Goal: Task Accomplishment & Management: Complete application form

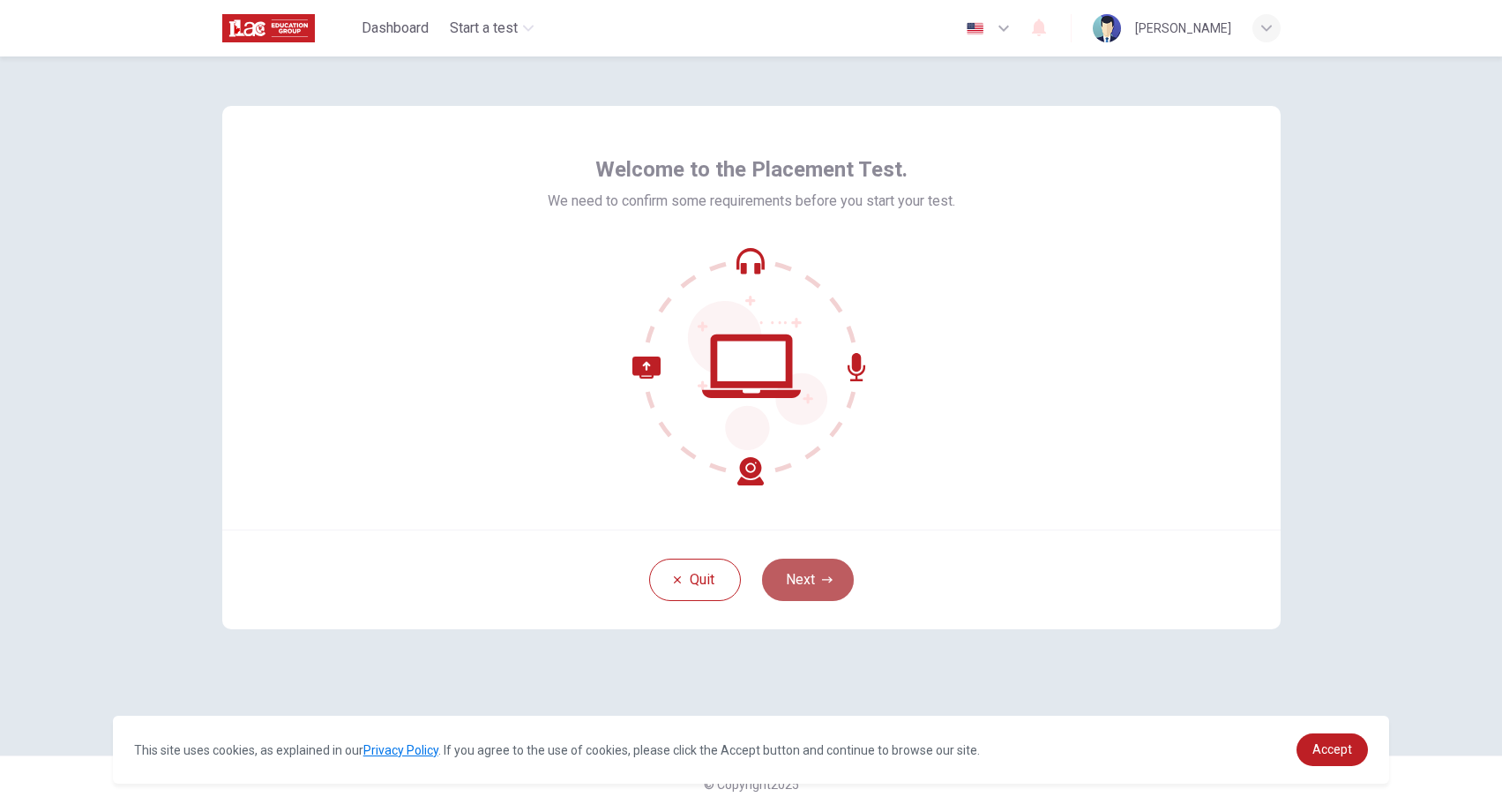
click at [803, 586] on button "Next" at bounding box center [808, 579] width 92 height 43
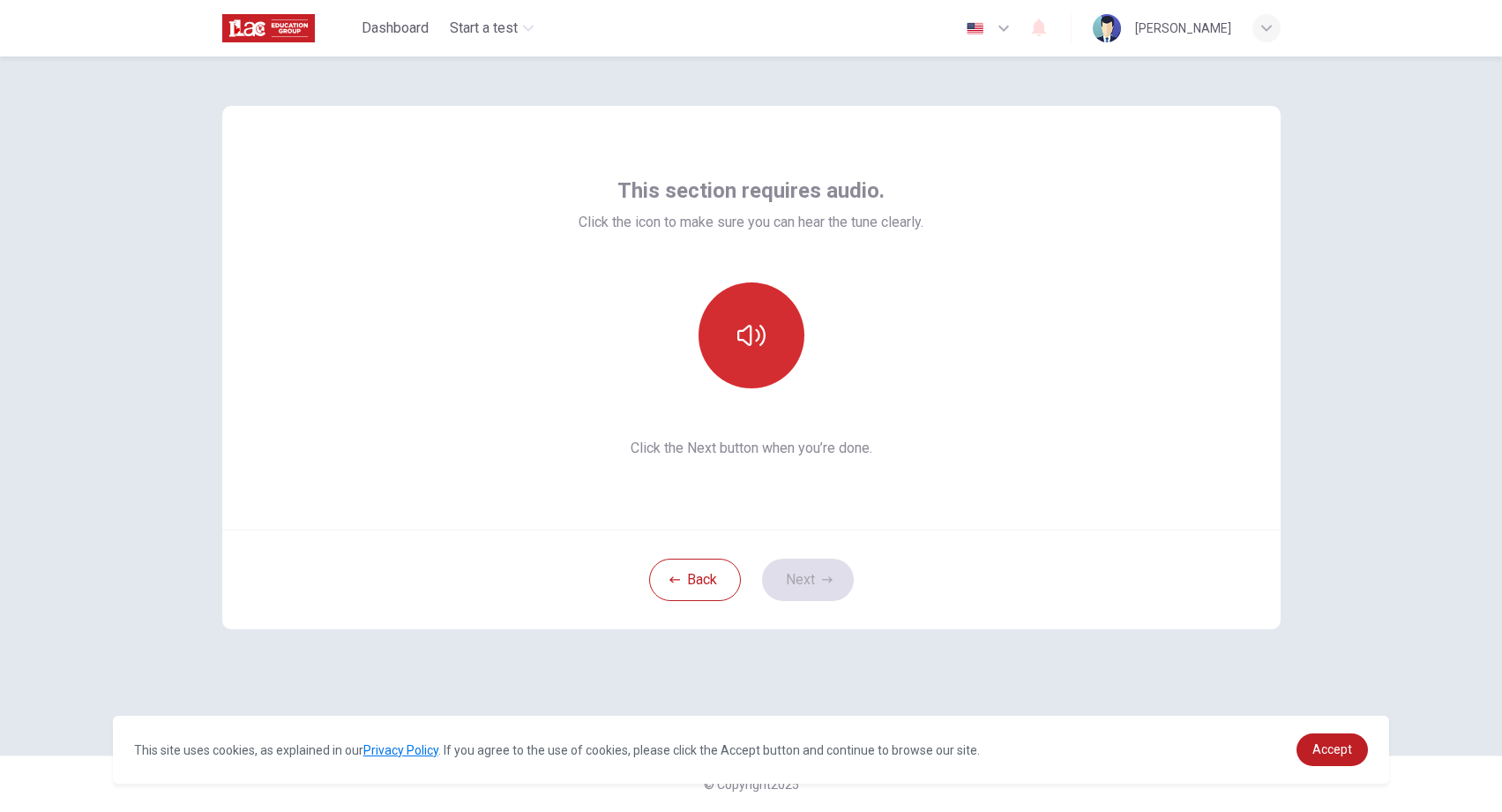
click at [771, 365] on button "button" at bounding box center [751, 335] width 106 height 106
click at [794, 583] on button "Next" at bounding box center [808, 579] width 92 height 43
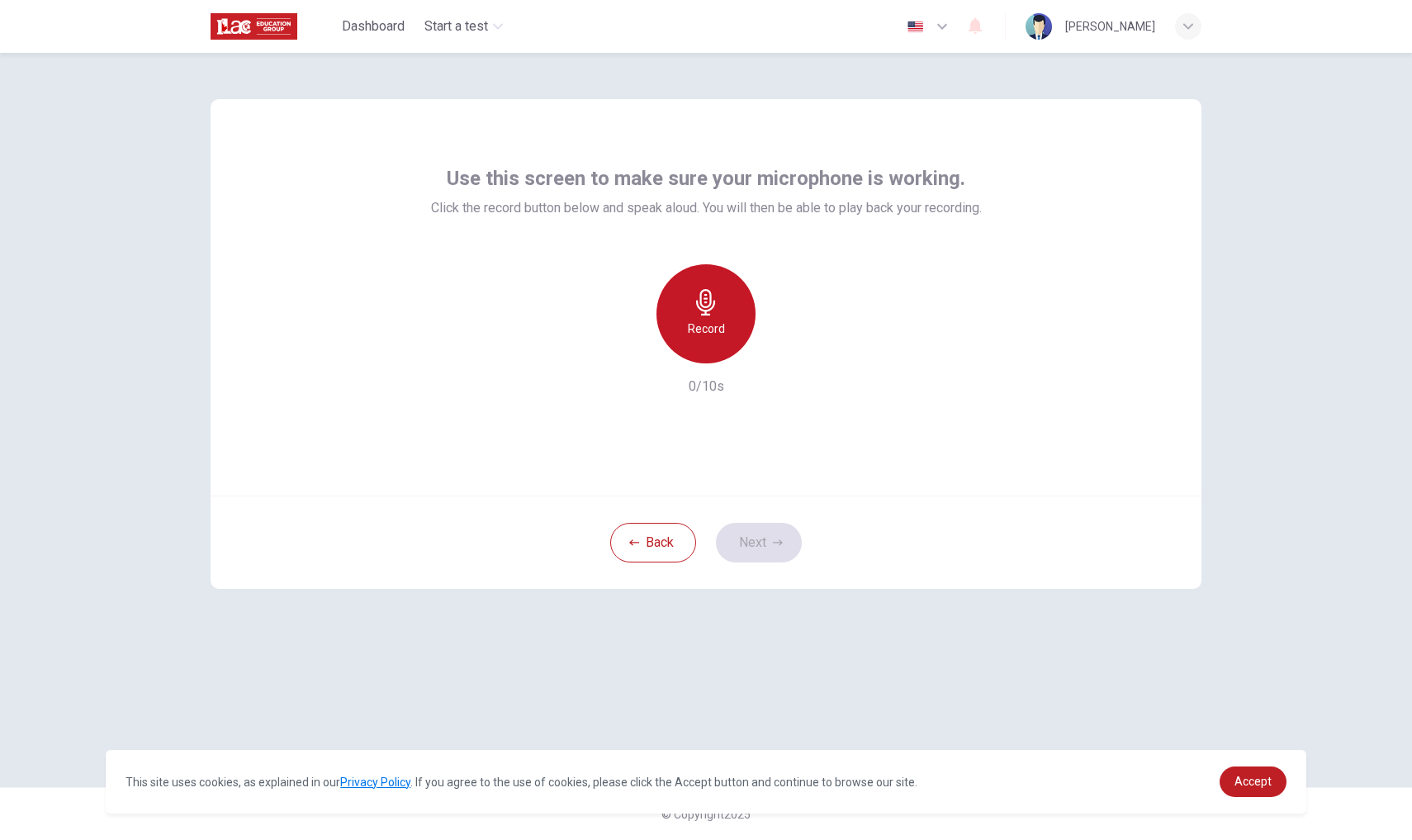
click at [714, 298] on icon "button" at bounding box center [706, 302] width 27 height 27
click at [709, 307] on icon "button" at bounding box center [705, 302] width 19 height 27
click at [777, 348] on icon "button" at bounding box center [782, 350] width 17 height 17
click at [739, 552] on button "Next" at bounding box center [759, 542] width 86 height 40
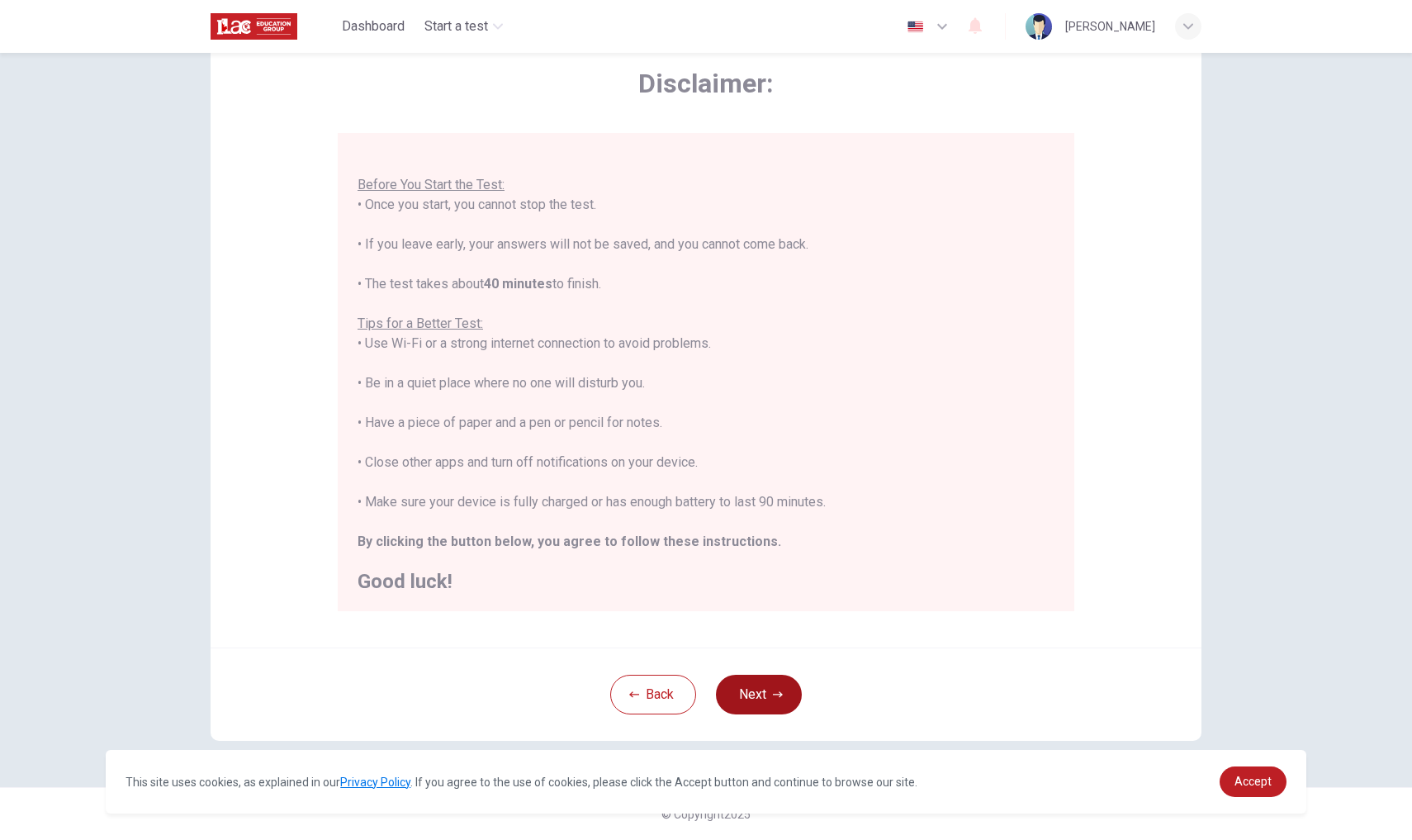
click at [744, 681] on button "Next" at bounding box center [759, 695] width 86 height 40
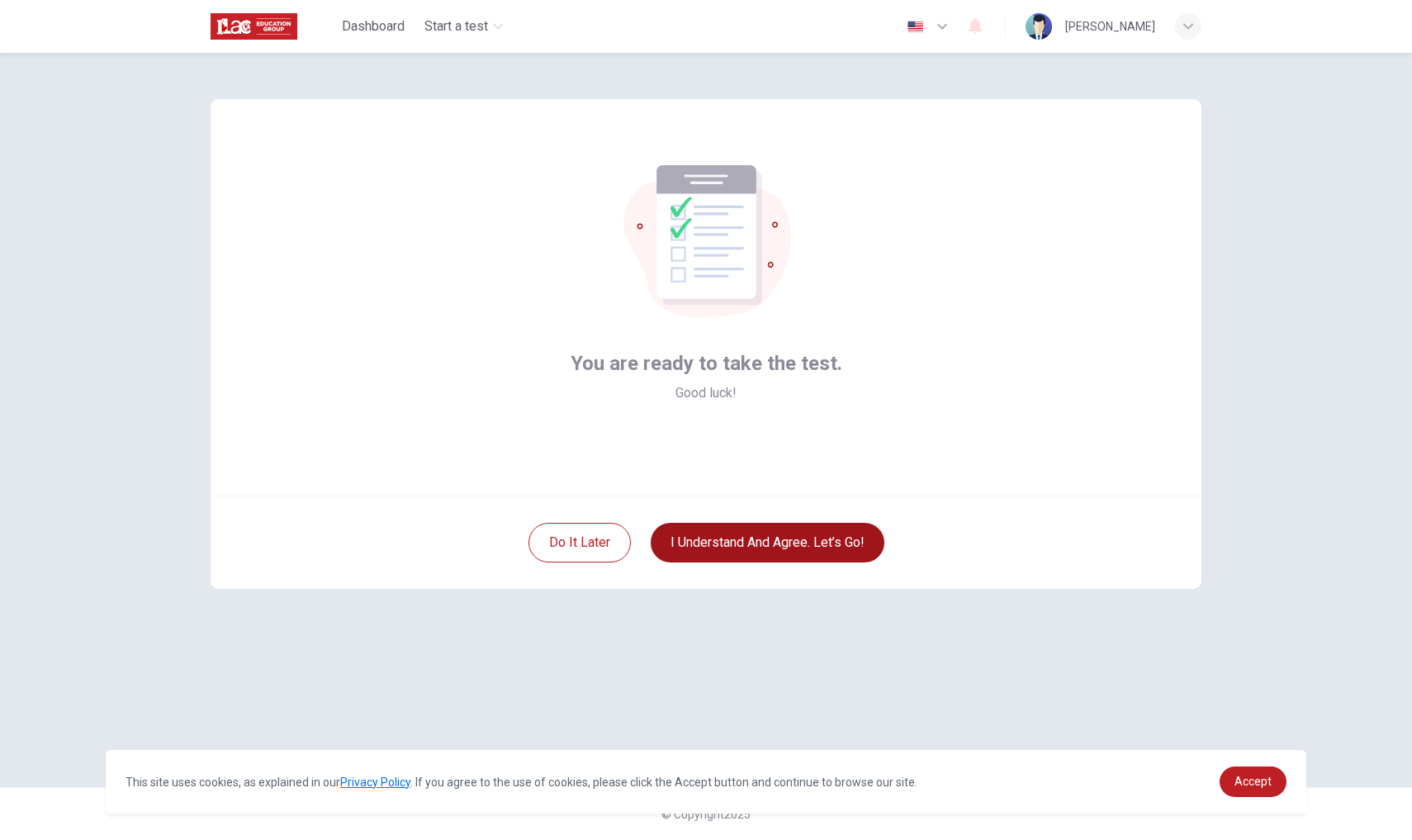
click at [734, 545] on button "I understand and agree. Let’s go!" at bounding box center [768, 542] width 234 height 40
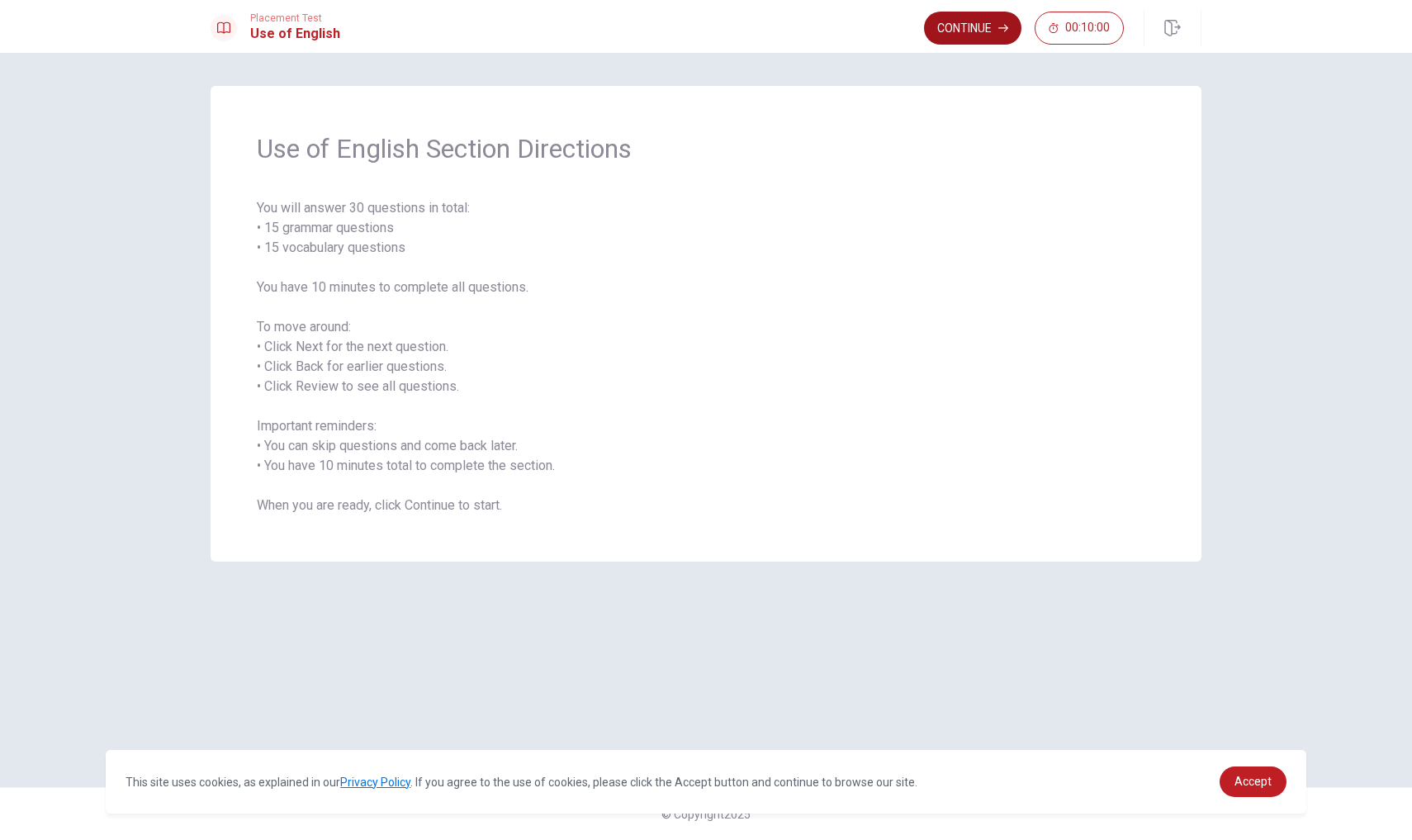
click at [954, 24] on button "Continue" at bounding box center [972, 28] width 98 height 33
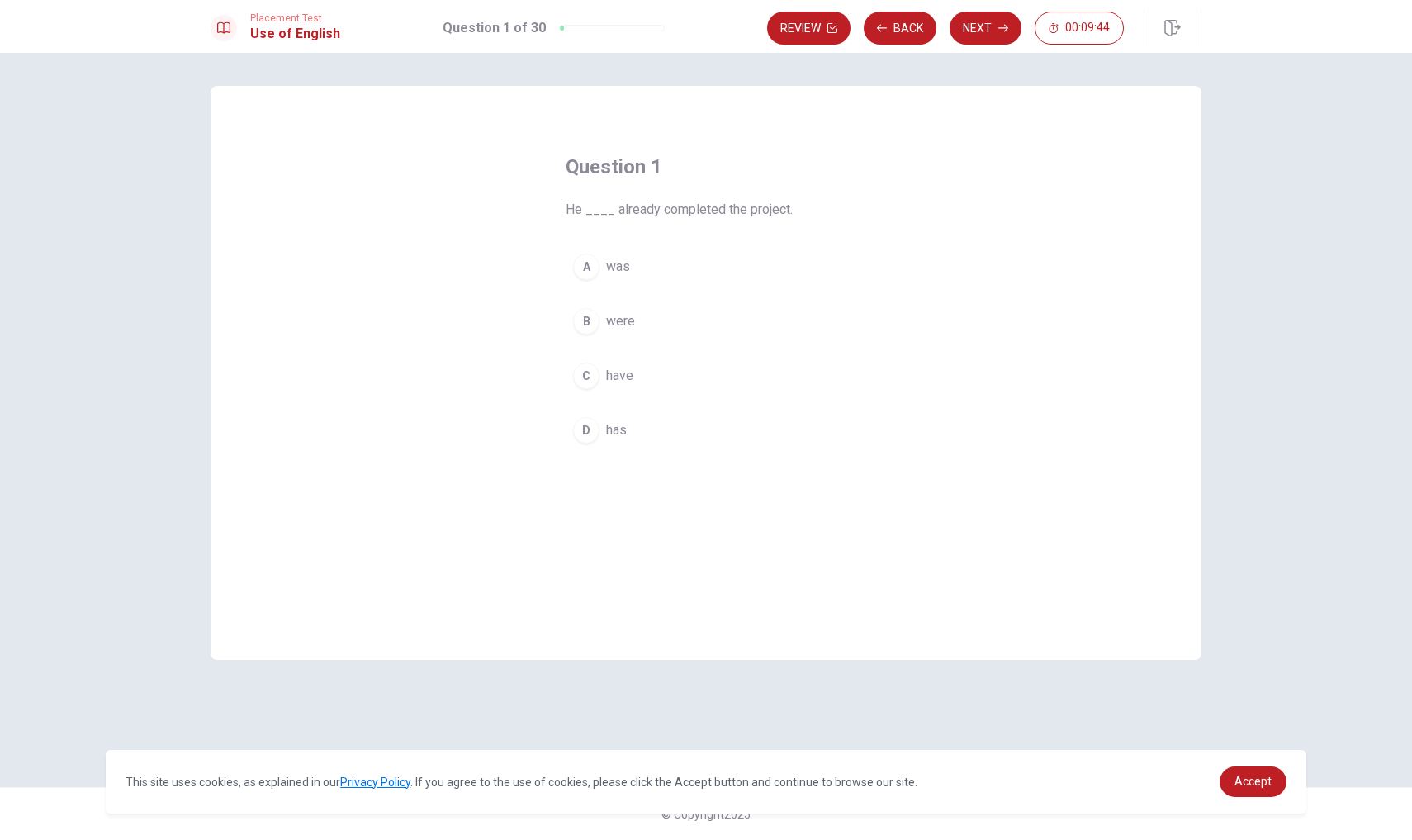
click at [585, 427] on div "D" at bounding box center [587, 430] width 27 height 27
click at [996, 20] on button "Next" at bounding box center [986, 28] width 72 height 33
click at [585, 372] on div "C" at bounding box center [587, 375] width 27 height 27
click at [978, 25] on button "Next" at bounding box center [986, 28] width 72 height 33
click at [582, 329] on div "B" at bounding box center [587, 321] width 27 height 27
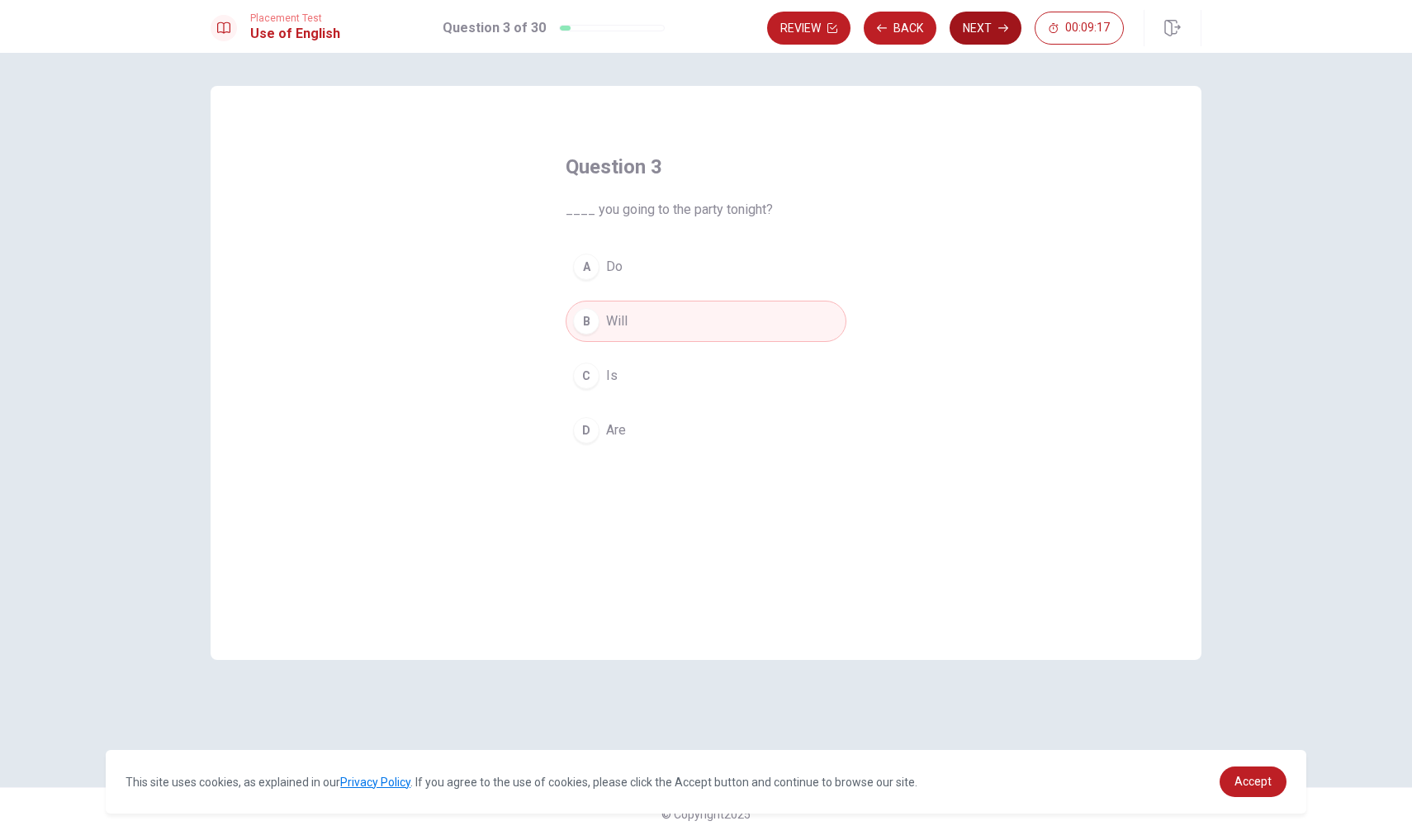
click at [974, 27] on button "Next" at bounding box center [986, 28] width 72 height 33
click at [589, 427] on div "D" at bounding box center [587, 430] width 27 height 27
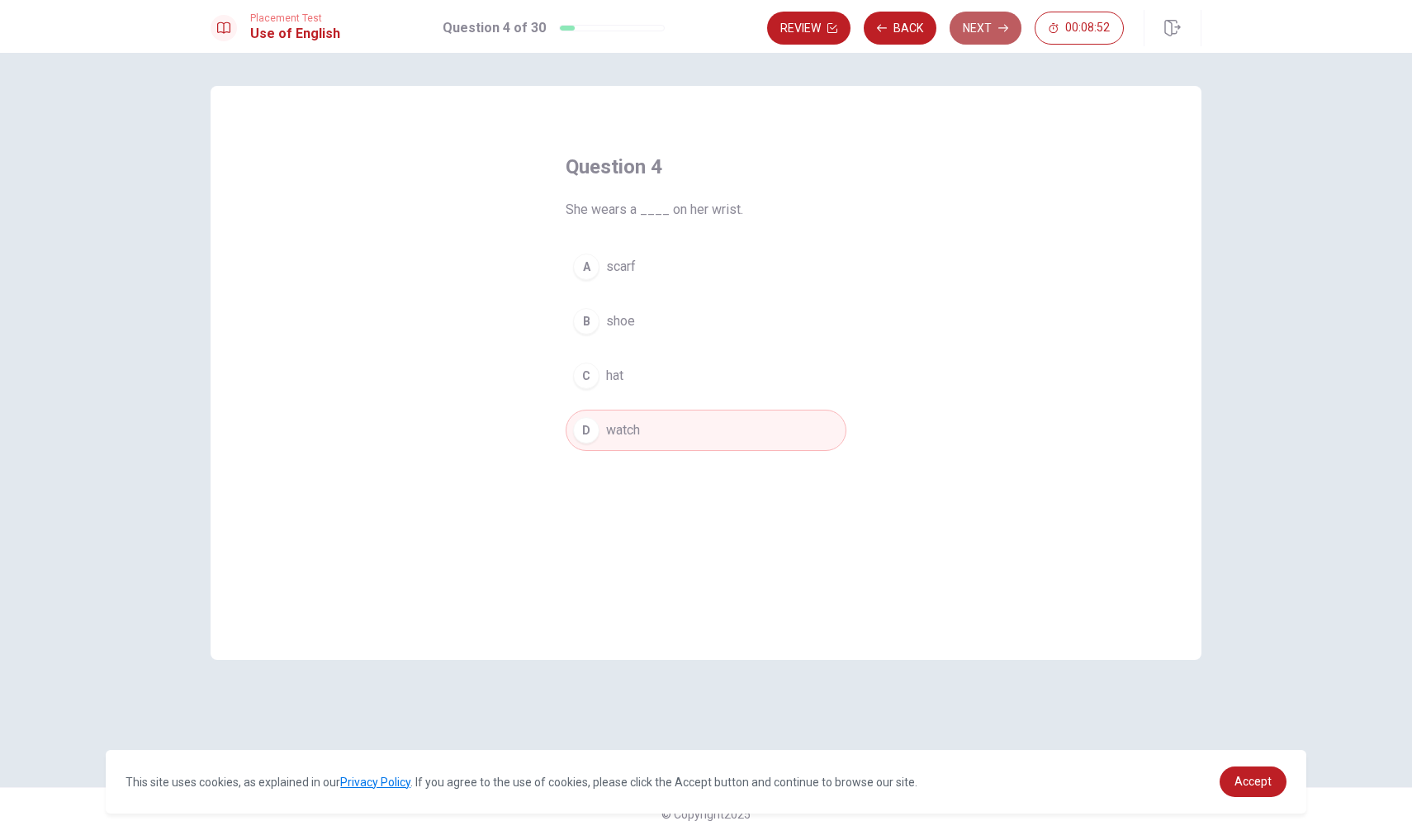
click at [978, 36] on button "Next" at bounding box center [986, 28] width 72 height 33
click at [578, 428] on div "D" at bounding box center [587, 430] width 27 height 27
click at [973, 37] on button "Next" at bounding box center [986, 28] width 72 height 33
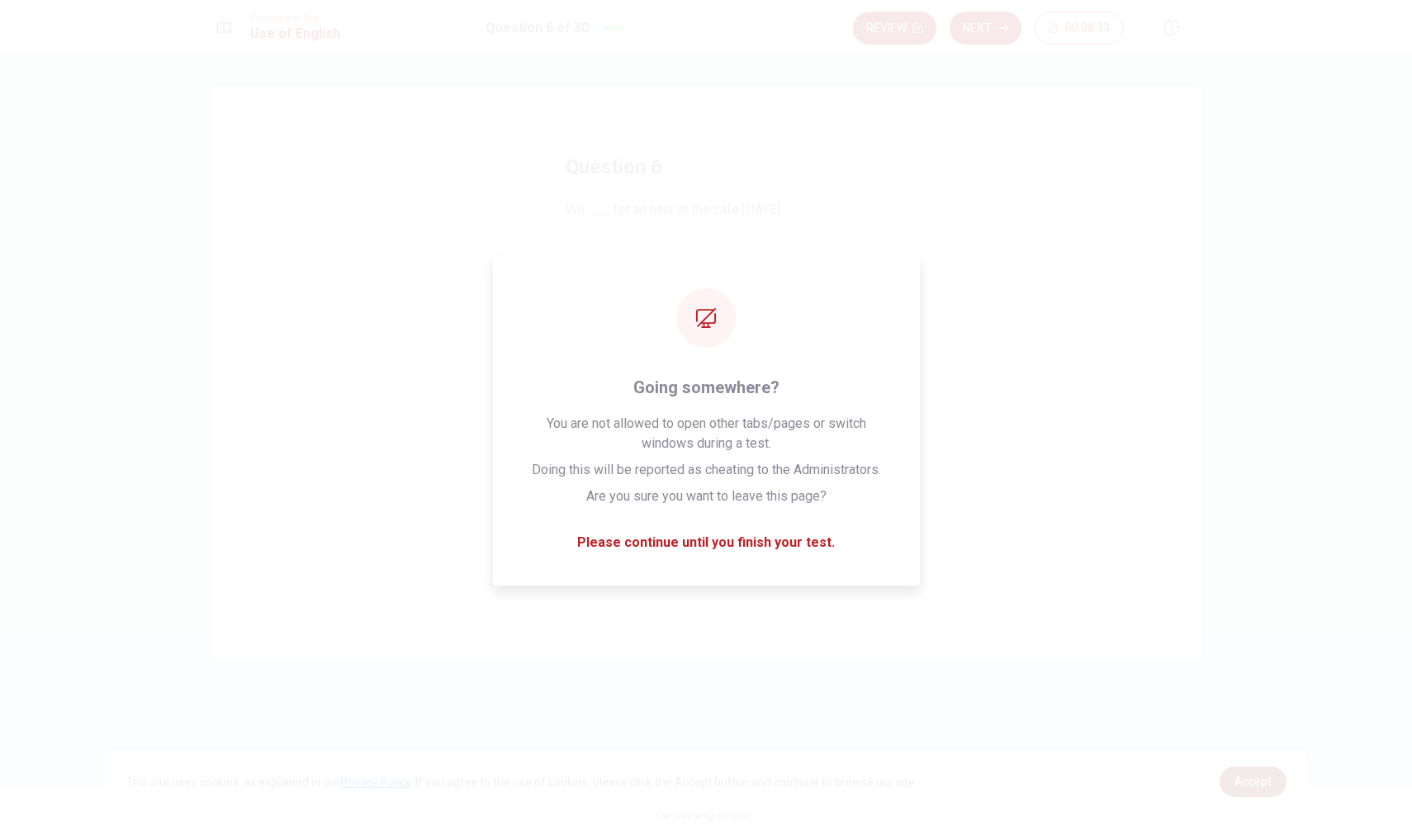
click at [1248, 759] on span "Accept" at bounding box center [1253, 781] width 38 height 13
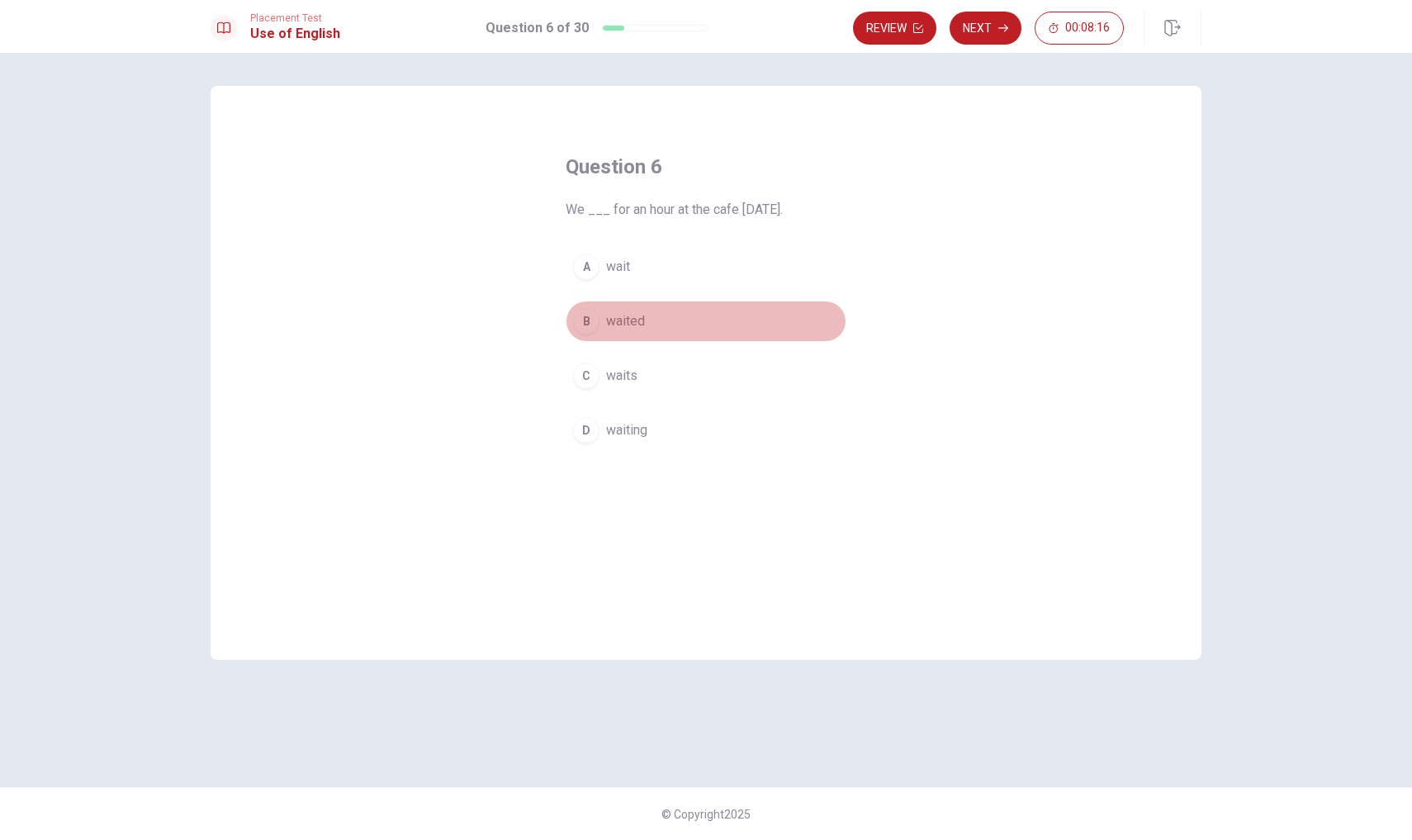
click at [584, 321] on div "B" at bounding box center [587, 321] width 27 height 27
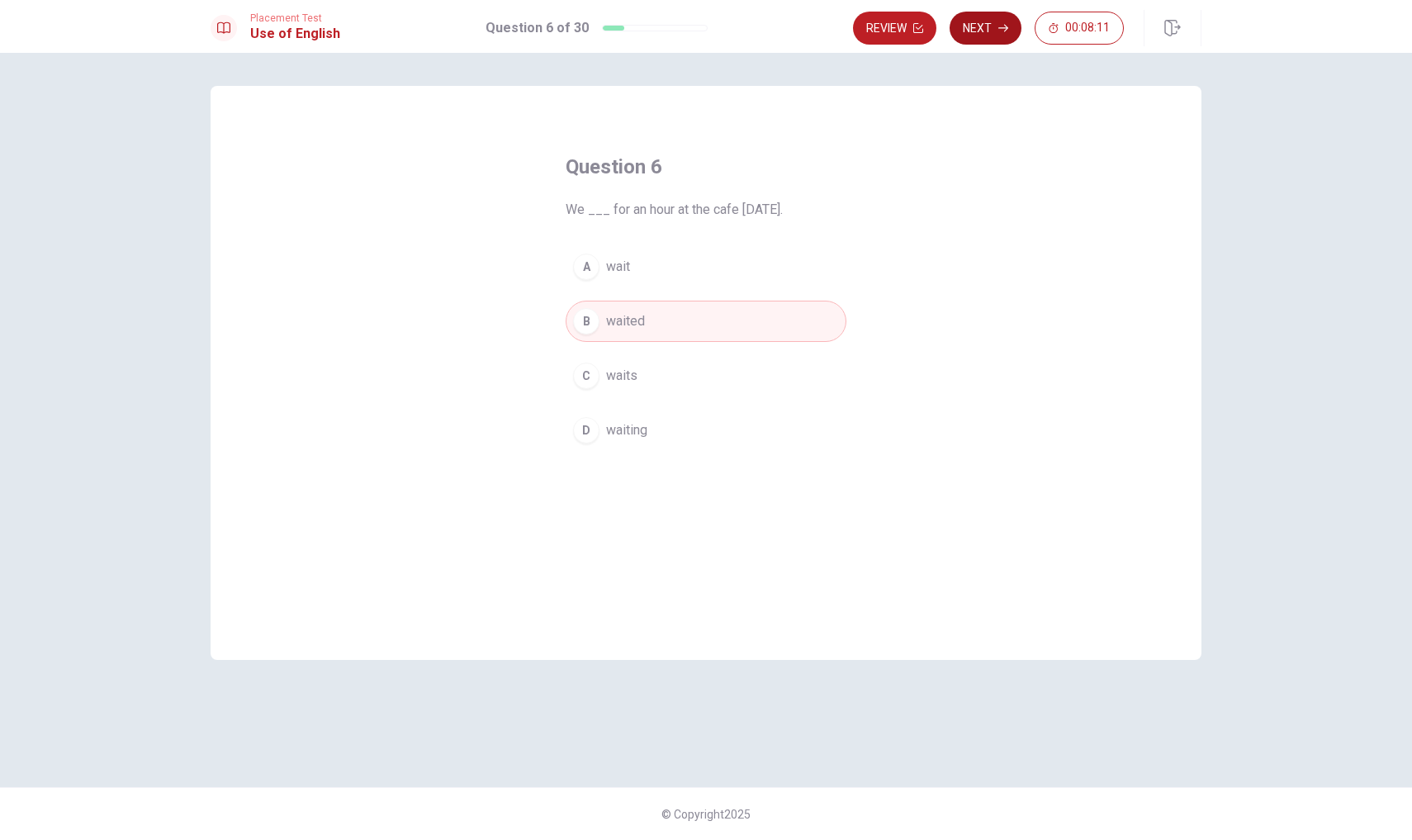
click at [971, 34] on button "Next" at bounding box center [986, 28] width 72 height 33
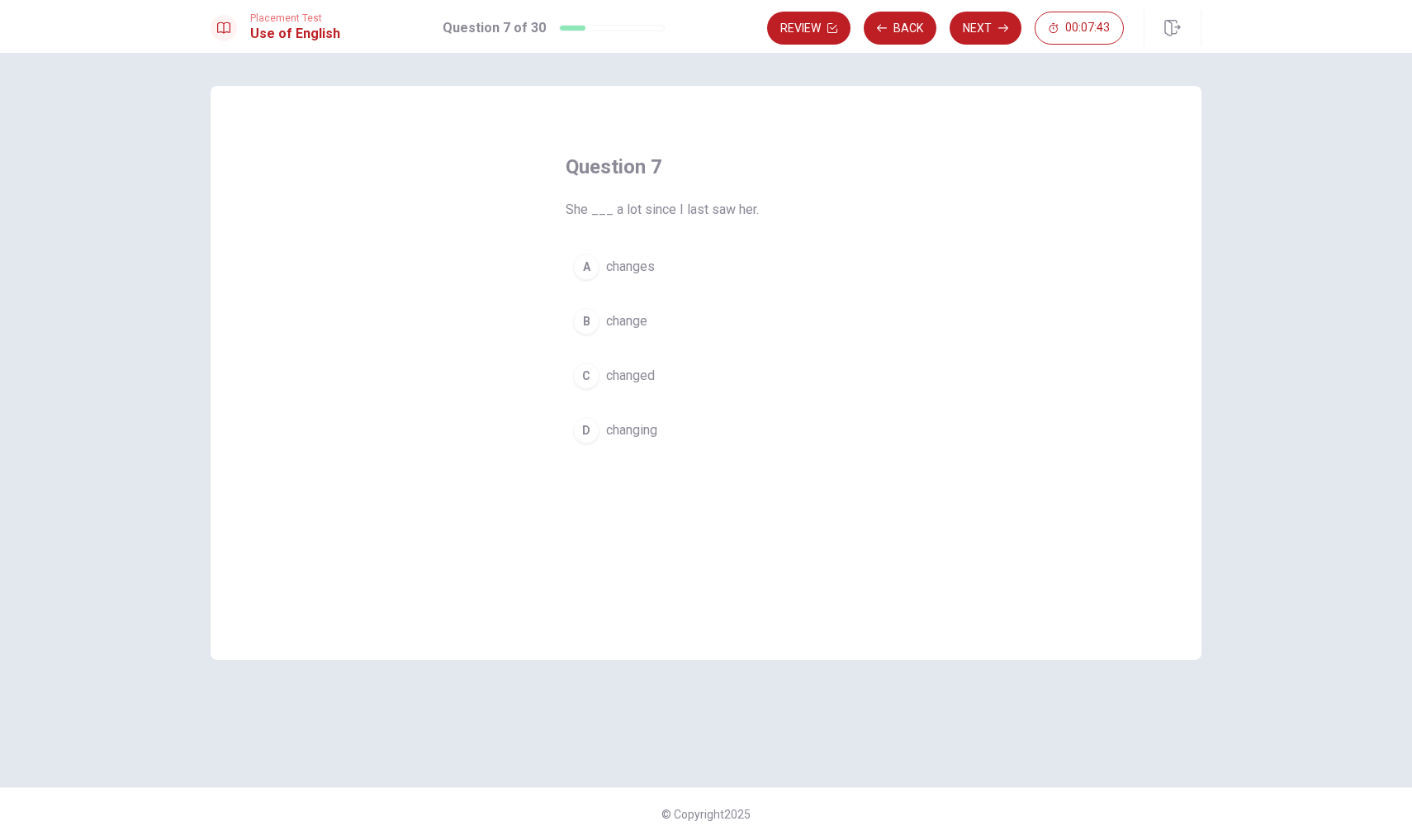
click at [581, 317] on div "B" at bounding box center [587, 321] width 27 height 27
click at [974, 28] on button "Next" at bounding box center [986, 28] width 72 height 33
click at [585, 370] on div "C" at bounding box center [587, 375] width 27 height 27
click at [989, 23] on button "Next" at bounding box center [986, 28] width 72 height 33
click at [581, 266] on div "A" at bounding box center [587, 267] width 27 height 27
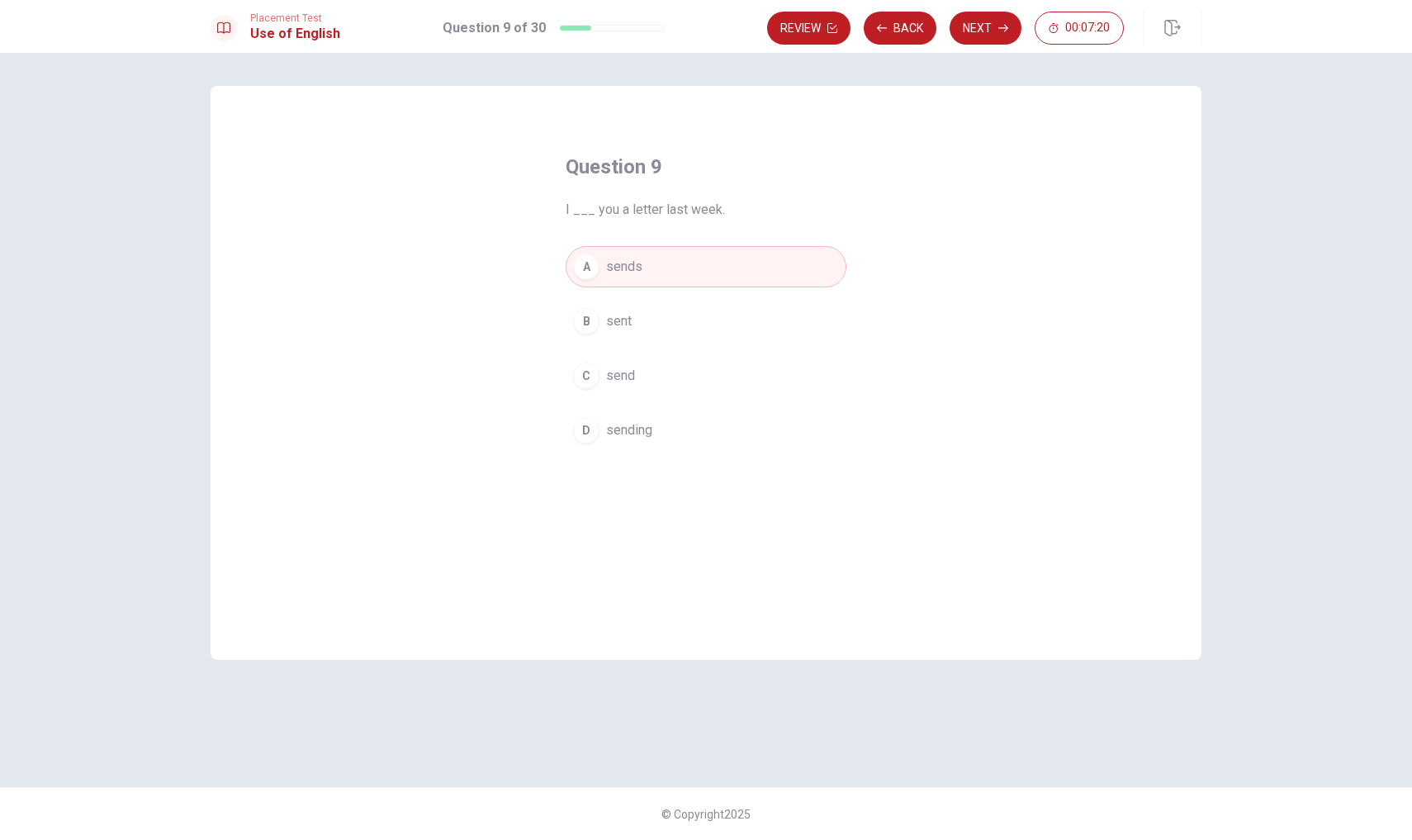
click at [588, 375] on div "C" at bounding box center [587, 375] width 27 height 27
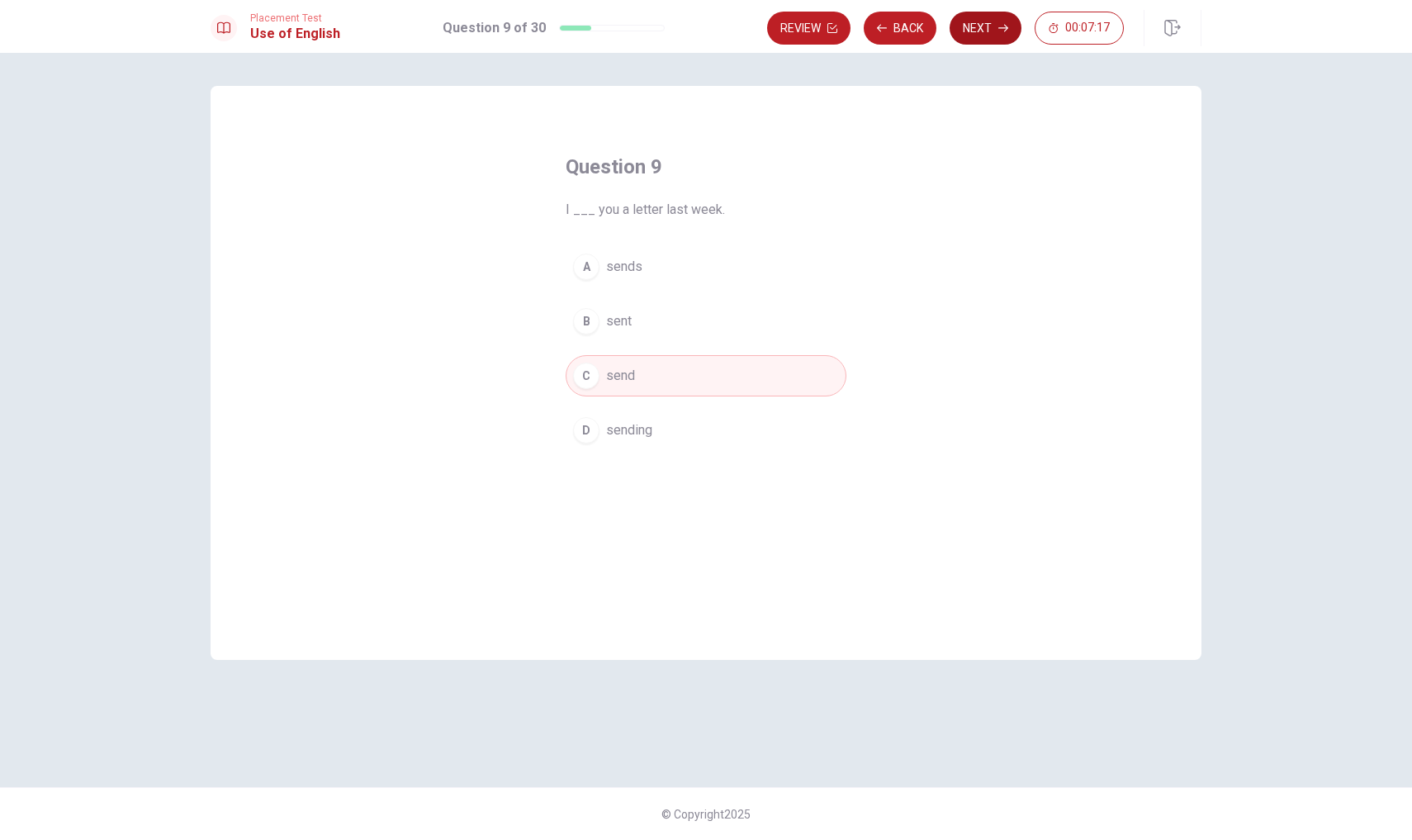
click at [993, 25] on button "Next" at bounding box center [986, 28] width 72 height 33
click at [585, 373] on div "C" at bounding box center [587, 375] width 27 height 27
click at [991, 25] on button "Next" at bounding box center [986, 28] width 72 height 33
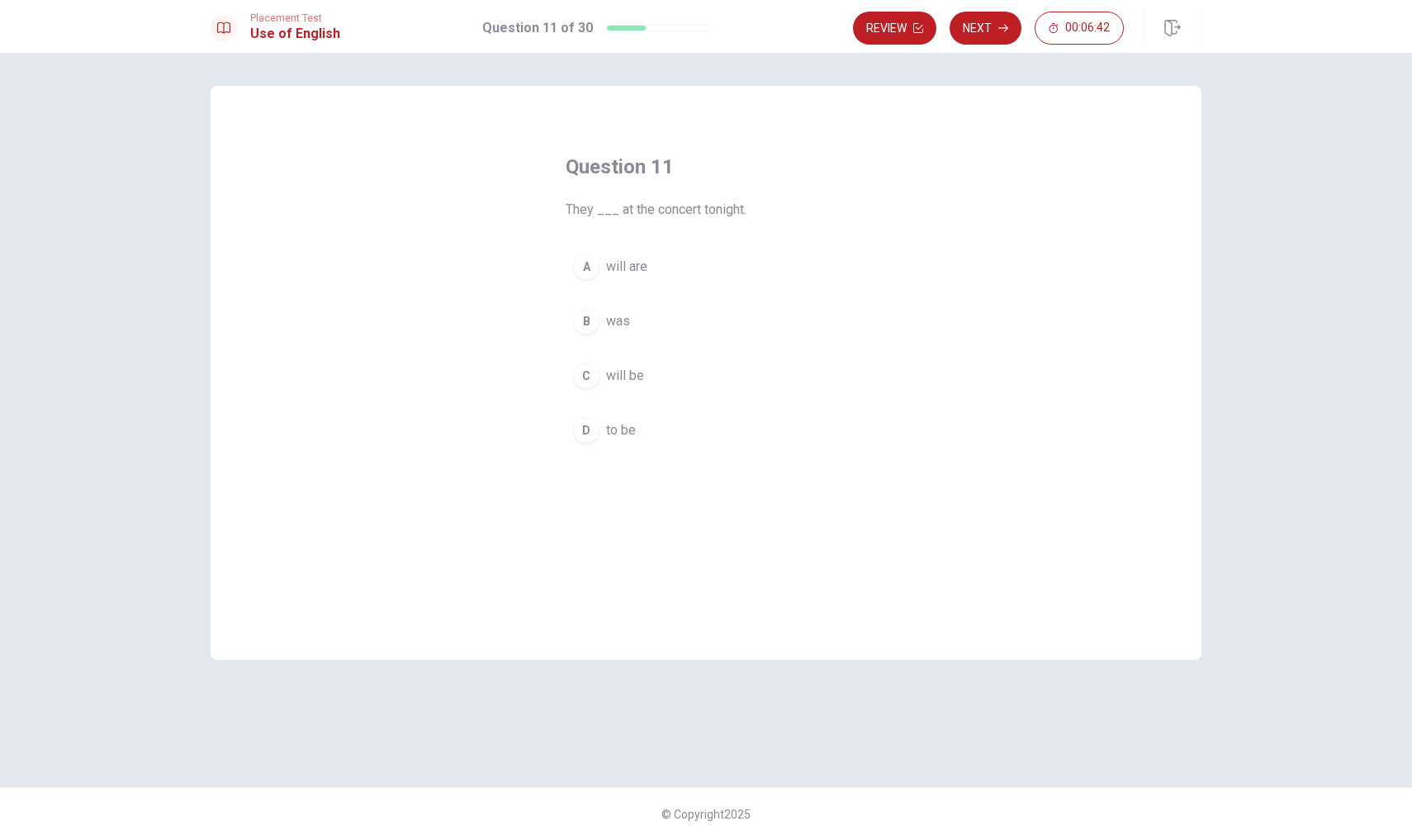
click at [581, 378] on div "C" at bounding box center [587, 375] width 27 height 27
click at [991, 27] on button "Next" at bounding box center [986, 28] width 72 height 33
click at [580, 375] on div "C" at bounding box center [587, 375] width 27 height 27
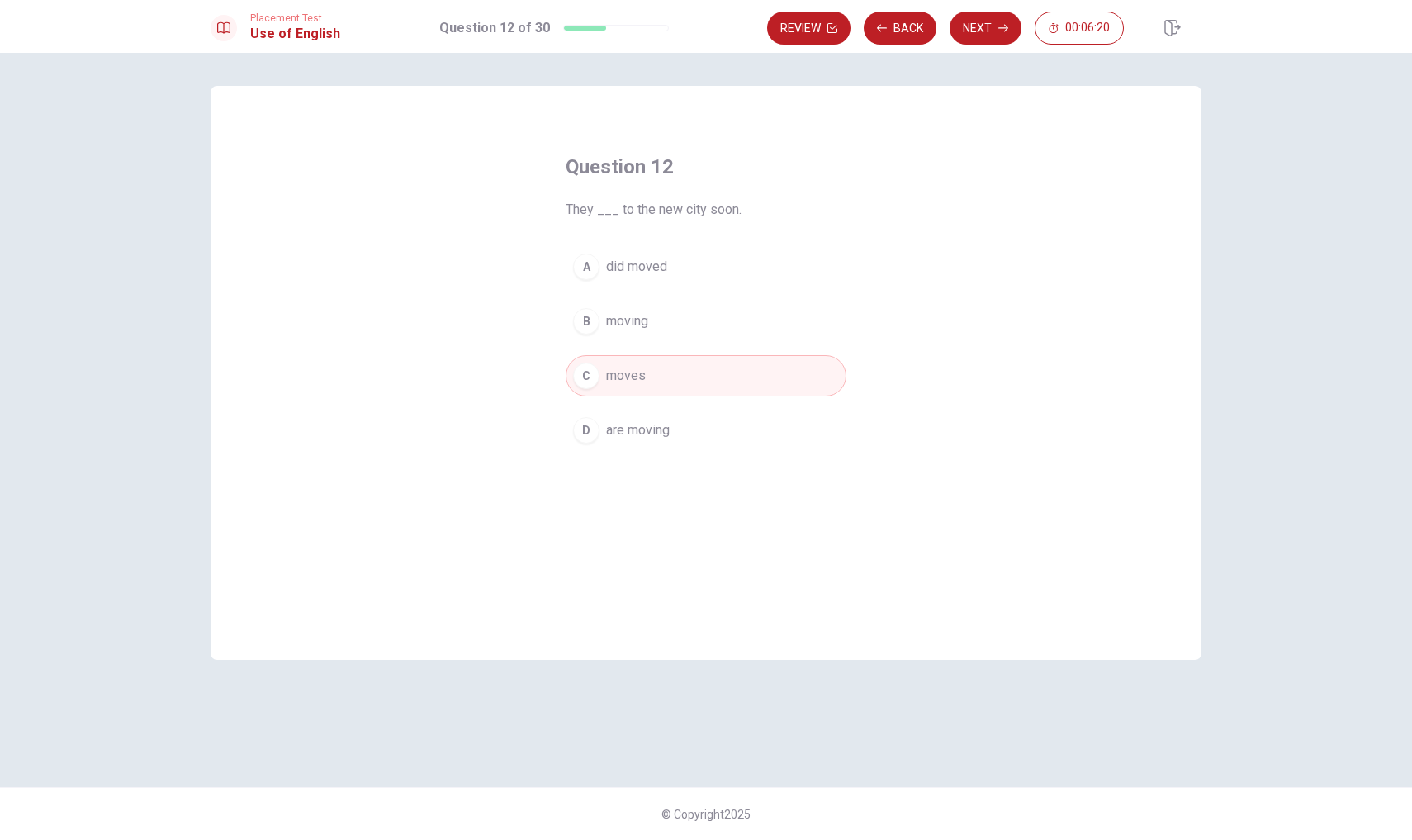
click at [585, 323] on div "B" at bounding box center [587, 321] width 27 height 27
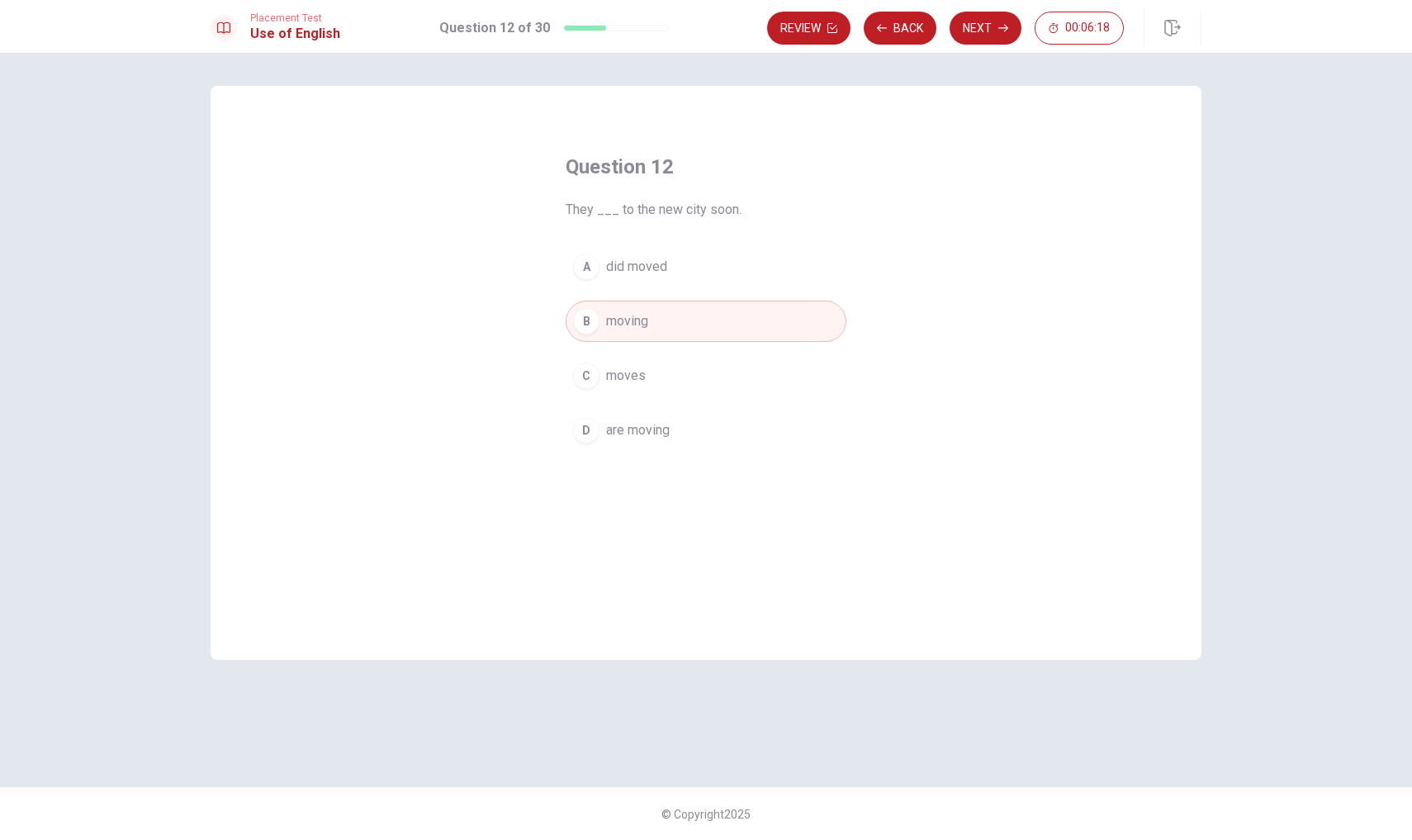
click at [581, 362] on button "C moves" at bounding box center [706, 375] width 280 height 41
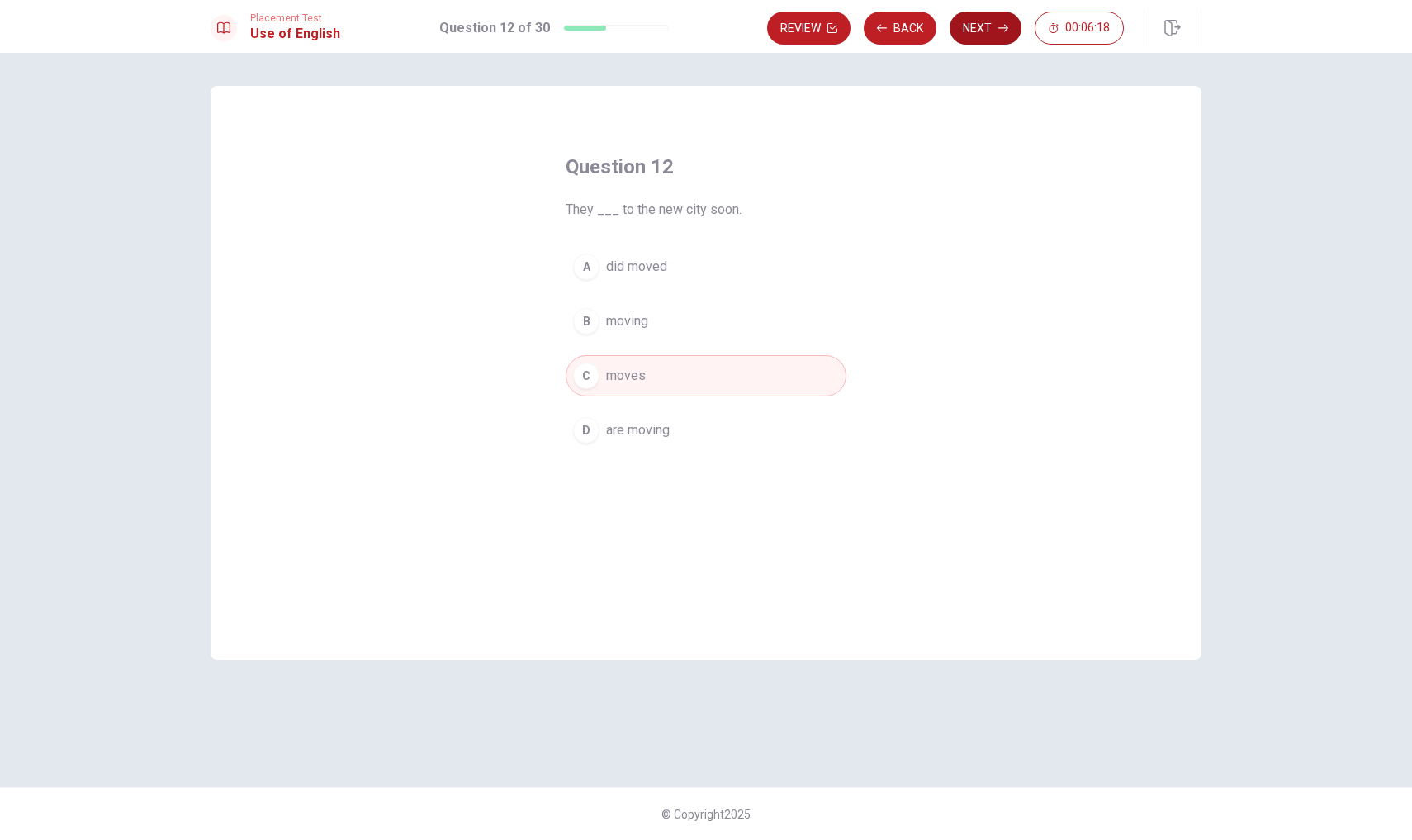
click at [971, 23] on button "Next" at bounding box center [986, 28] width 72 height 33
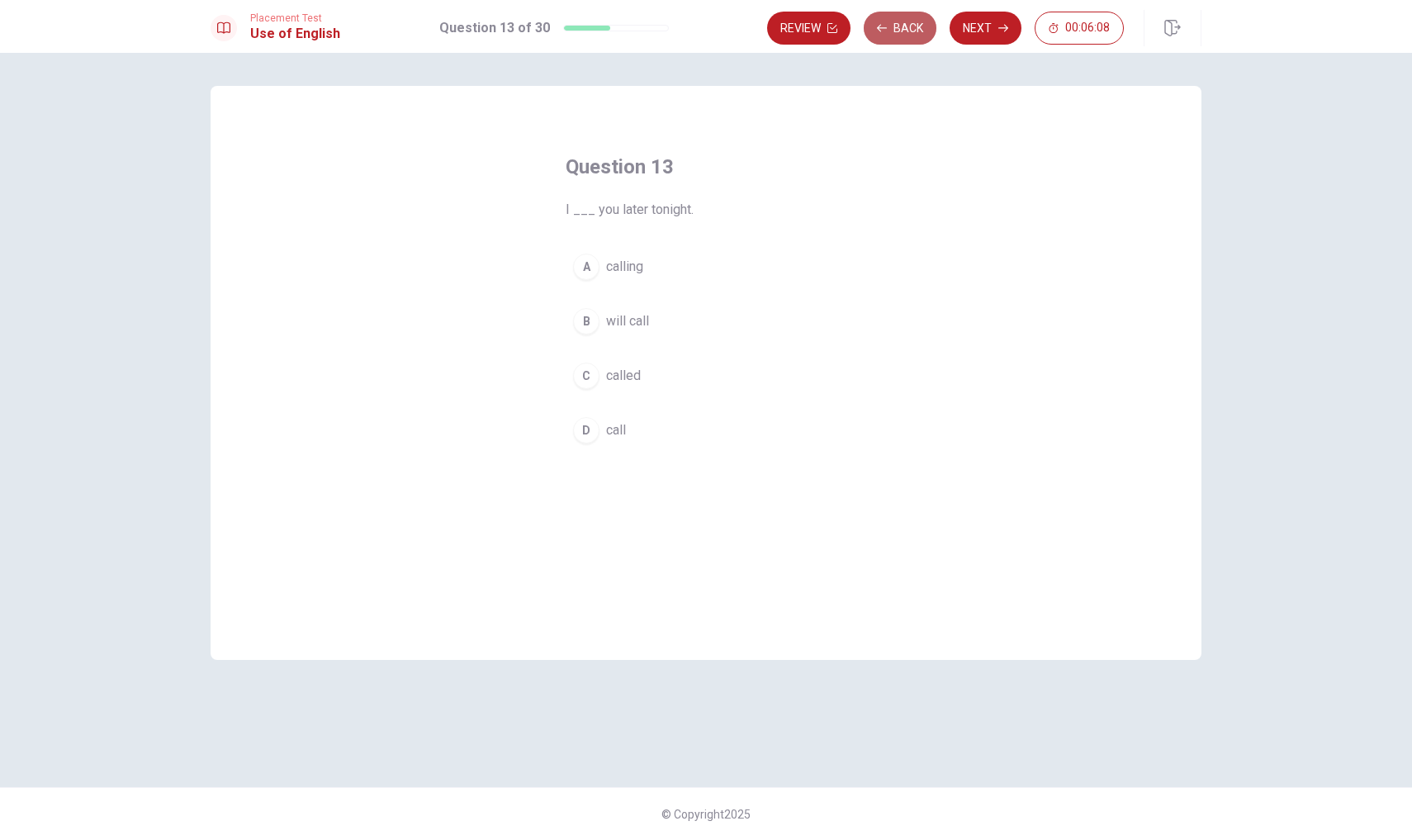
click at [892, 36] on button "Back" at bounding box center [900, 28] width 73 height 33
click at [585, 323] on div "B" at bounding box center [587, 321] width 27 height 27
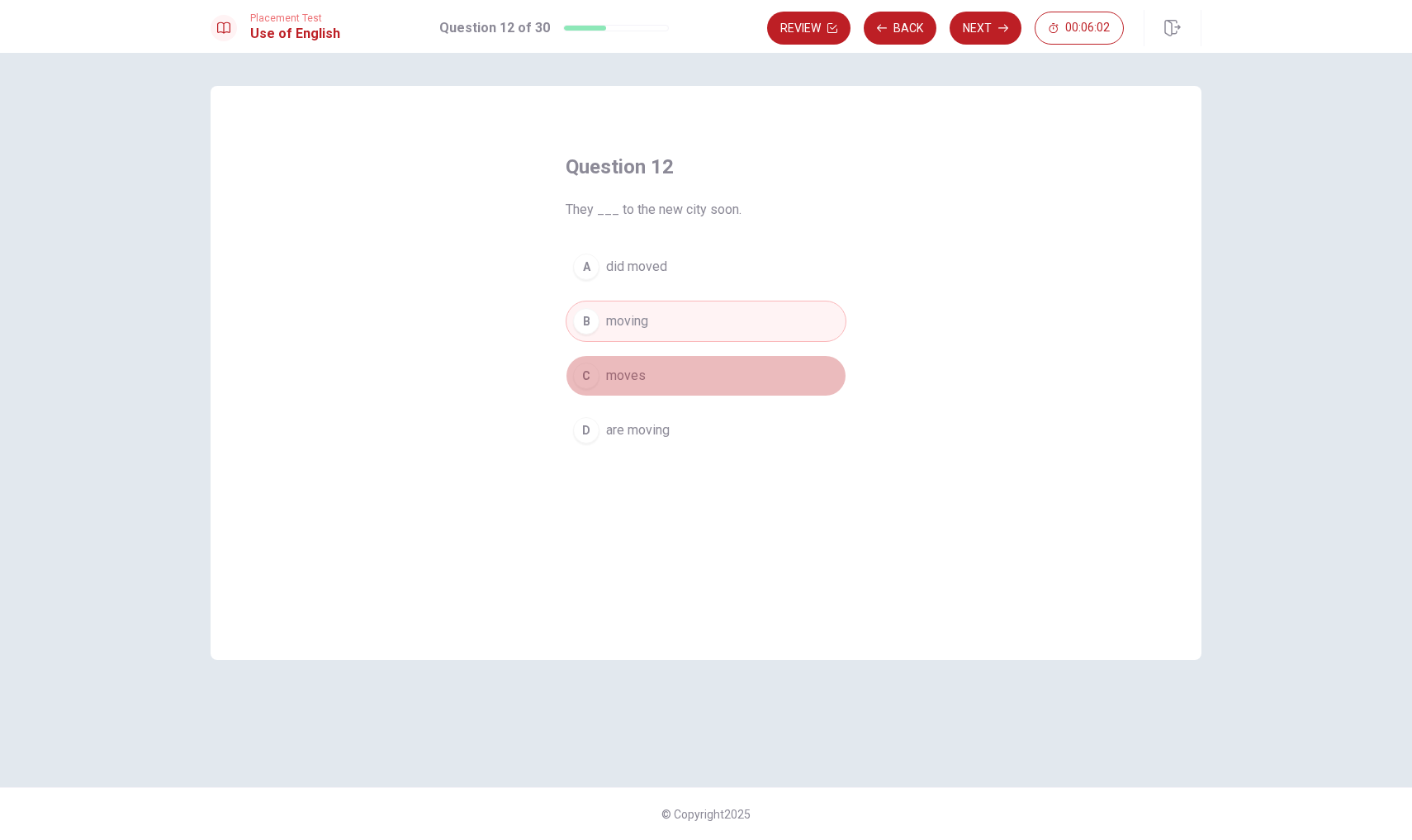
click at [587, 370] on div "C" at bounding box center [587, 375] width 27 height 27
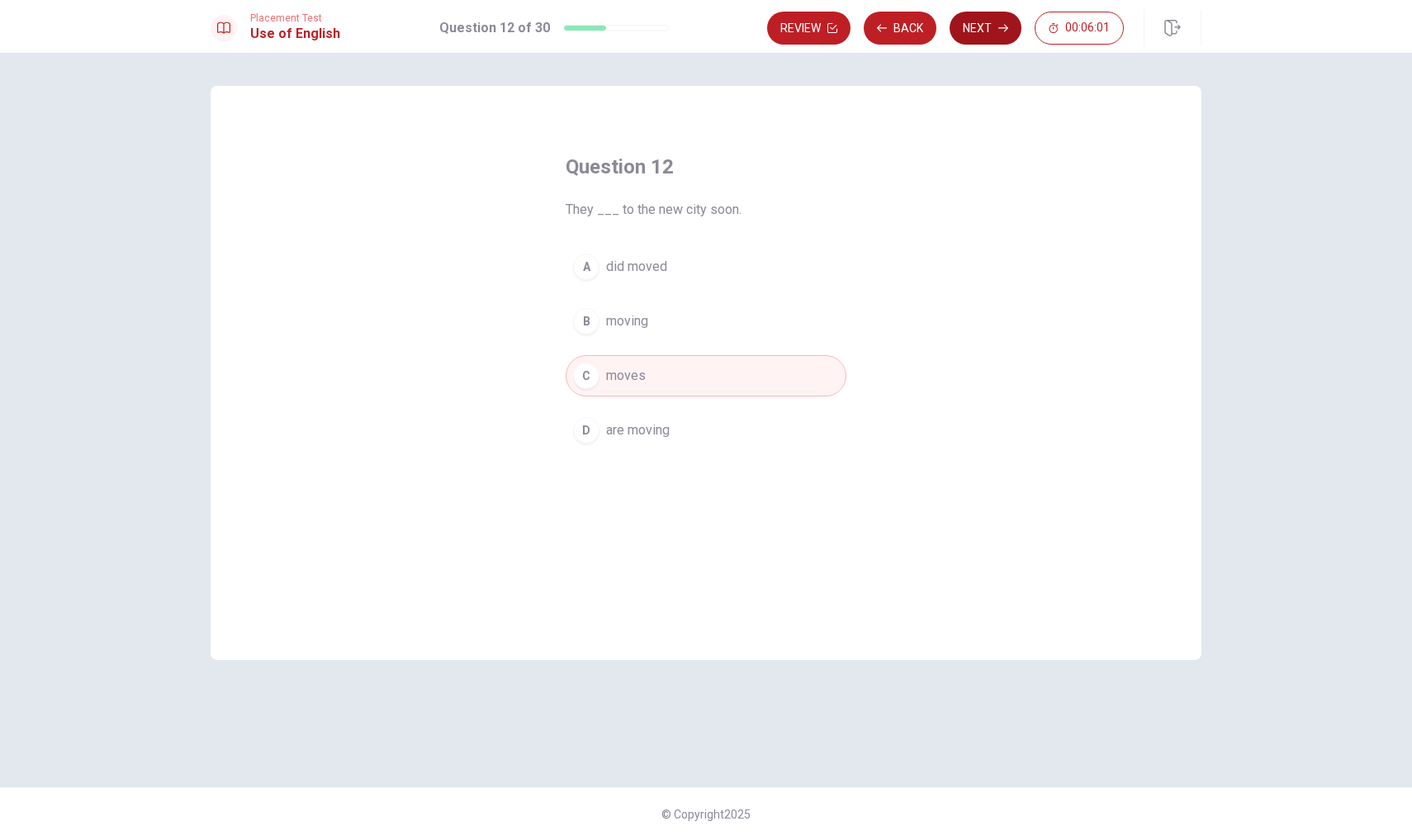
click at [998, 22] on button "Next" at bounding box center [986, 28] width 72 height 33
click at [587, 378] on div "C" at bounding box center [587, 375] width 27 height 27
click at [587, 319] on div "B" at bounding box center [587, 321] width 27 height 27
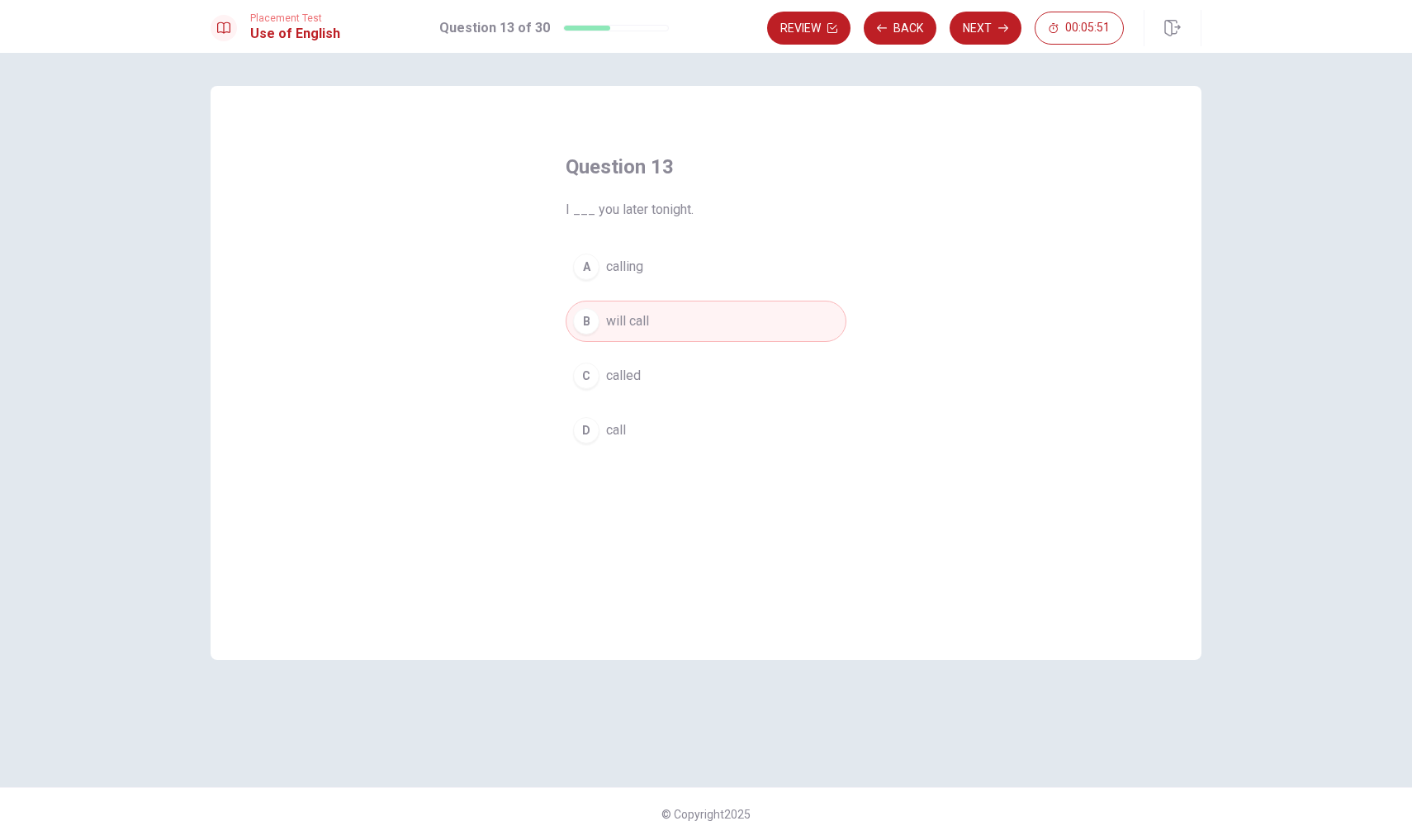
drag, startPoint x: 977, startPoint y: 28, endPoint x: 977, endPoint y: 18, distance: 10.0
click at [977, 28] on button "Next" at bounding box center [986, 28] width 72 height 33
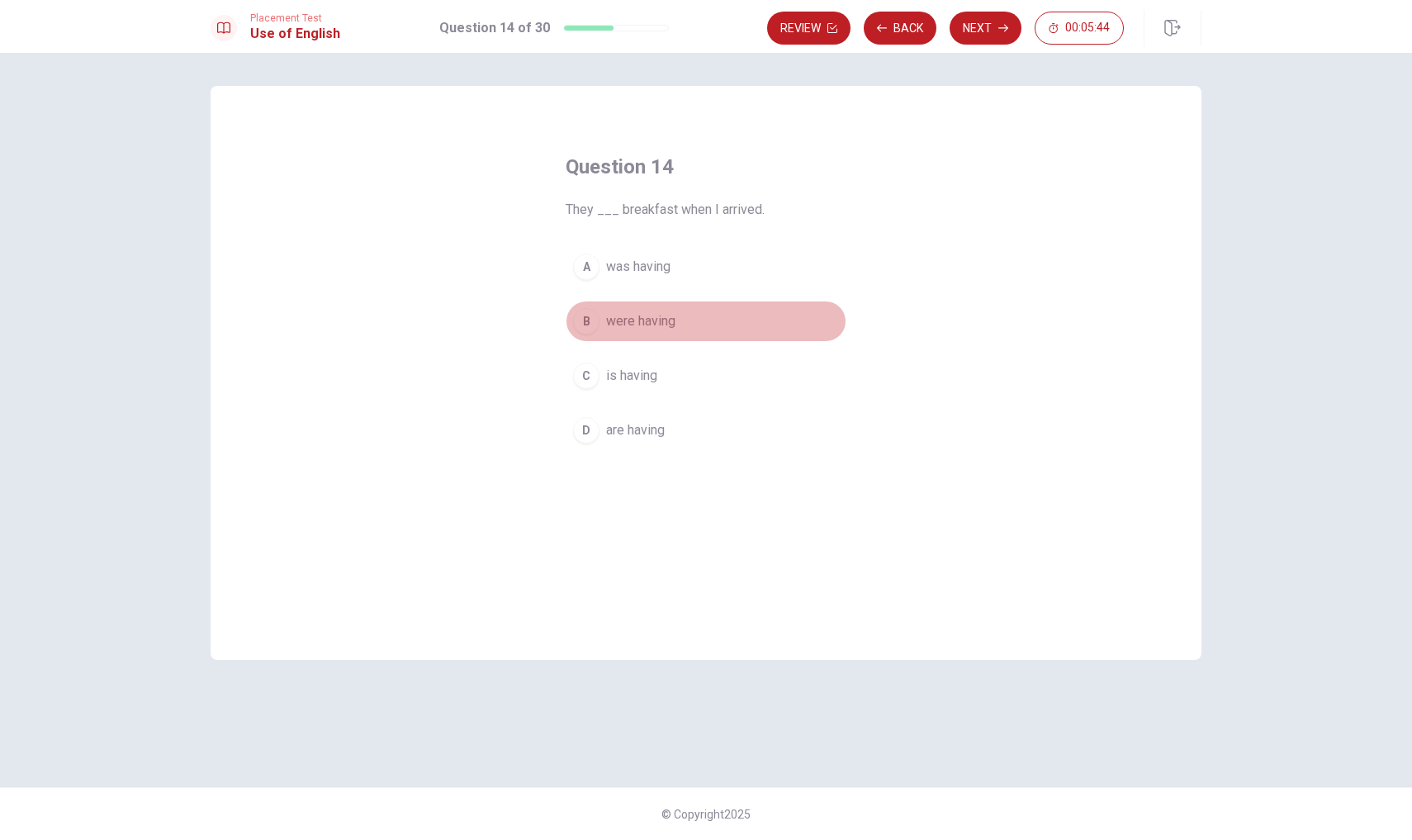
click at [582, 322] on div "B" at bounding box center [587, 321] width 27 height 27
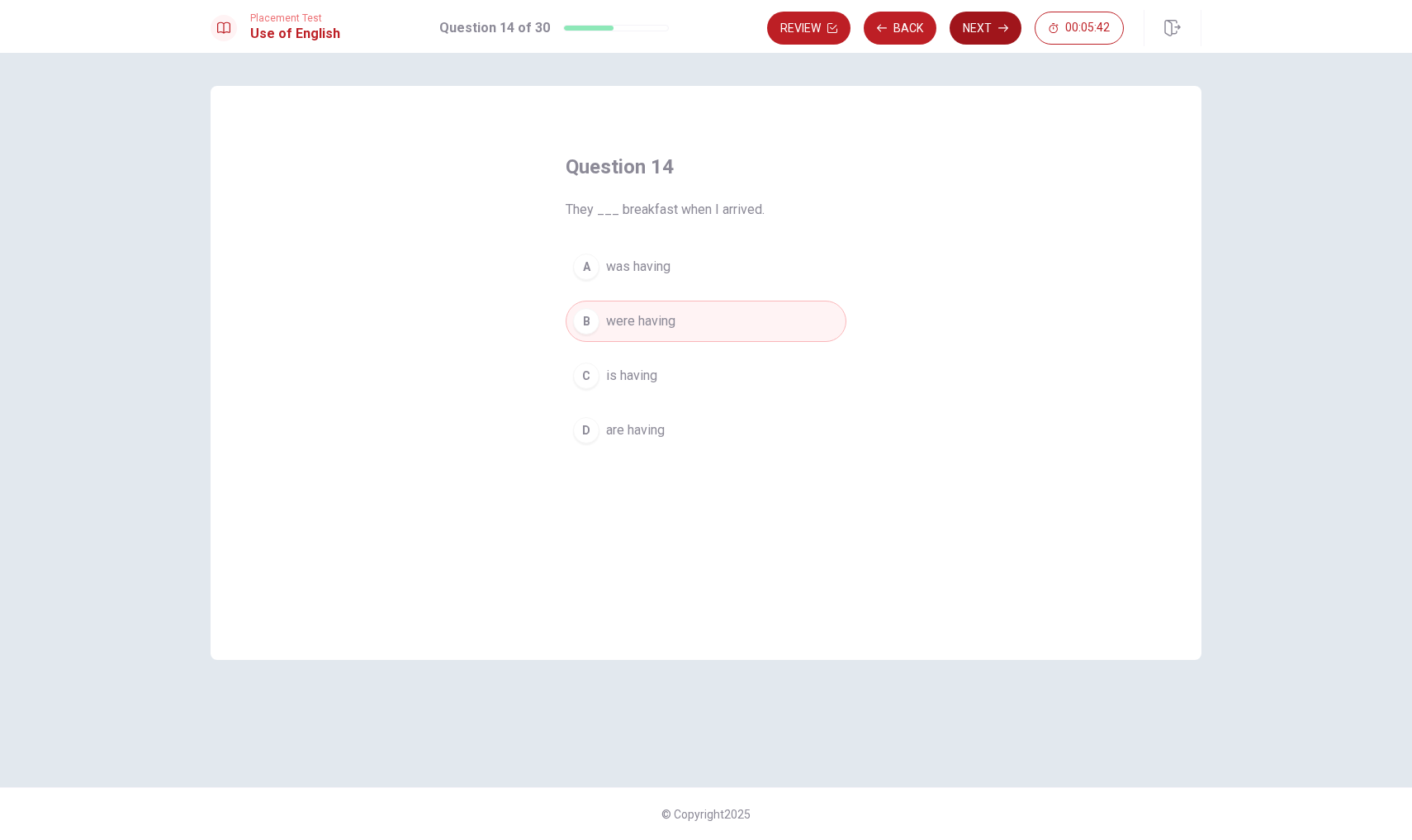
click at [984, 39] on button "Next" at bounding box center [986, 28] width 72 height 33
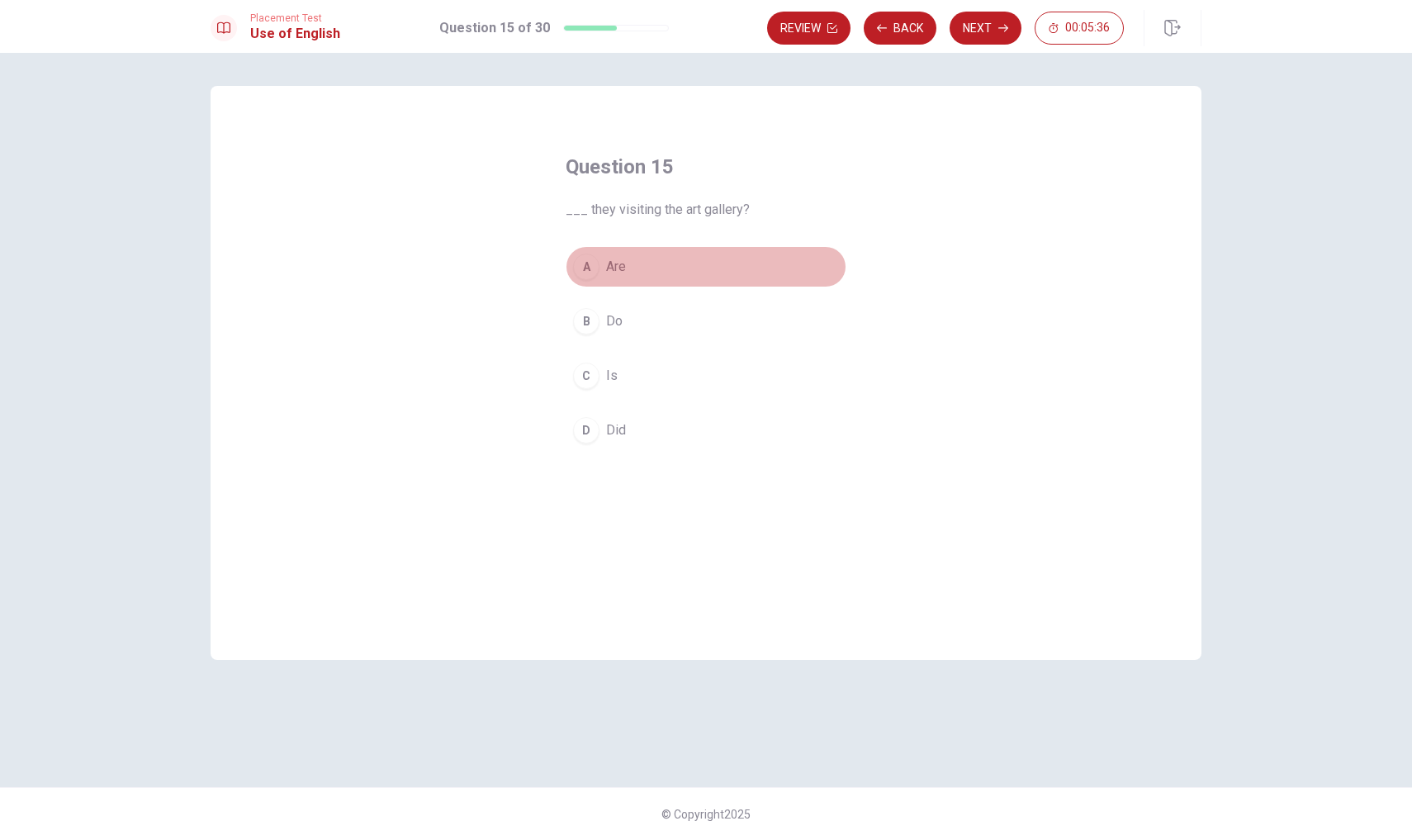
click at [589, 260] on div "A" at bounding box center [587, 267] width 27 height 27
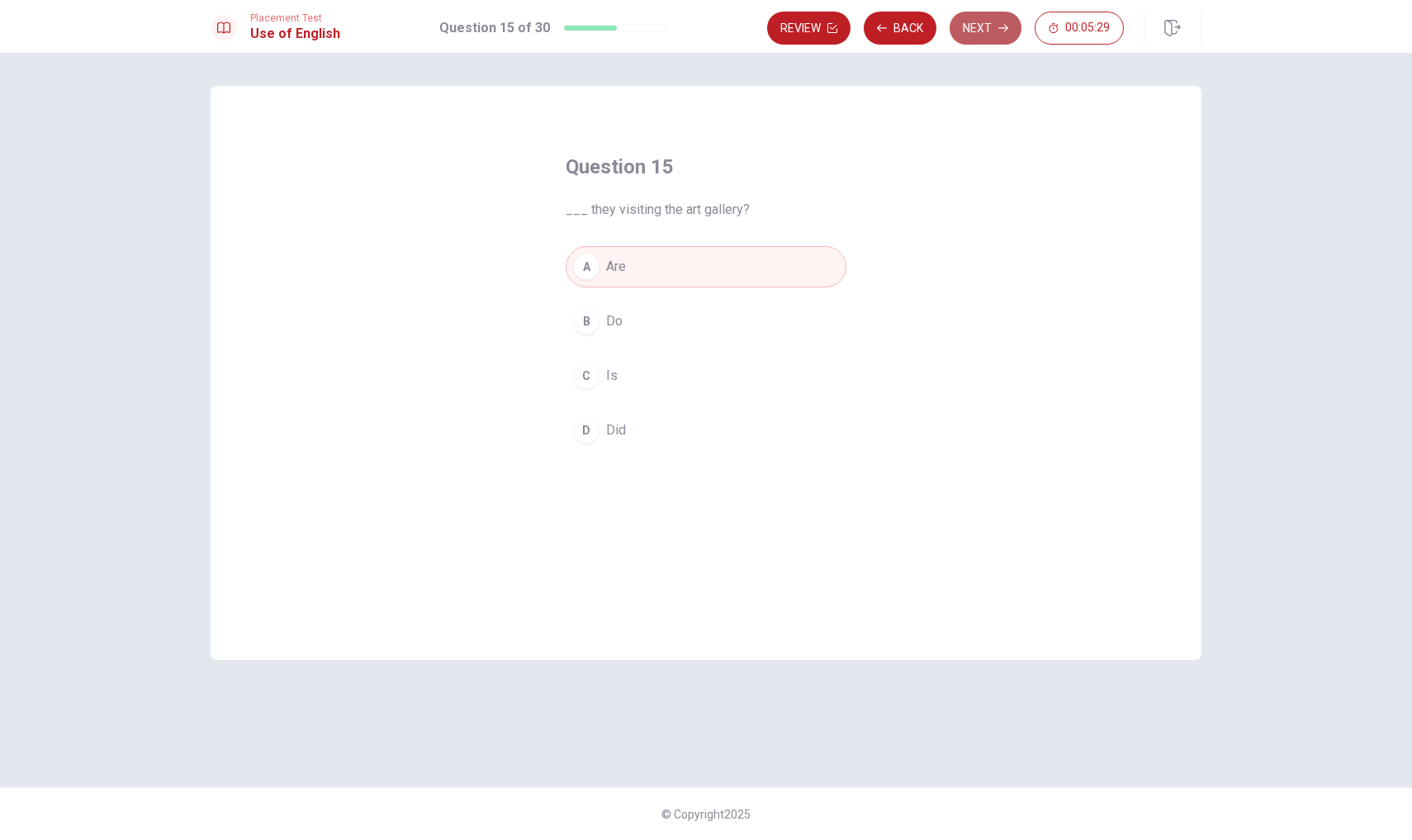
click at [1001, 42] on button "Next" at bounding box center [986, 28] width 72 height 33
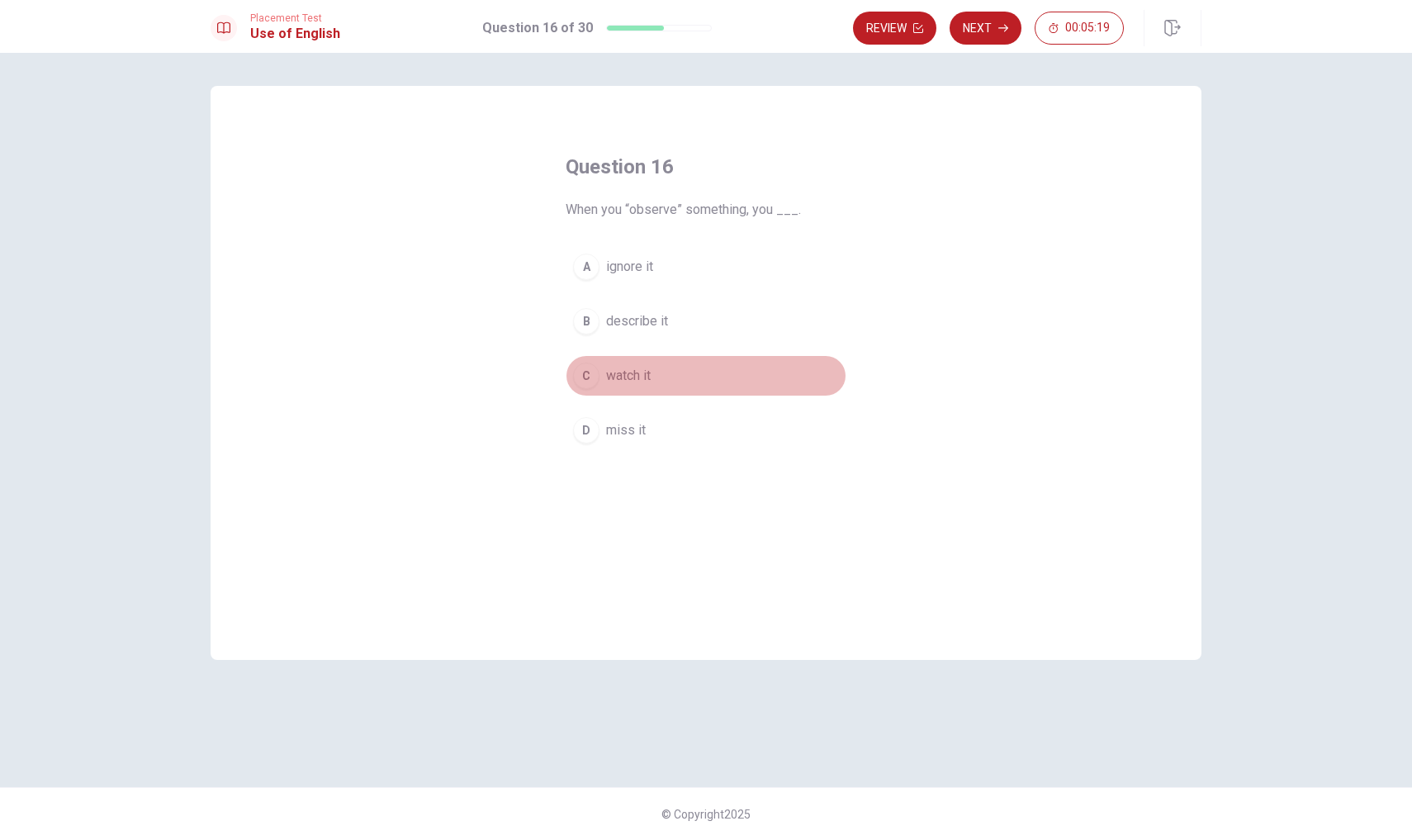
click at [583, 375] on div "C" at bounding box center [587, 375] width 27 height 27
click at [999, 31] on icon "button" at bounding box center [1004, 28] width 10 height 10
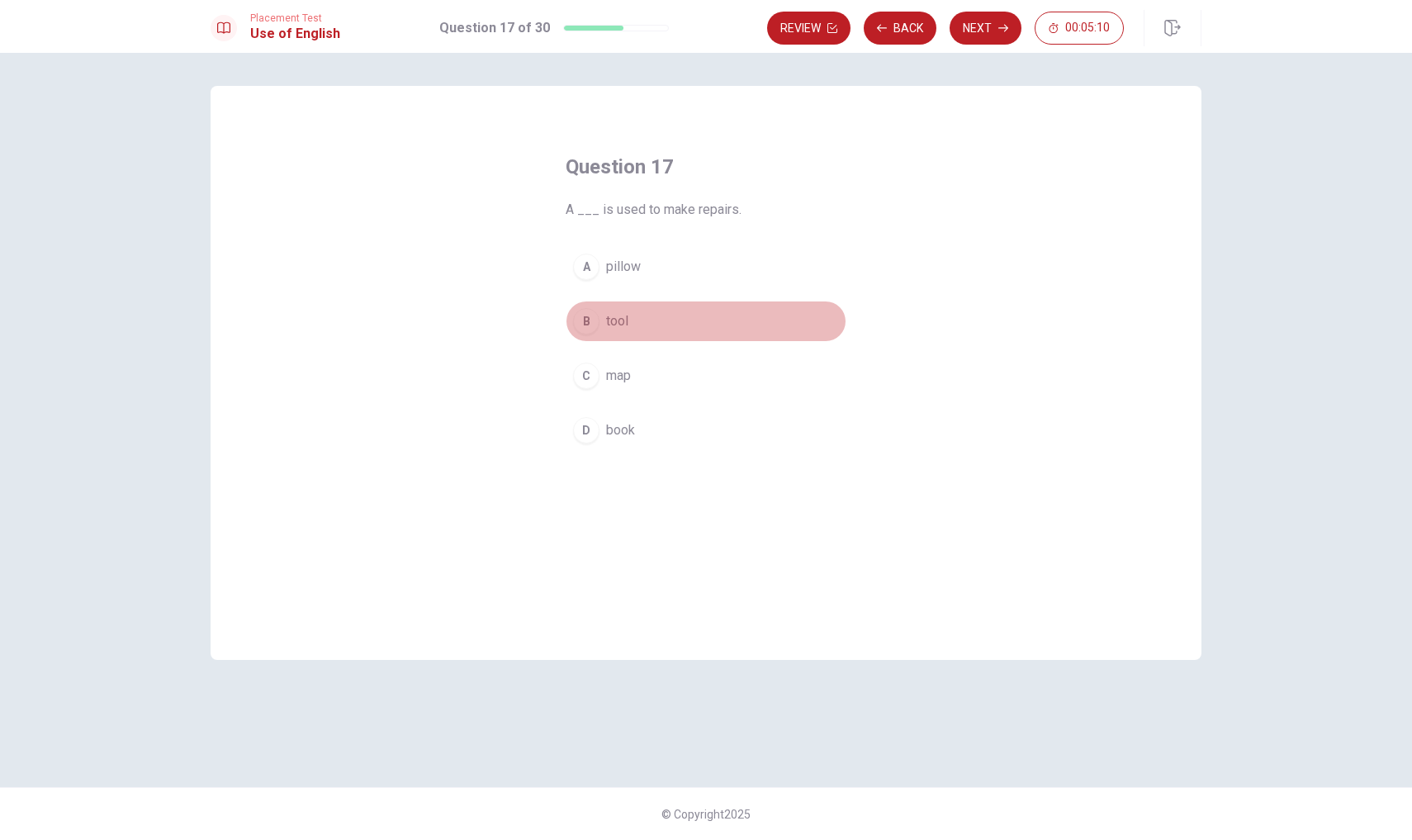
click at [590, 315] on div "B" at bounding box center [587, 321] width 27 height 27
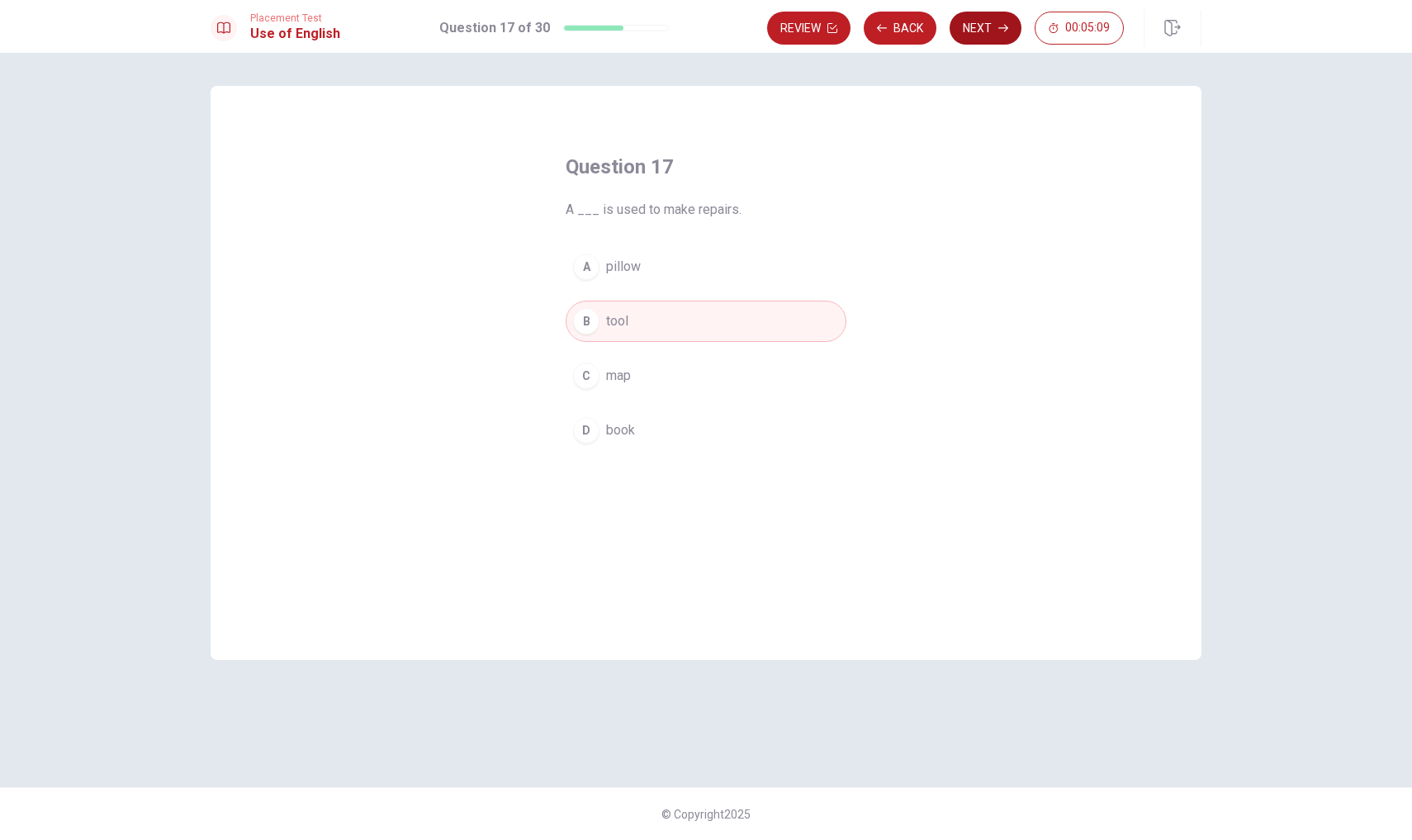
click at [991, 28] on button "Next" at bounding box center [986, 28] width 72 height 33
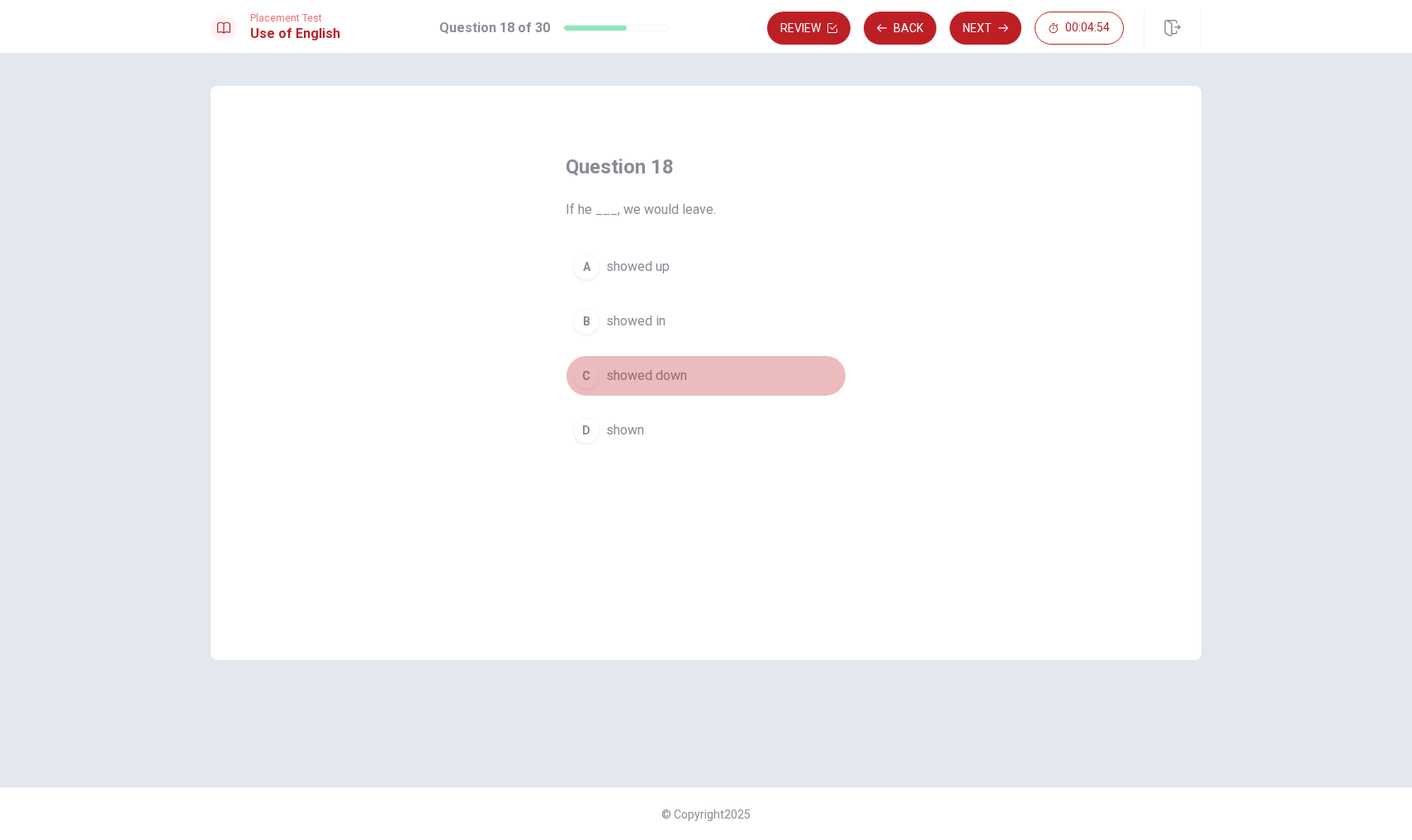
click at [587, 377] on div "C" at bounding box center [587, 375] width 27 height 27
click at [990, 28] on button "Next" at bounding box center [986, 28] width 72 height 33
click at [591, 324] on div "B" at bounding box center [587, 321] width 27 height 27
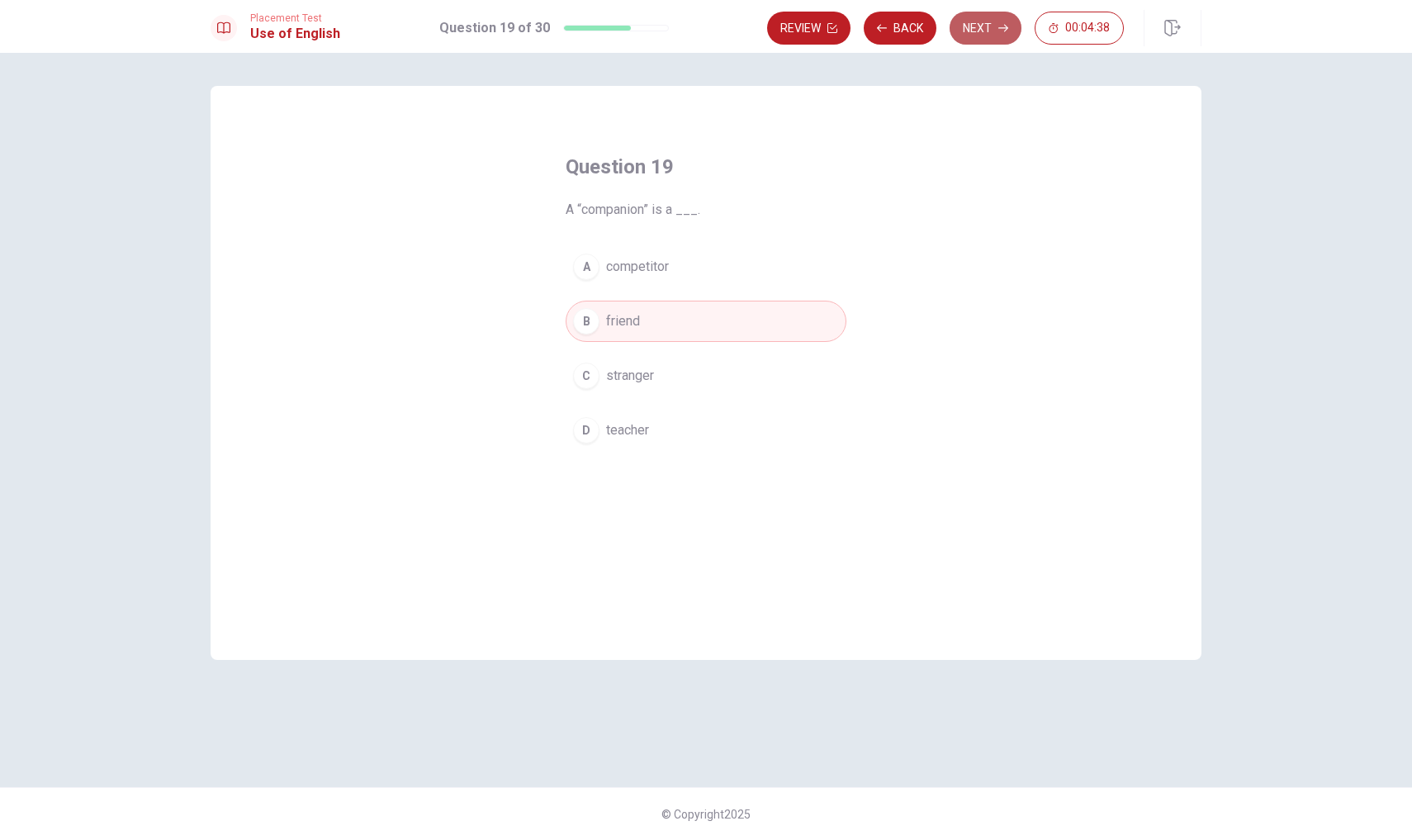
click at [985, 24] on button "Next" at bounding box center [986, 28] width 72 height 33
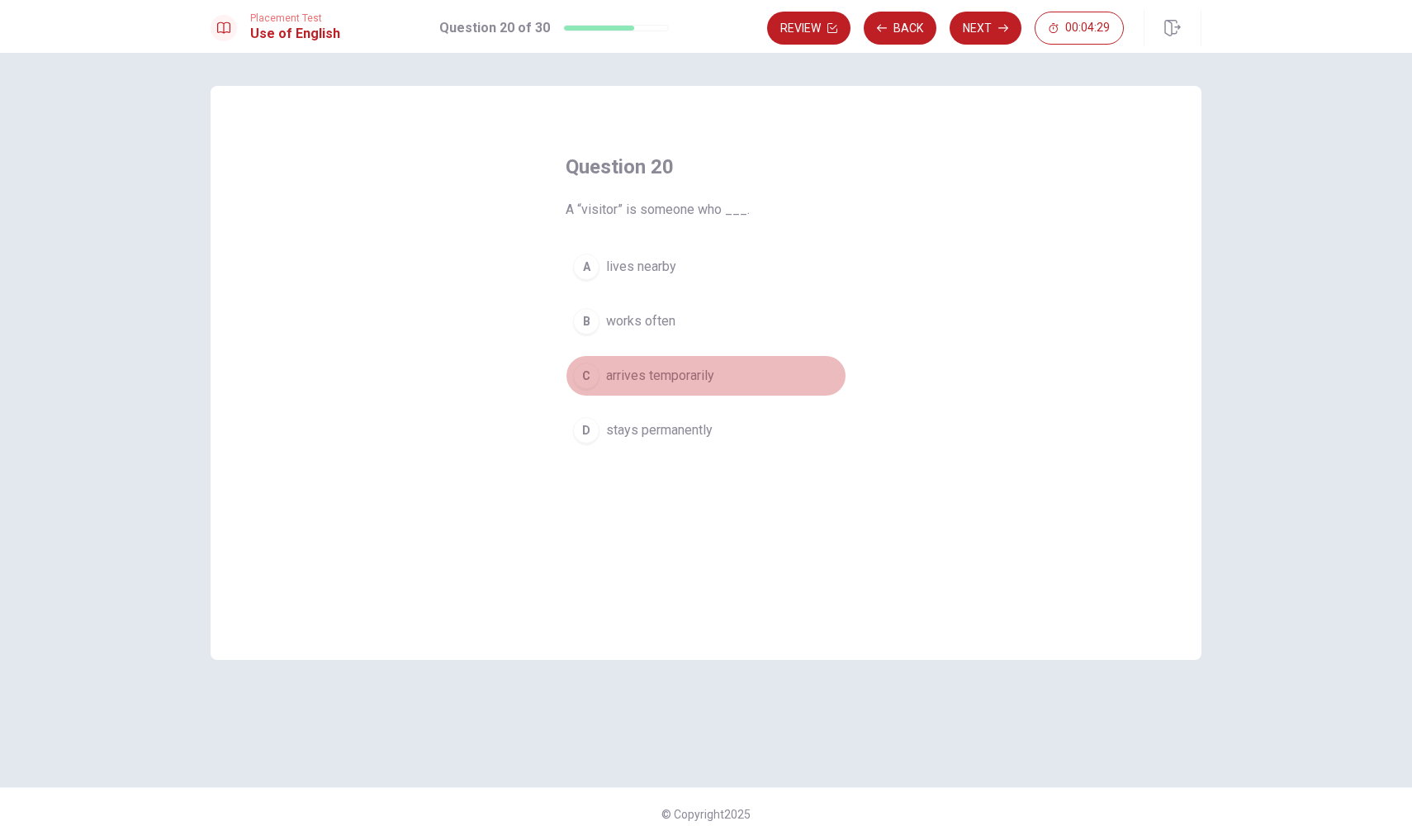
click at [588, 371] on div "C" at bounding box center [587, 375] width 27 height 27
click at [986, 30] on button "Next" at bounding box center [986, 28] width 72 height 33
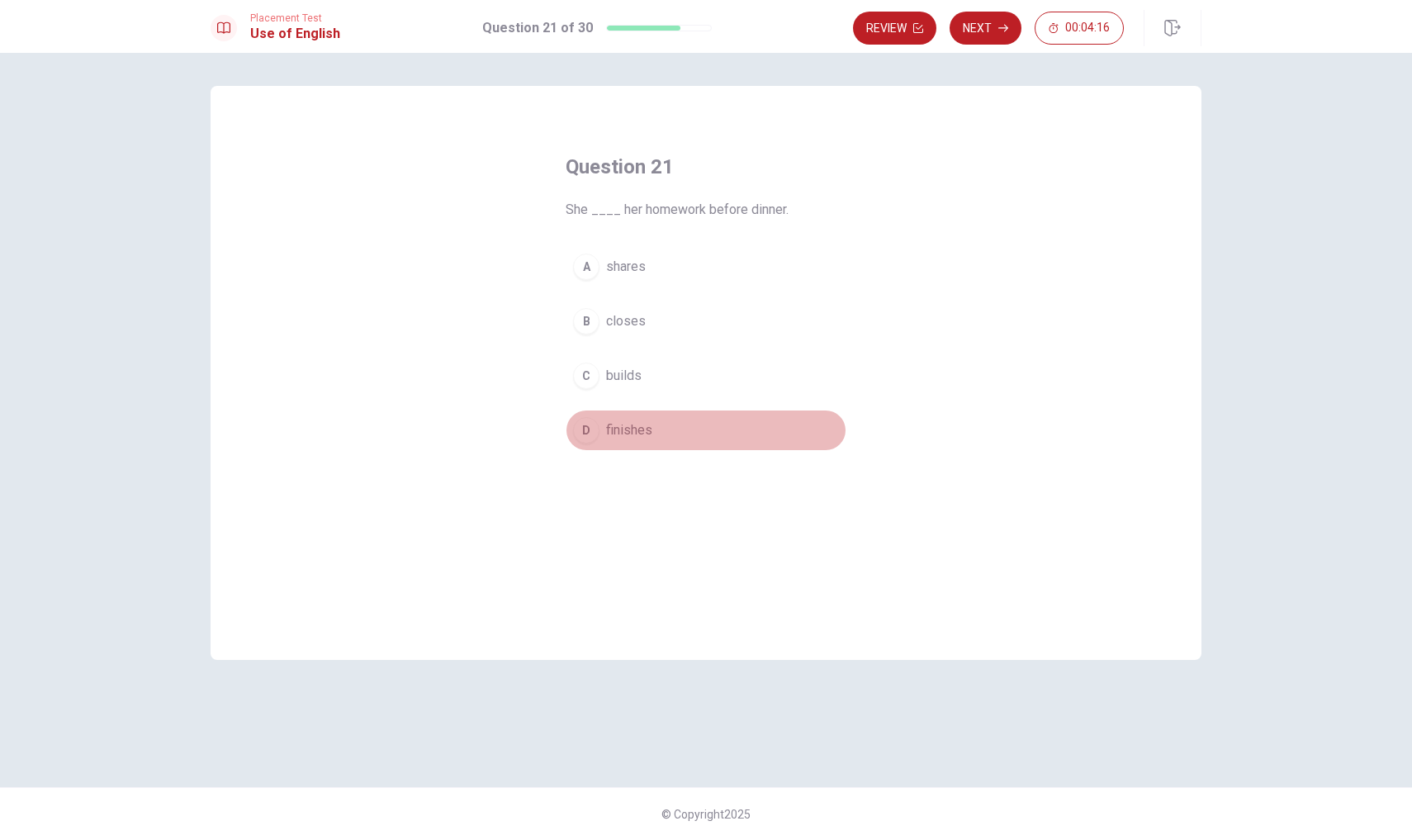
click at [585, 430] on div "D" at bounding box center [587, 430] width 27 height 27
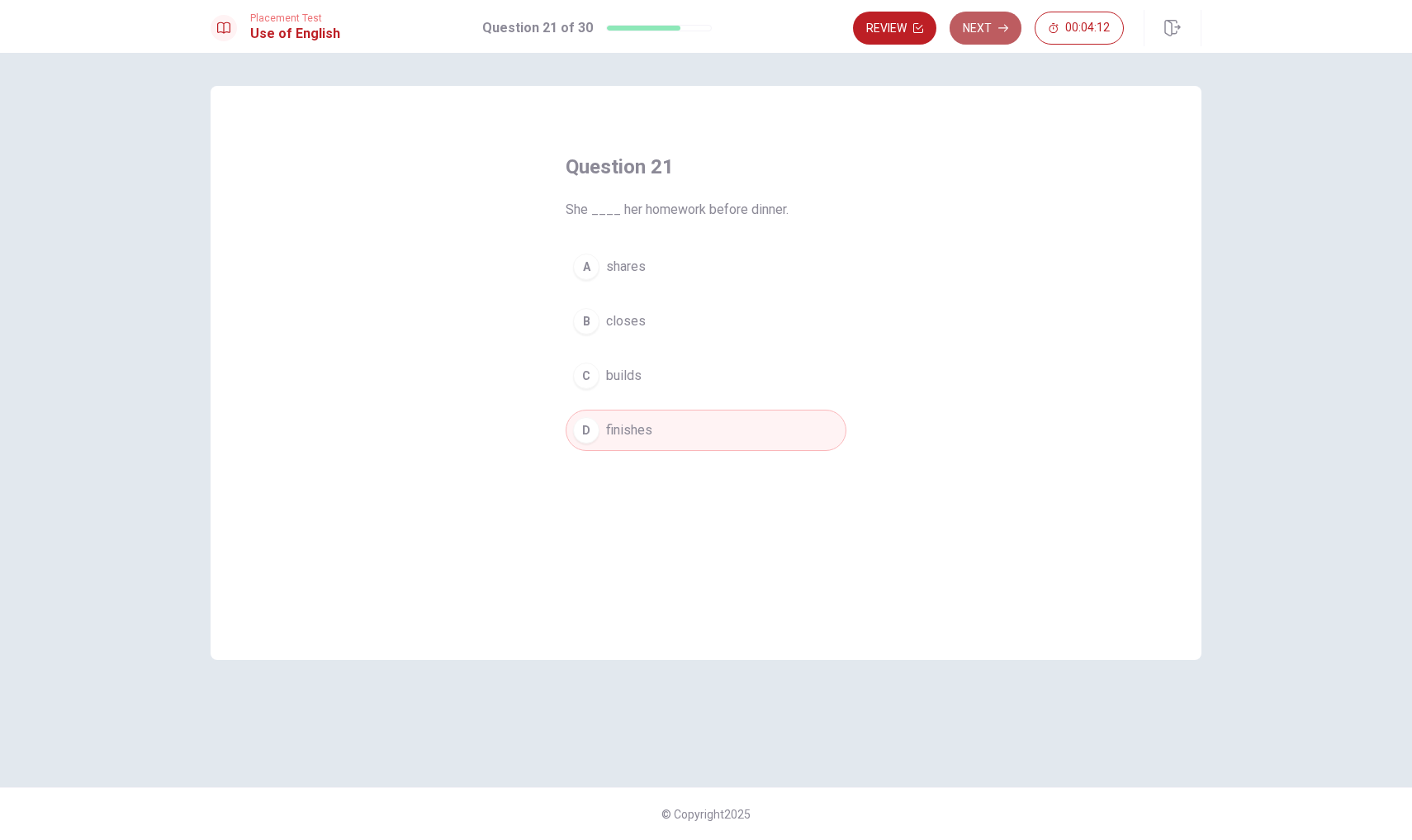
click at [989, 33] on button "Next" at bounding box center [986, 28] width 72 height 33
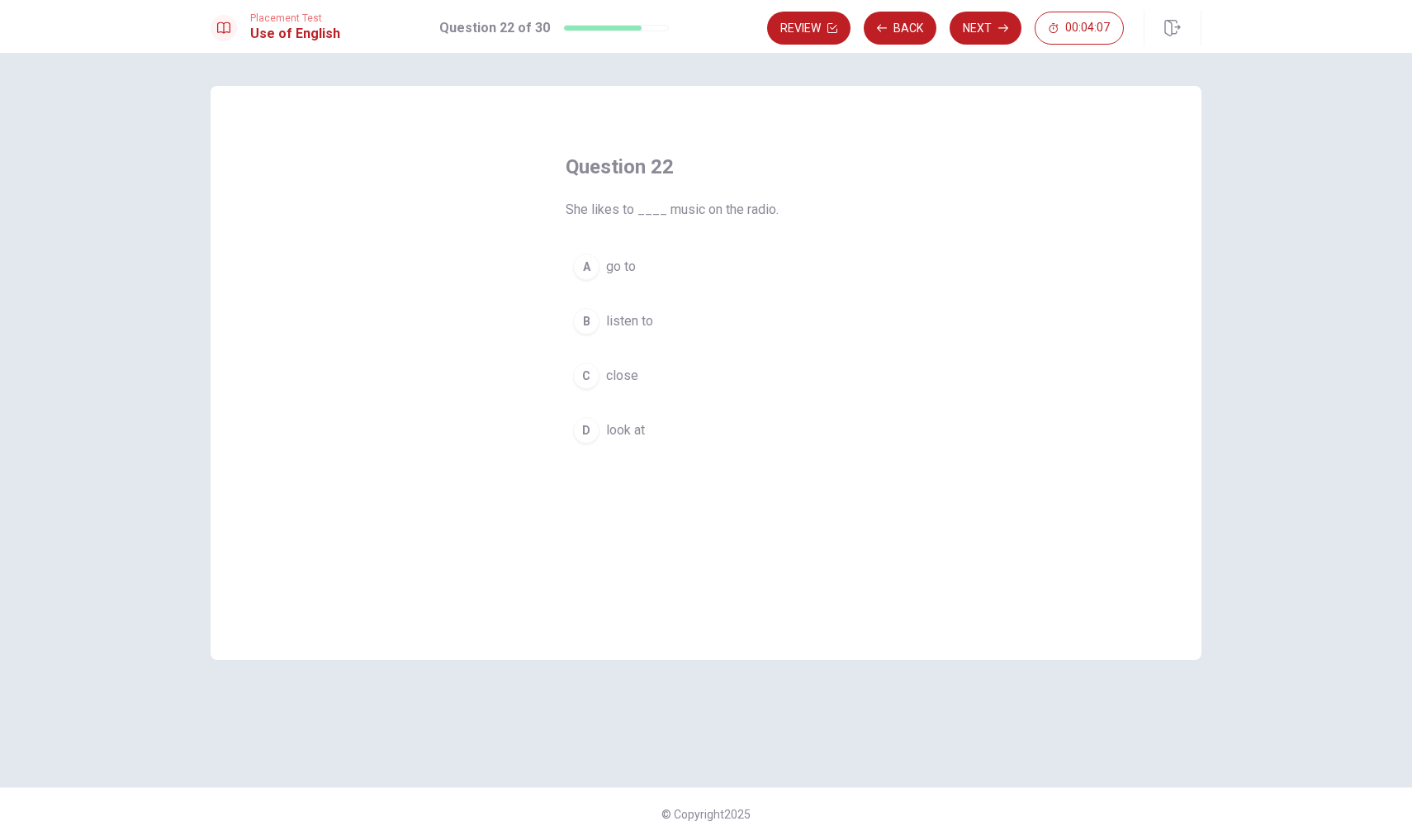
click at [586, 320] on div "B" at bounding box center [587, 321] width 27 height 27
click at [995, 29] on button "Next" at bounding box center [986, 28] width 72 height 33
click at [584, 324] on div "B" at bounding box center [587, 321] width 27 height 27
click at [966, 35] on button "Next" at bounding box center [986, 28] width 72 height 33
click at [582, 263] on div "A" at bounding box center [587, 267] width 27 height 27
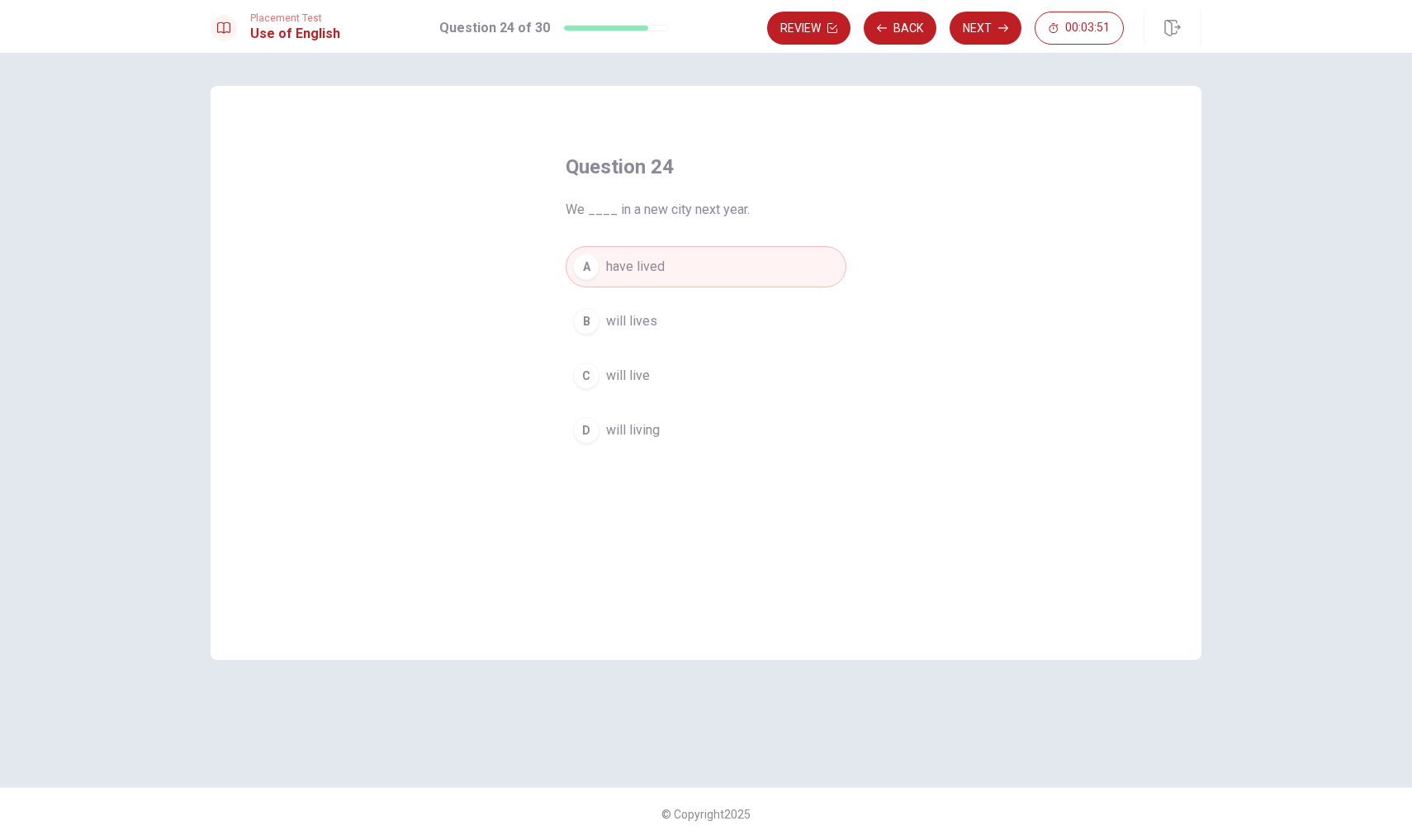
click at [579, 326] on div "B" at bounding box center [587, 321] width 27 height 27
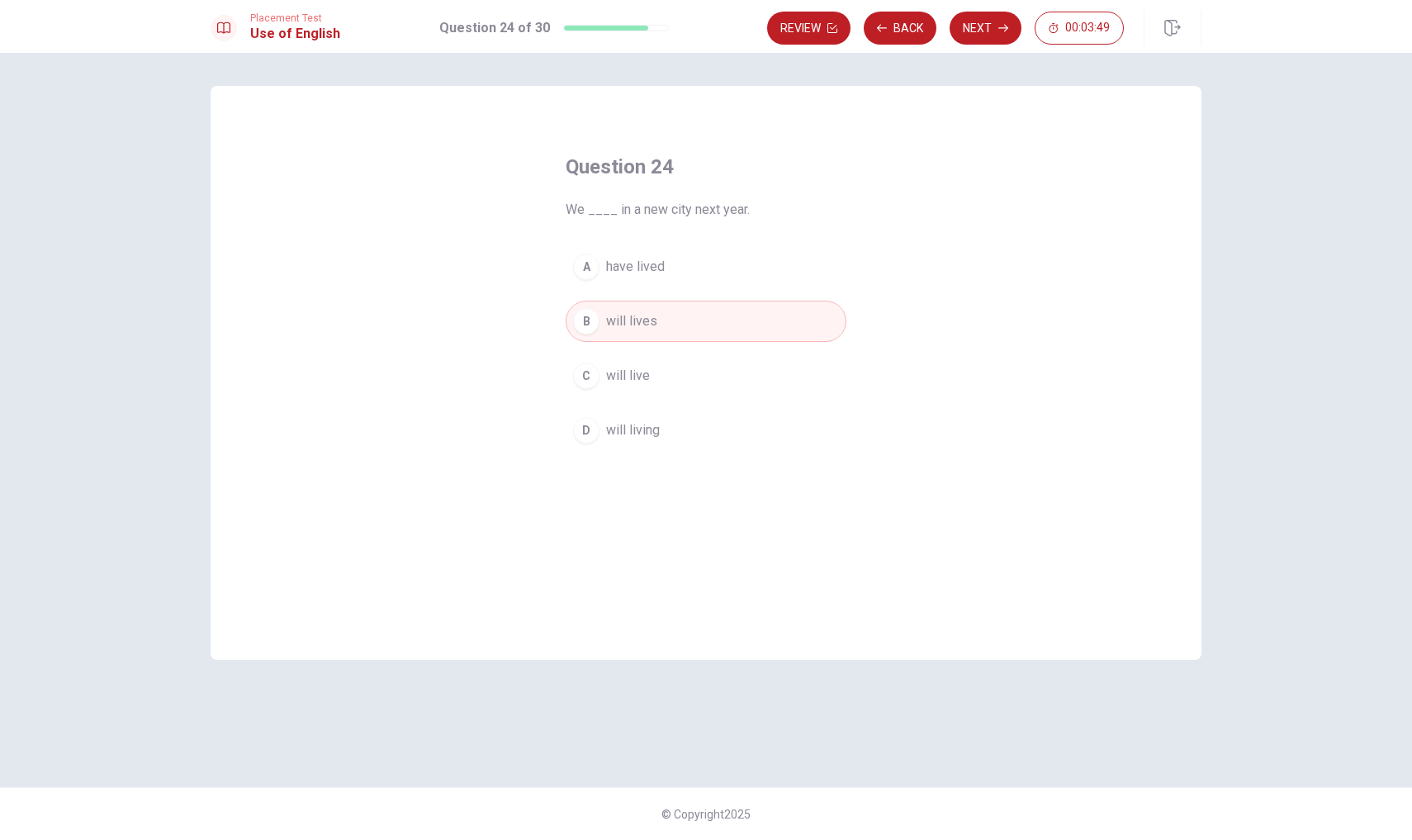
click at [583, 380] on div "C" at bounding box center [587, 375] width 27 height 27
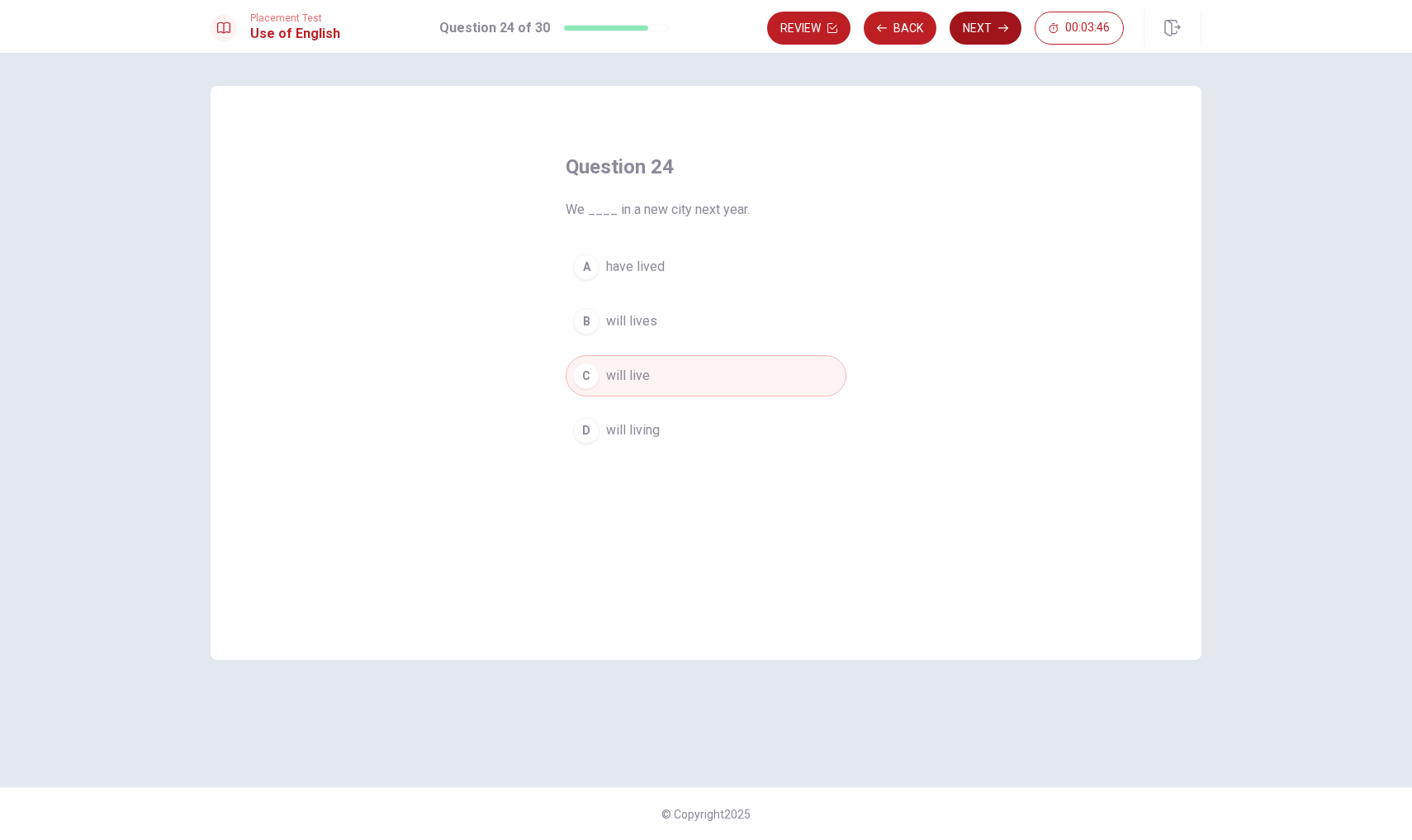
click at [997, 28] on button "Next" at bounding box center [986, 28] width 72 height 33
click at [586, 370] on div "C" at bounding box center [587, 375] width 27 height 27
click at [1000, 30] on icon "button" at bounding box center [1004, 28] width 10 height 10
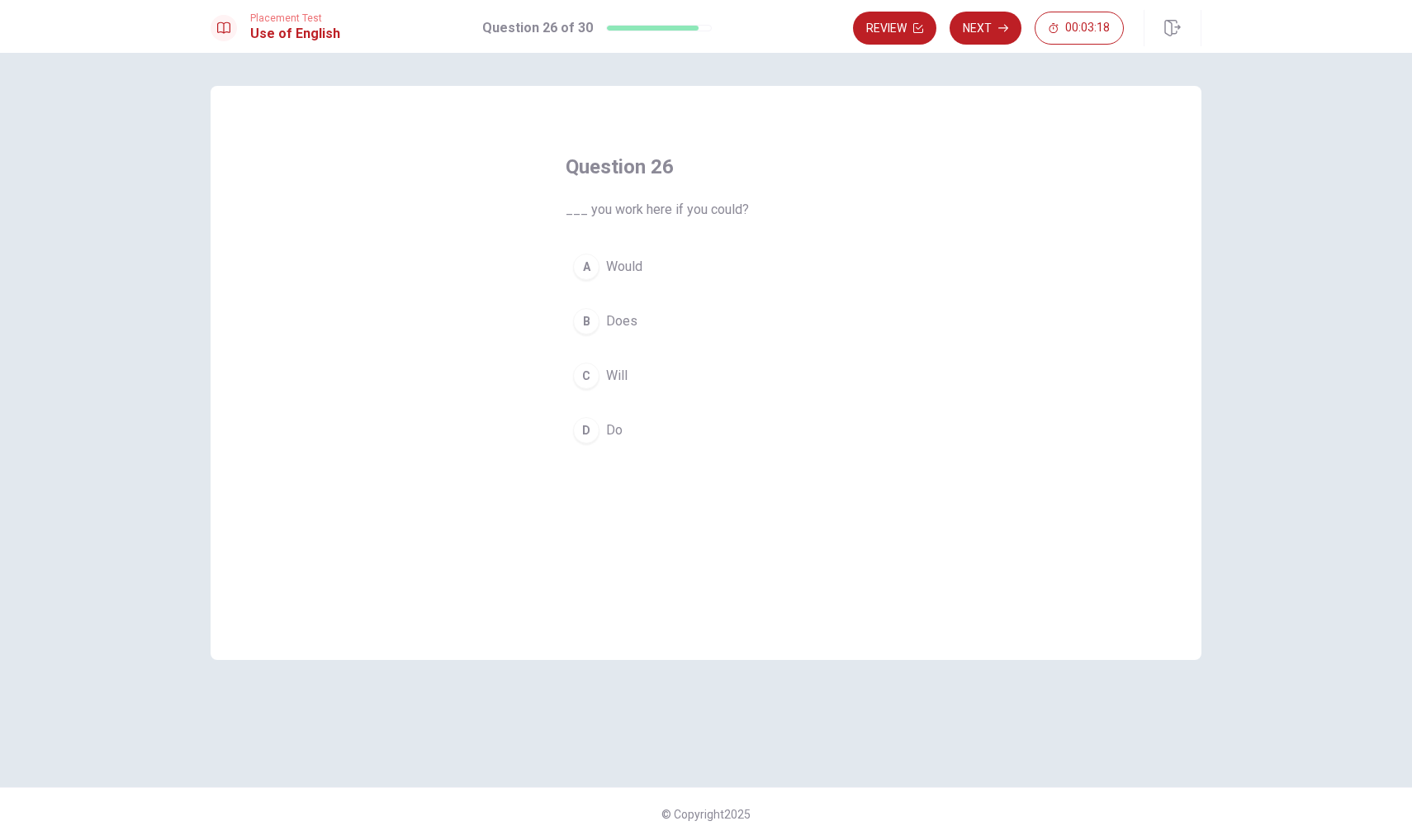
click at [585, 266] on div "A" at bounding box center [587, 267] width 27 height 27
click at [986, 26] on button "Next" at bounding box center [986, 28] width 72 height 33
click at [587, 333] on div "B" at bounding box center [587, 341] width 27 height 27
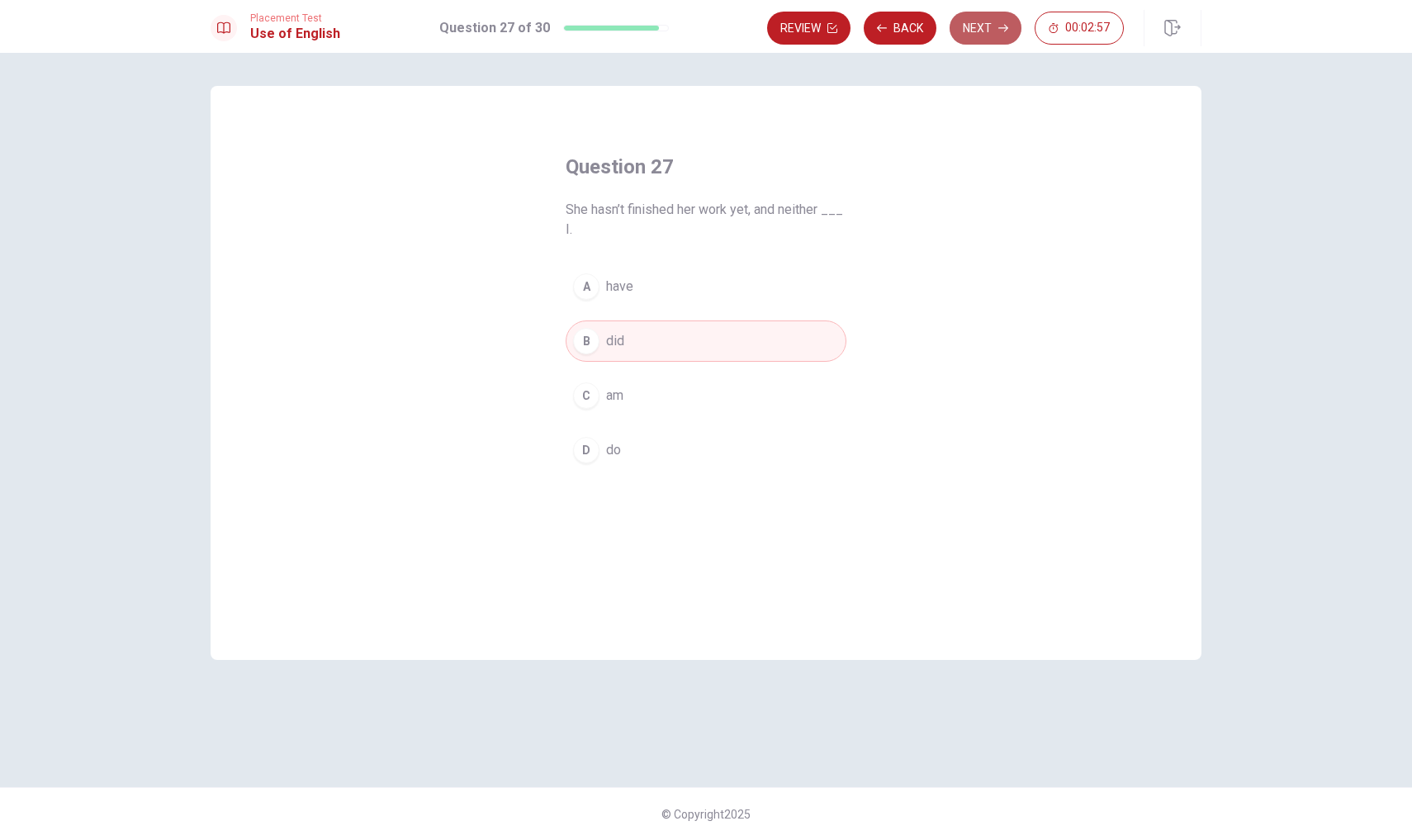
click at [979, 30] on button "Next" at bounding box center [986, 28] width 72 height 33
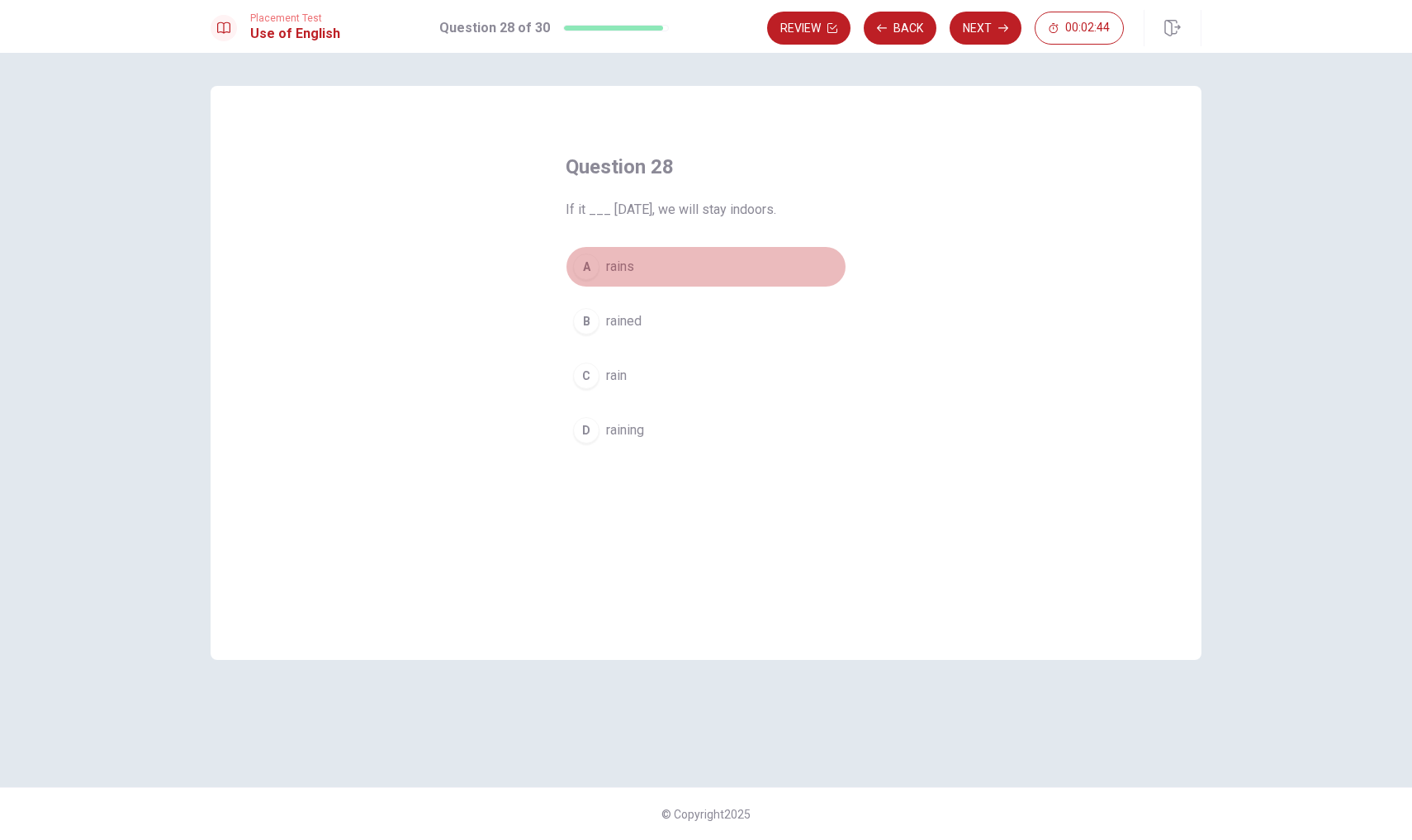
click at [587, 273] on div "A" at bounding box center [587, 267] width 27 height 27
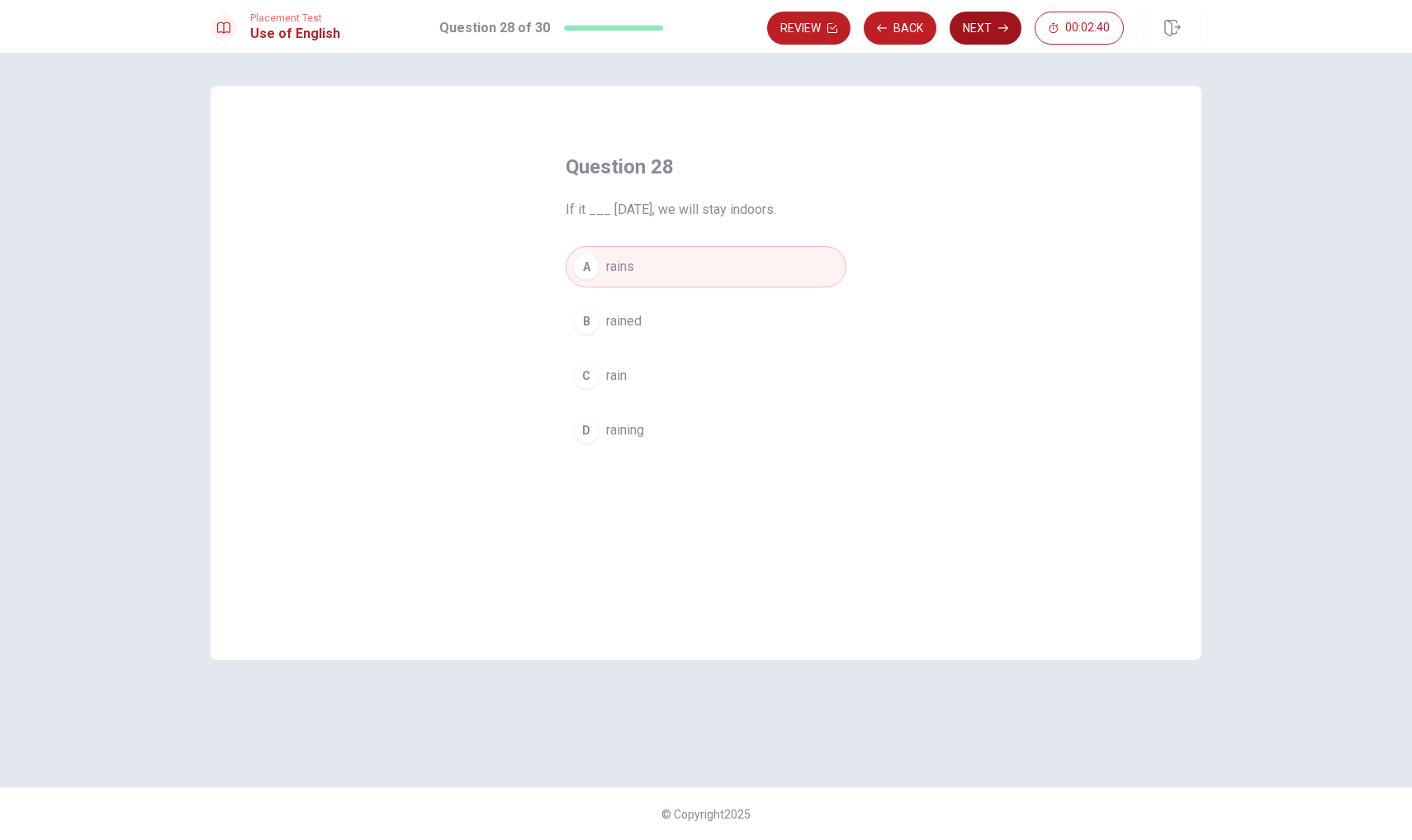
click at [1001, 23] on icon "button" at bounding box center [1004, 28] width 10 height 10
click at [587, 436] on div "D" at bounding box center [587, 430] width 27 height 27
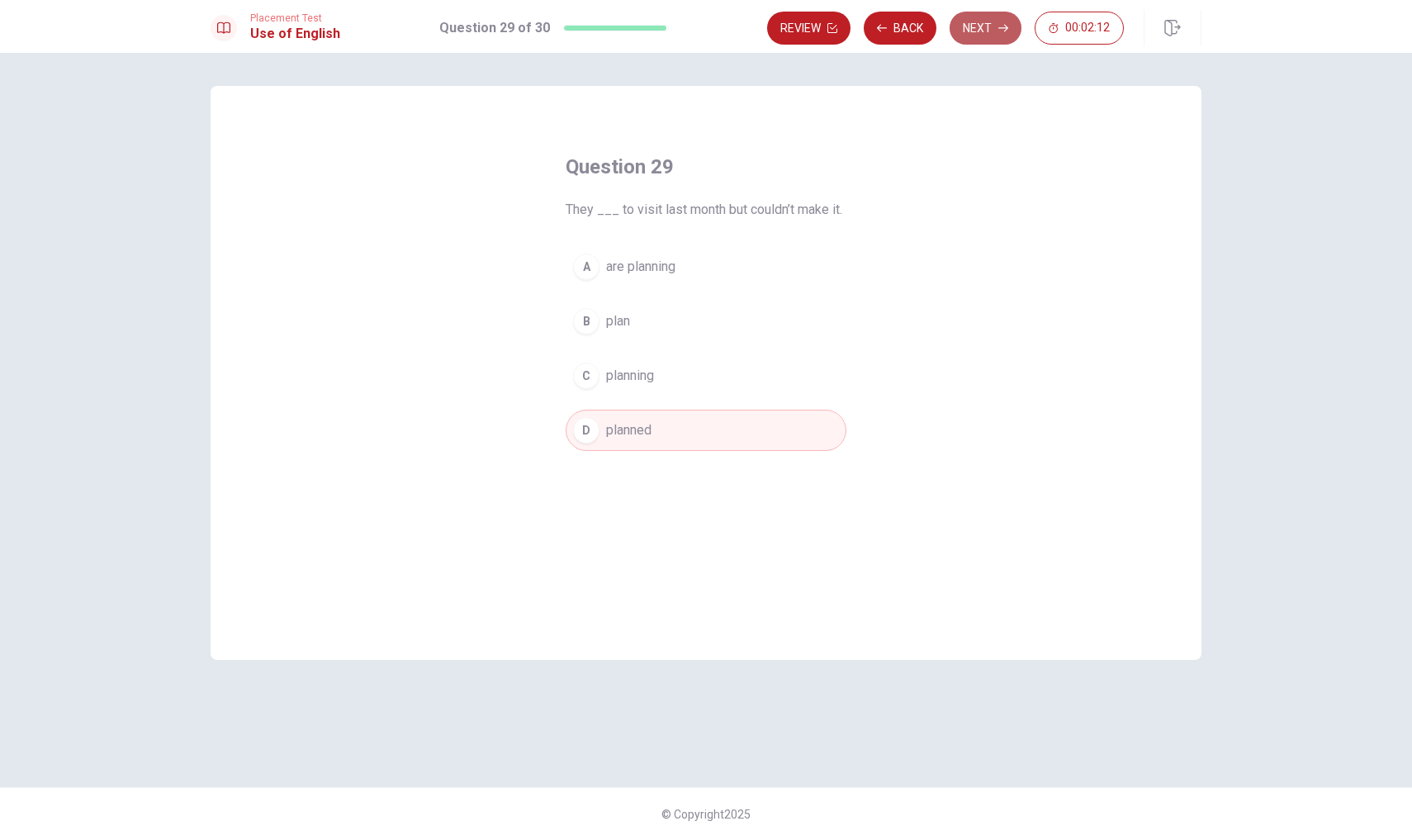
click at [988, 36] on button "Next" at bounding box center [986, 28] width 72 height 33
click at [583, 428] on div "D" at bounding box center [587, 430] width 27 height 27
click at [981, 24] on button "Next" at bounding box center [986, 28] width 72 height 33
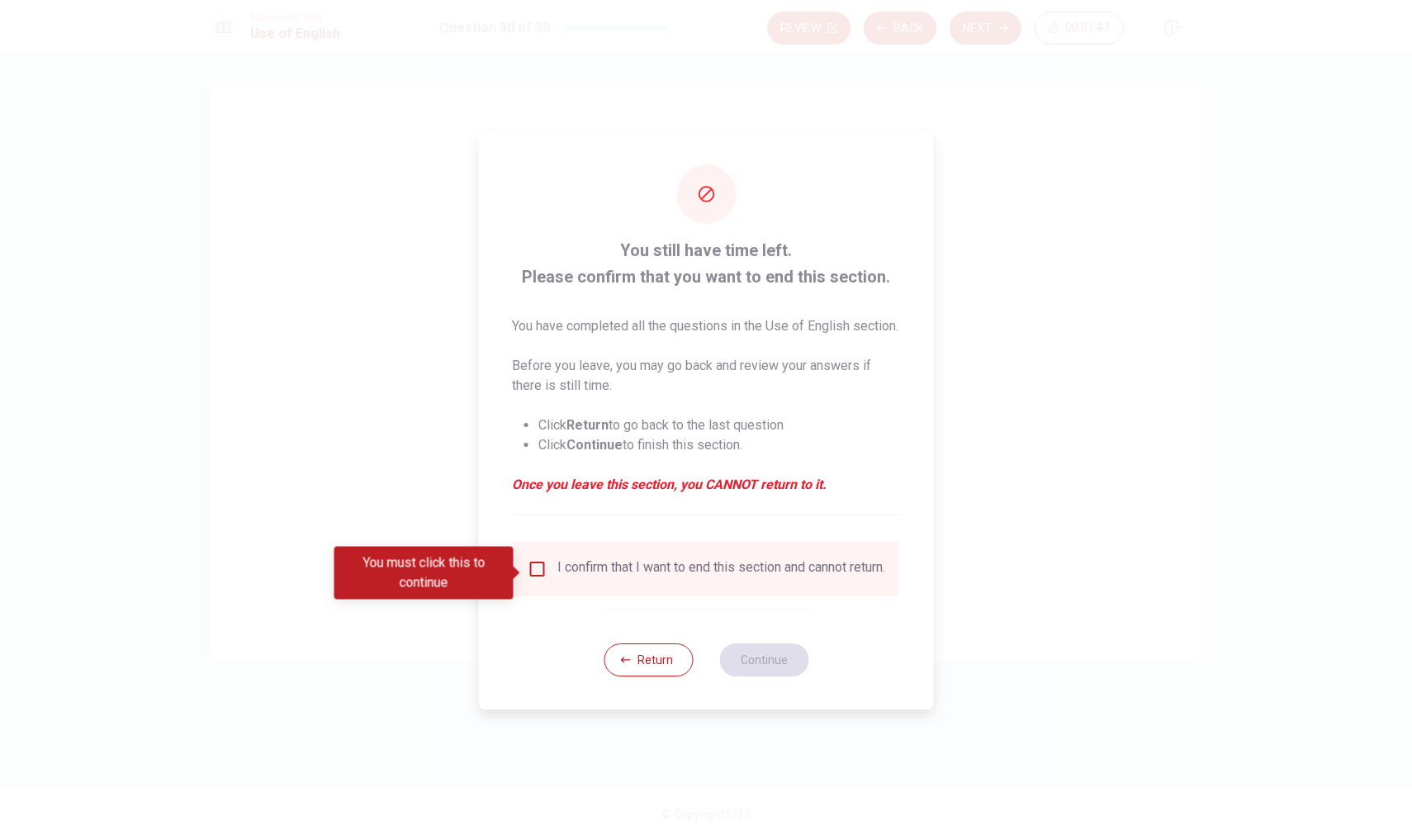
click at [535, 571] on input "You must click this to continue" at bounding box center [537, 569] width 20 height 20
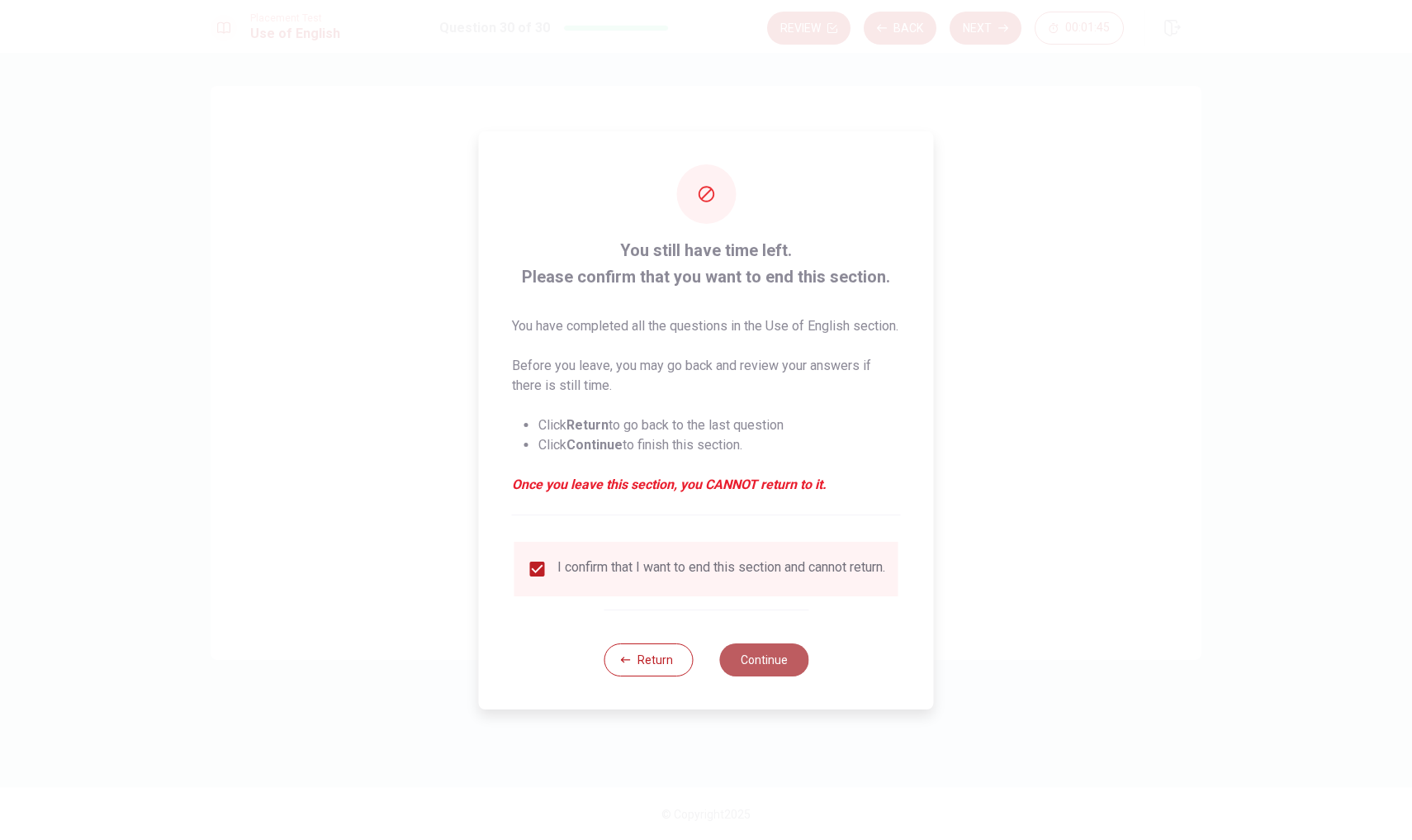
click at [785, 671] on button "Continue" at bounding box center [764, 660] width 89 height 33
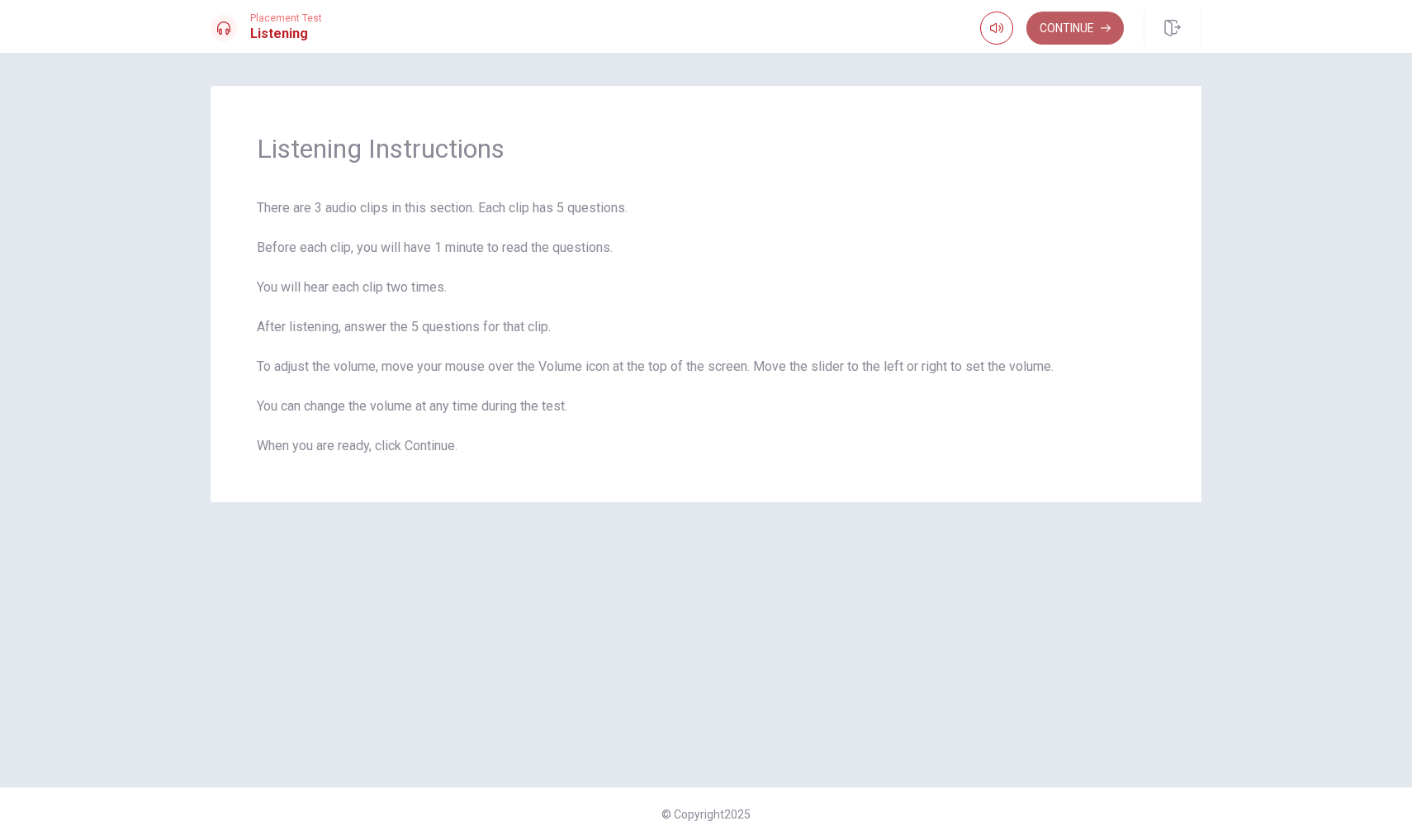
click at [1054, 23] on button "Continue" at bounding box center [1075, 28] width 98 height 33
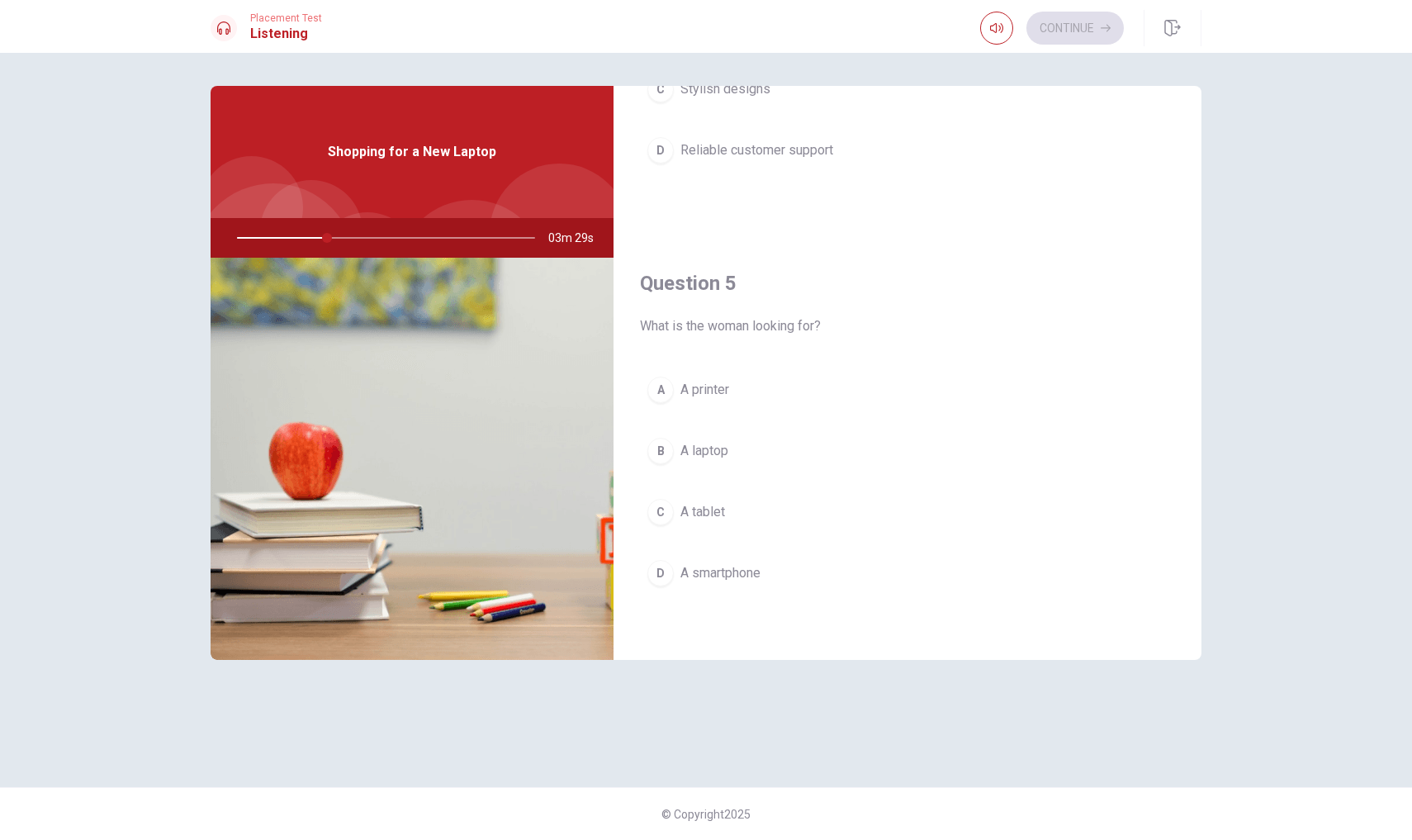
scroll to position [1540, 0]
click at [661, 440] on div "B" at bounding box center [661, 451] width 27 height 27
click at [667, 570] on div "B" at bounding box center [661, 574] width 27 height 27
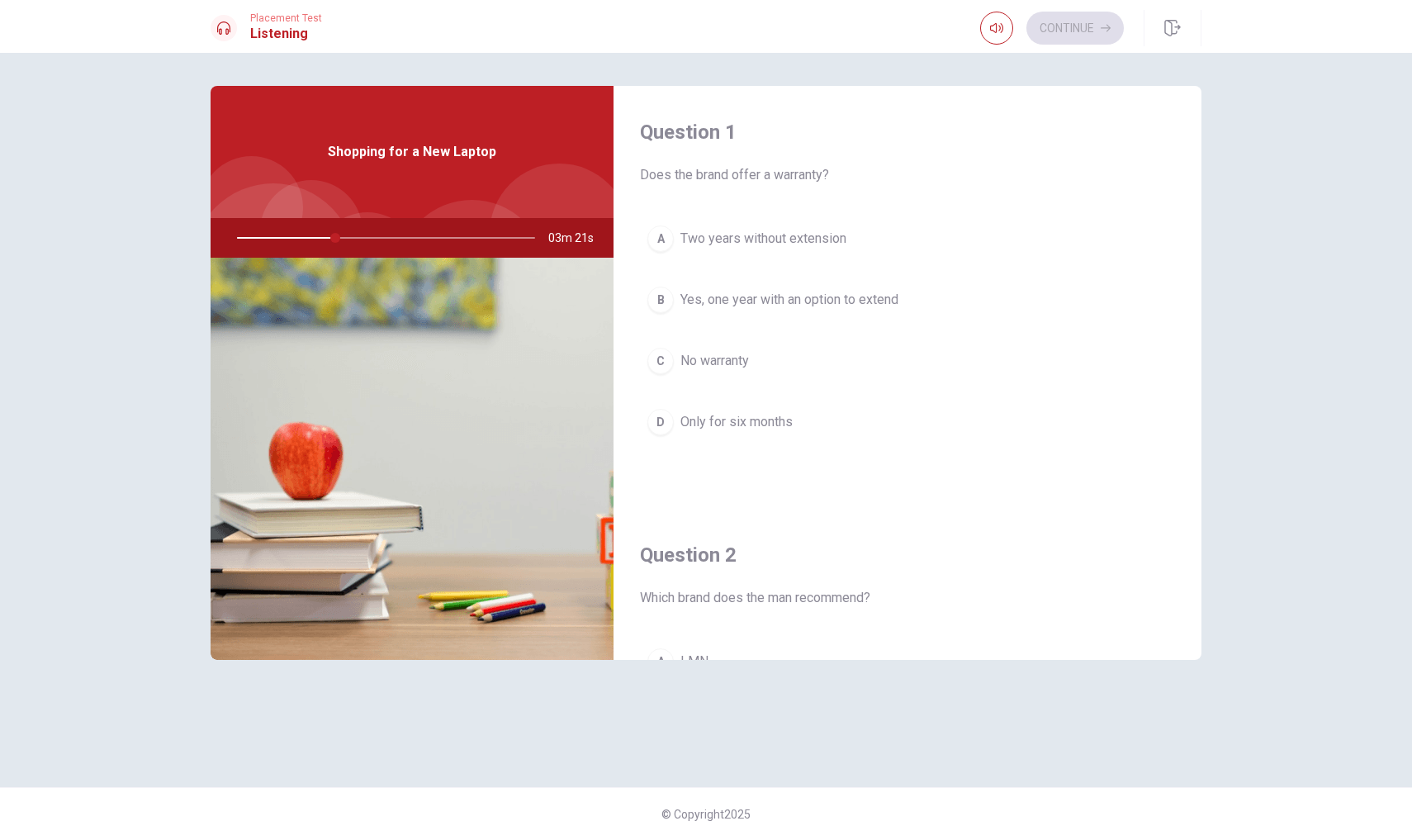
scroll to position [0, 0]
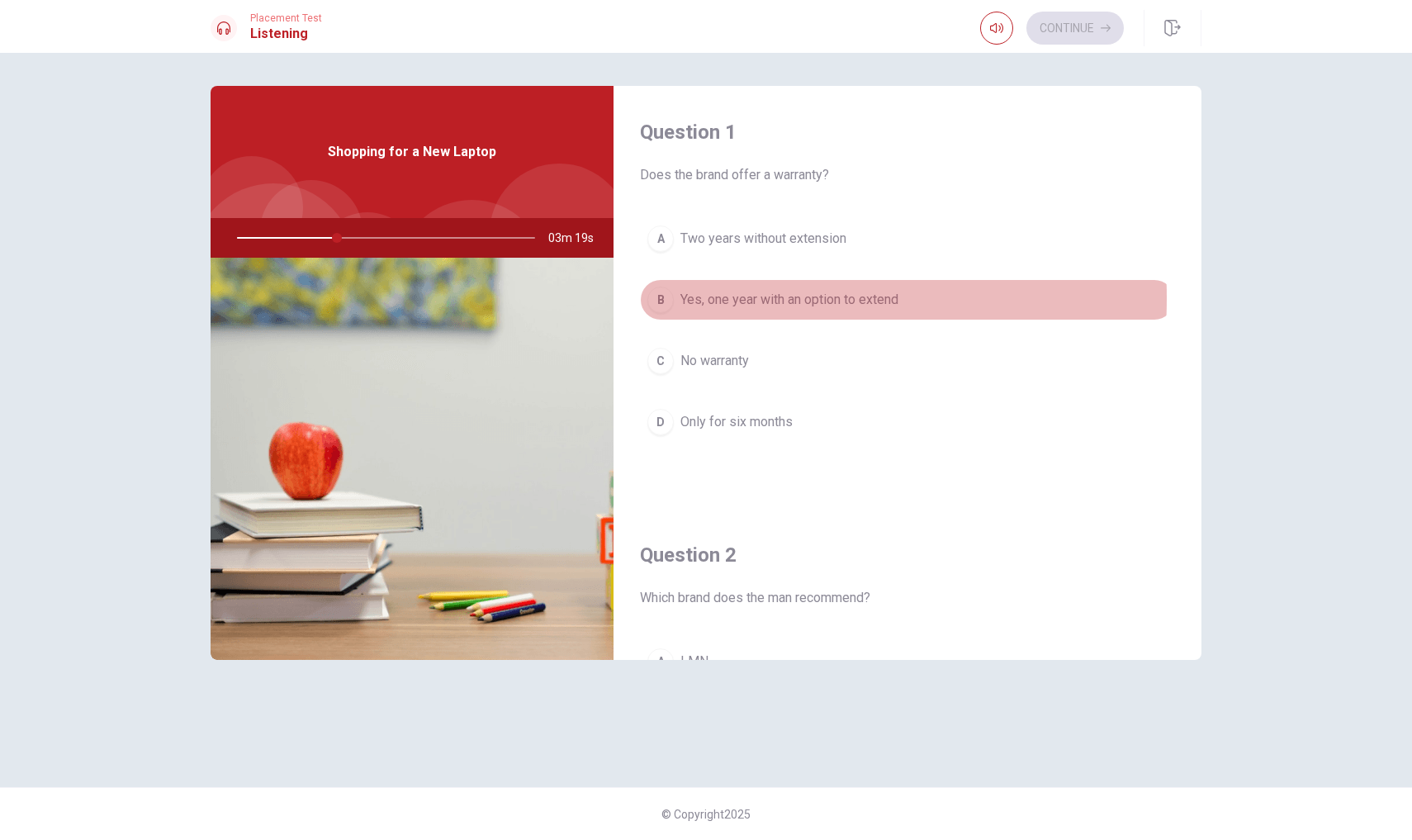
click at [661, 298] on div "B" at bounding box center [661, 299] width 27 height 27
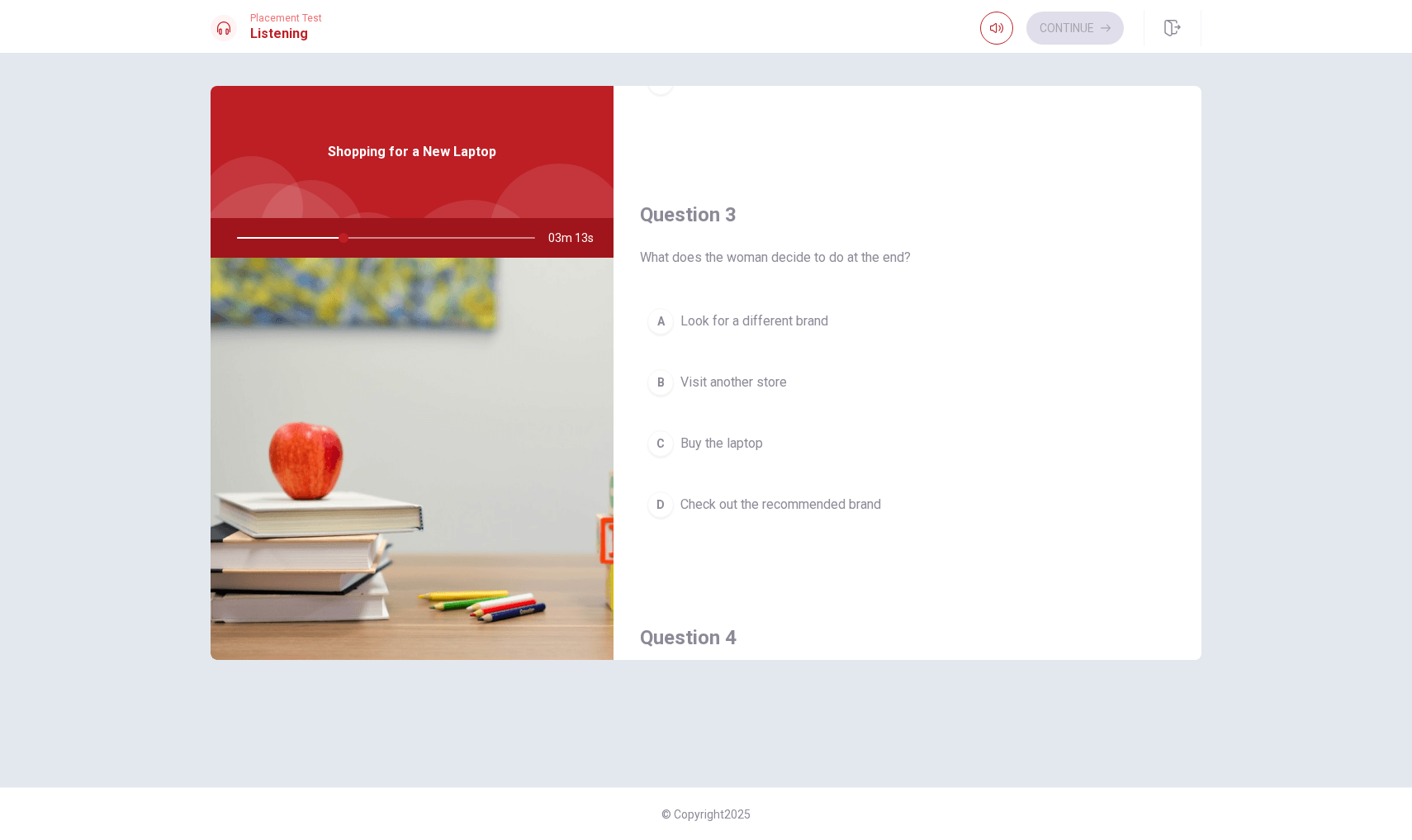
scroll to position [772, 0]
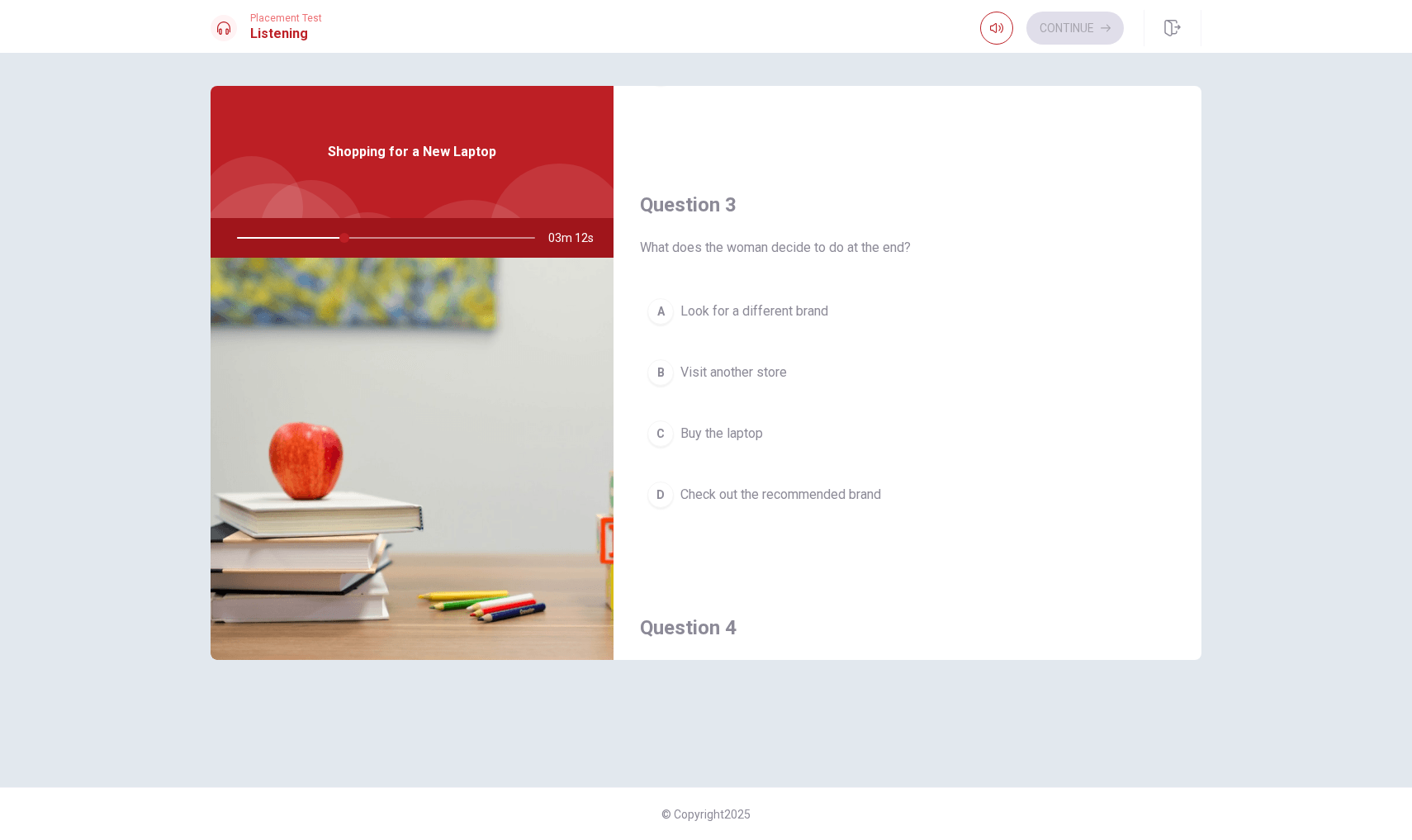
click at [657, 492] on div "D" at bounding box center [661, 495] width 27 height 27
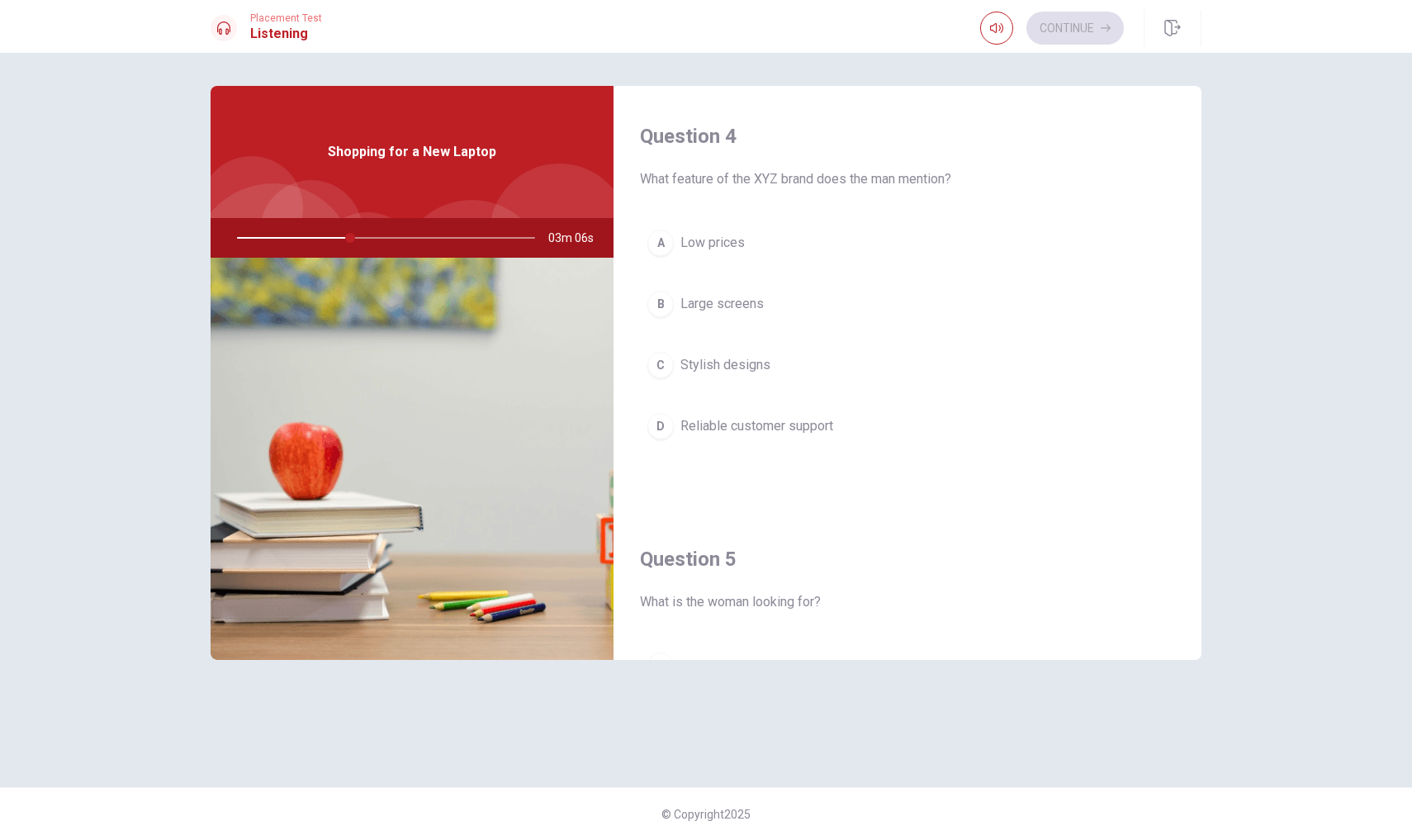
scroll to position [1247, 0]
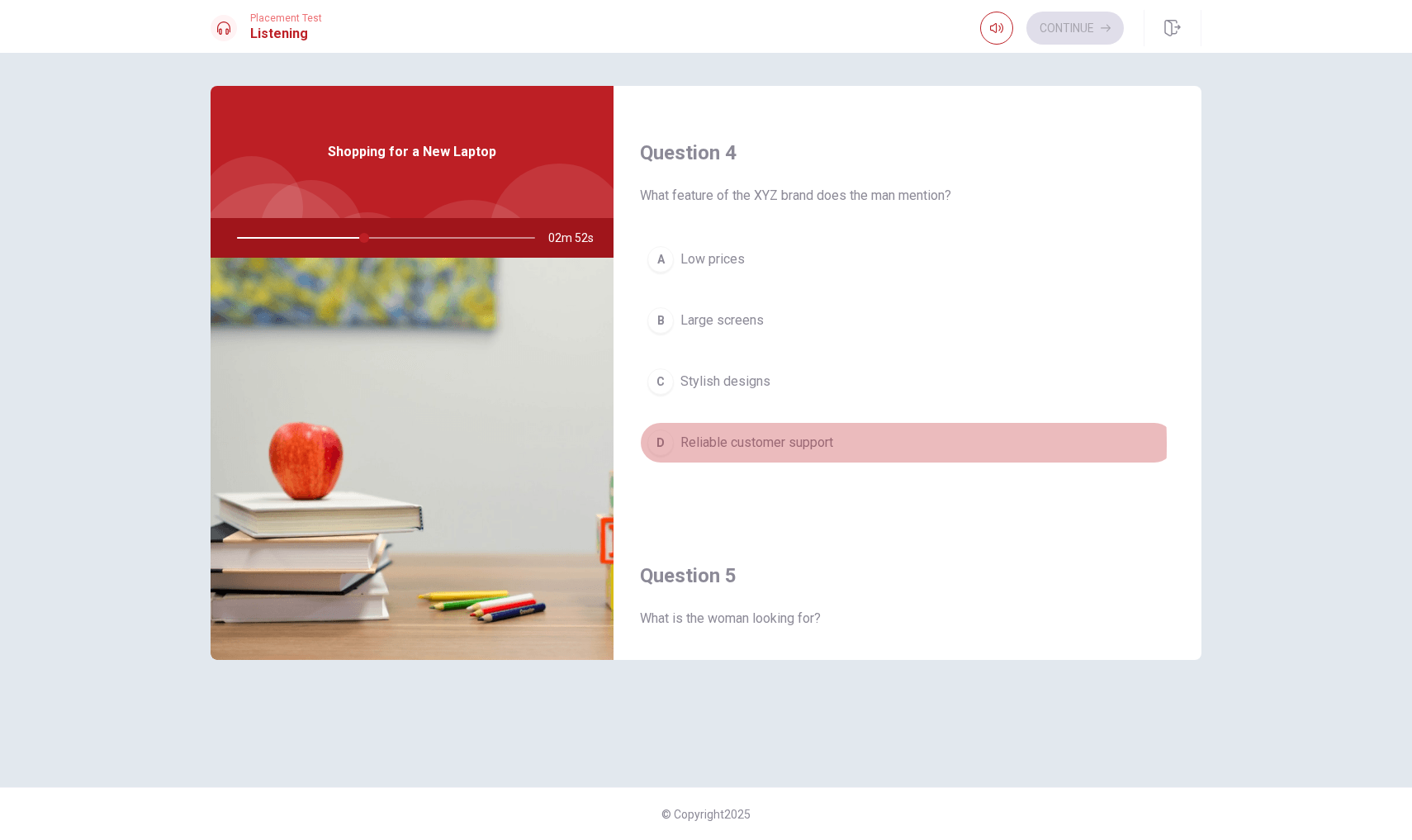
click at [660, 444] on div "D" at bounding box center [661, 443] width 27 height 27
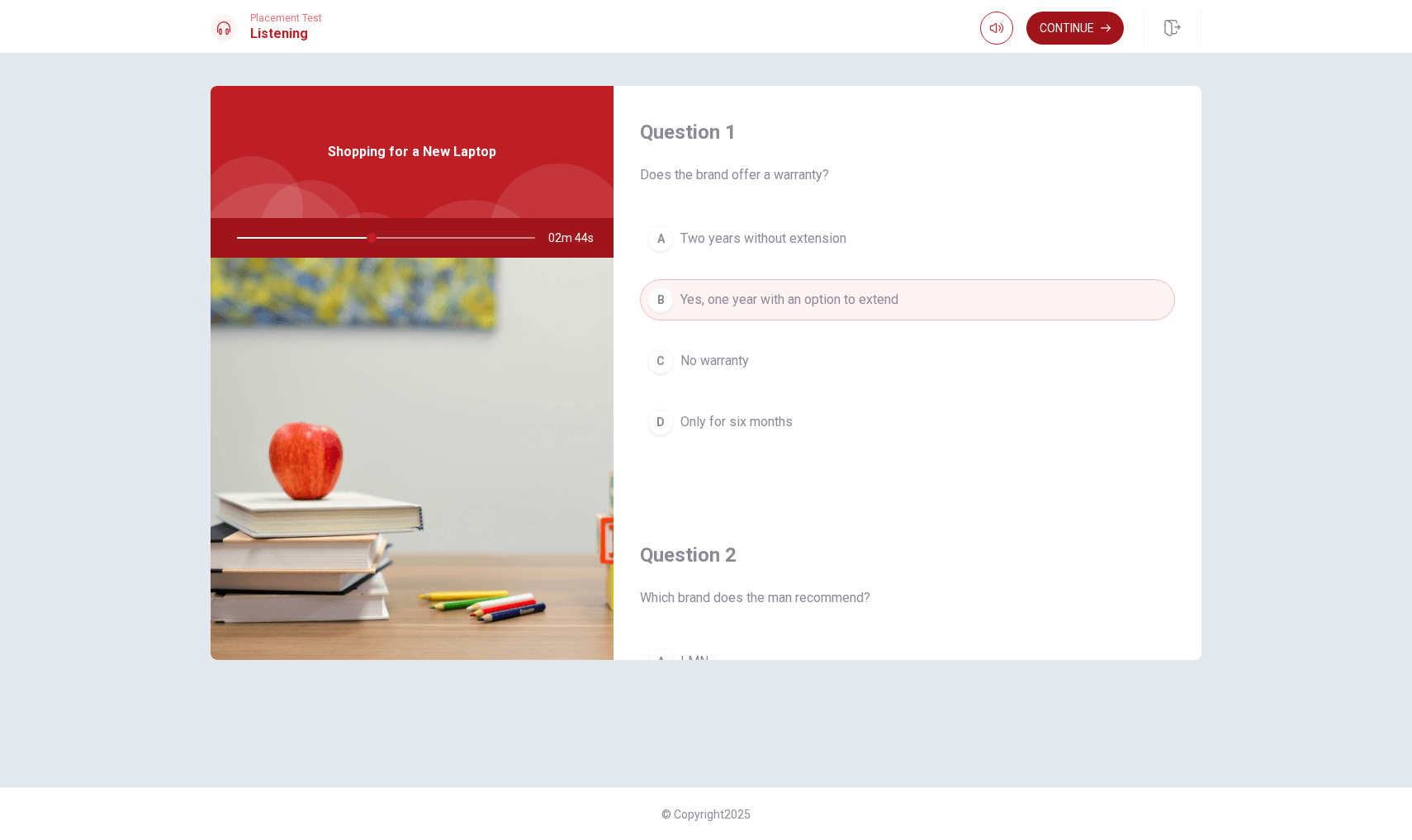
scroll to position [0, 0]
click at [1073, 28] on button "Continue" at bounding box center [1075, 28] width 98 height 33
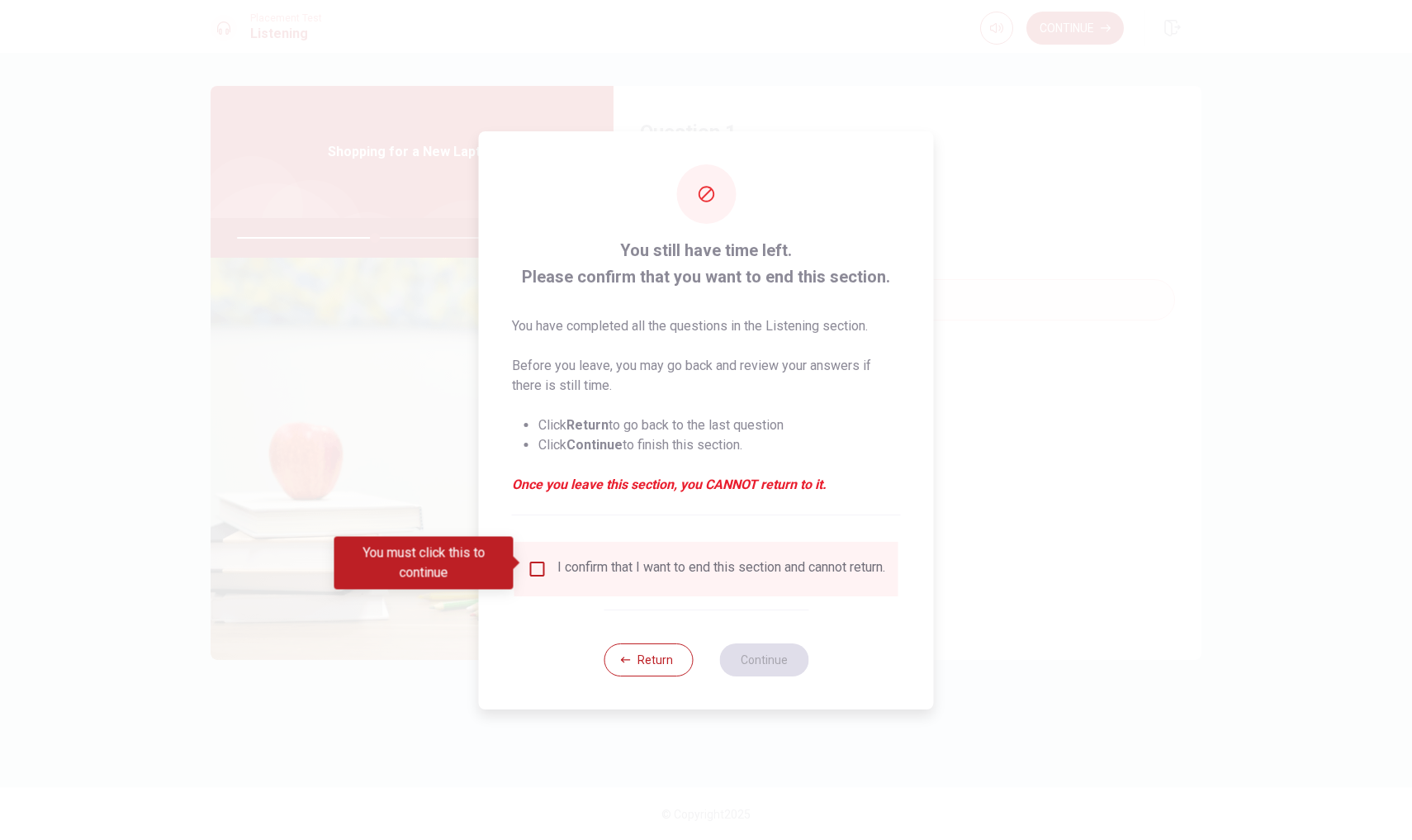
click at [536, 559] on input "You must click this to continue" at bounding box center [537, 569] width 20 height 20
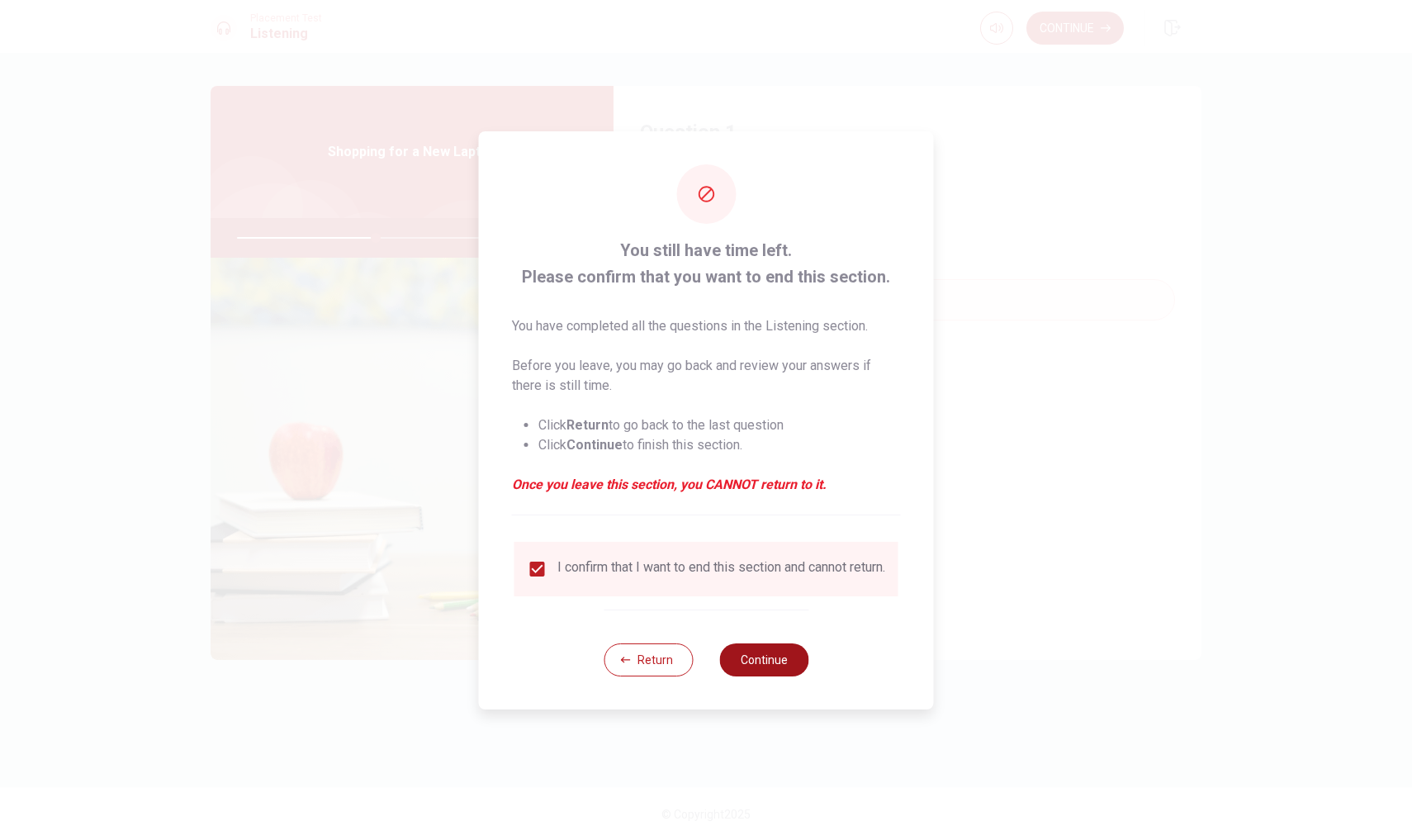
click at [761, 670] on button "Continue" at bounding box center [764, 660] width 89 height 33
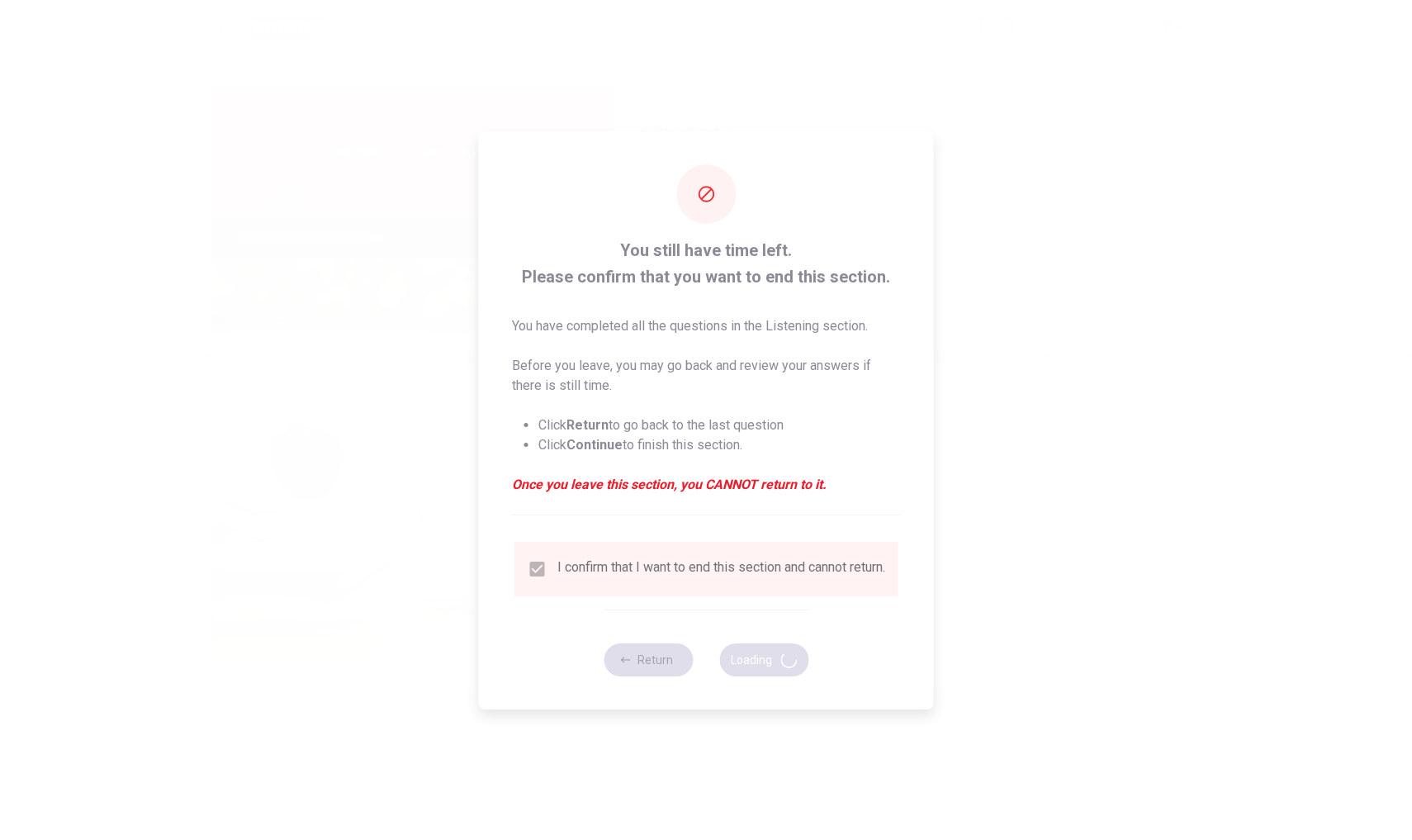
type input "48"
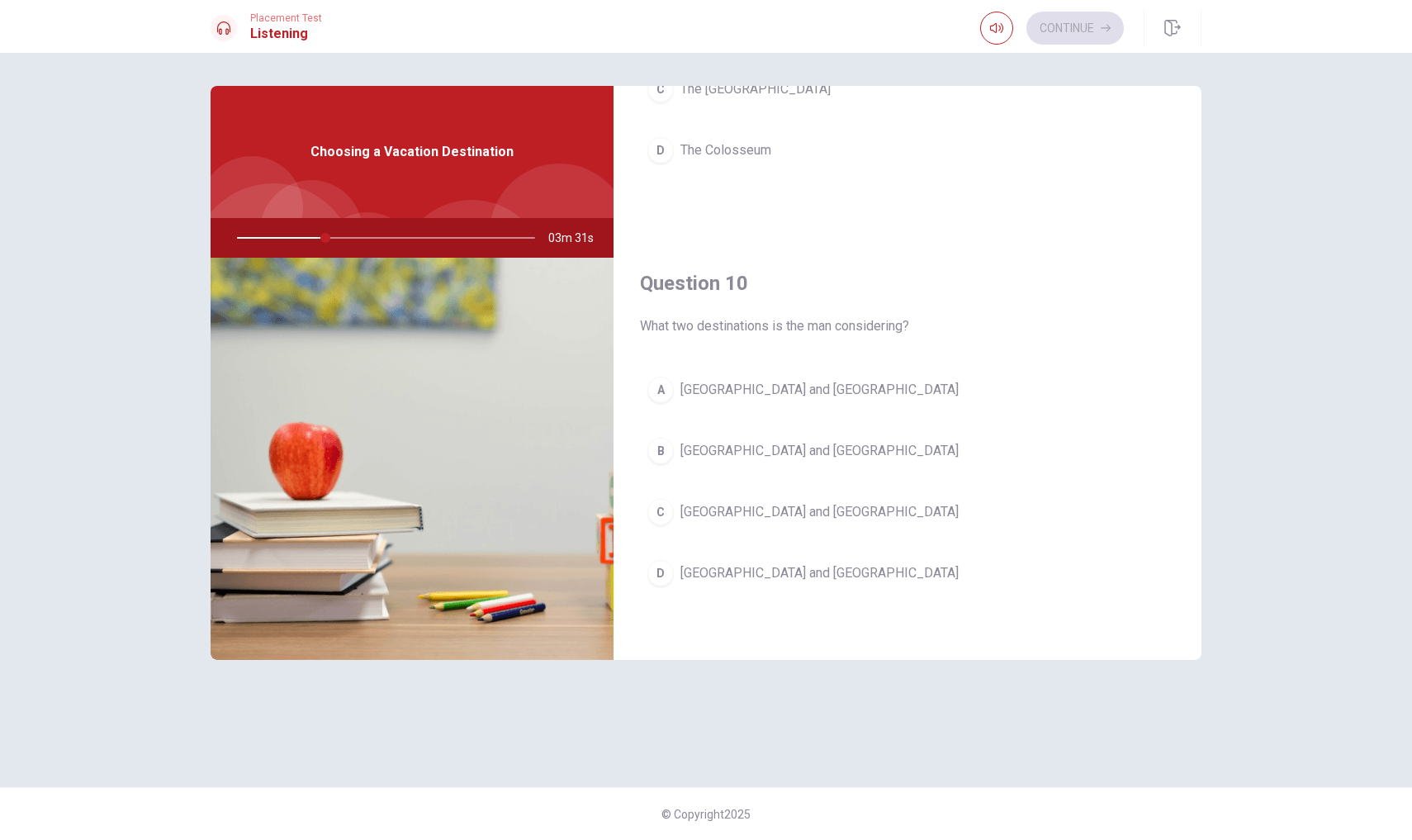
scroll to position [1540, 0]
click at [667, 508] on div "C" at bounding box center [661, 512] width 27 height 27
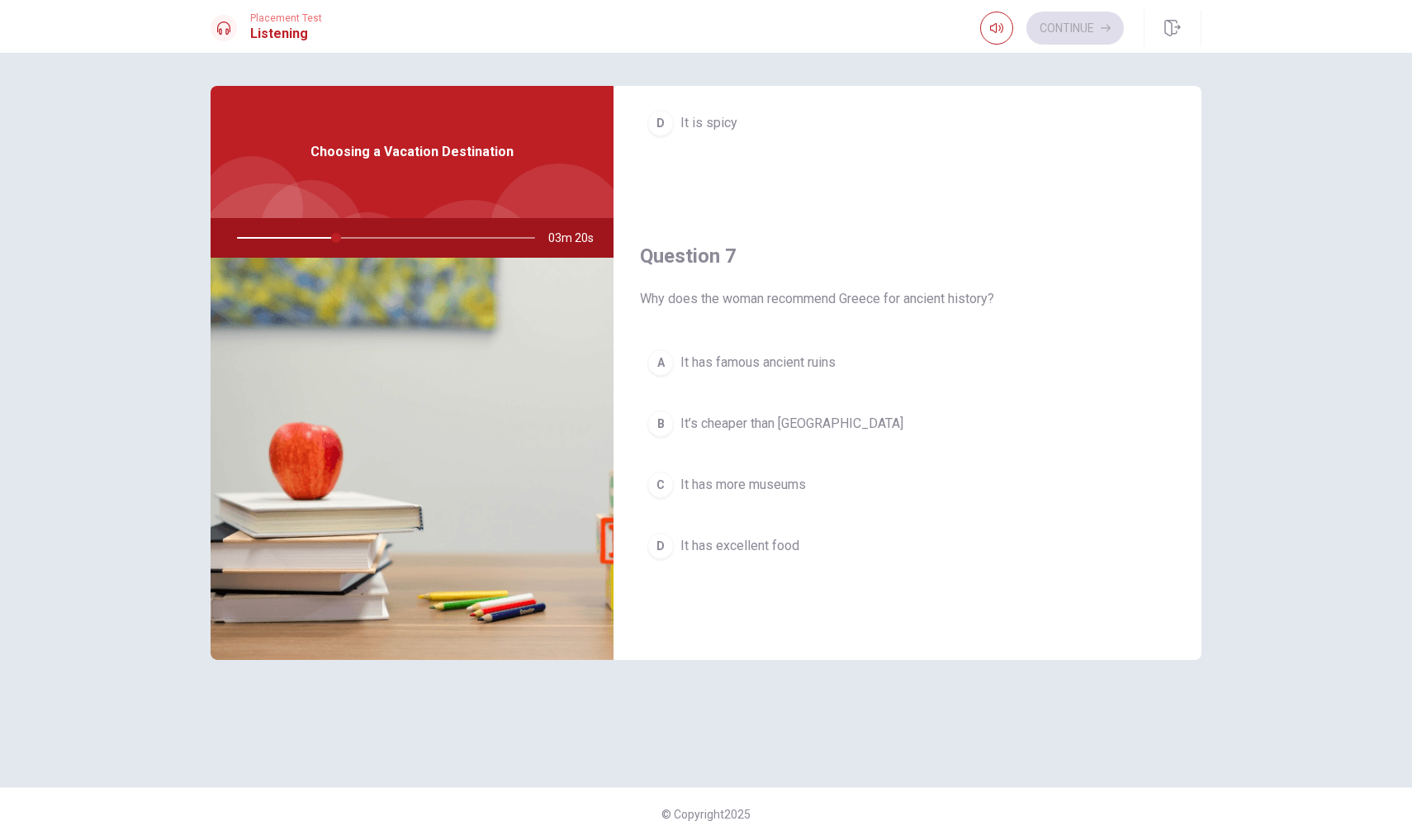
scroll to position [295, 0]
click at [658, 367] on div "A" at bounding box center [661, 366] width 27 height 27
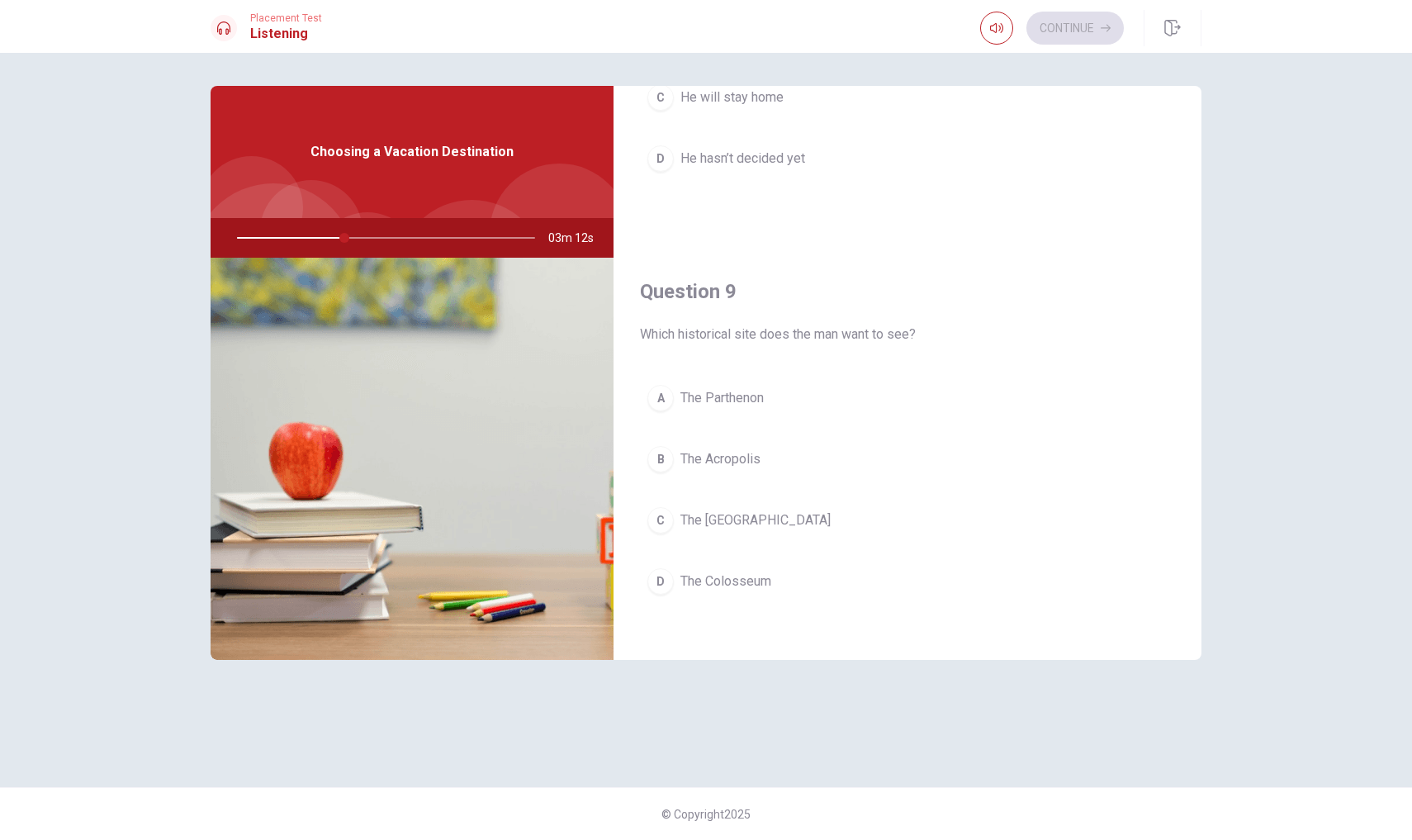
scroll to position [1114, 0]
click at [655, 387] on div "A" at bounding box center [661, 392] width 27 height 27
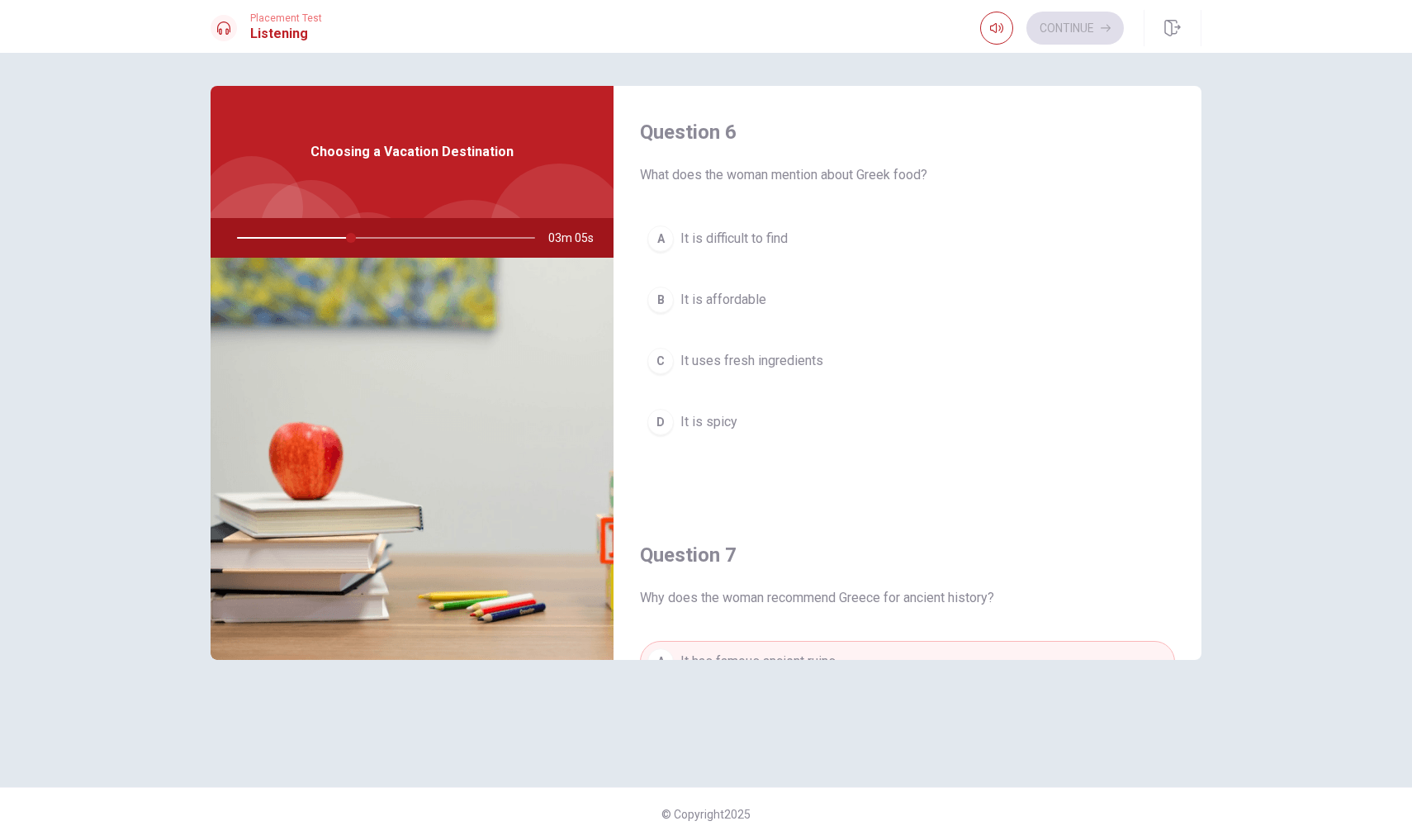
scroll to position [0, 0]
click at [666, 361] on div "C" at bounding box center [661, 361] width 27 height 27
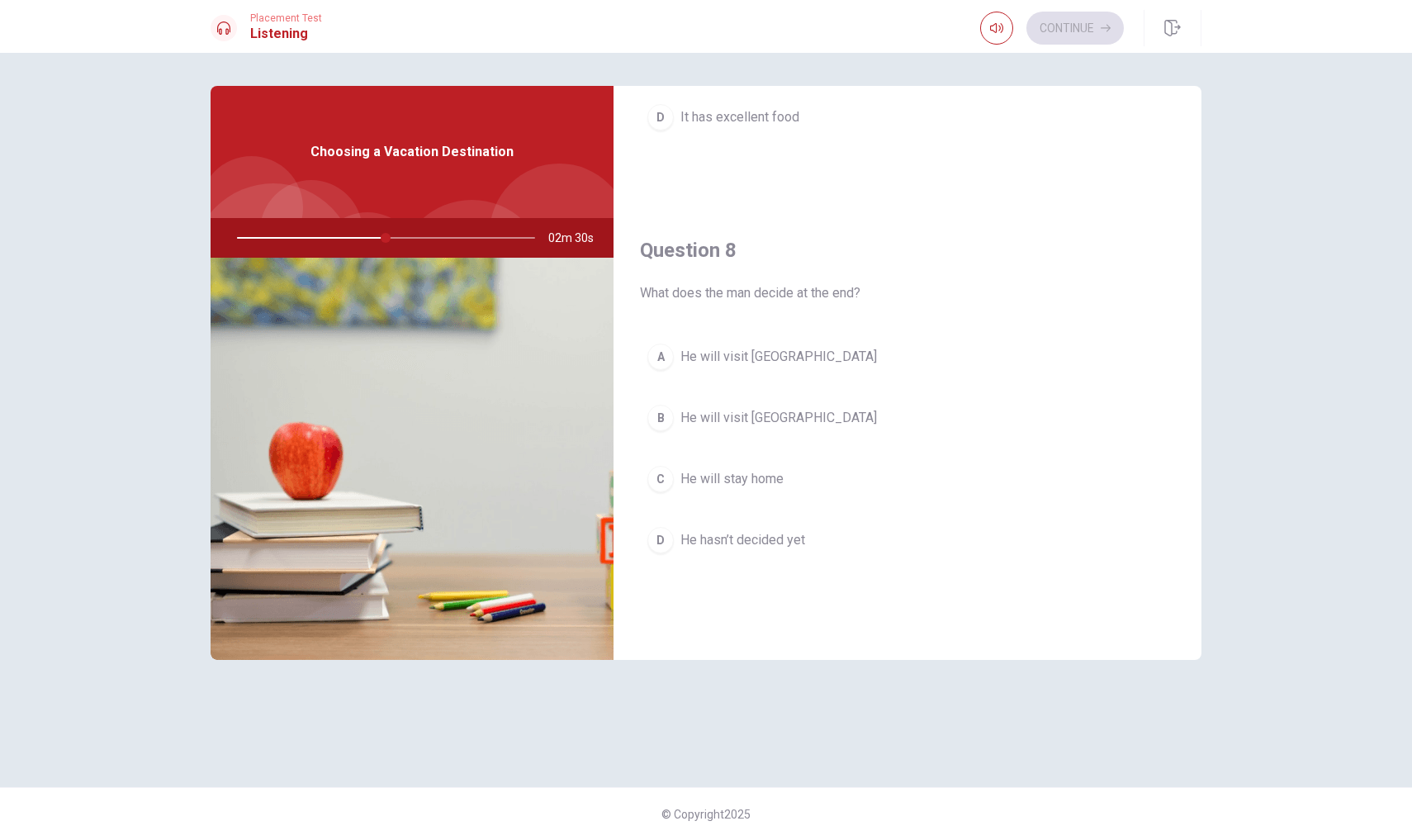
scroll to position [731, 0]
click at [663, 417] on div "B" at bounding box center [661, 415] width 27 height 27
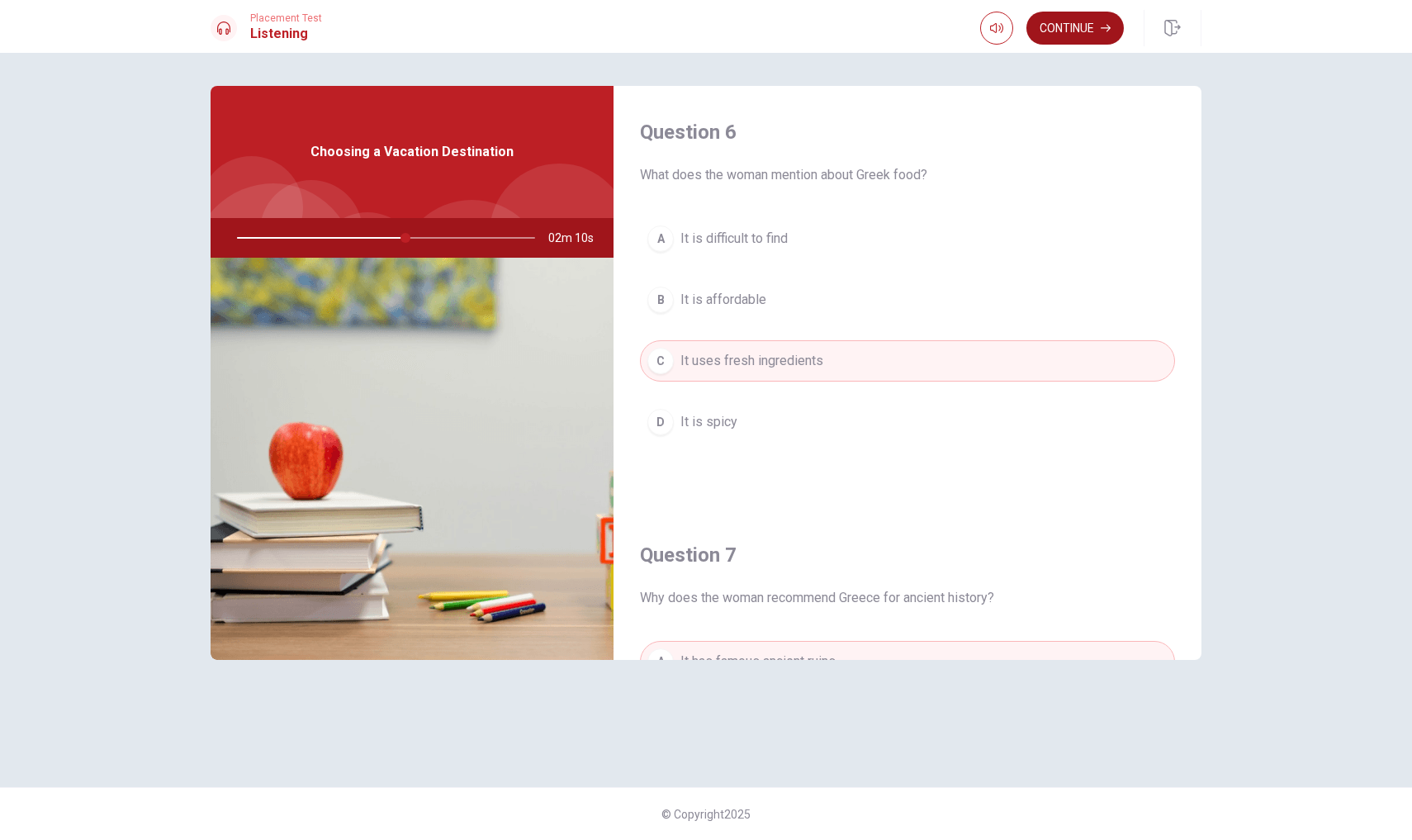
scroll to position [0, 0]
click at [1082, 23] on button "Continue" at bounding box center [1075, 28] width 98 height 33
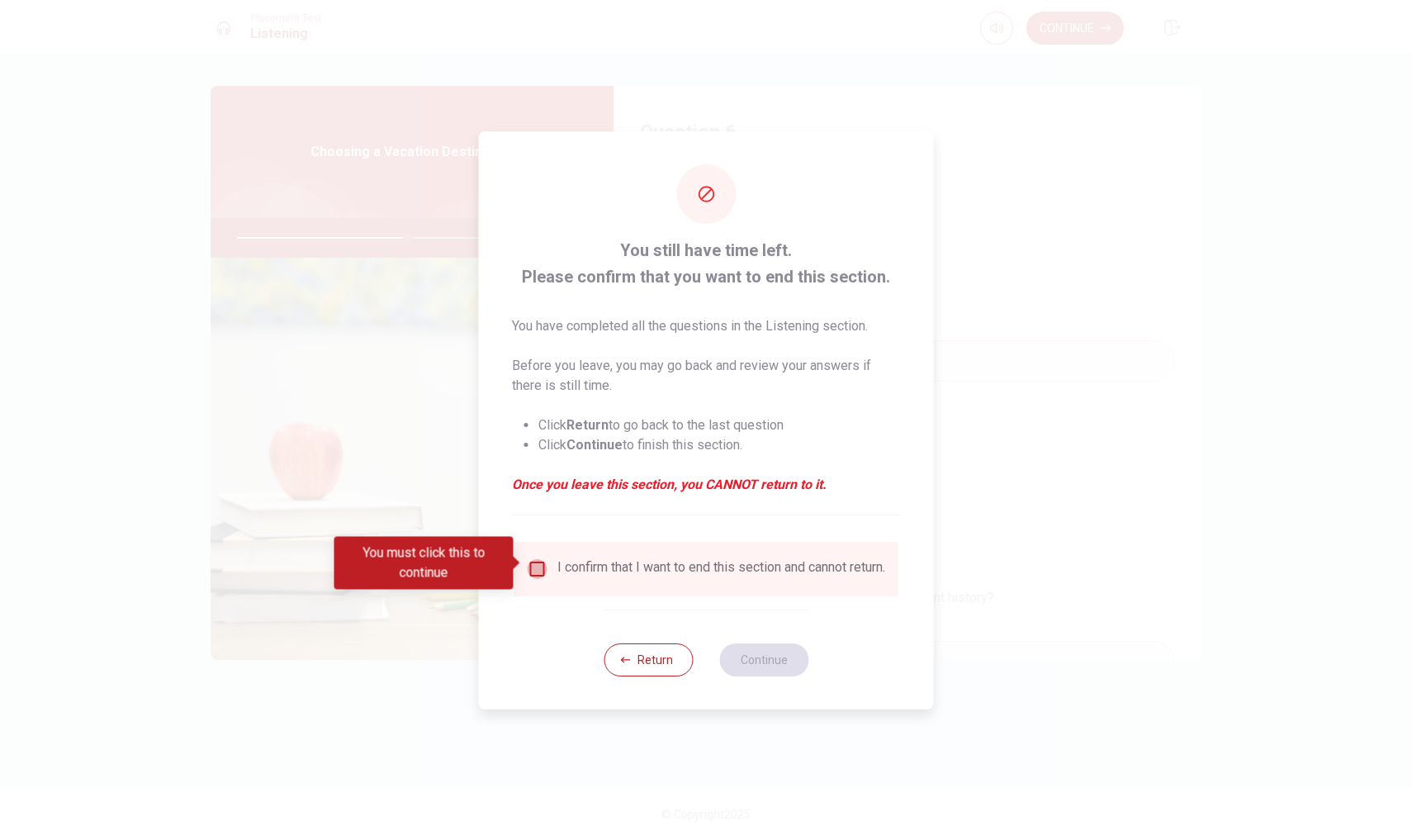
click at [527, 559] on input "You must click this to continue" at bounding box center [537, 569] width 20 height 20
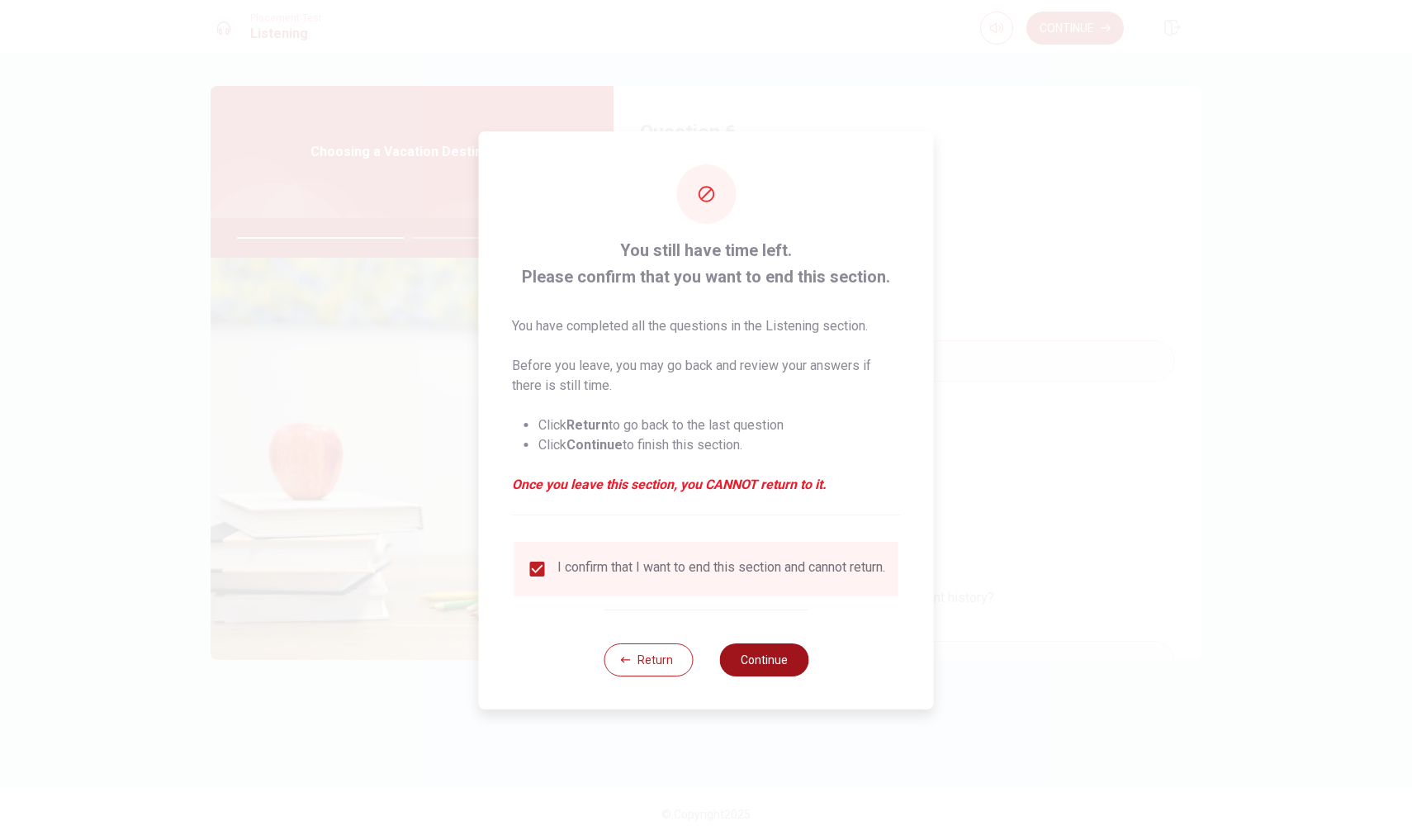
click at [754, 664] on button "Continue" at bounding box center [764, 660] width 89 height 33
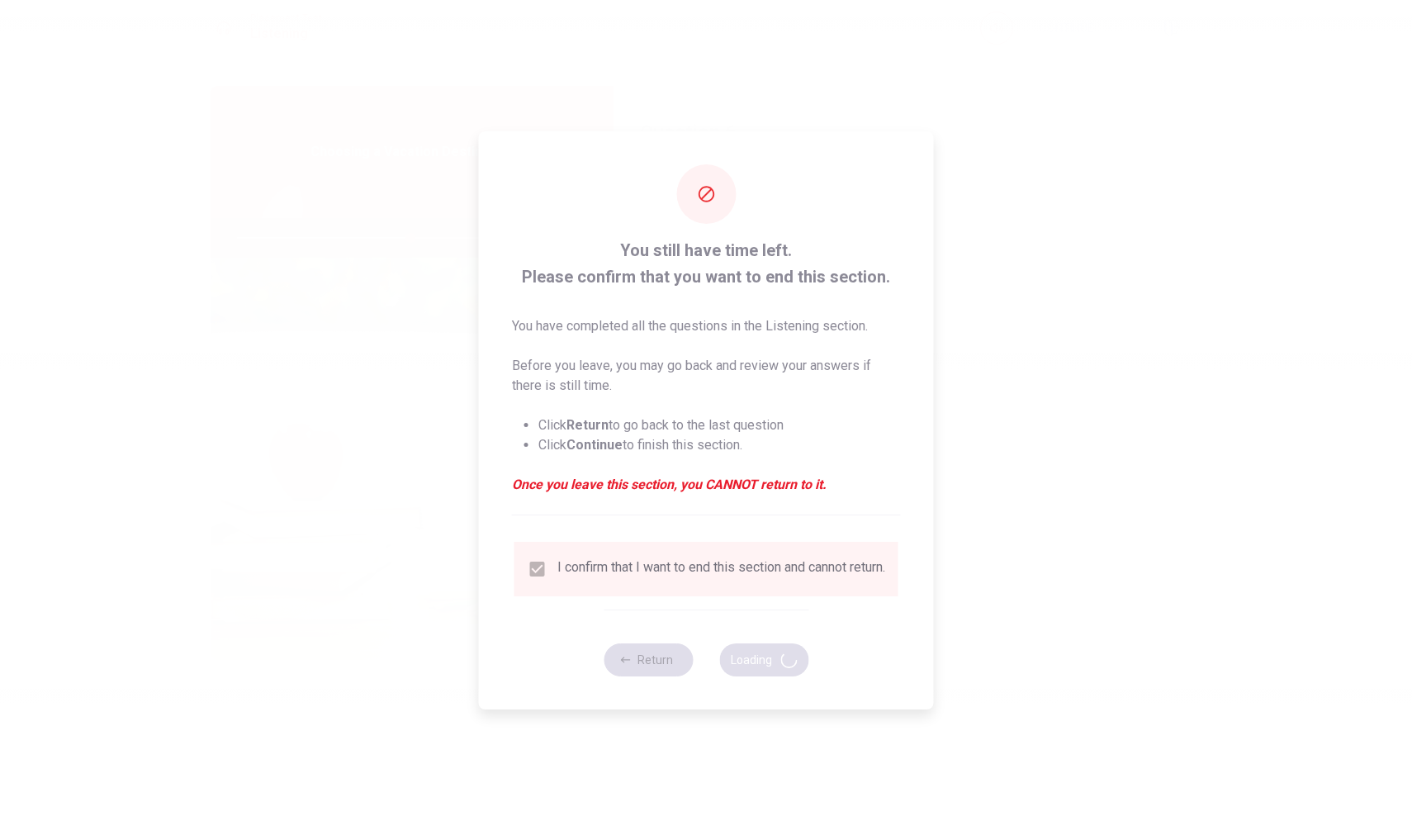
type input "59"
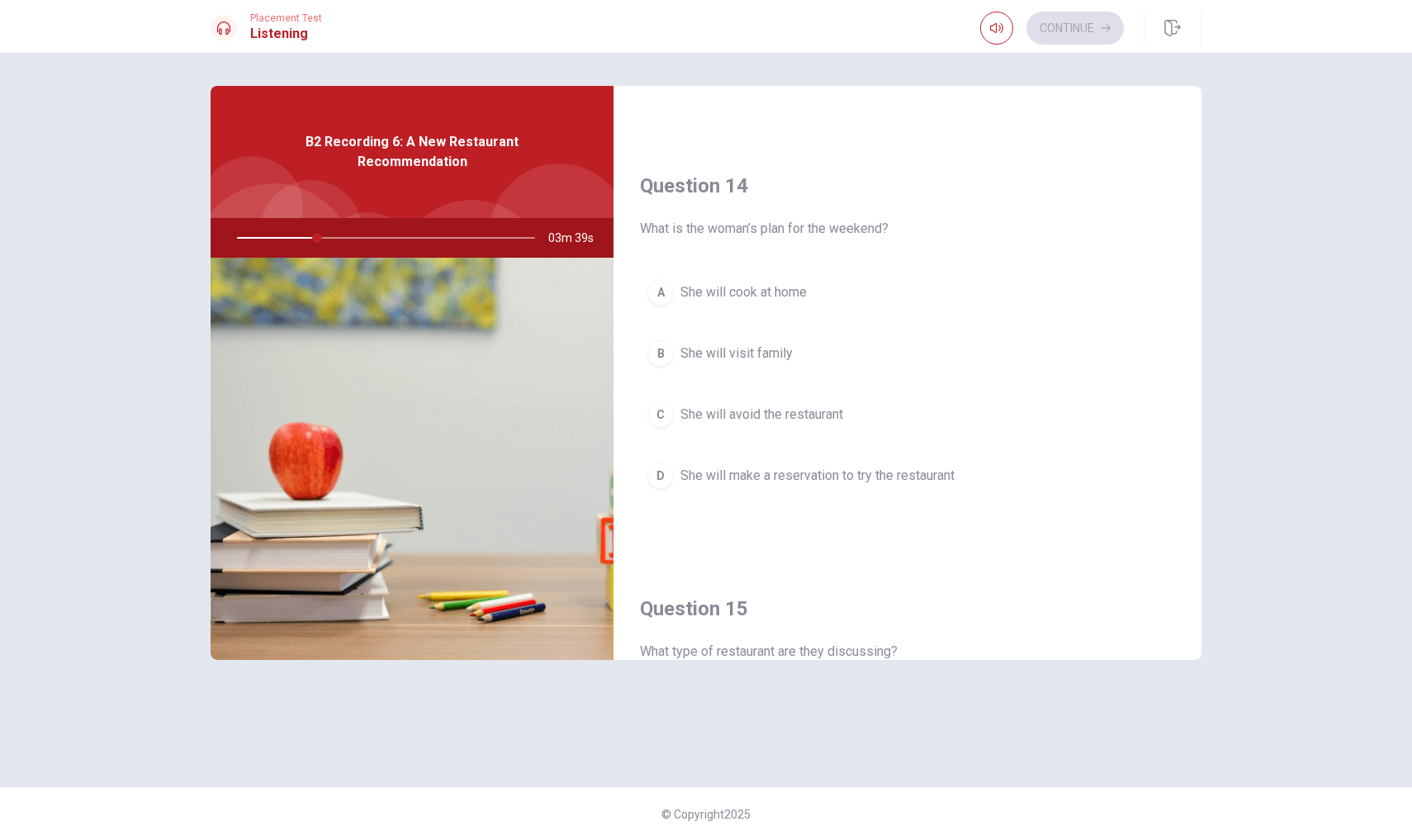
scroll to position [1174, 0]
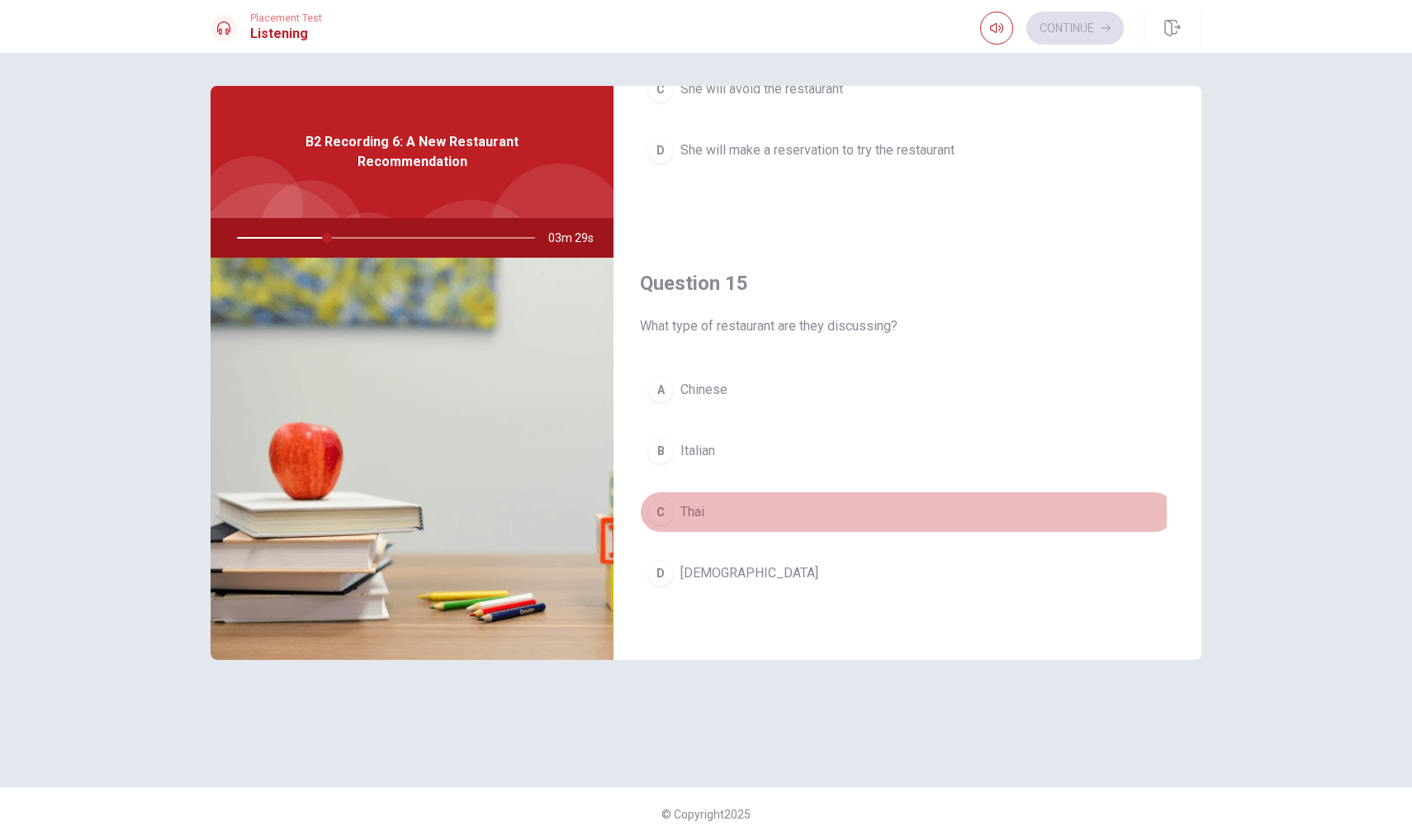
click at [659, 513] on div "C" at bounding box center [661, 512] width 27 height 27
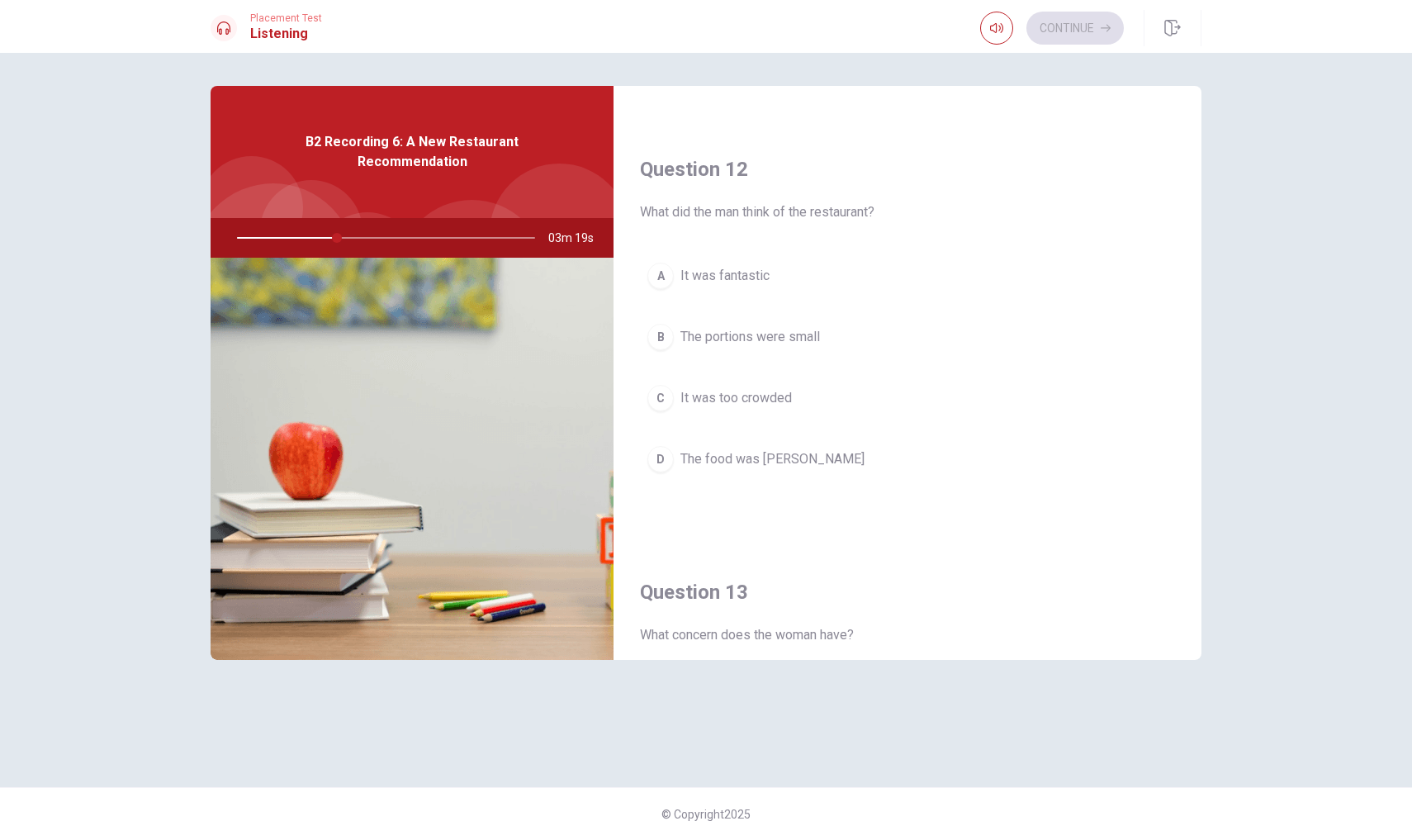
scroll to position [332, 0]
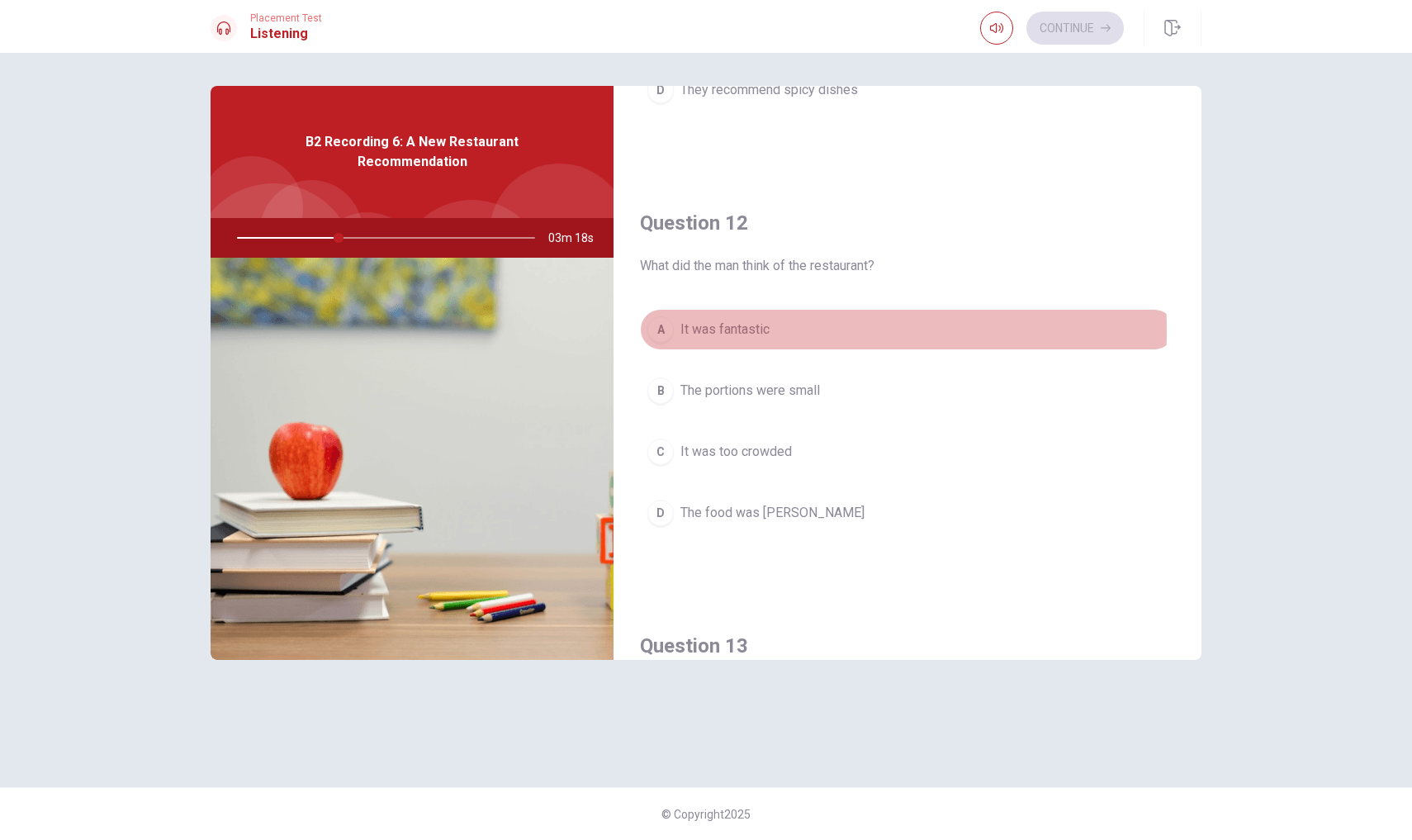
click at [656, 329] on div "A" at bounding box center [661, 329] width 27 height 27
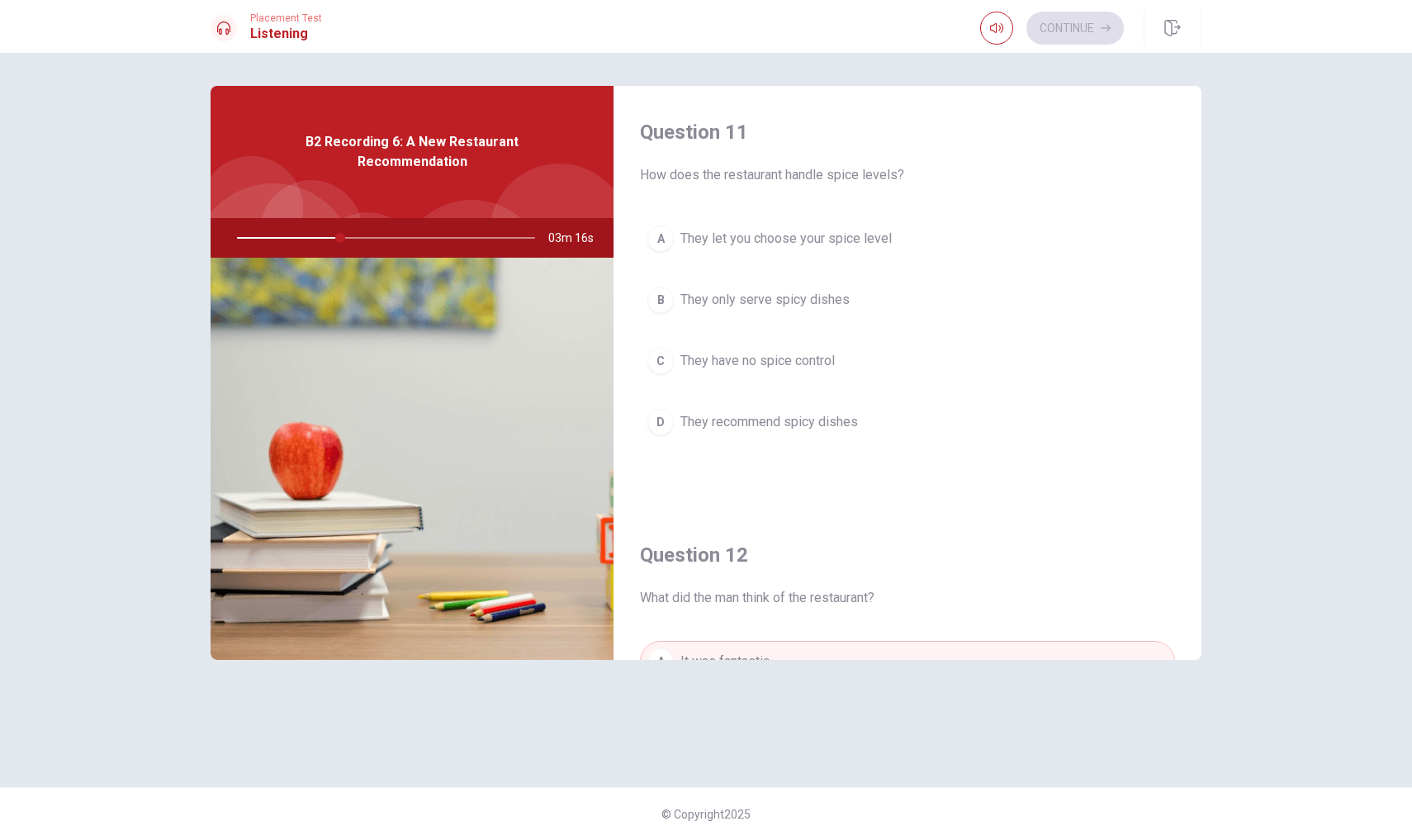
scroll to position [0, 0]
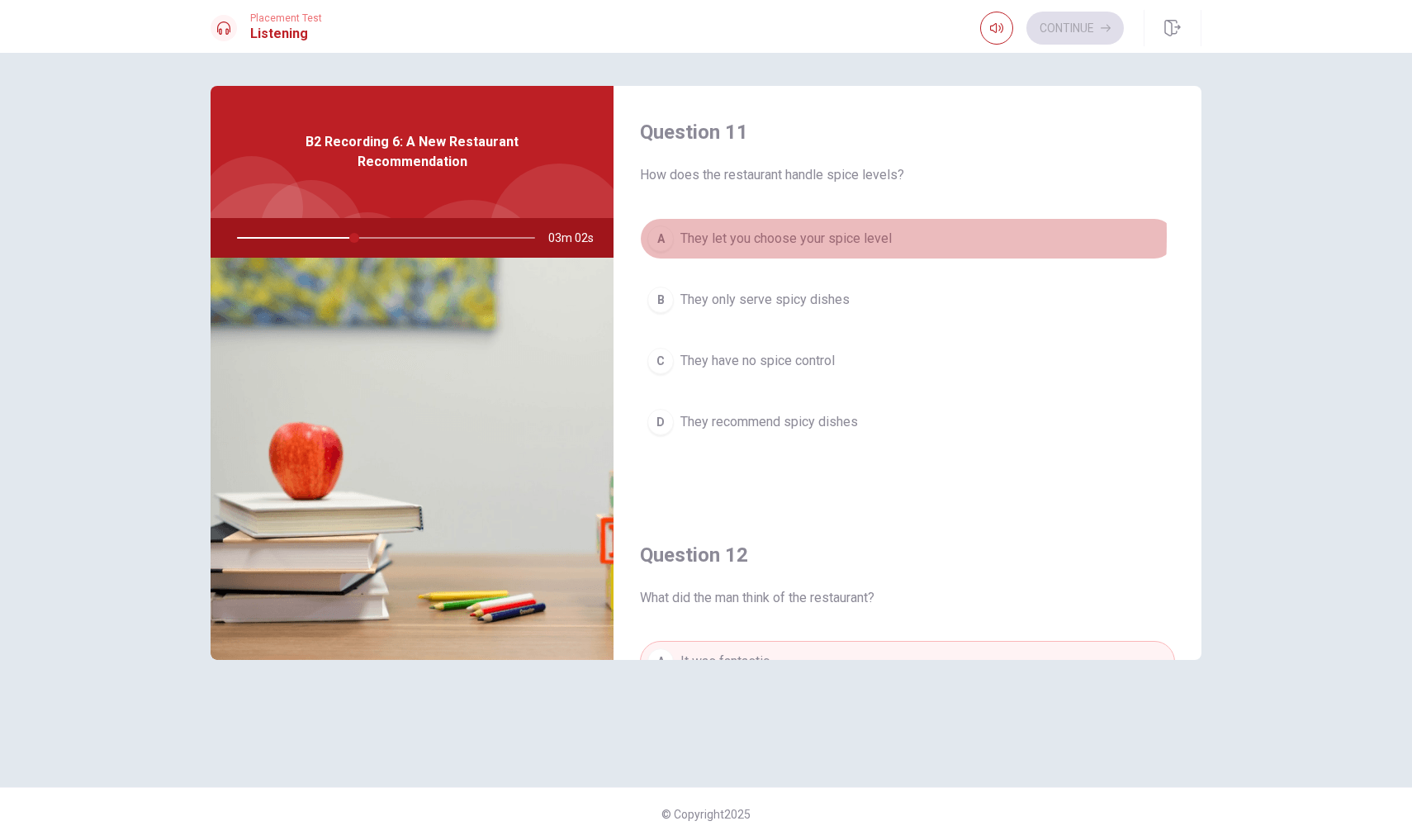
click at [658, 235] on div "A" at bounding box center [661, 239] width 27 height 27
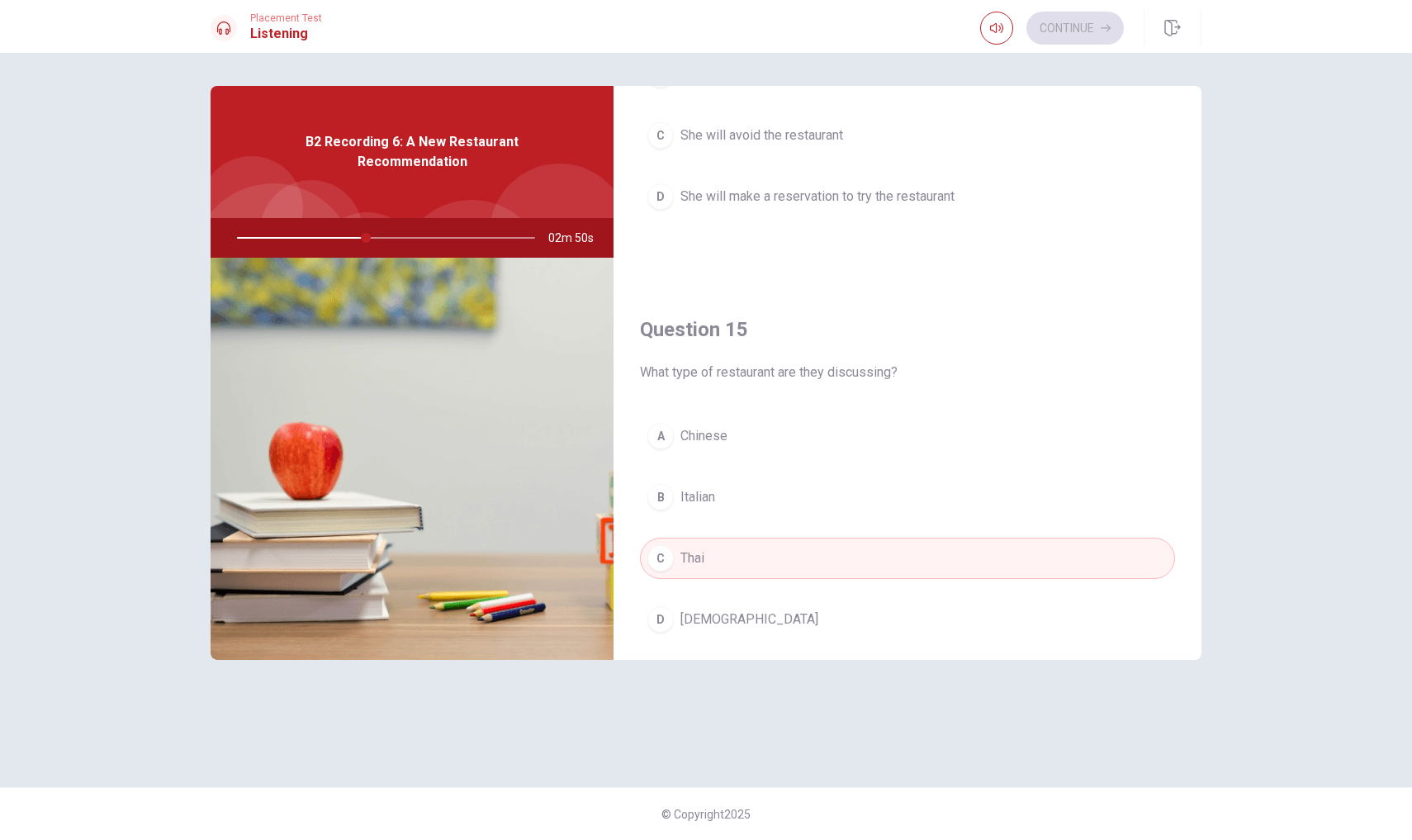
scroll to position [1485, 0]
click at [666, 201] on div "D" at bounding box center [661, 205] width 27 height 27
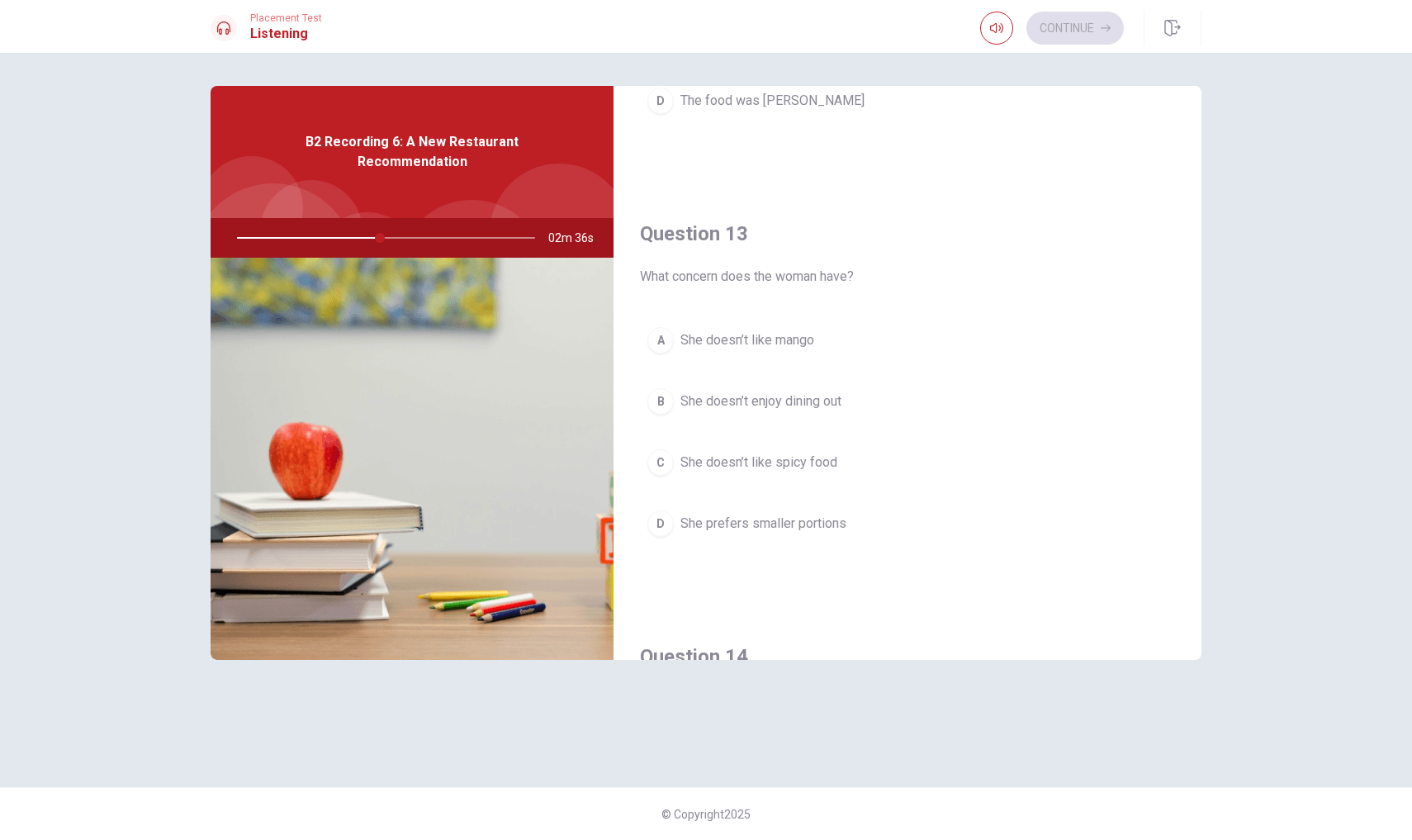
scroll to position [745, 0]
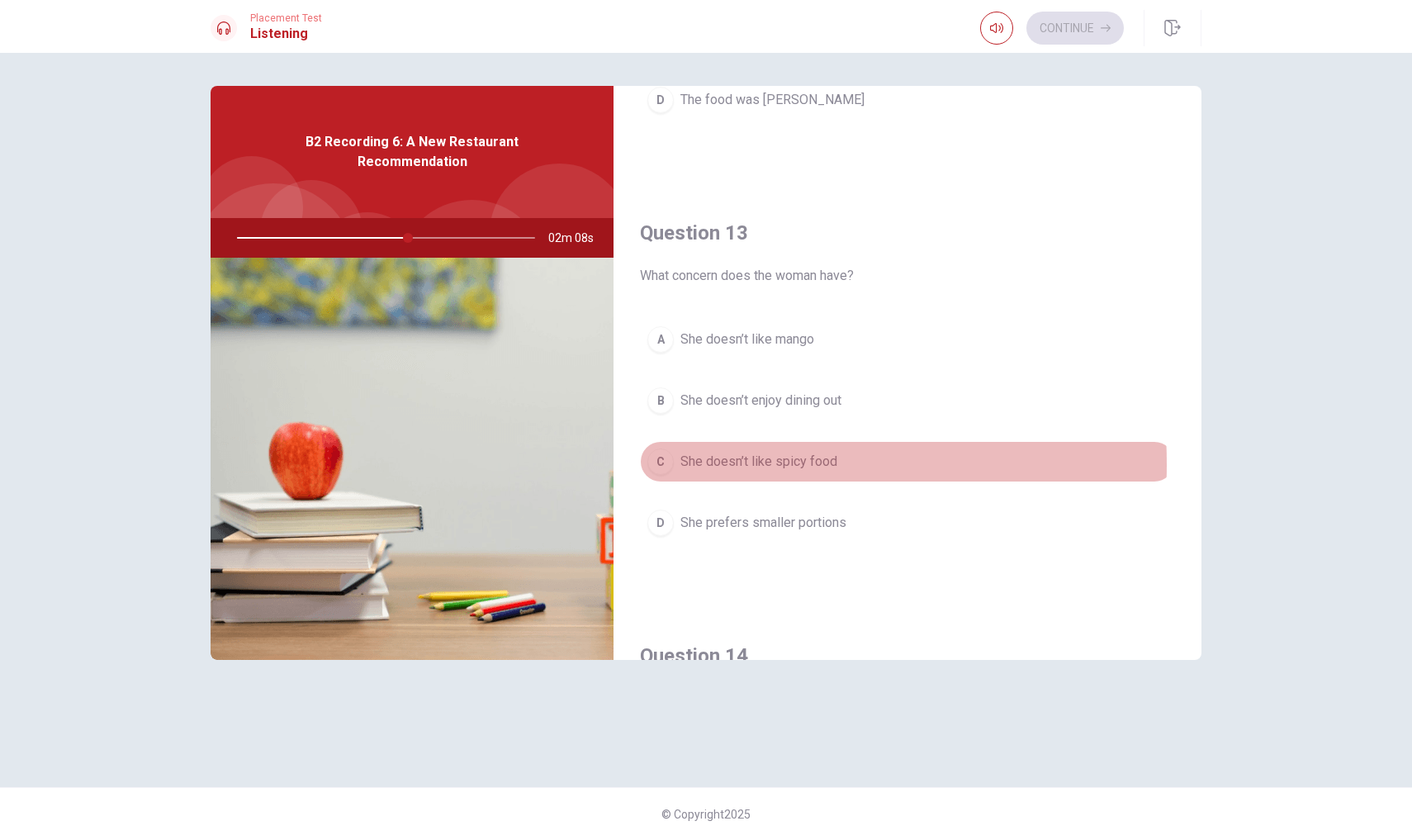
click at [658, 464] on div "C" at bounding box center [661, 461] width 27 height 27
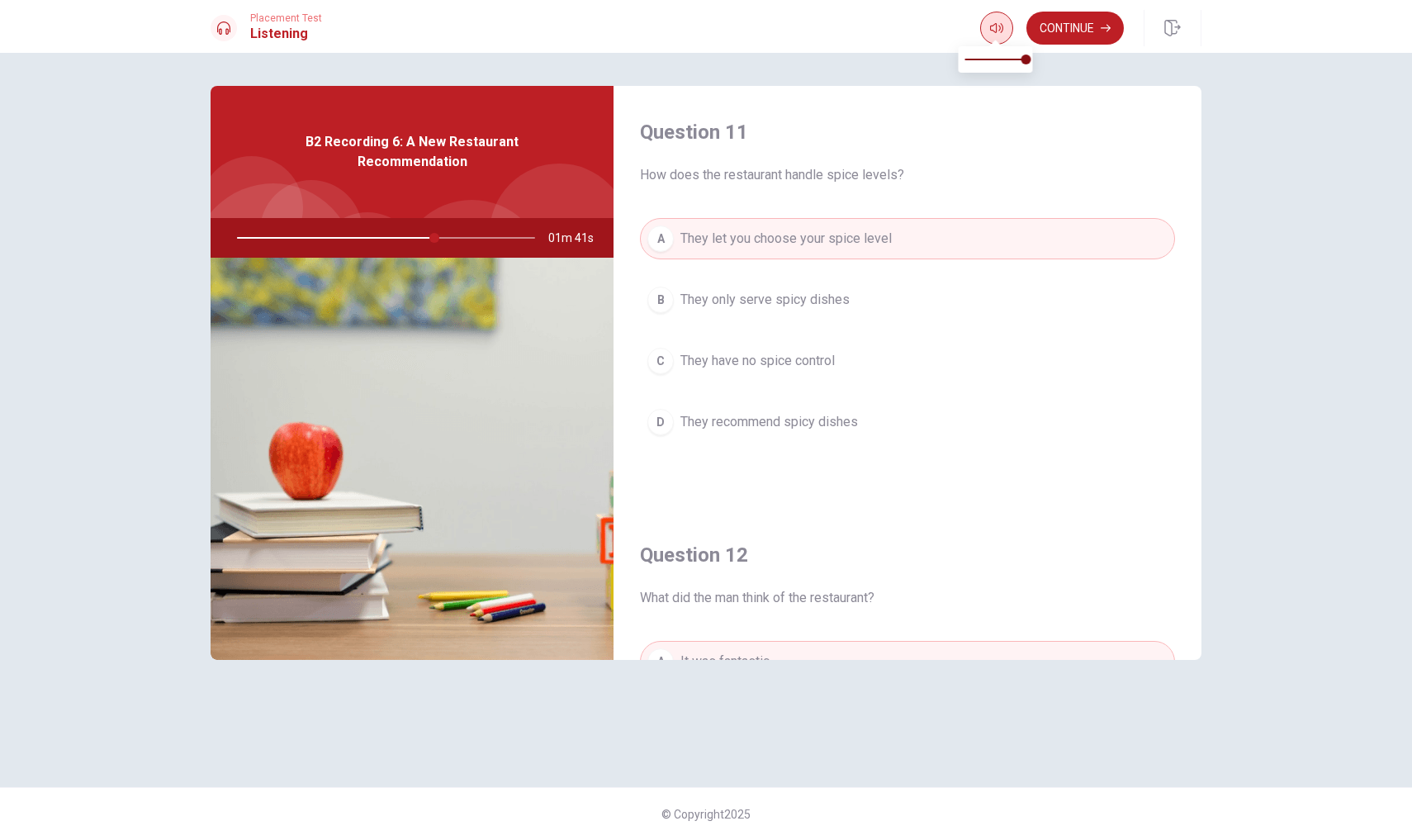
scroll to position [0, 0]
click at [1080, 28] on button "Continue" at bounding box center [1075, 28] width 98 height 33
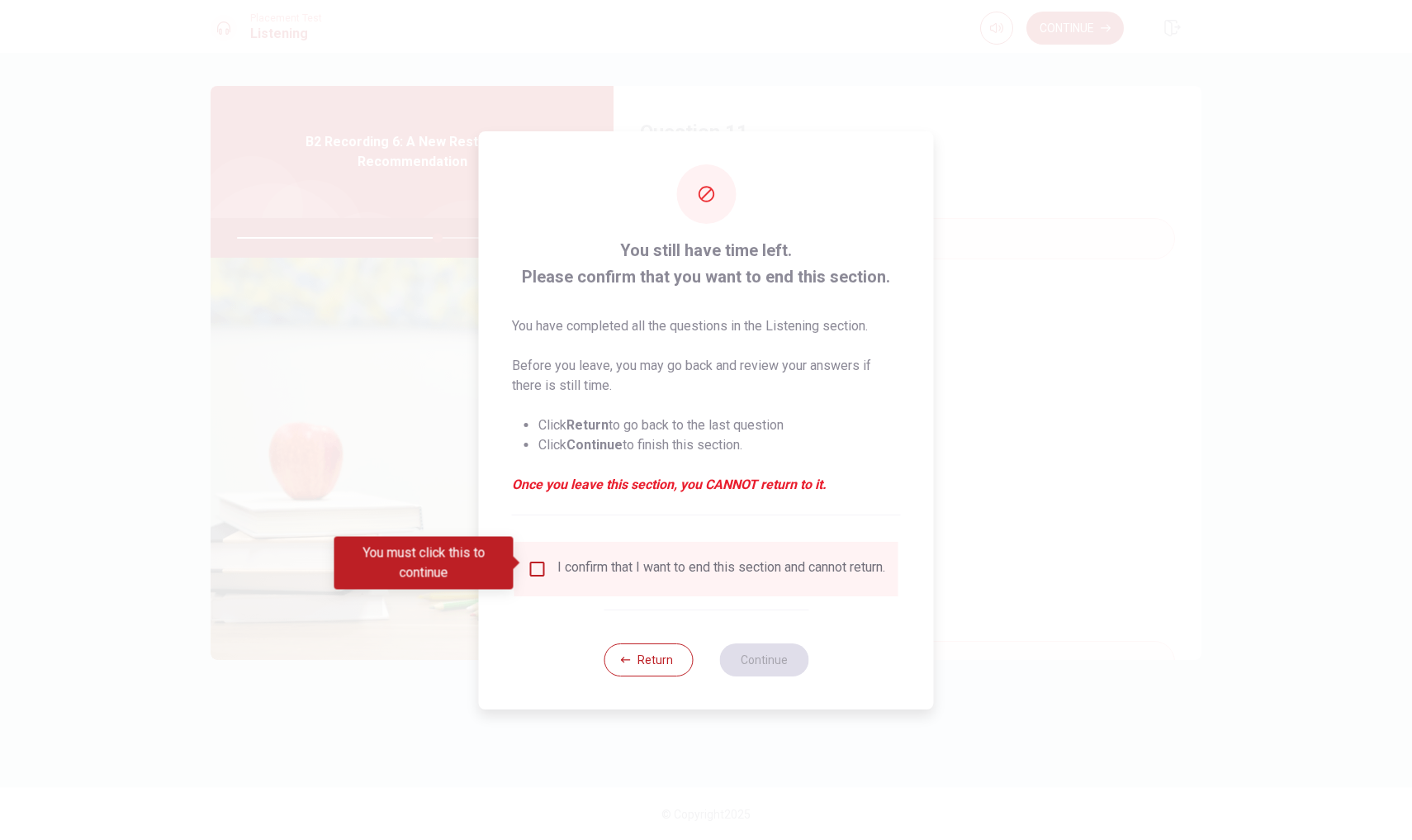
click at [528, 567] on input "You must click this to continue" at bounding box center [537, 569] width 20 height 20
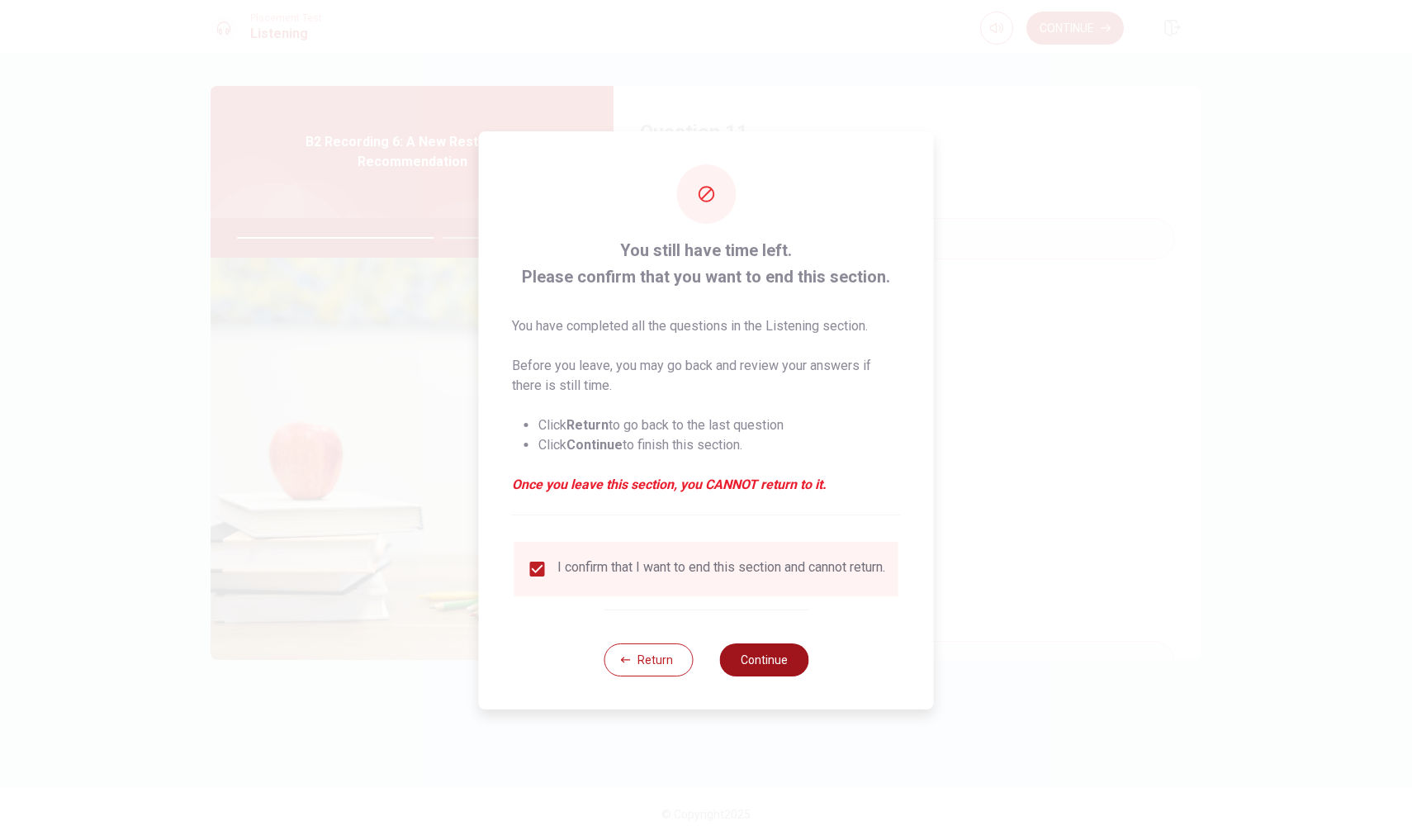
click at [757, 658] on button "Continue" at bounding box center [764, 660] width 89 height 33
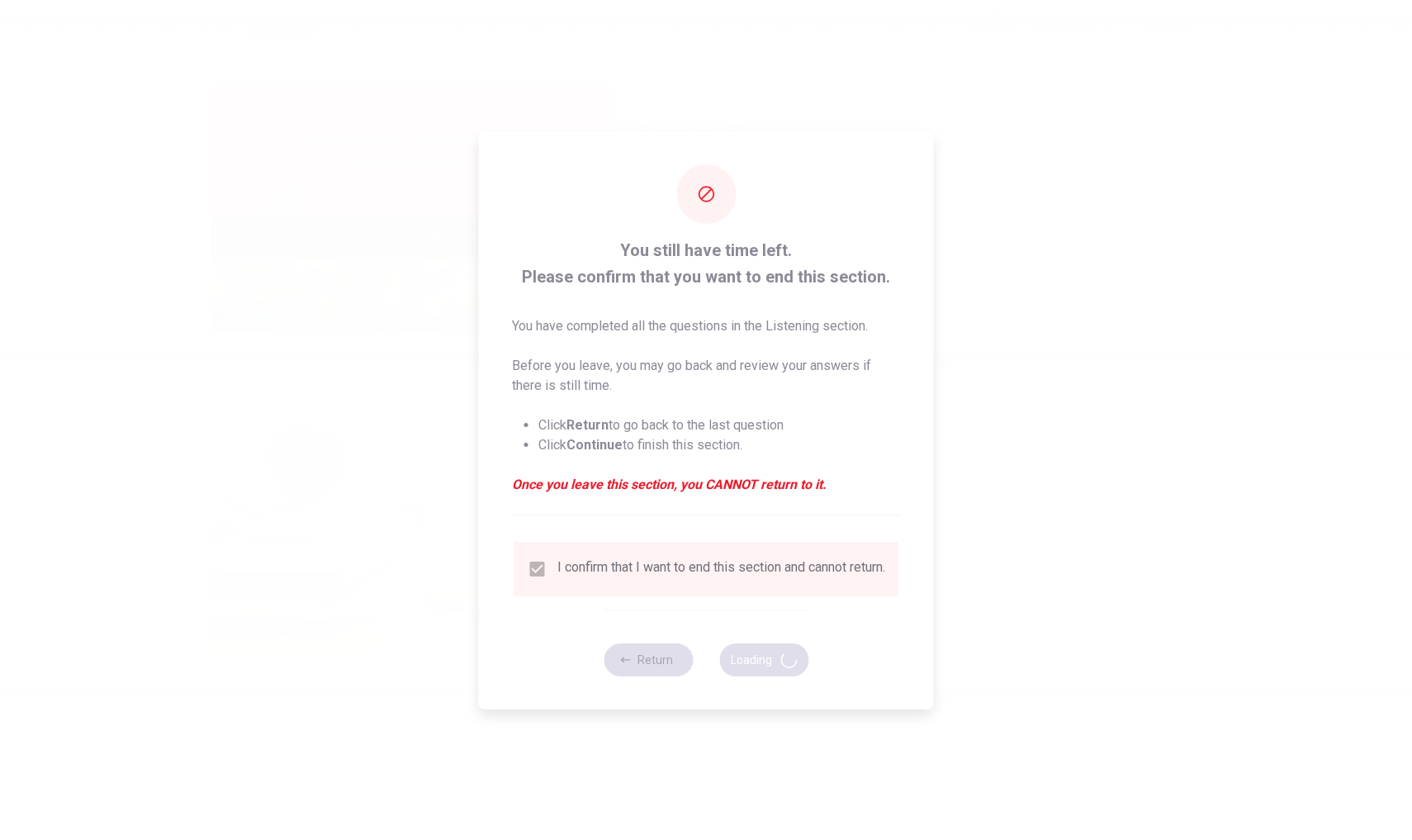
type input "68"
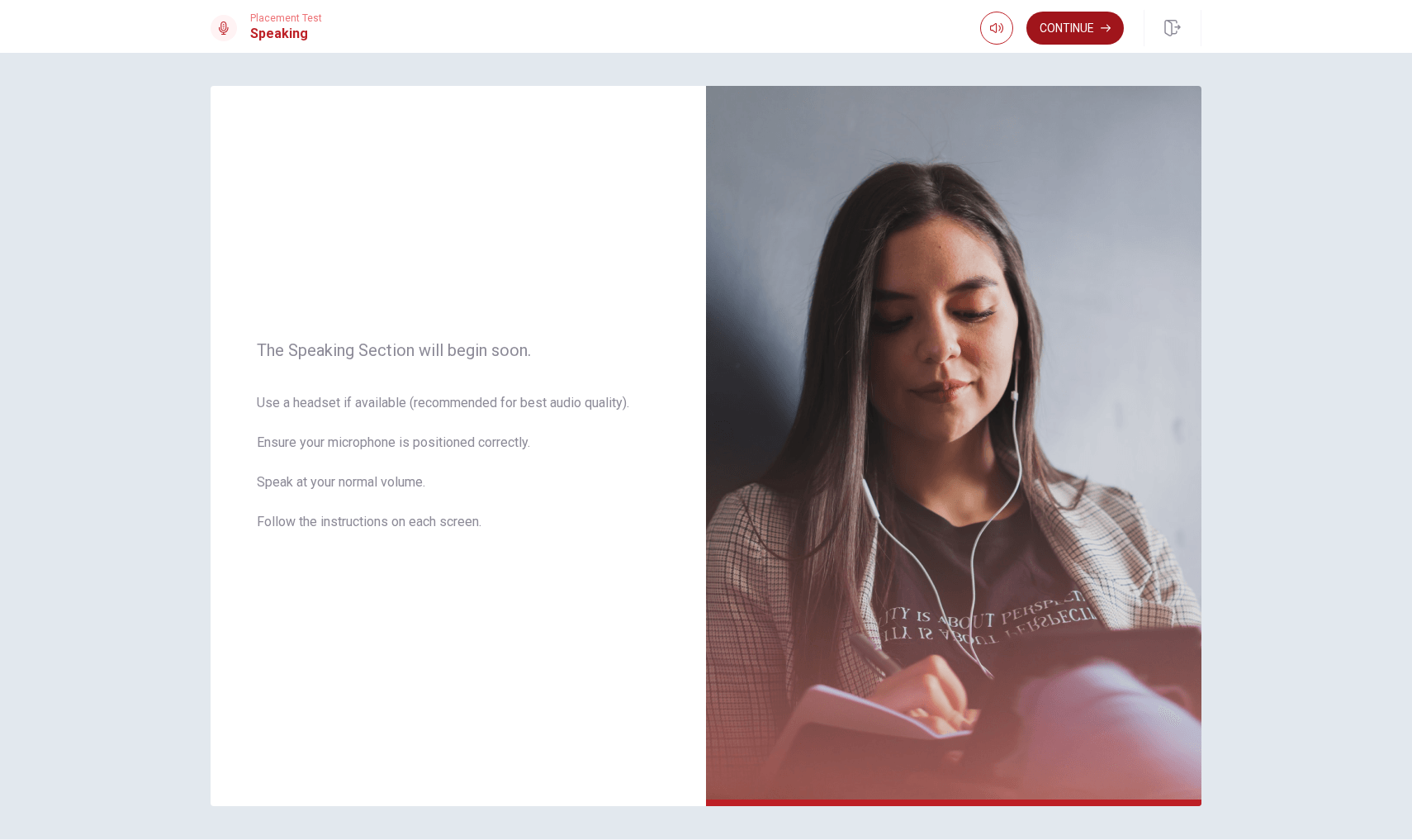
click at [1077, 33] on button "Continue" at bounding box center [1075, 28] width 98 height 33
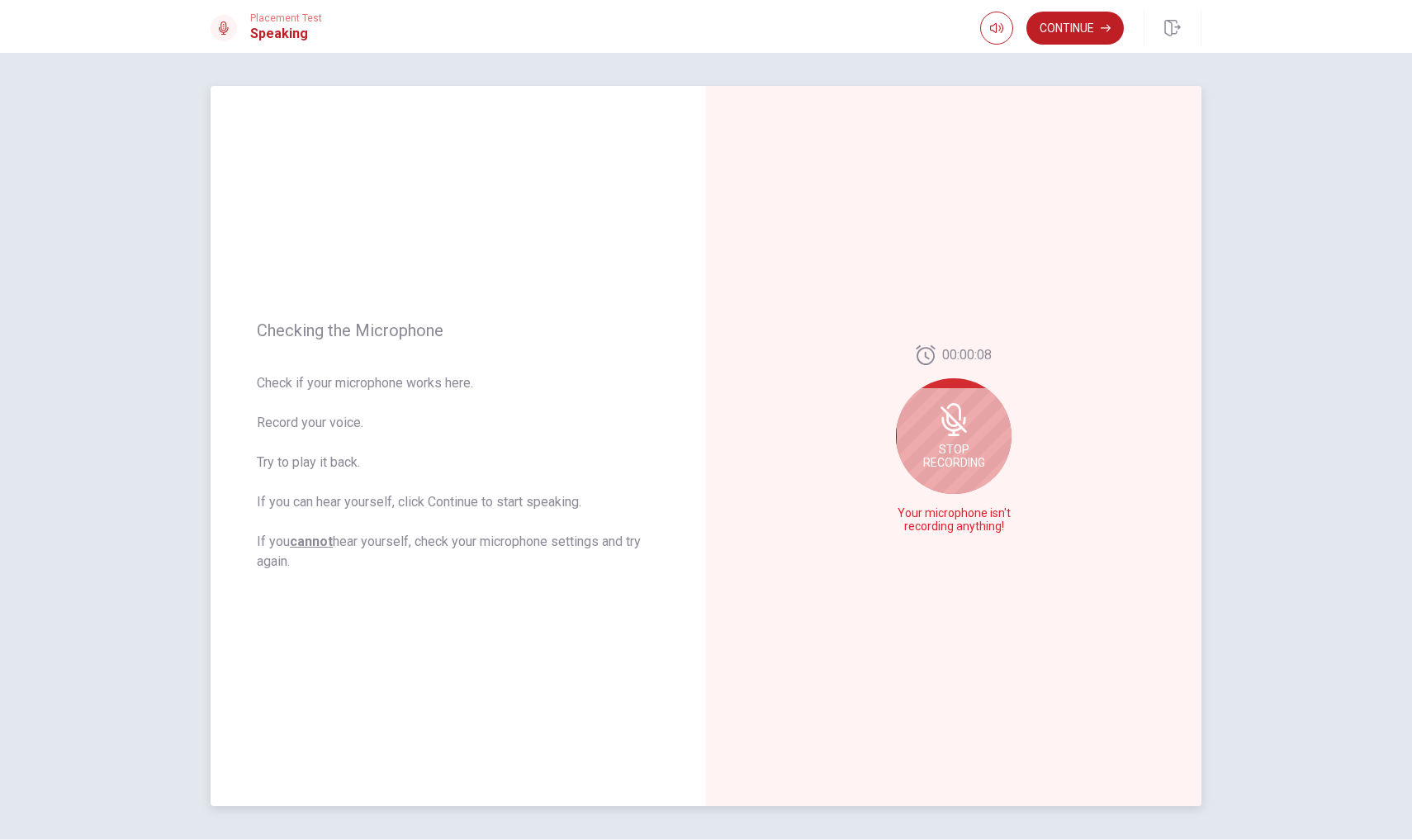
click at [935, 439] on div "Stop Recording" at bounding box center [954, 435] width 116 height 116
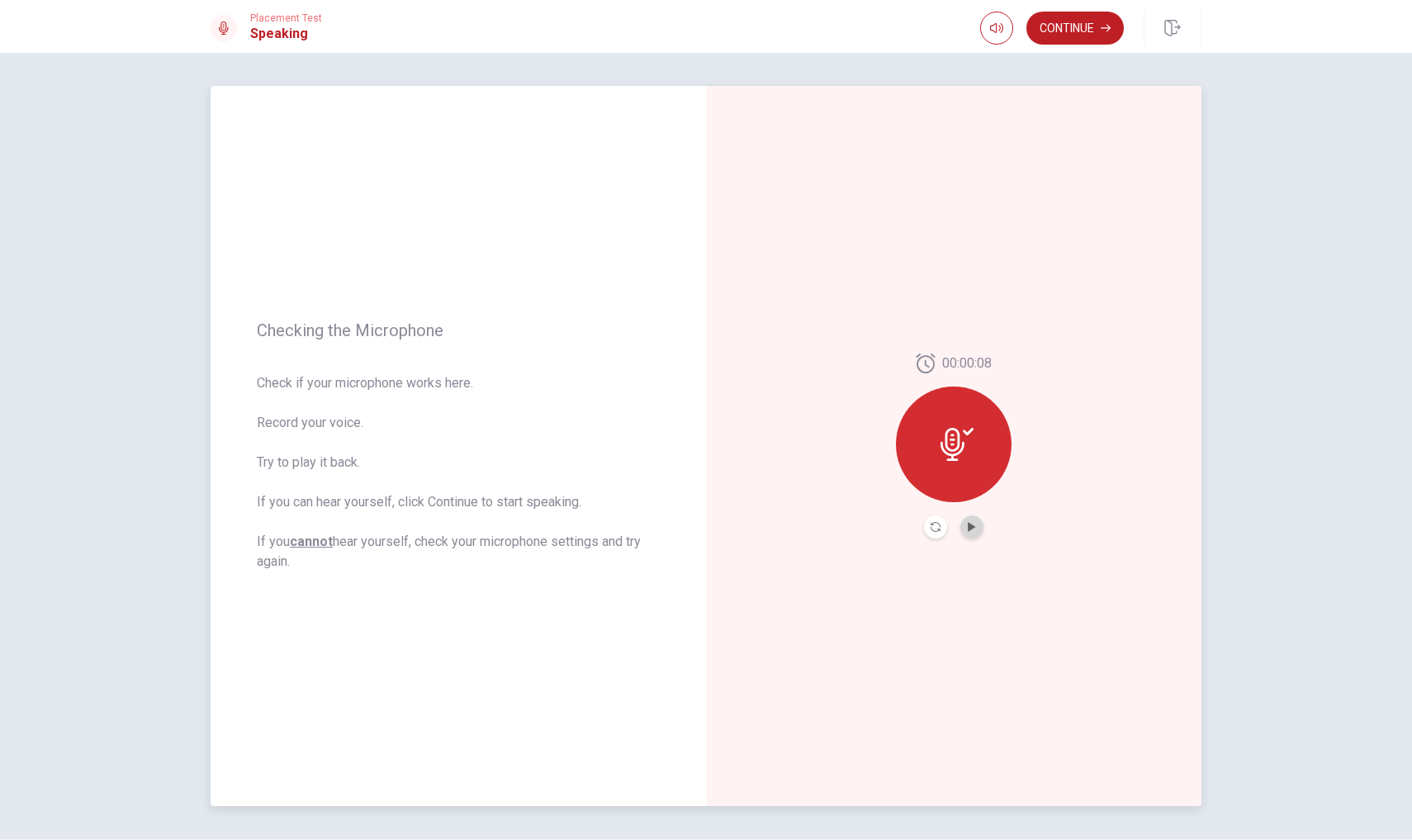
click at [962, 531] on button "Play Audio" at bounding box center [972, 527] width 23 height 23
click at [940, 425] on div at bounding box center [954, 444] width 116 height 116
click at [968, 443] on icon at bounding box center [957, 445] width 33 height 33
click at [1041, 33] on button "Continue" at bounding box center [1075, 28] width 98 height 33
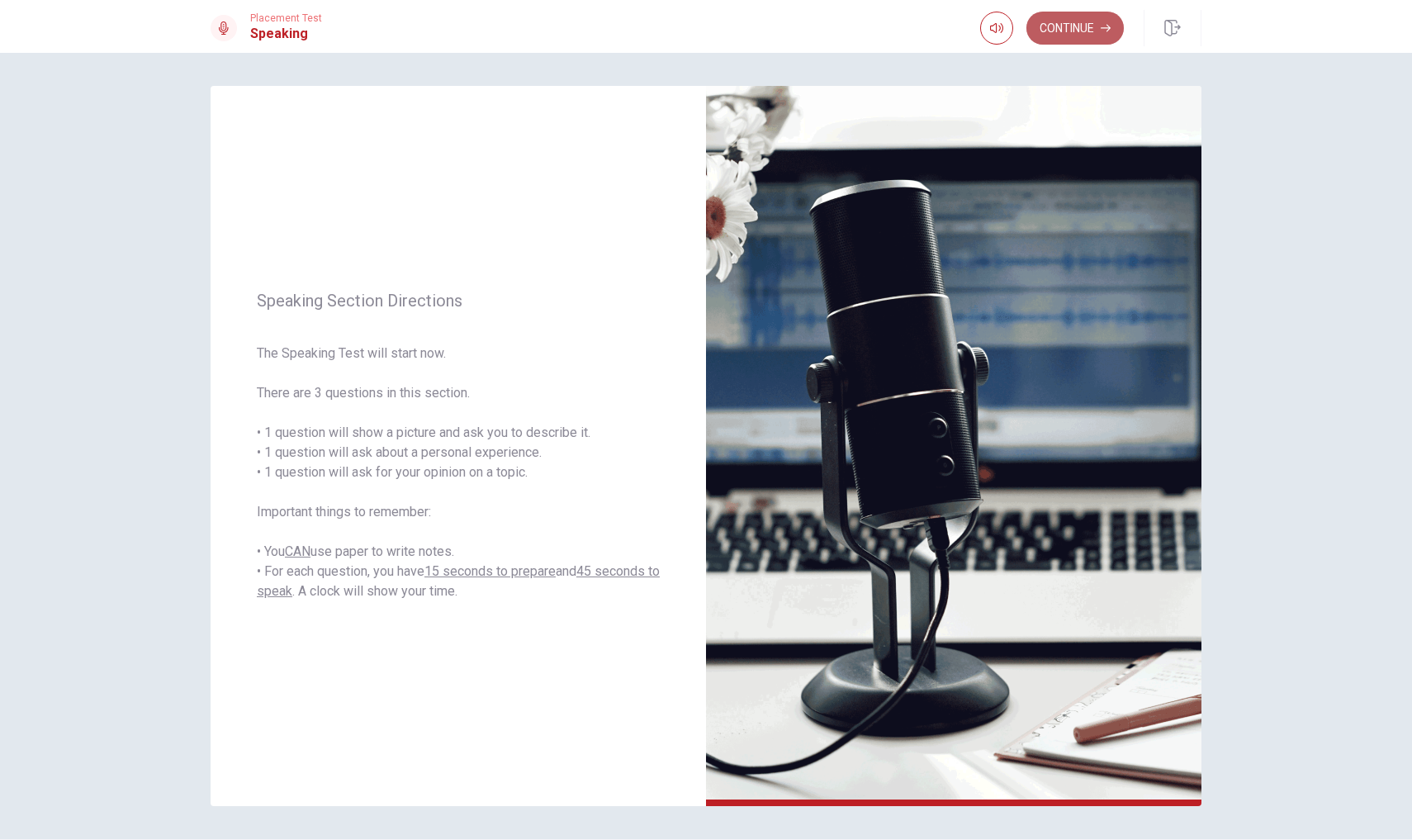
click at [1064, 35] on button "Continue" at bounding box center [1075, 28] width 98 height 33
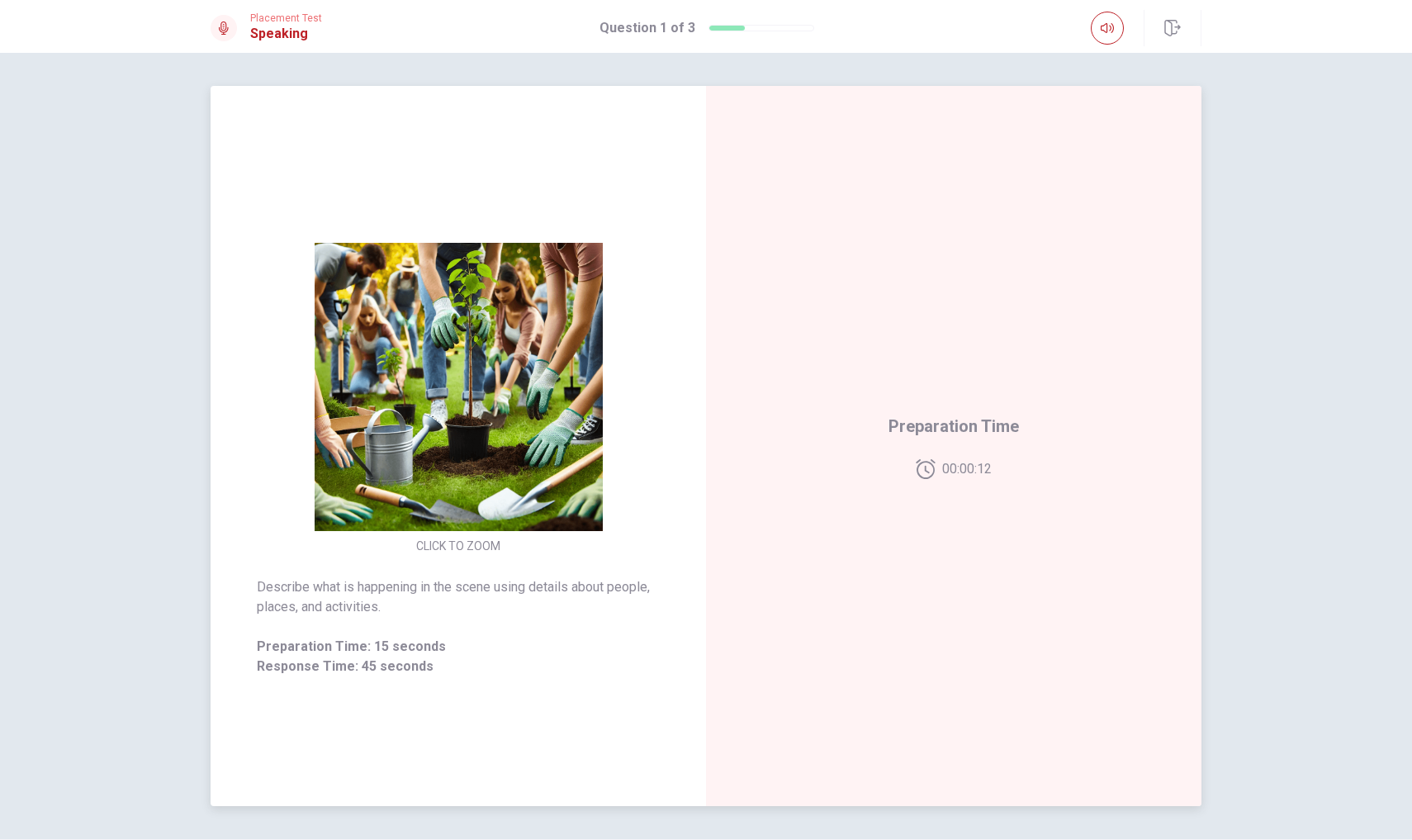
click at [445, 540] on button "CLICK TO ZOOM" at bounding box center [458, 546] width 98 height 23
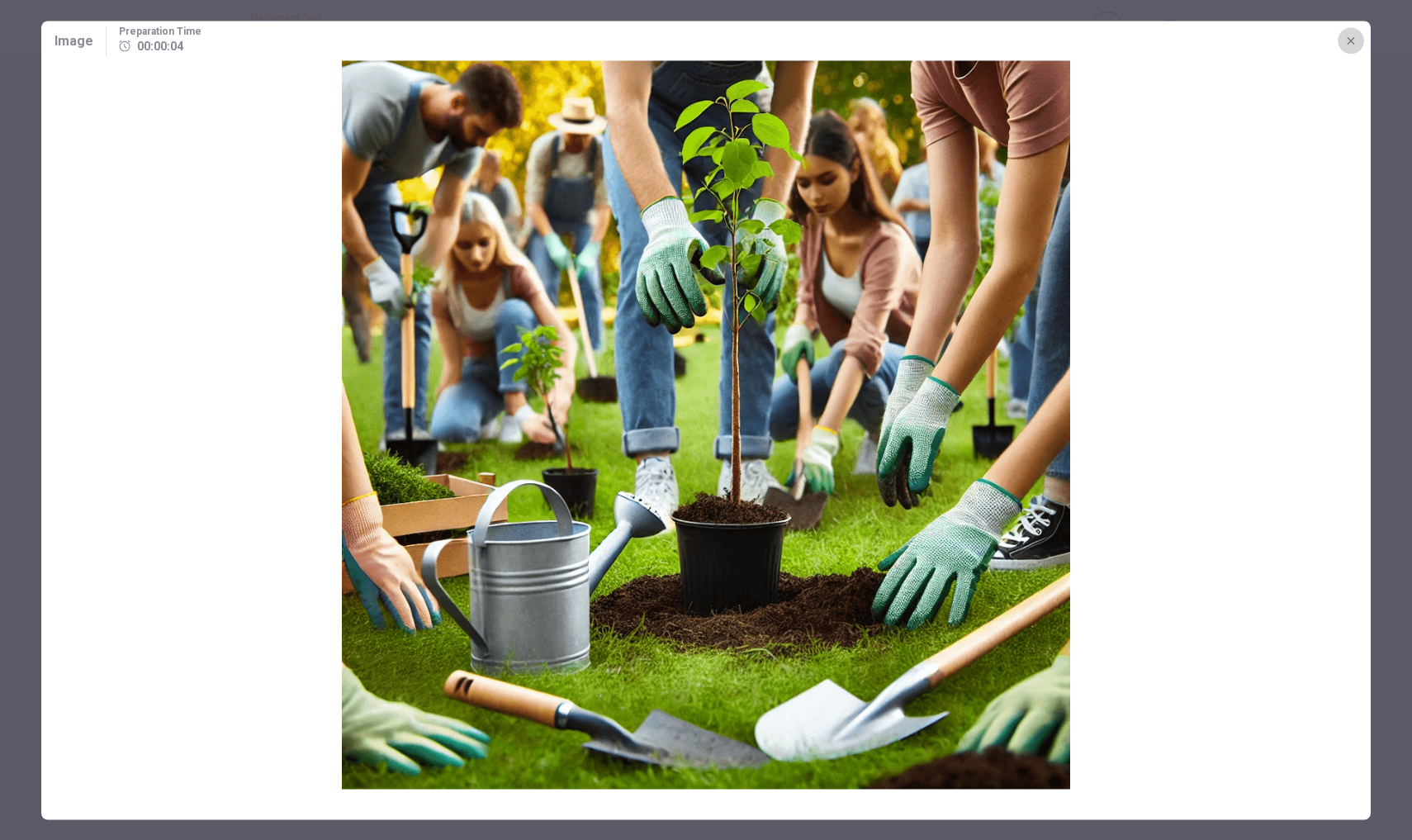
click at [1350, 39] on icon "button" at bounding box center [1351, 41] width 13 height 13
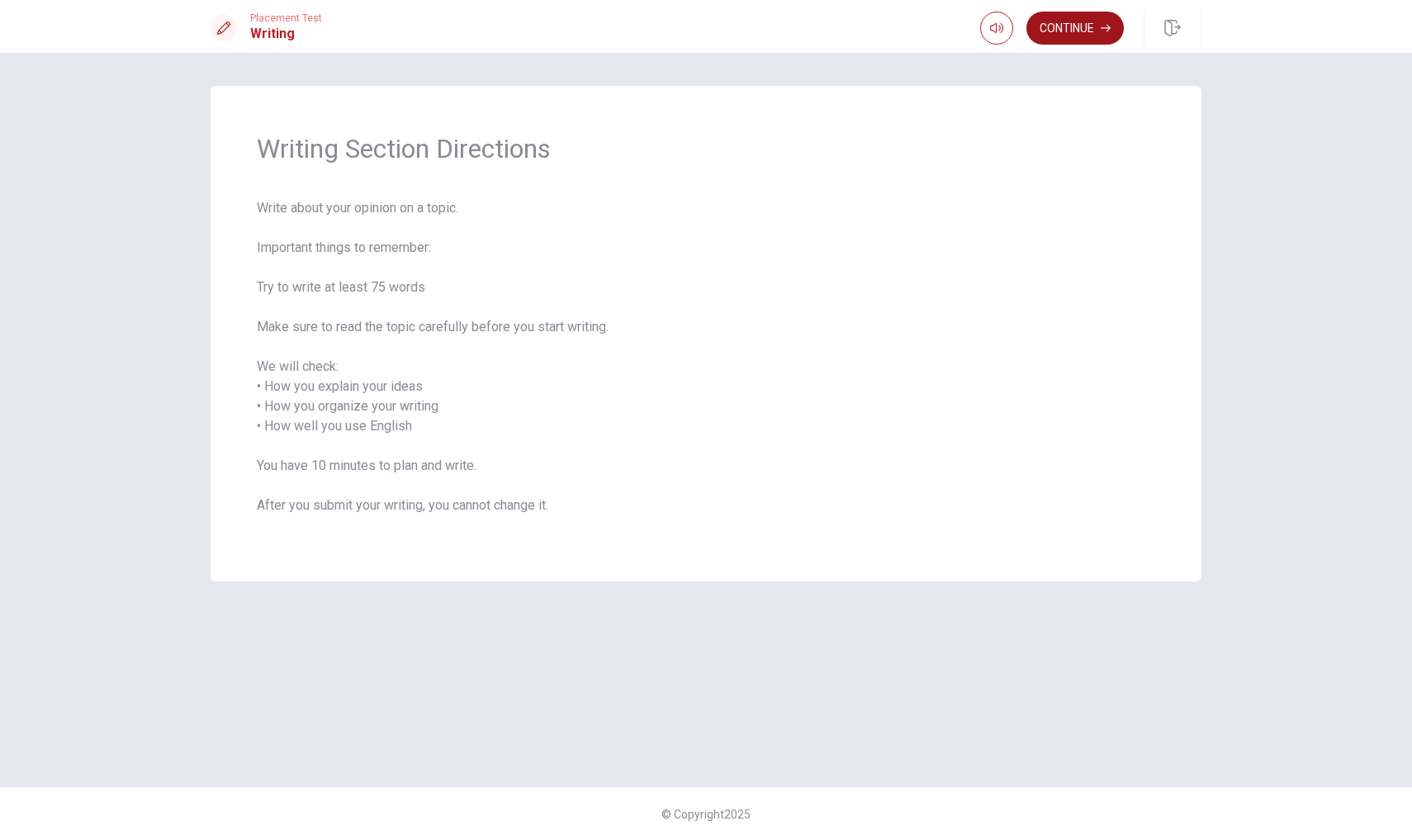
click at [1085, 23] on button "Continue" at bounding box center [1075, 28] width 98 height 33
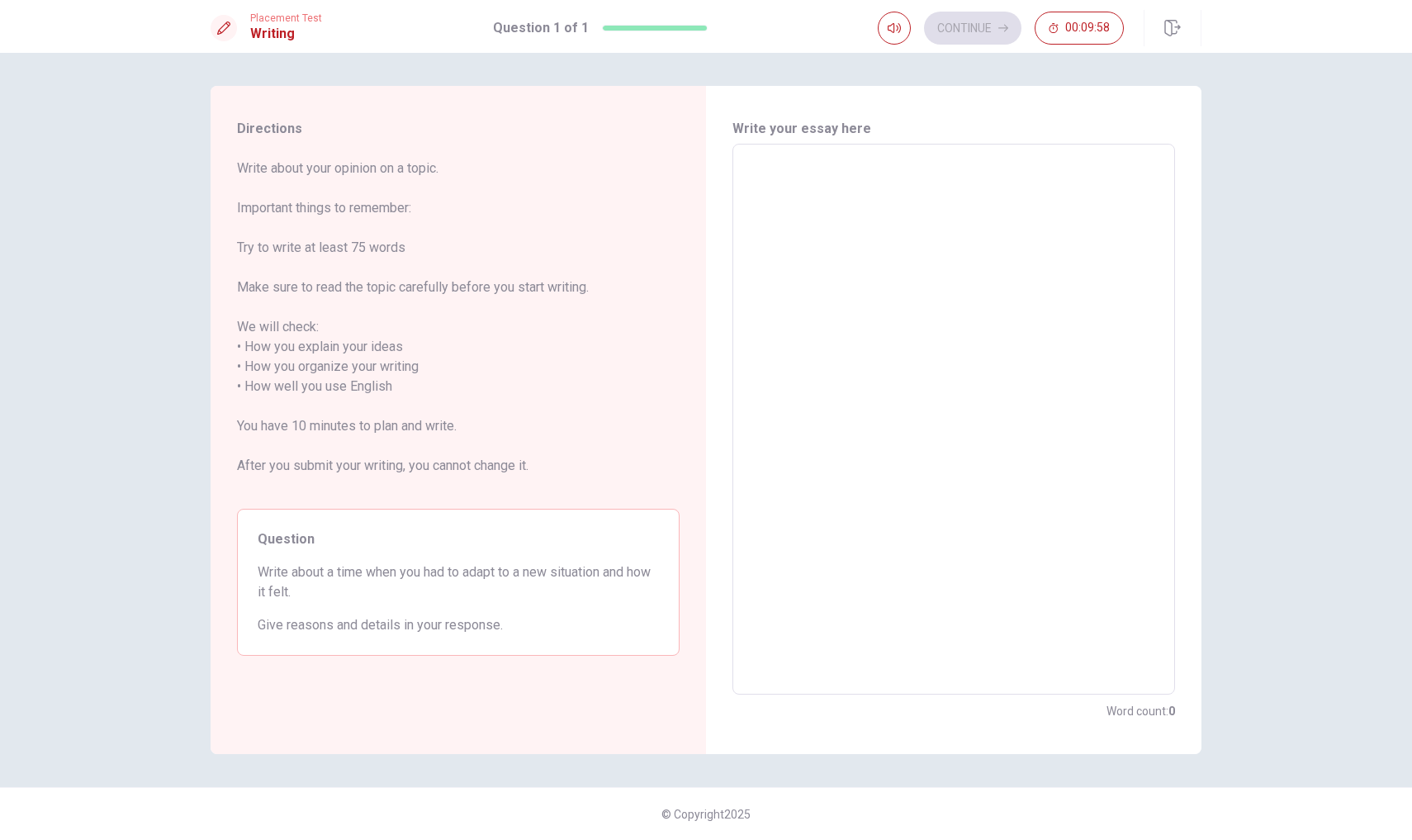
click at [774, 162] on textarea at bounding box center [954, 419] width 420 height 523
click at [840, 201] on textarea at bounding box center [954, 419] width 420 height 523
type textarea "A"
type textarea "x"
type textarea "Ad"
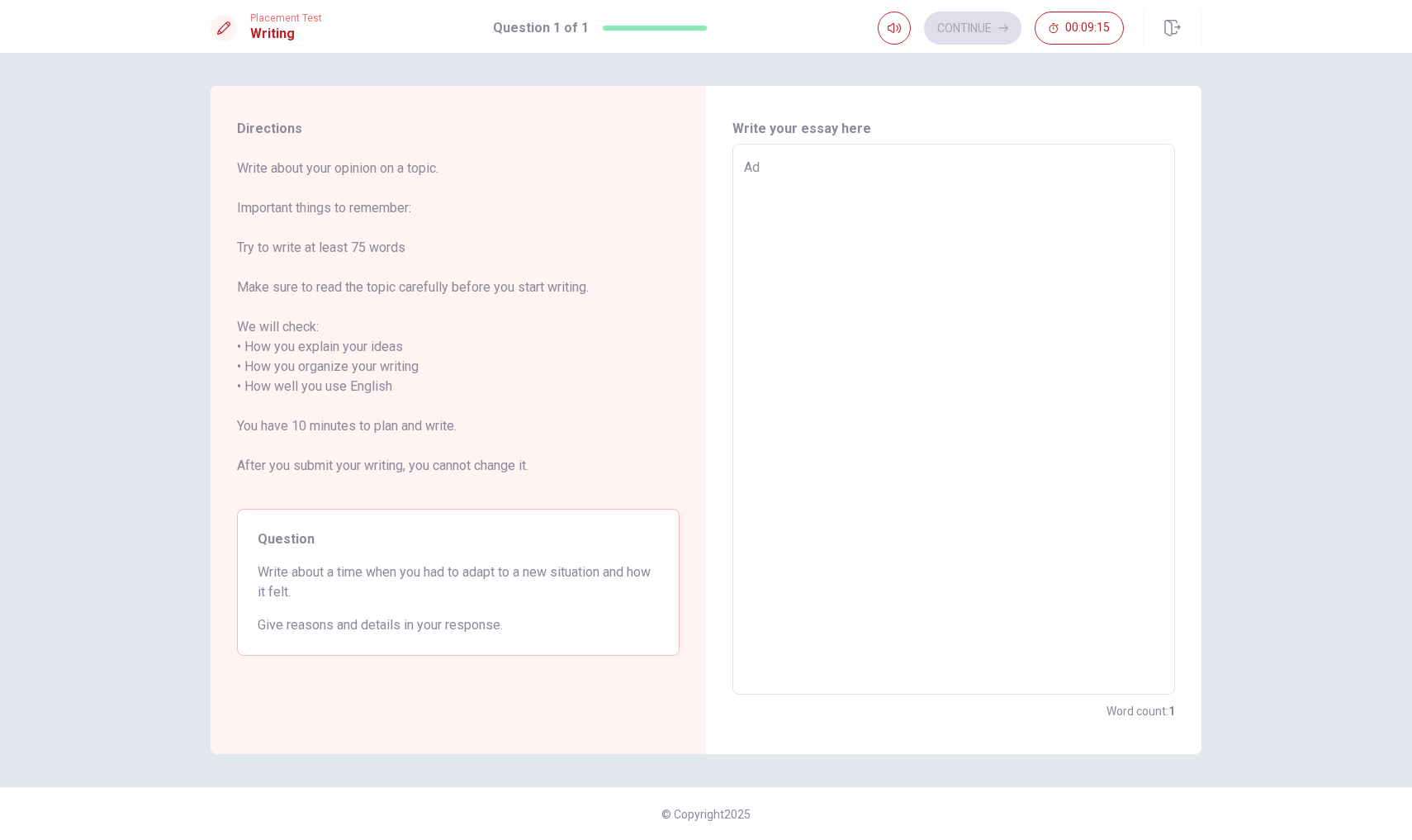
type textarea "x"
type textarea "Ada"
type textarea "x"
type textarea "Adap"
type textarea "x"
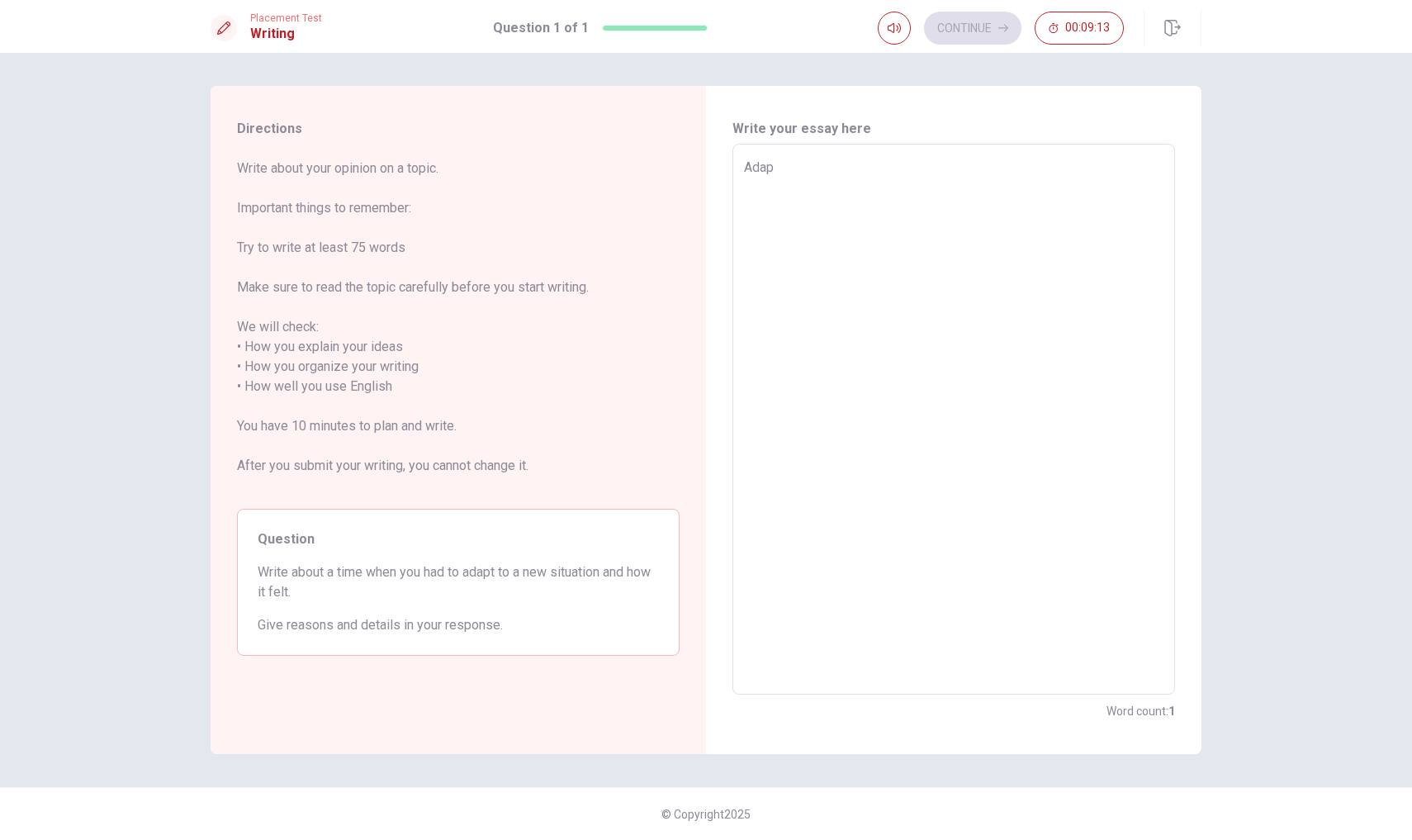
type textarea "Adapt"
type textarea "x"
type textarea "Adapt"
type textarea "x"
type textarea "Adapt t"
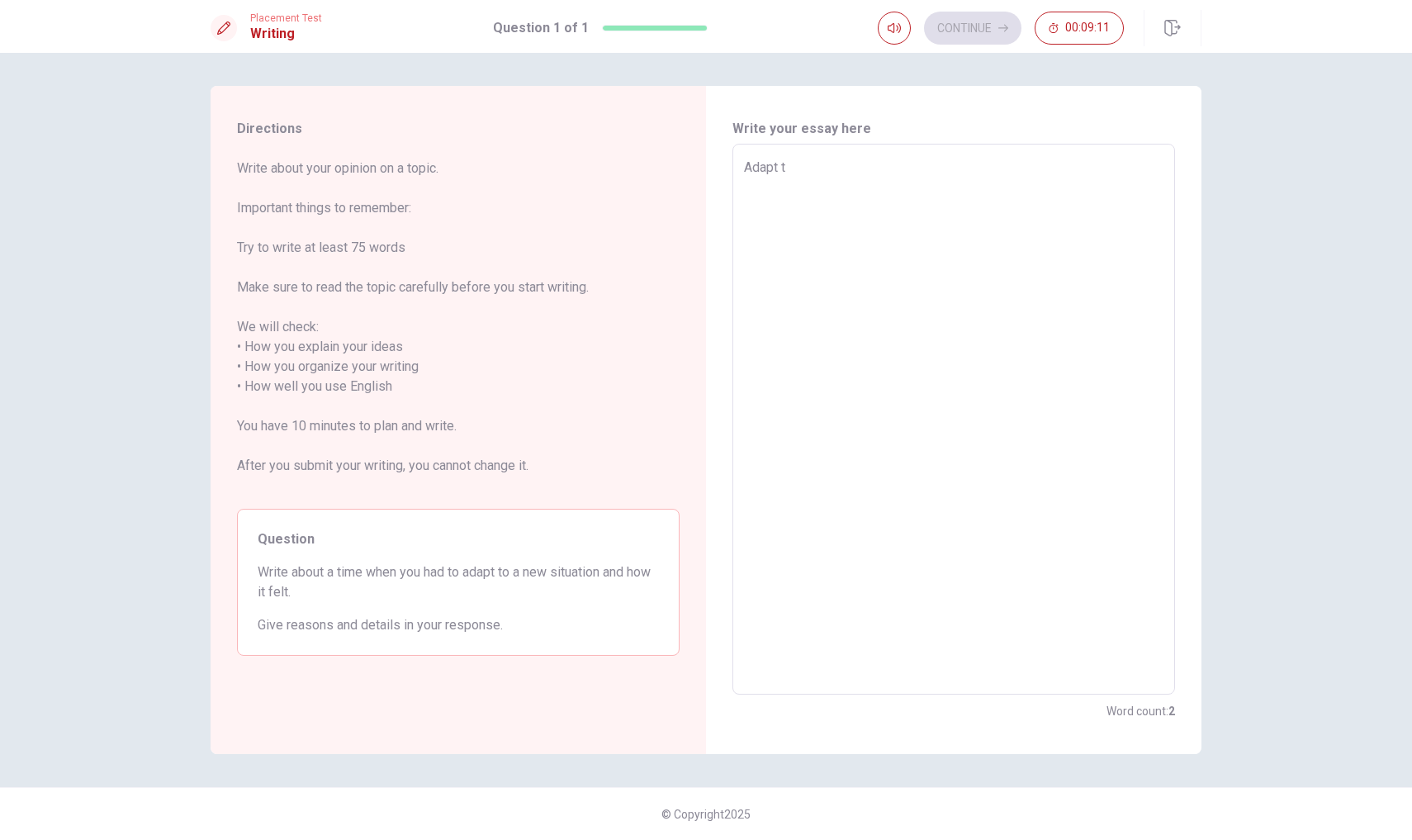
type textarea "x"
type textarea "Adapt to"
type textarea "x"
type textarea "Adapt to"
type textarea "x"
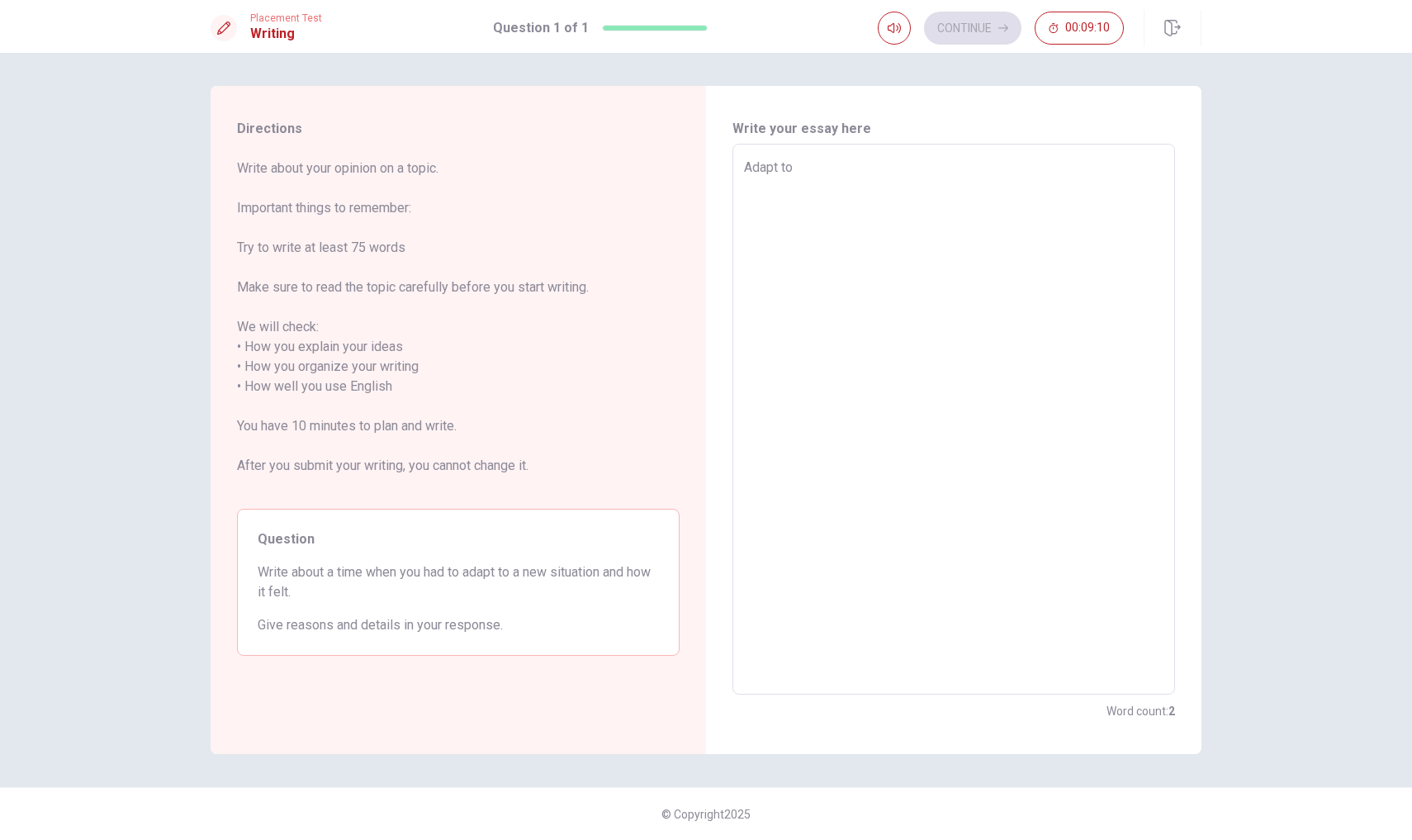
type textarea "Adapt to a"
type textarea "x"
type textarea "Adapt to a"
type textarea "x"
type textarea "Adapt to a n"
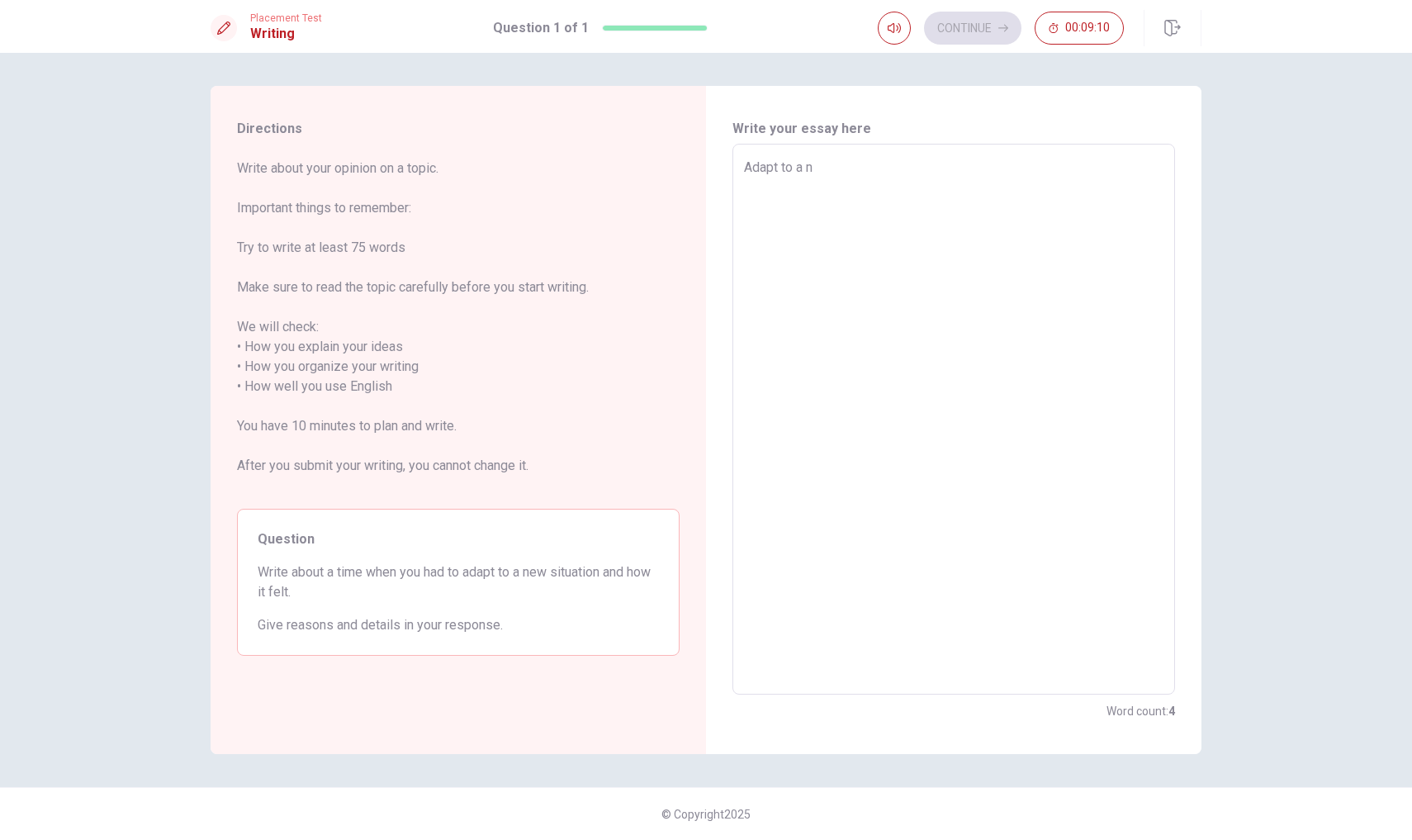
type textarea "x"
type textarea "Adapt to a ne"
type textarea "x"
type textarea "Adapt to a new"
type textarea "x"
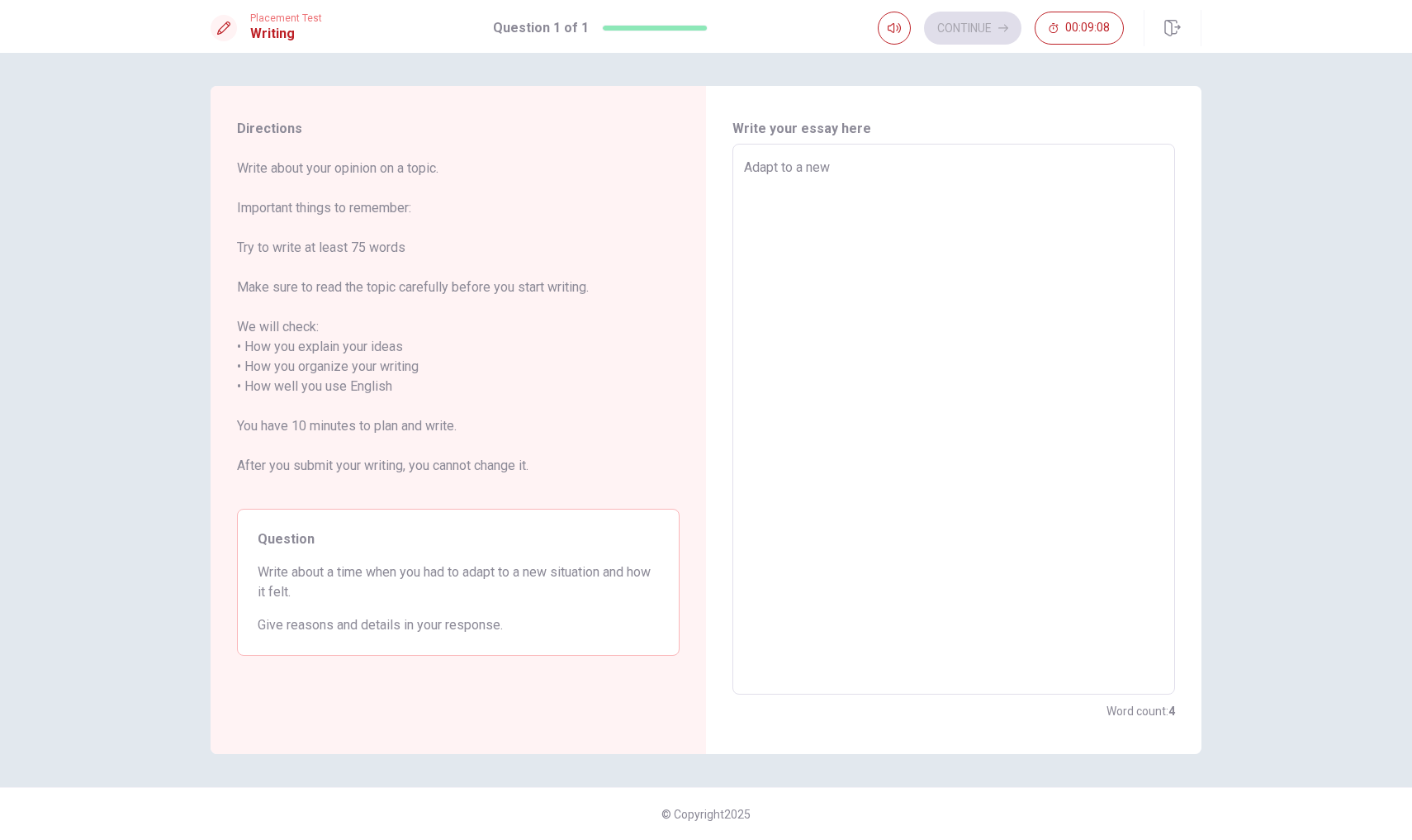
type textarea "Adapt to a new"
type textarea "x"
type textarea "Adapt to a new s"
type textarea "x"
type textarea "Adapt to a new si"
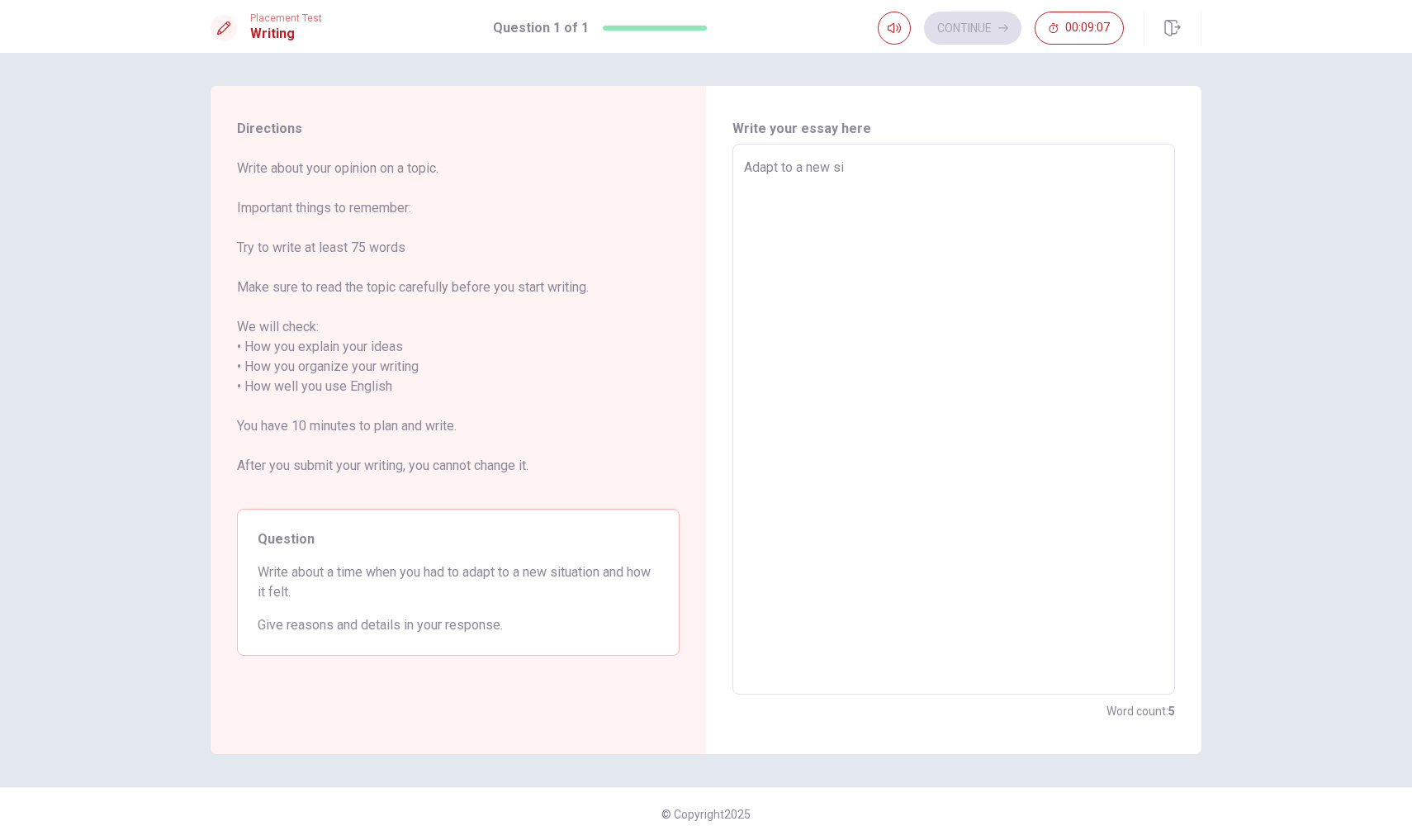
type textarea "x"
type textarea "Adapt to a new sit"
type textarea "x"
type textarea "Adapt to a new situ"
type textarea "x"
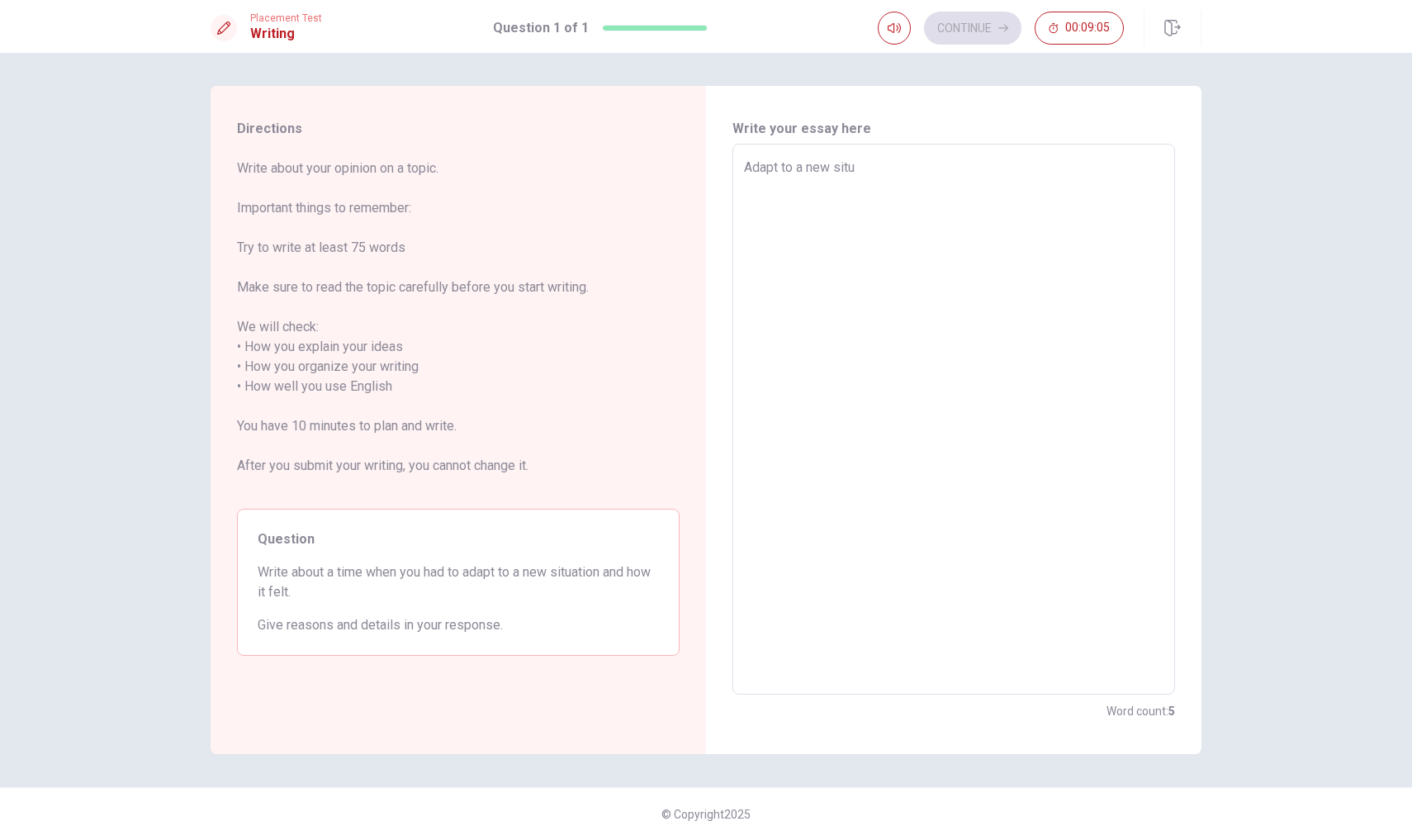
type textarea "Adapt to a new situa"
type textarea "x"
type textarea "Adapt to a new situat"
type textarea "x"
type textarea "Adapt to a new situati"
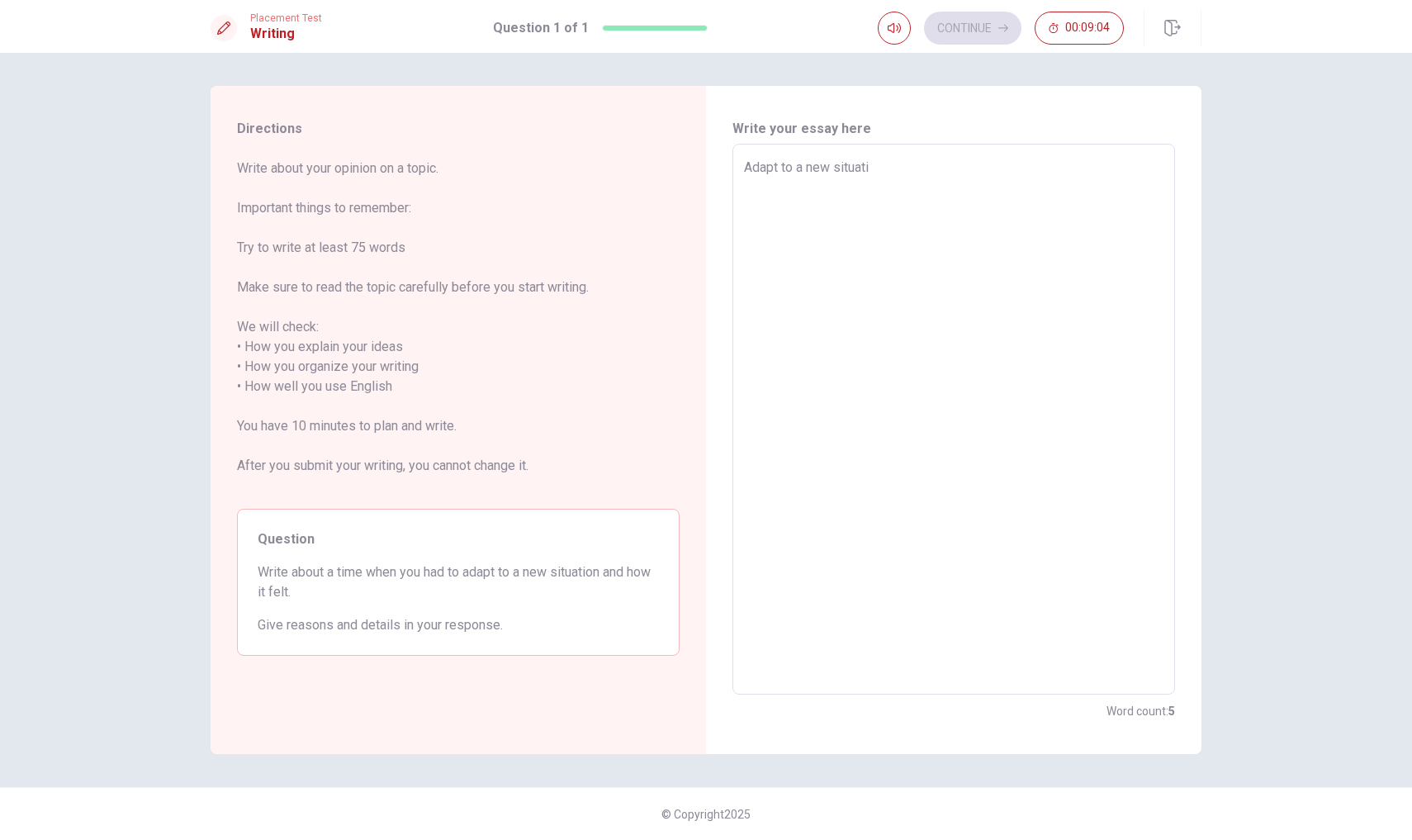
type textarea "x"
type textarea "Adapt to a new situatio"
type textarea "x"
type textarea "Adapt to a new situation"
type textarea "x"
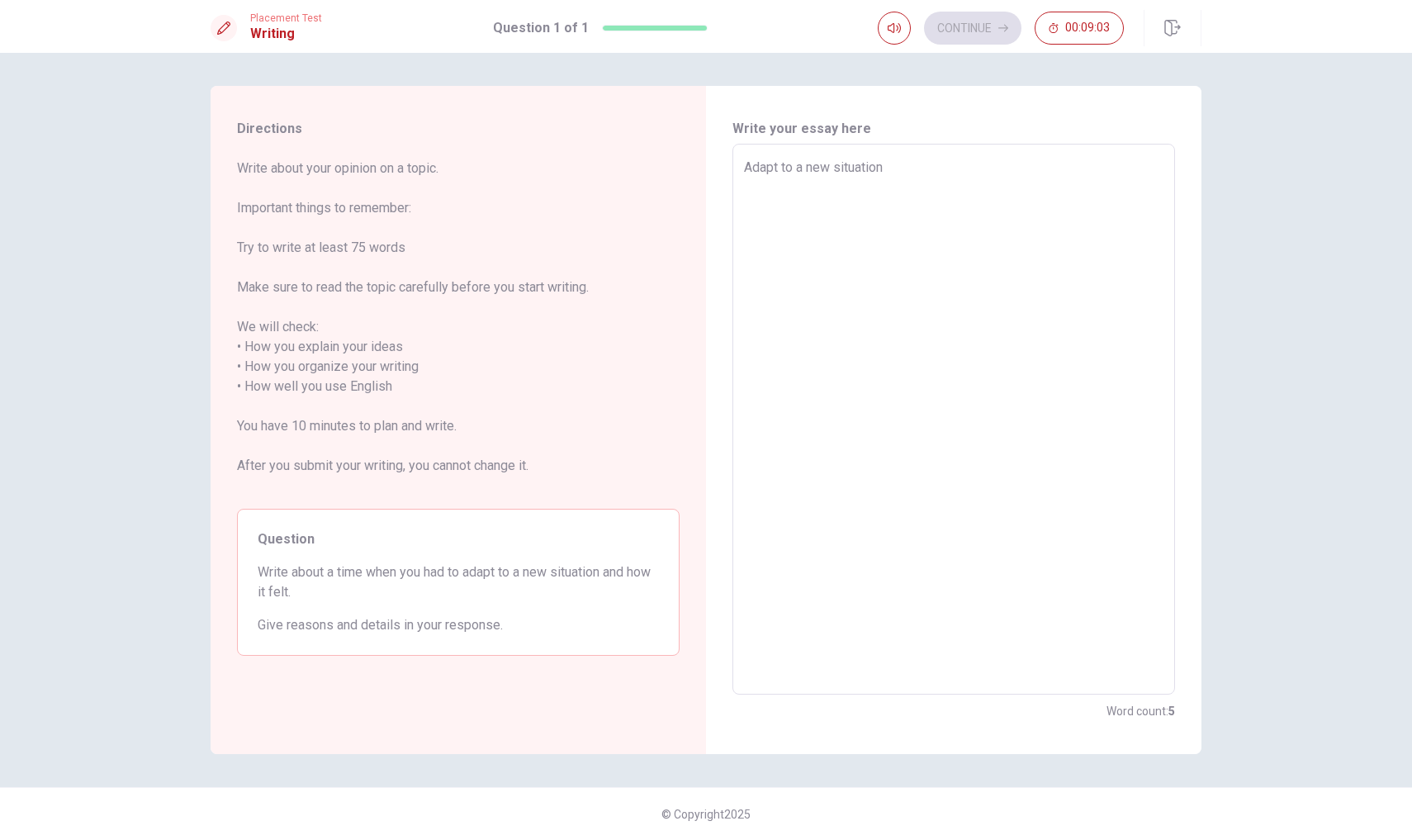
type textarea "Adapt to a new situation"
type textarea "x"
type textarea "Adapt to a new situation i"
type textarea "x"
type textarea "Adapt to a new situation is"
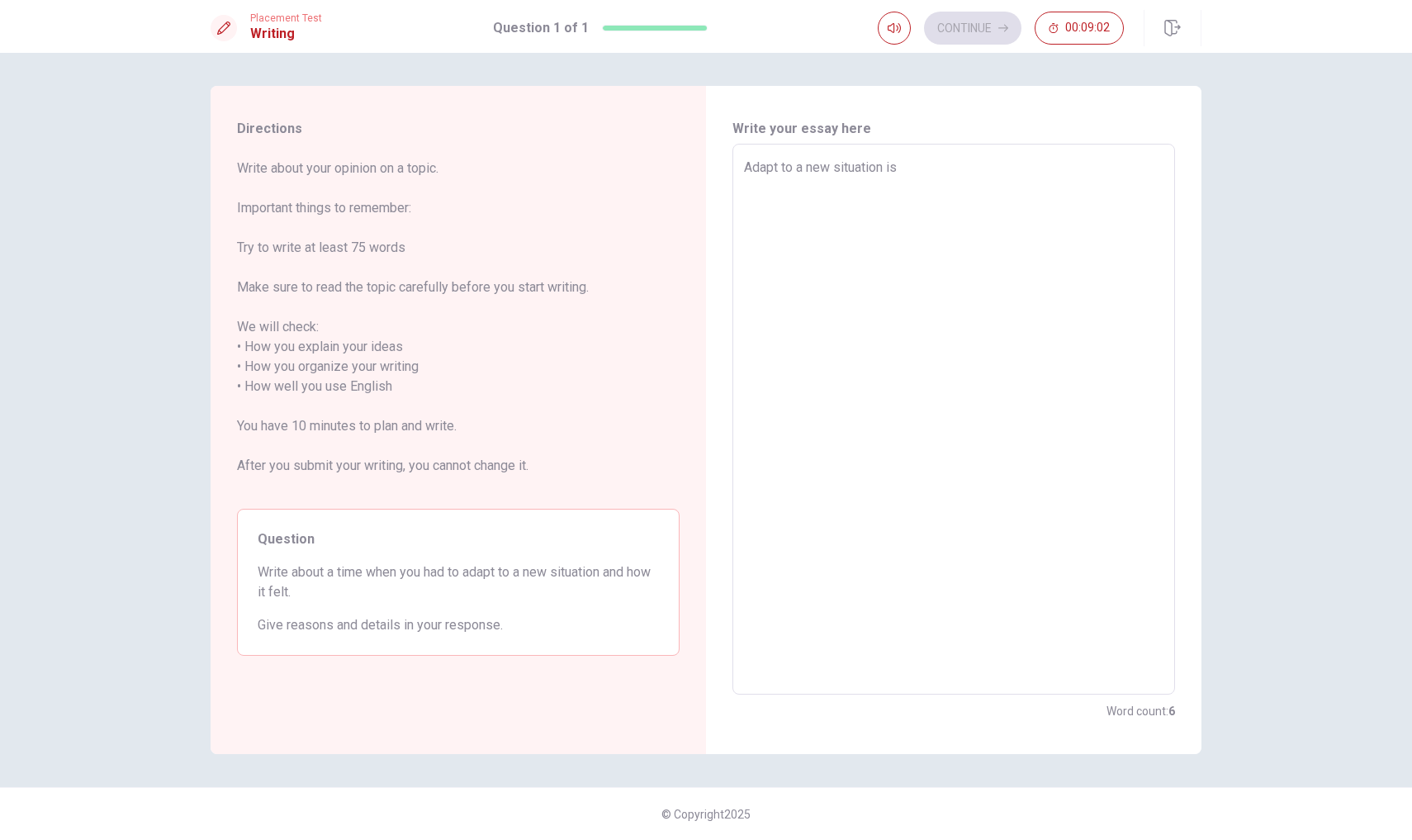
type textarea "x"
type textarea "Adapt to a new situation isn"
type textarea "x"
type textarea "Adapt to a new situation isn'"
type textarea "x"
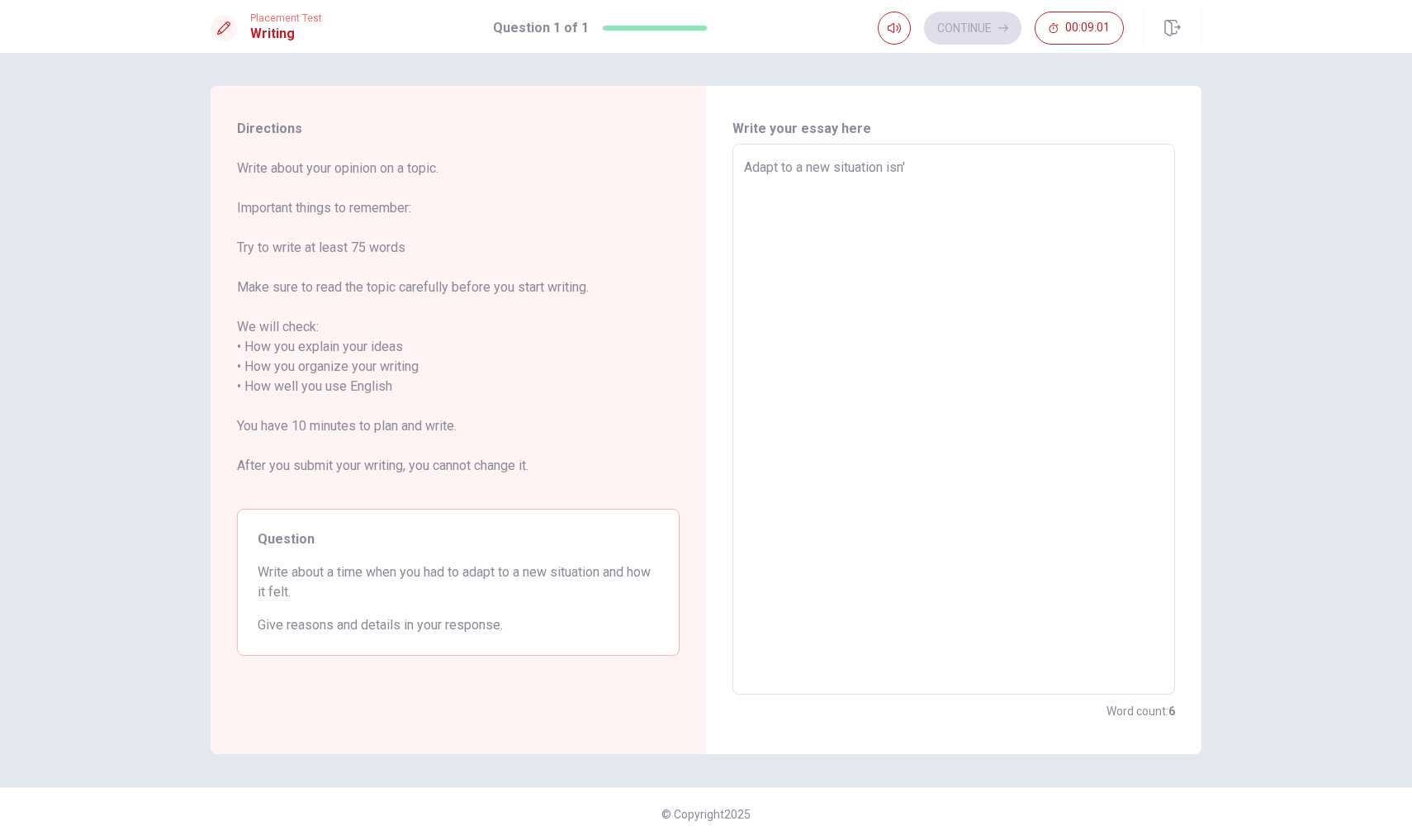
type textarea "Adapt to a new situation isn't"
type textarea "x"
type textarea "Adapt to a new situation isn't"
type textarea "x"
type textarea "Adapt to a new situation isn't e"
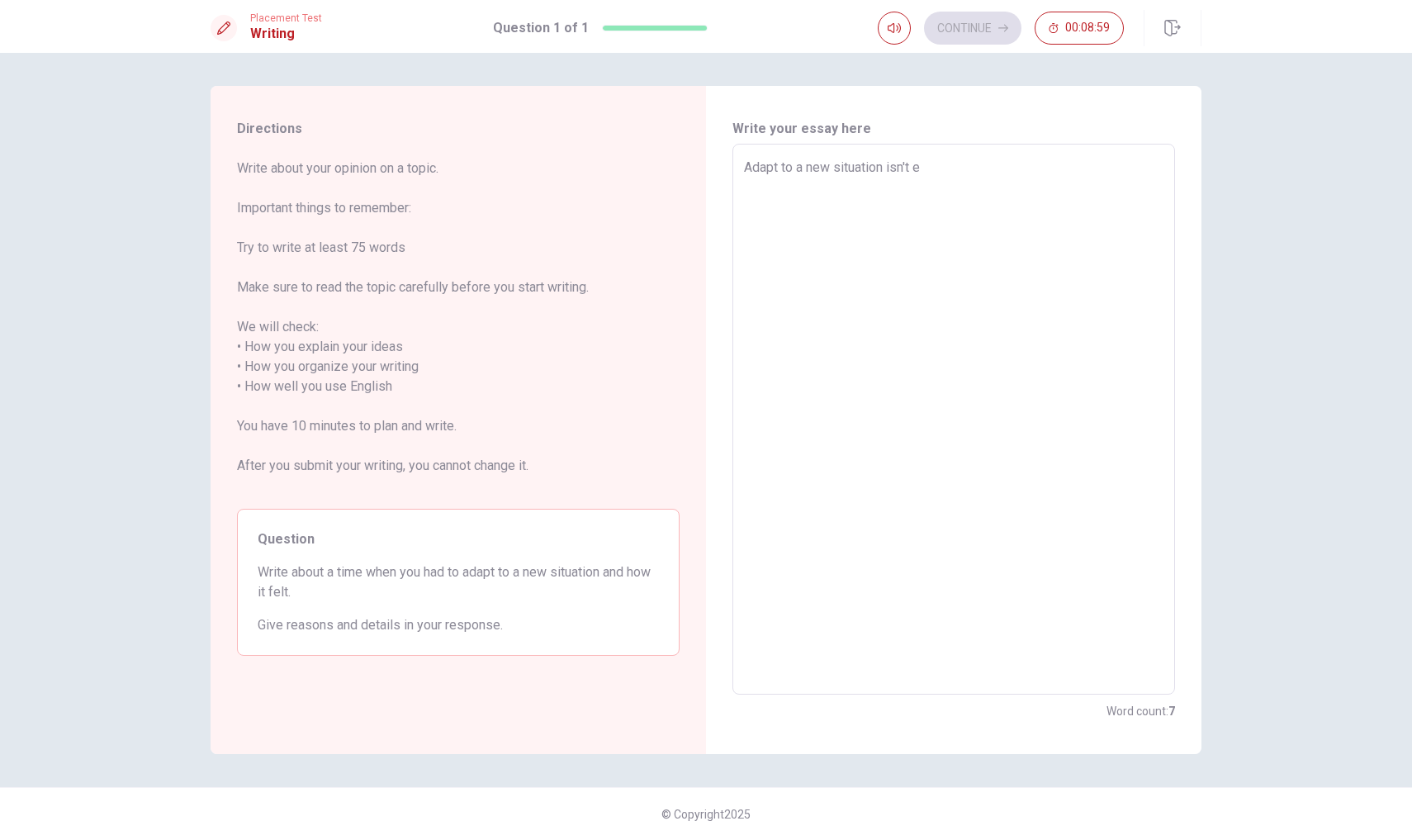
type textarea "x"
type textarea "Adapt to a new situation isn't ea"
type textarea "x"
type textarea "Adapt to a new situation isn't e"
type textarea "x"
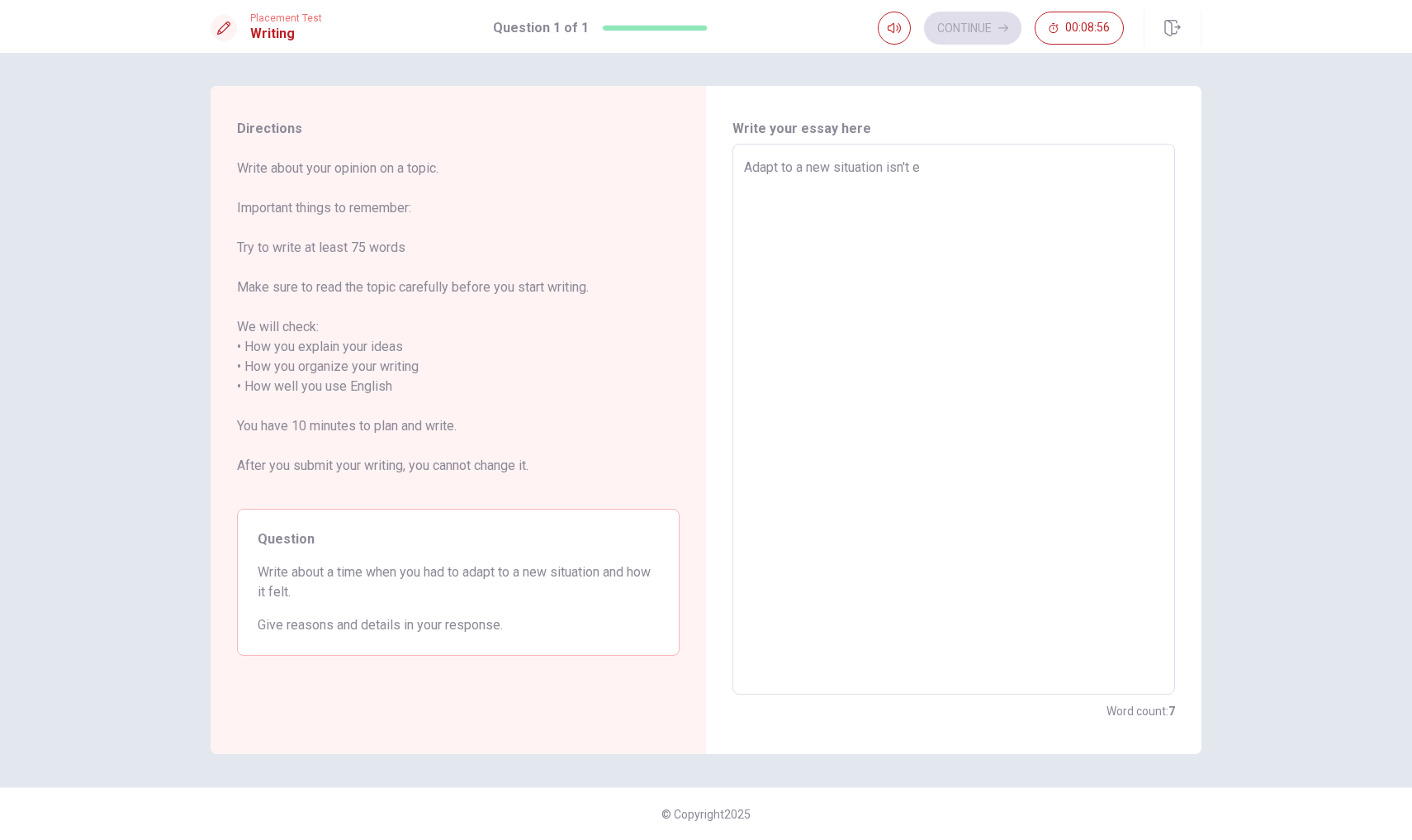
type textarea "Adapt to a new situation isn't"
type textarea "x"
type textarea "Adapt to a new situation isn't e"
type textarea "x"
type textarea "Adapt to a new situation isn't ev"
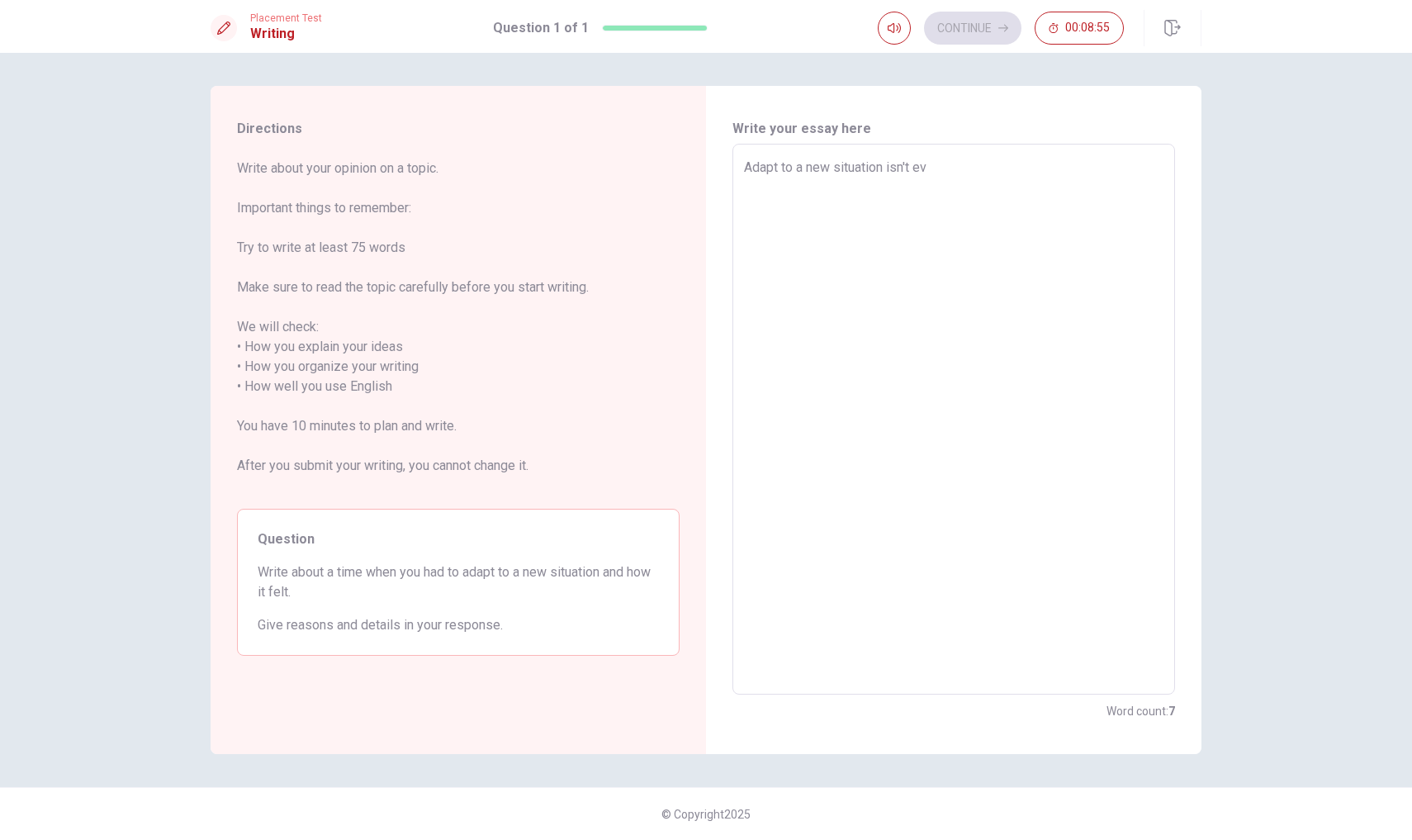
type textarea "x"
type textarea "Adapt to a new situation isn't eve"
type textarea "x"
type textarea "Adapt to a new situation isn't ever"
type textarea "x"
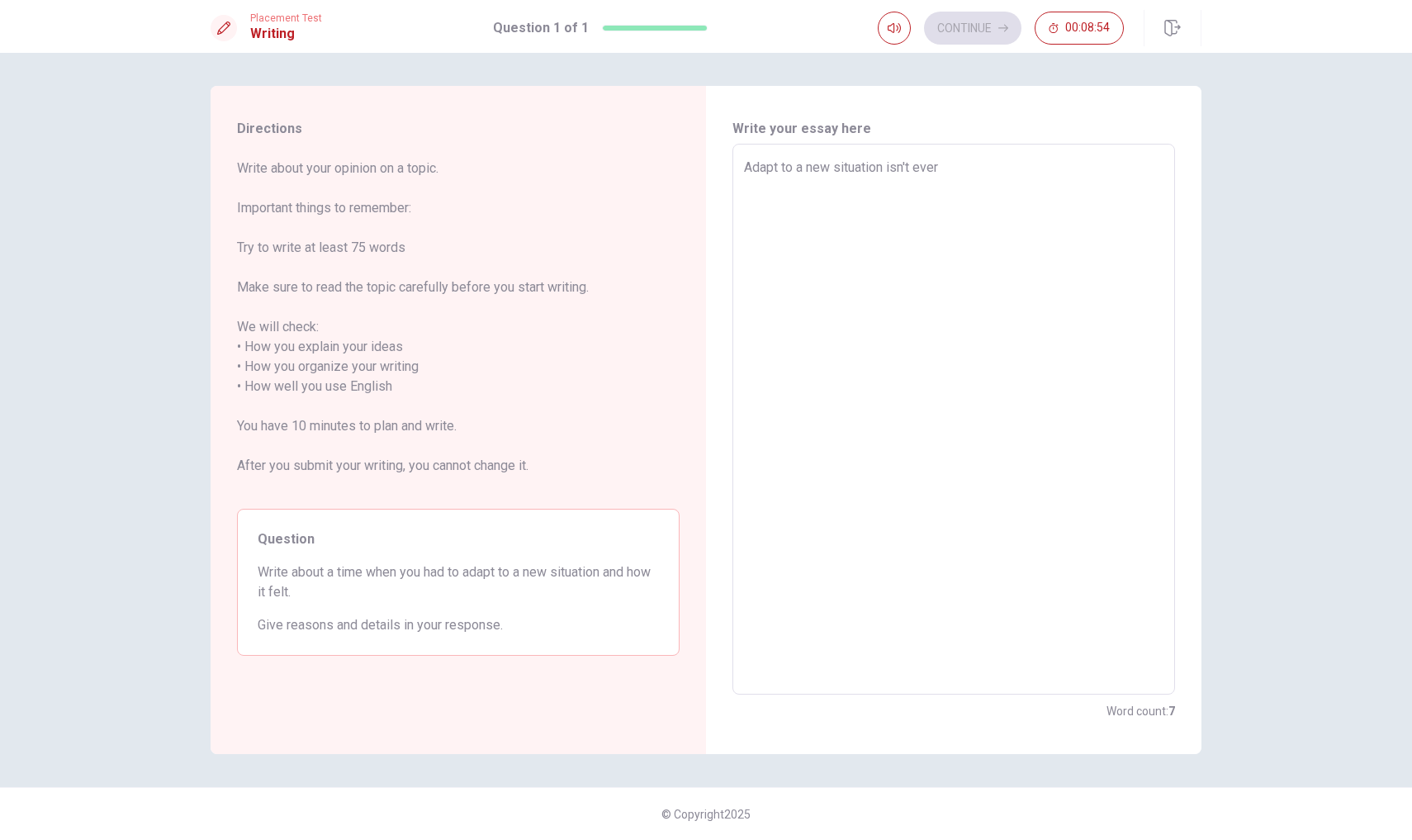
type textarea "Adapt to a new situation isn't ever"
type textarea "x"
type textarea "Adapt to a new situation isn't ever e"
type textarea "x"
type textarea "Adapt to a new situation isn't ever ea"
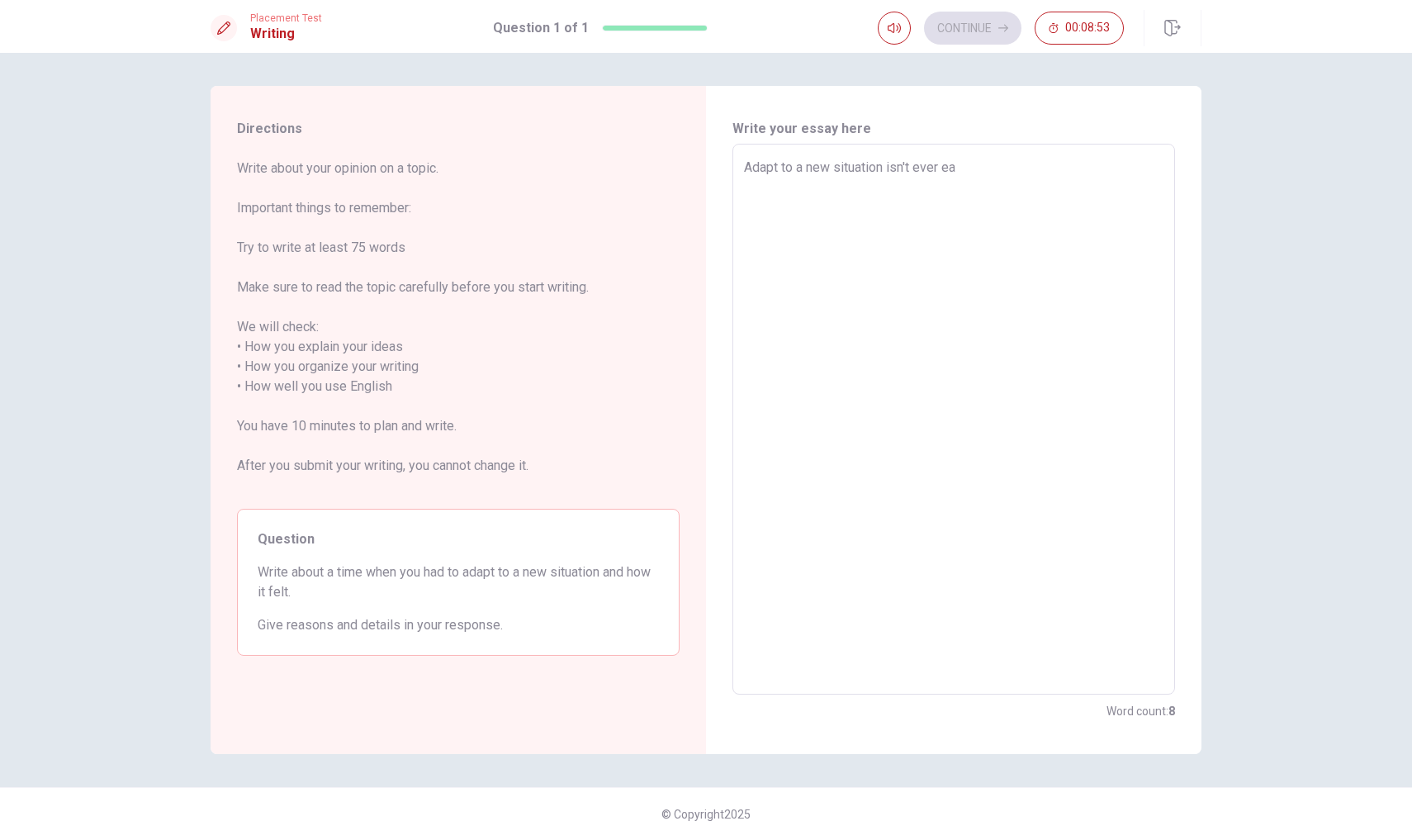
type textarea "x"
type textarea "Adapt to a new situation isn't ever eas"
type textarea "x"
type textarea "Adapt to a new situation isn't ever easy"
type textarea "x"
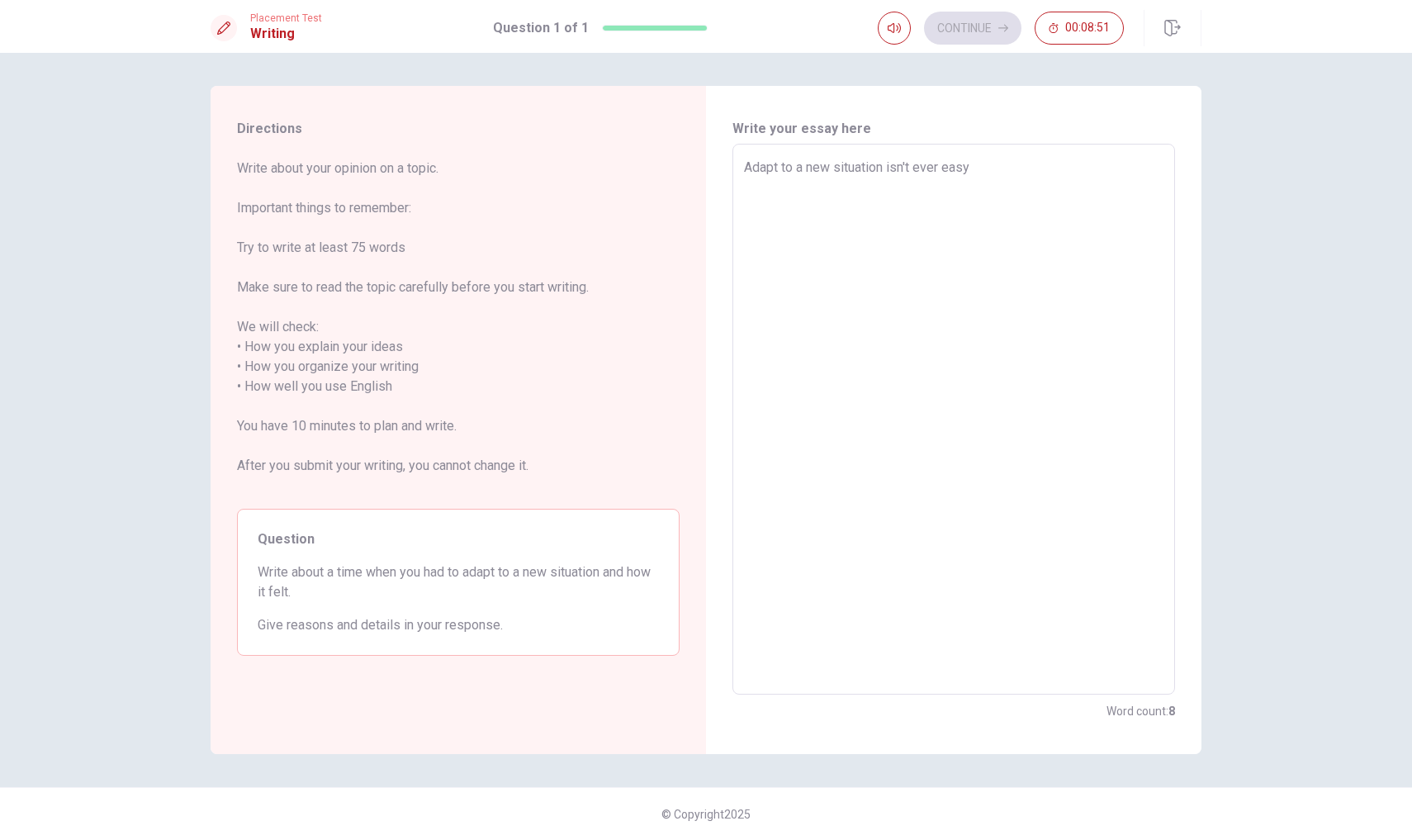
type textarea "Adapt to a new situation isn't ever easy,"
type textarea "x"
type textarea "Adapt to a new situation isn't ever easy,"
type textarea "x"
type textarea "Adapt to a new situation isn't ever easy, o"
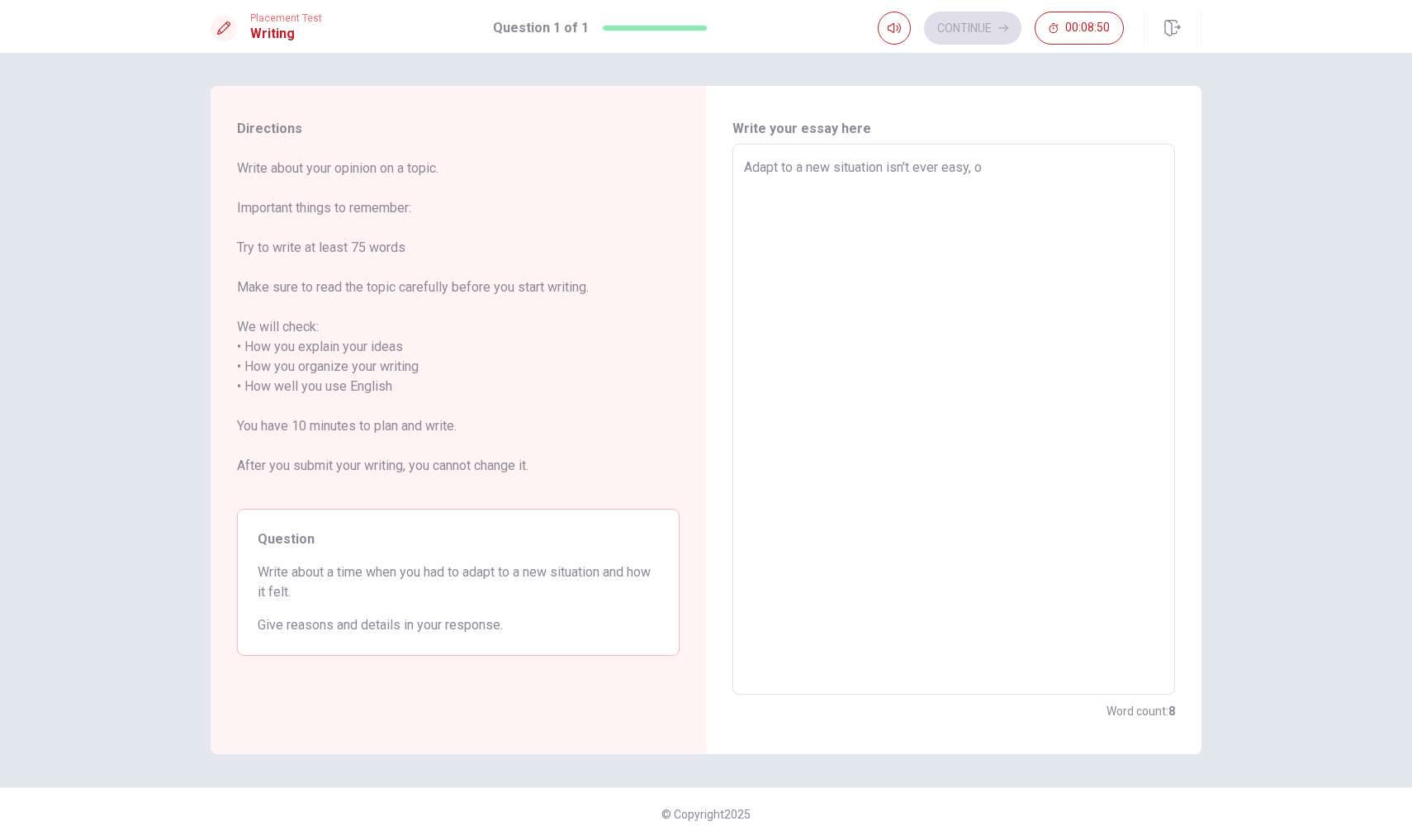
type textarea "x"
type textarea "Adapt to a new situation isn't ever easy, of"
type textarea "x"
type textarea "Adapt to a new situation isn't ever easy, oft"
type textarea "x"
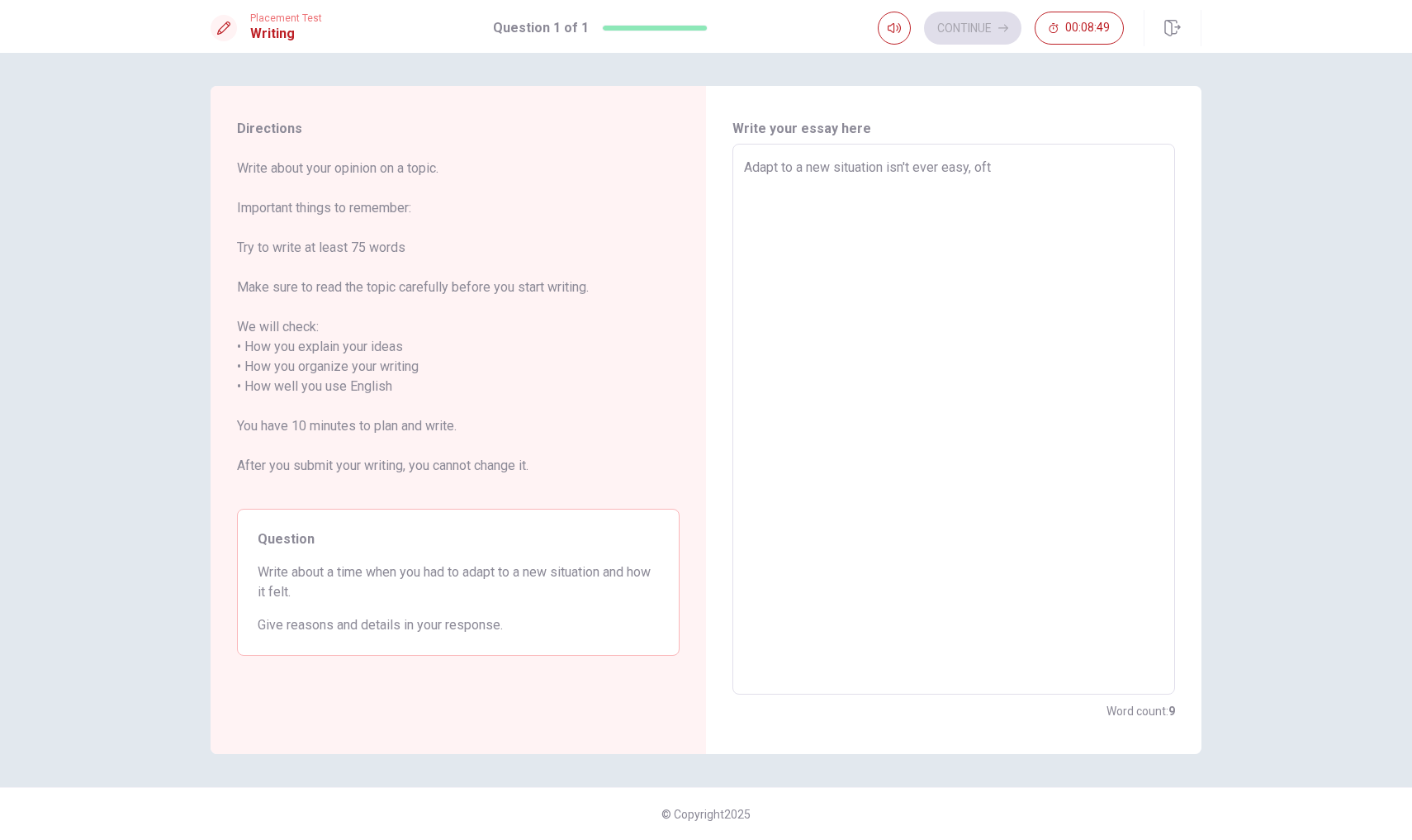
type textarea "Adapt to a new situation isn't ever easy, ofte"
type textarea "x"
type textarea "Adapt to a new situation isn't ever easy, often"
type textarea "x"
type textarea "Adapt to a new situation isn't ever easy, often"
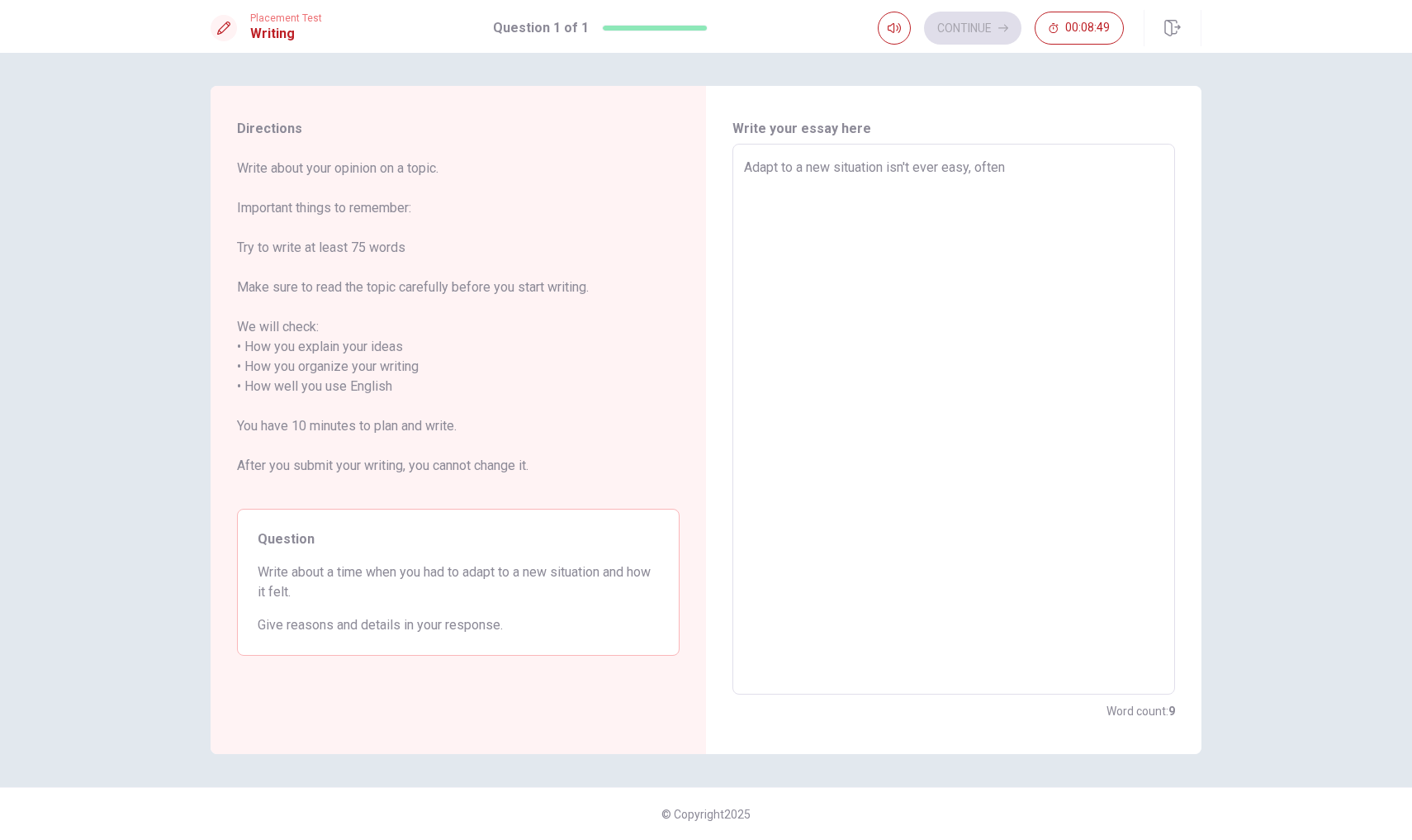
type textarea "x"
type textarea "Adapt to a new situation isn't ever easy, often i"
type textarea "x"
type textarea "Adapt to a new situation isn't ever easy, often is"
type textarea "x"
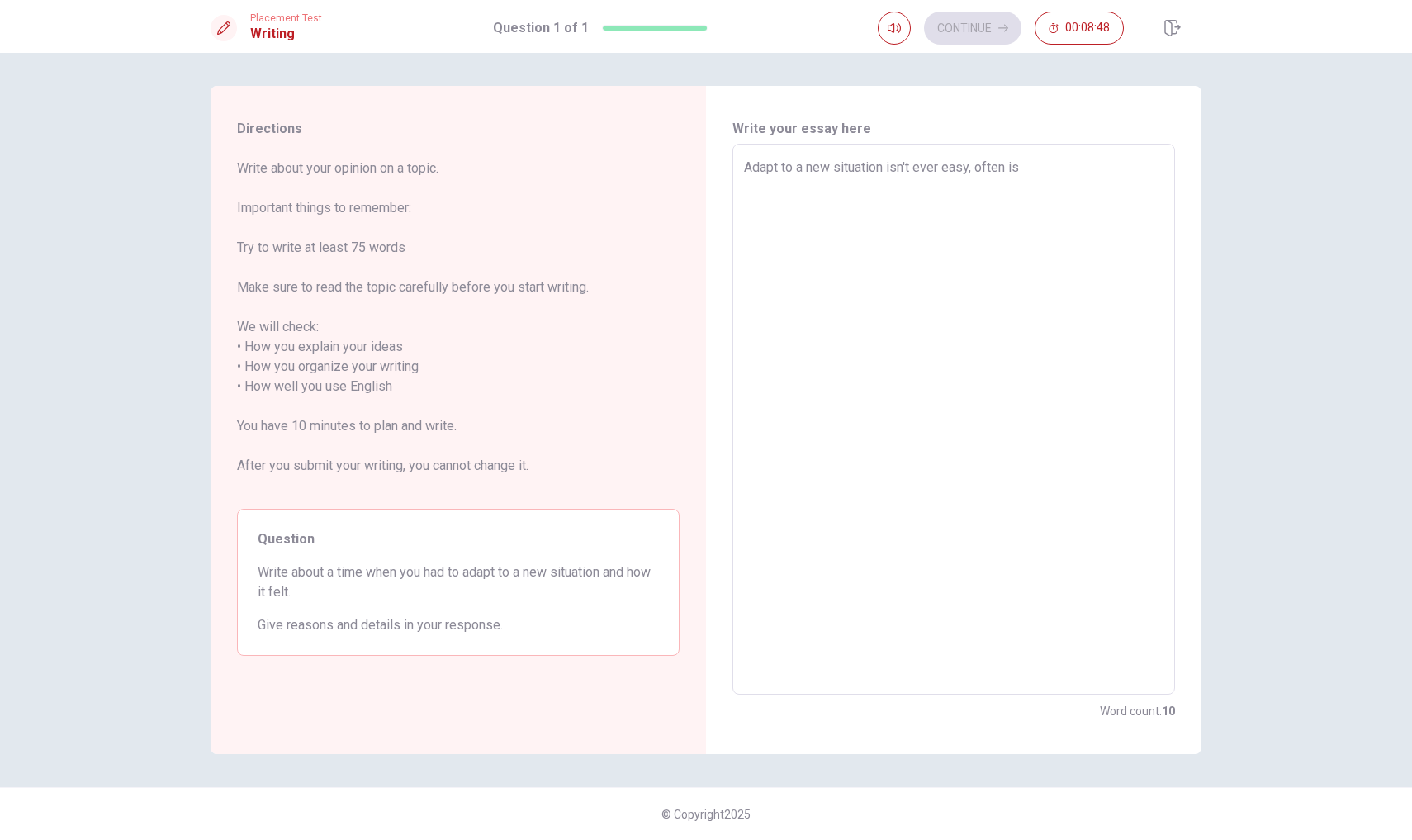
type textarea "Adapt to a new situation isn't ever easy, often is"
type textarea "x"
type textarea "Adapt to a new situation isn't ever easy, often is d"
type textarea "x"
type textarea "Adapt to a new situation isn't ever easy, often is di"
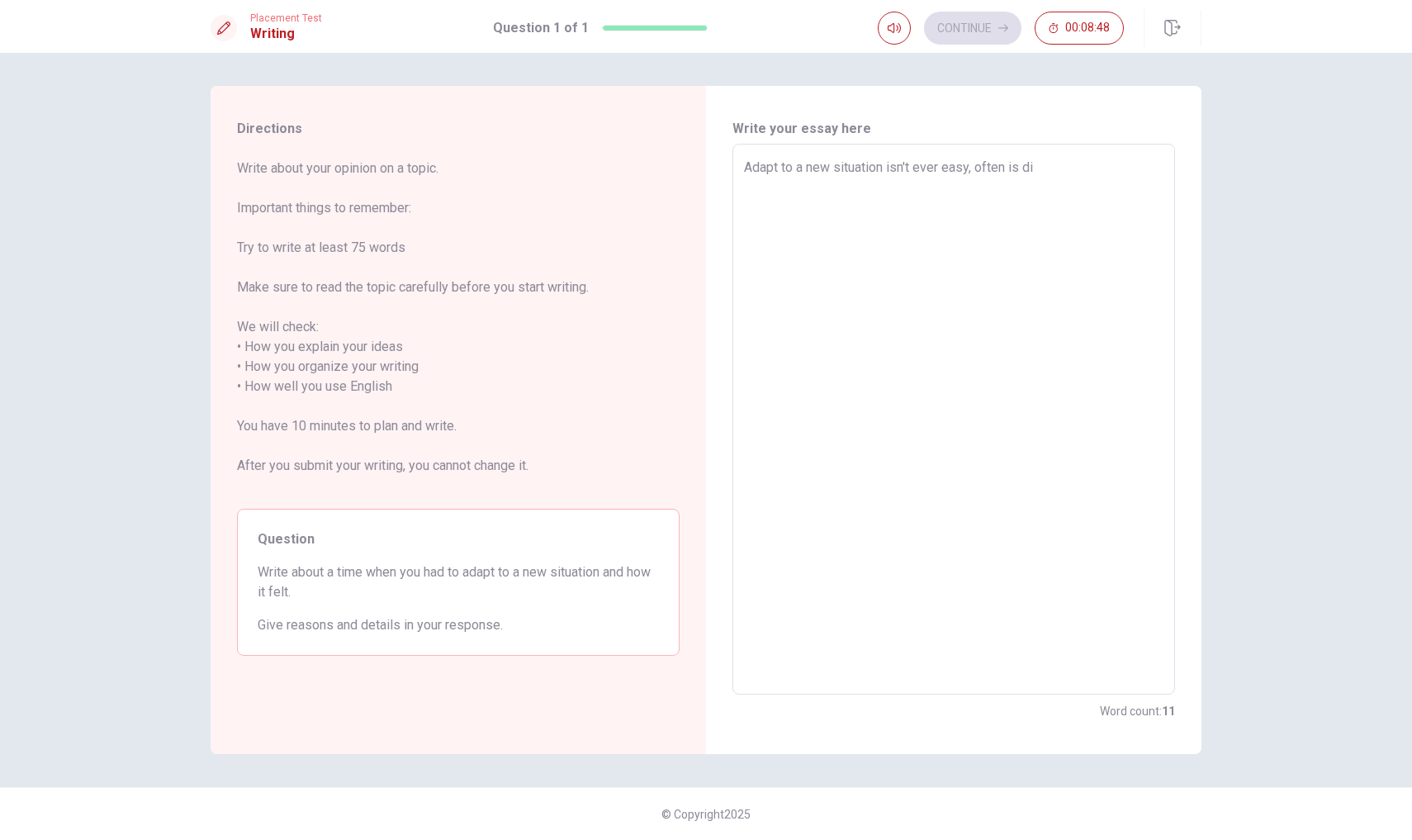
type textarea "x"
type textarea "Adapt to a new situation isn't ever easy, often is dif"
type textarea "x"
type textarea "Adapt to a new situation isn't ever easy, often is diff"
type textarea "x"
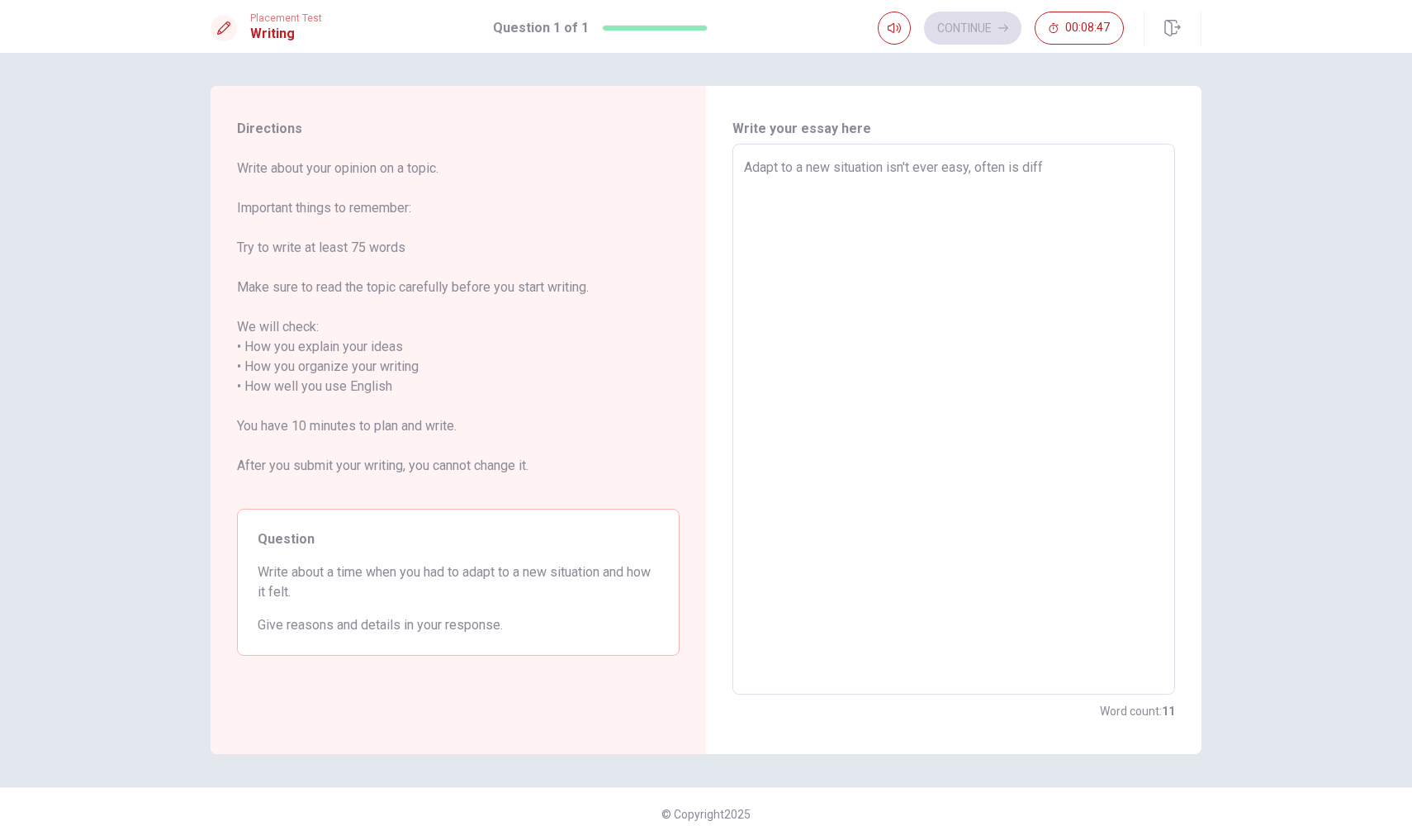
type textarea "Adapt to a new situation isn't ever easy, often is diffi"
type textarea "x"
type textarea "Adapt to a new situation isn't ever easy, often is diffic"
type textarea "x"
type textarea "Adapt to a new situation isn't ever easy, often is difficu"
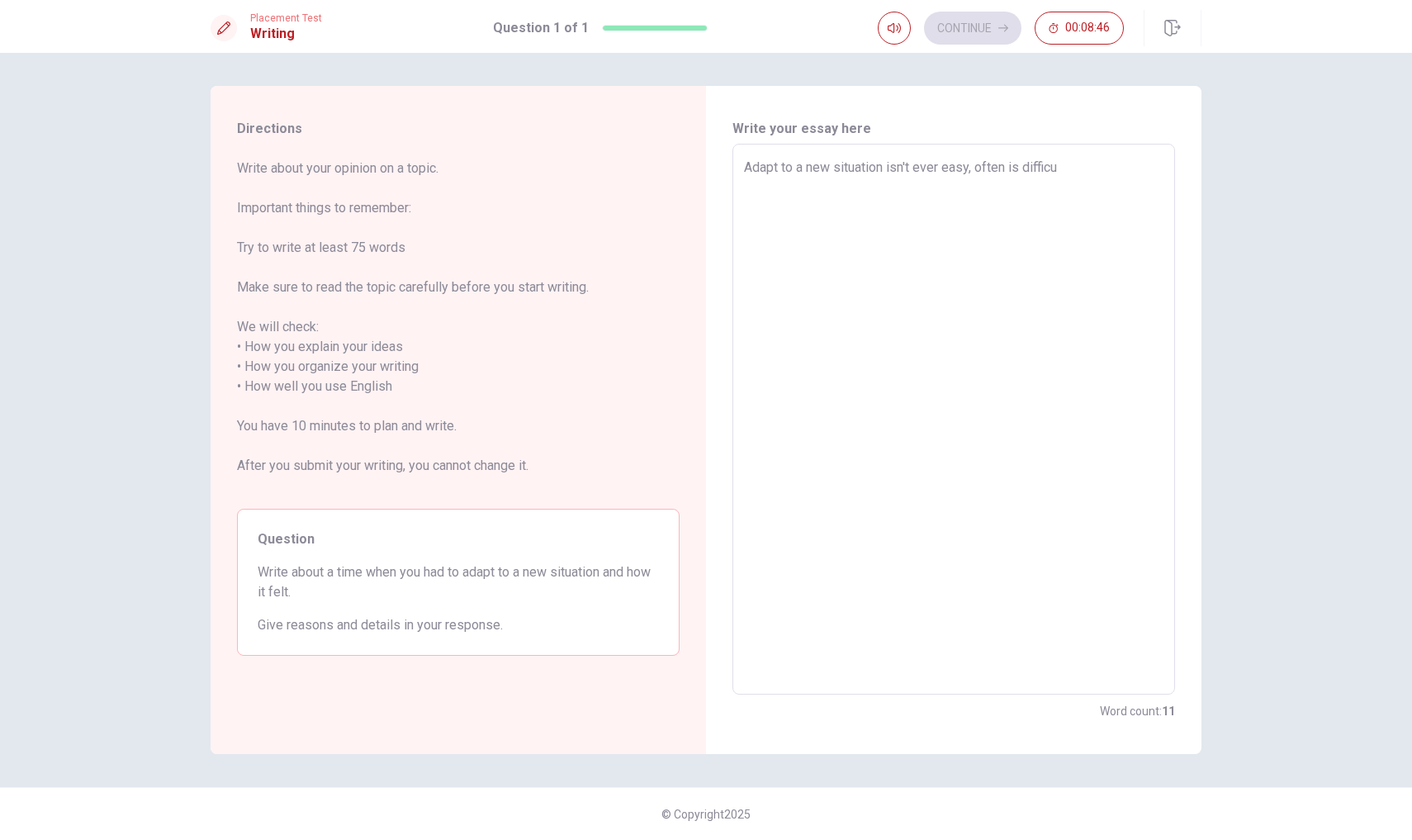
type textarea "x"
type textarea "Adapt to a new situation isn't ever easy, often is difficul"
type textarea "x"
type textarea "Adapt to a new situation isn't ever easy, often is difficult"
type textarea "x"
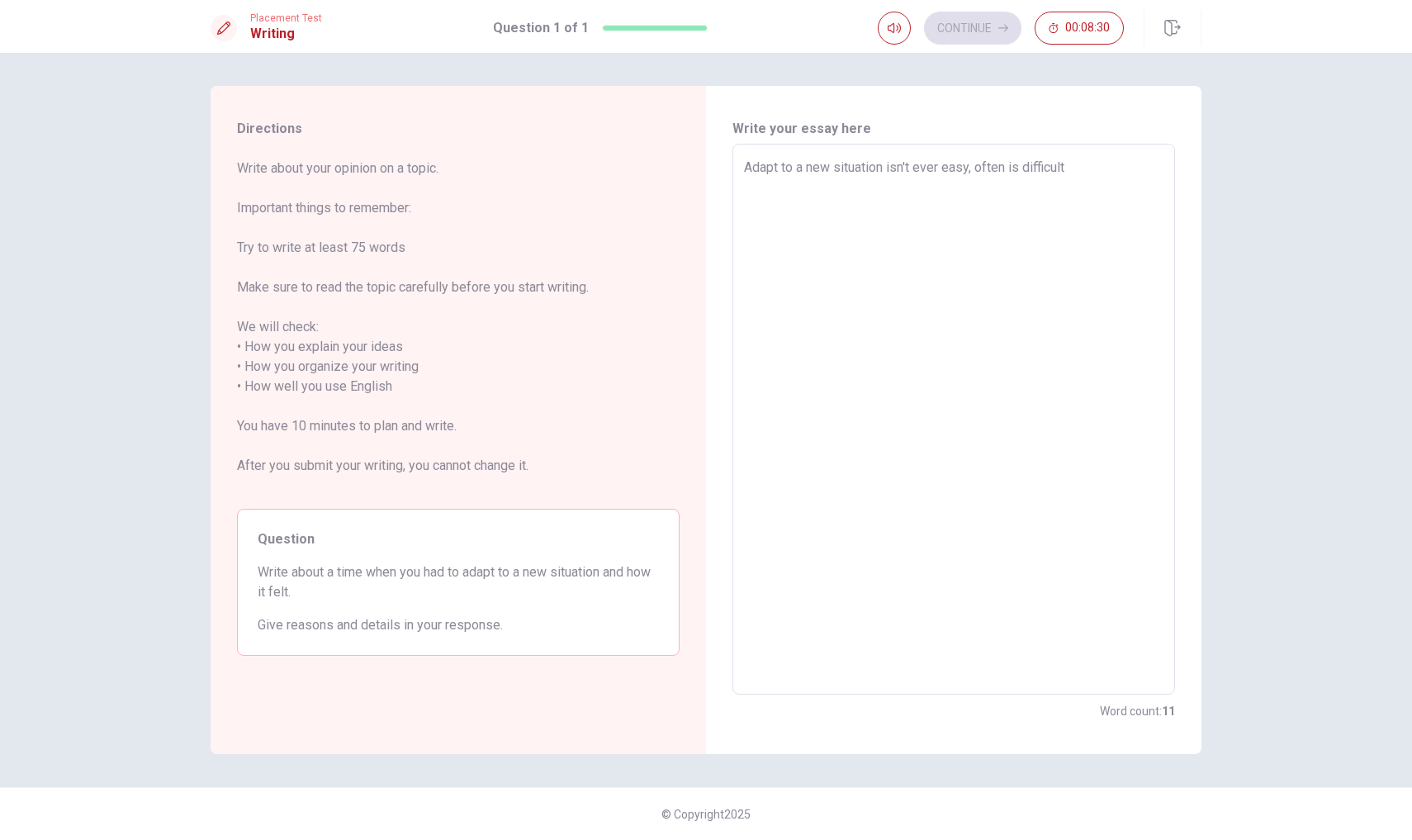
type textarea "Adapt to a new situation isn't ever easy, often is difficult"
type textarea "x"
type textarea "Adapt to a new situation isn't ever easy, often is difficult b"
type textarea "x"
type textarea "Adapt to a new situation isn't ever easy, often is difficult bu"
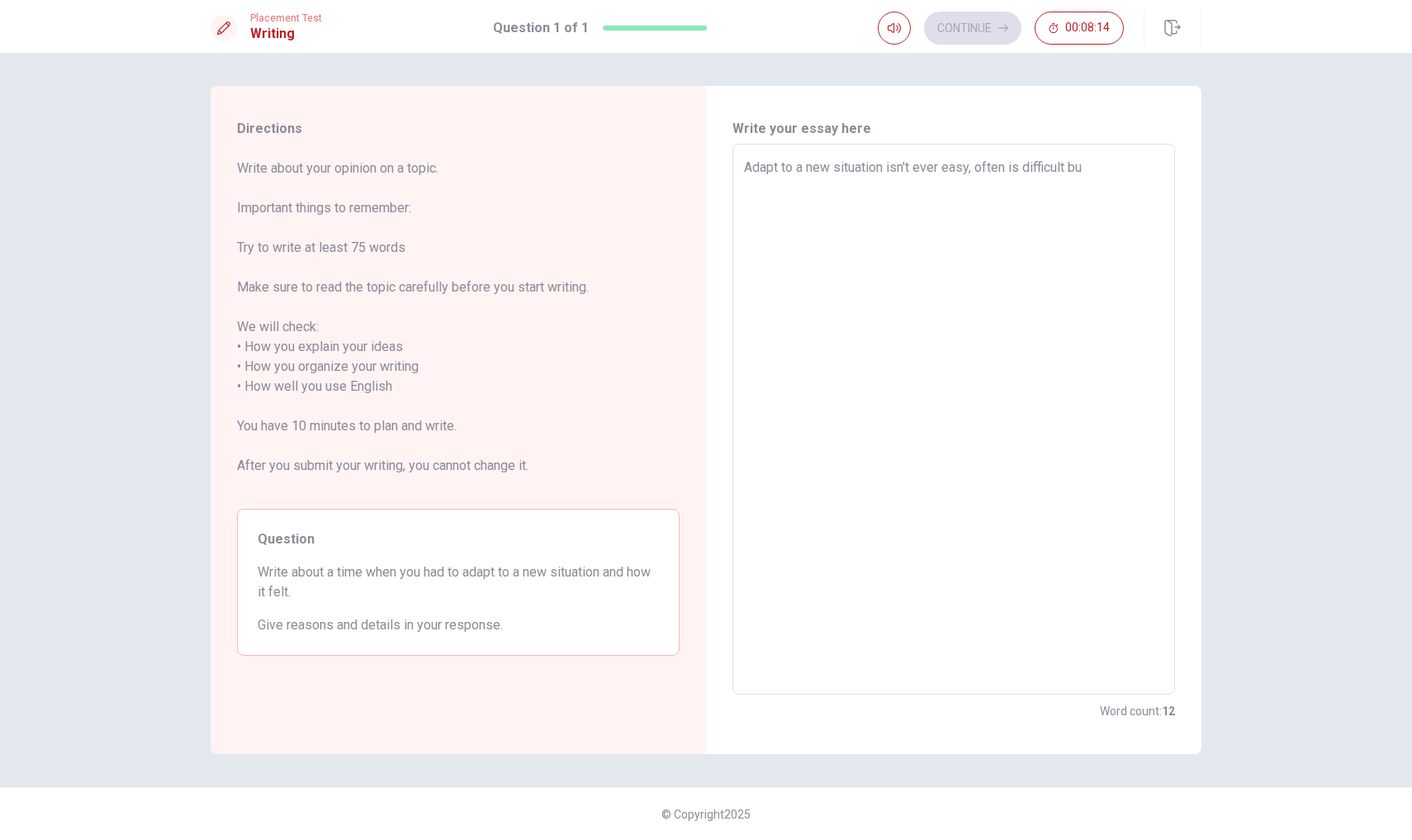
type textarea "x"
type textarea "Adapt to a new situation isn't ever easy, often is difficult but"
type textarea "x"
type textarea "Adapt to a new situation isn't ever easy, often is difficult but"
type textarea "x"
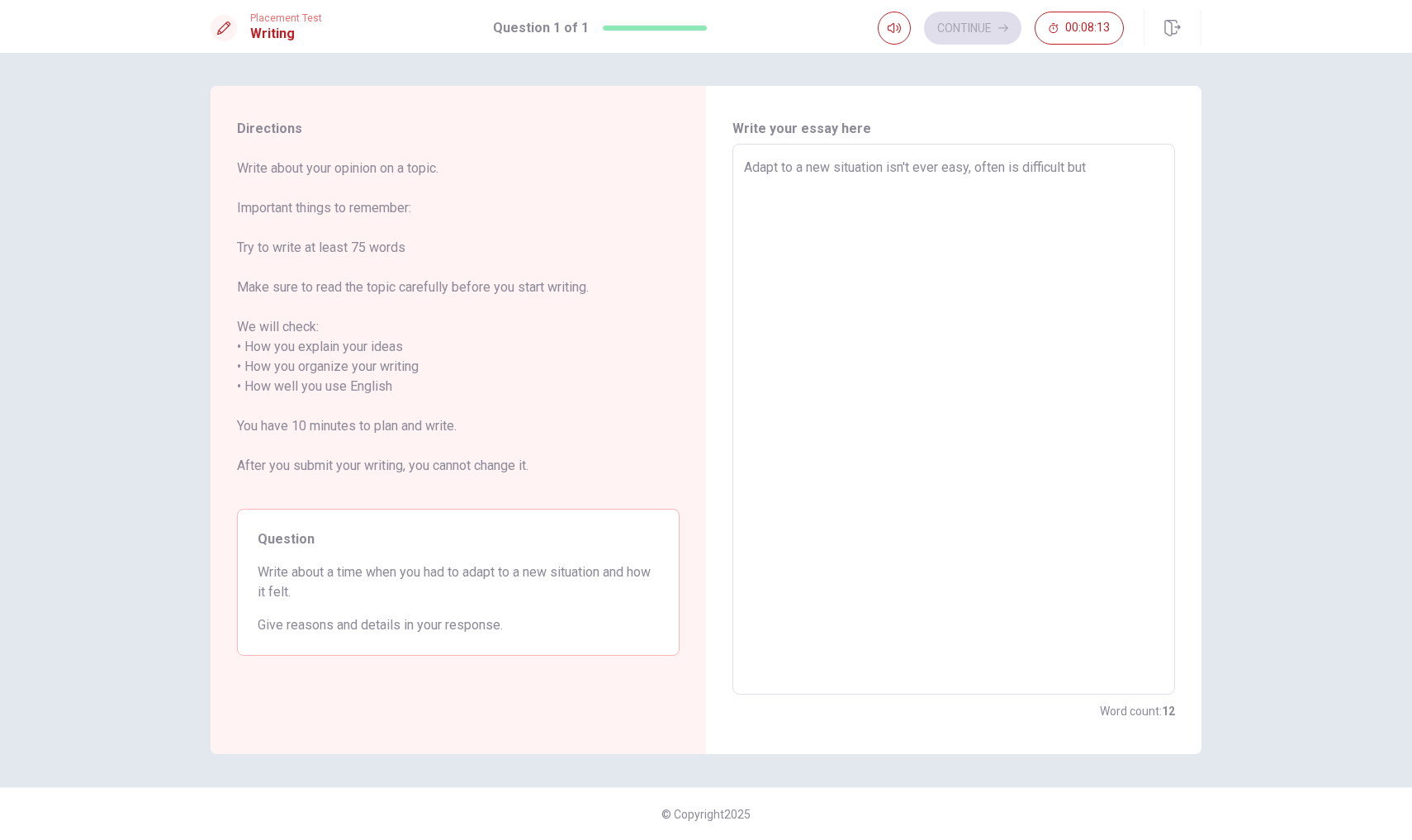
type textarea "Adapt to a new situation isn't ever easy, often is difficult but i"
type textarea "x"
type textarea "Adapt to a new situation isn't ever easy, often is difficult but is"
type textarea "x"
type textarea "Adapt to a new situation isn't ever easy, often is difficult but is"
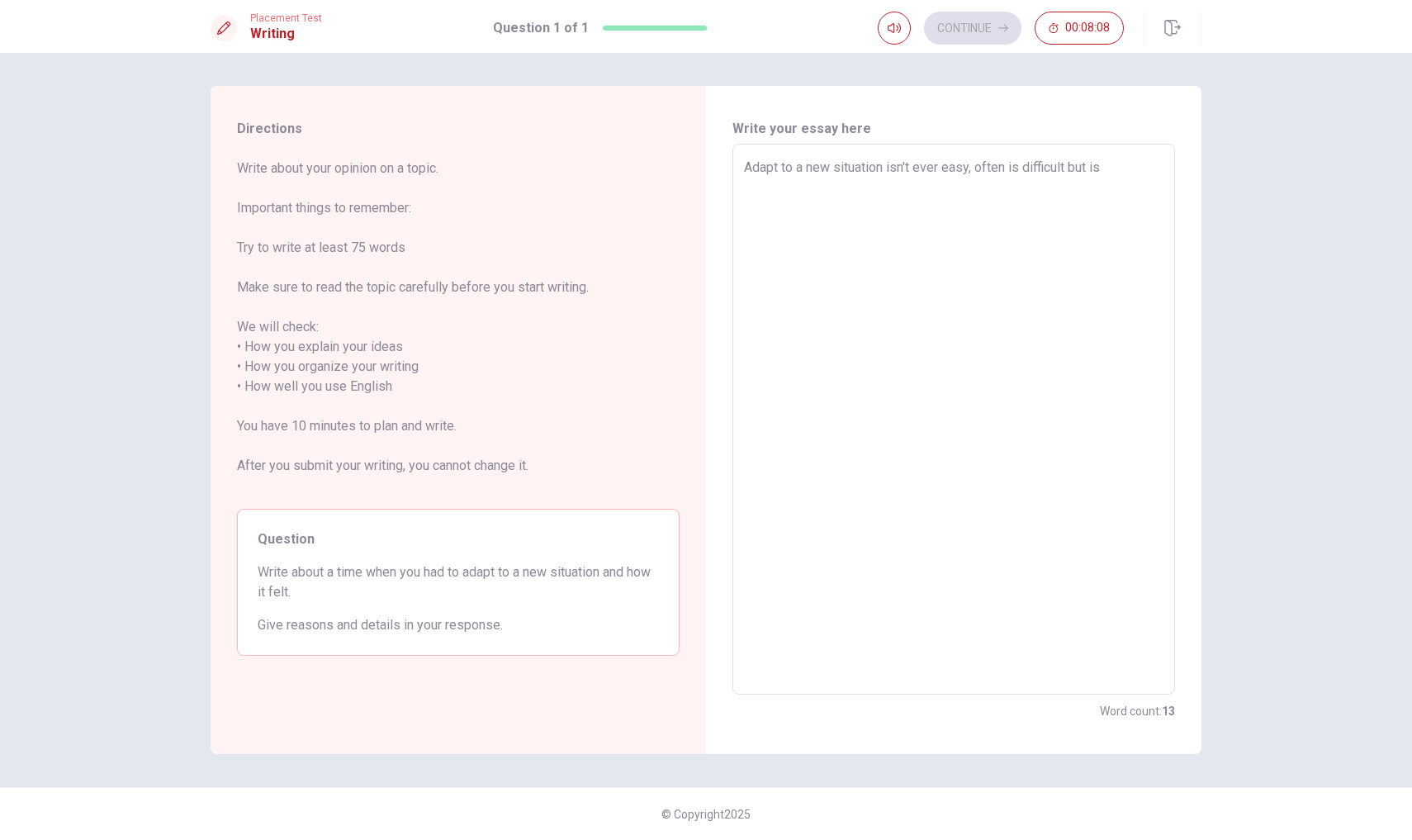
type textarea "x"
type textarea "Adapt to a new situation isn't ever easy, often is difficult but is i"
type textarea "x"
type textarea "Adapt to a new situation isn't ever easy, often is difficult but is"
type textarea "x"
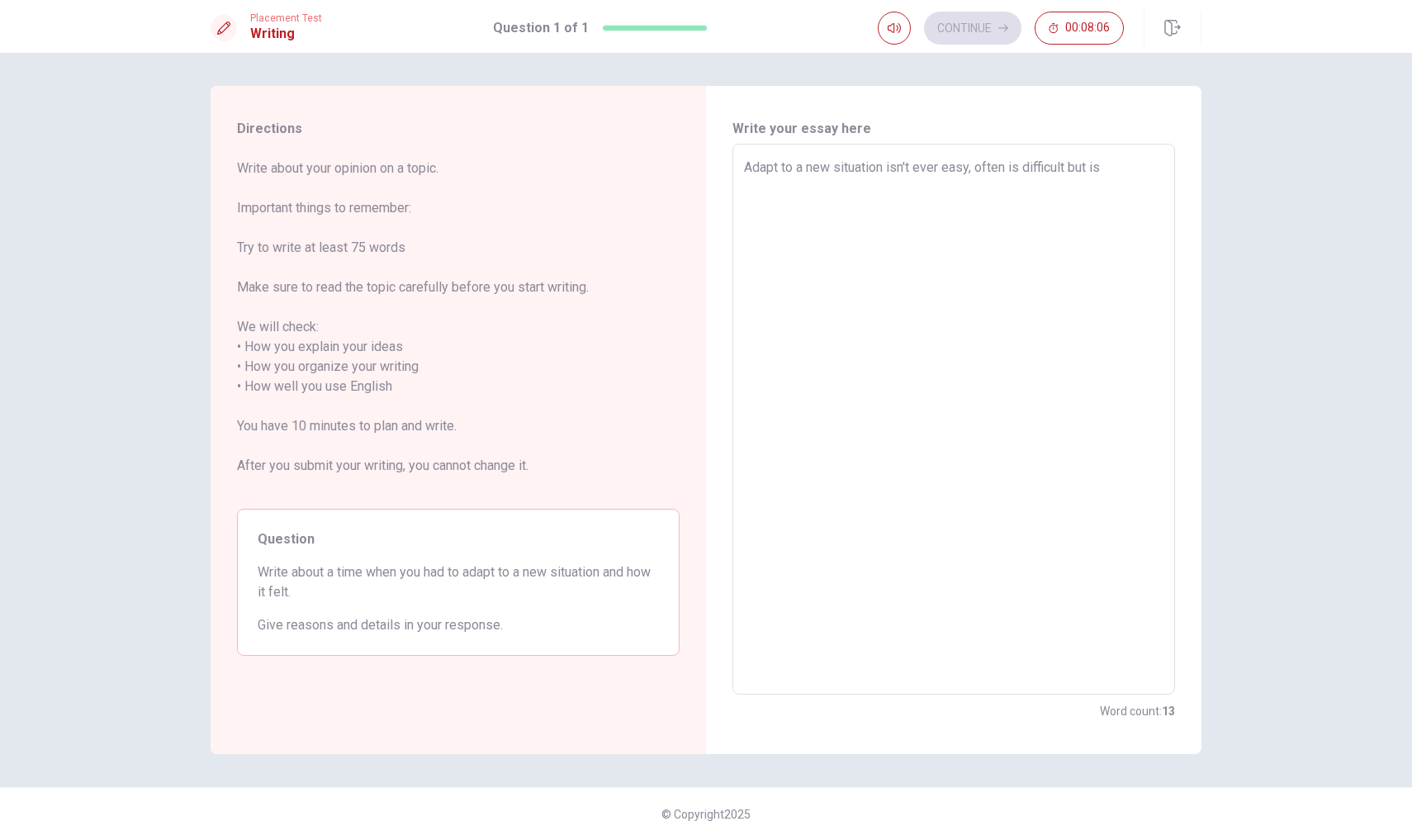
type textarea "Adapt to a new situation isn't ever easy, often is difficult but is"
type textarea "x"
type textarea "Adapt to a new situation isn't ever easy, often is difficult but i"
type textarea "x"
type textarea "Adapt to a new situation isn't ever easy, often is difficult but"
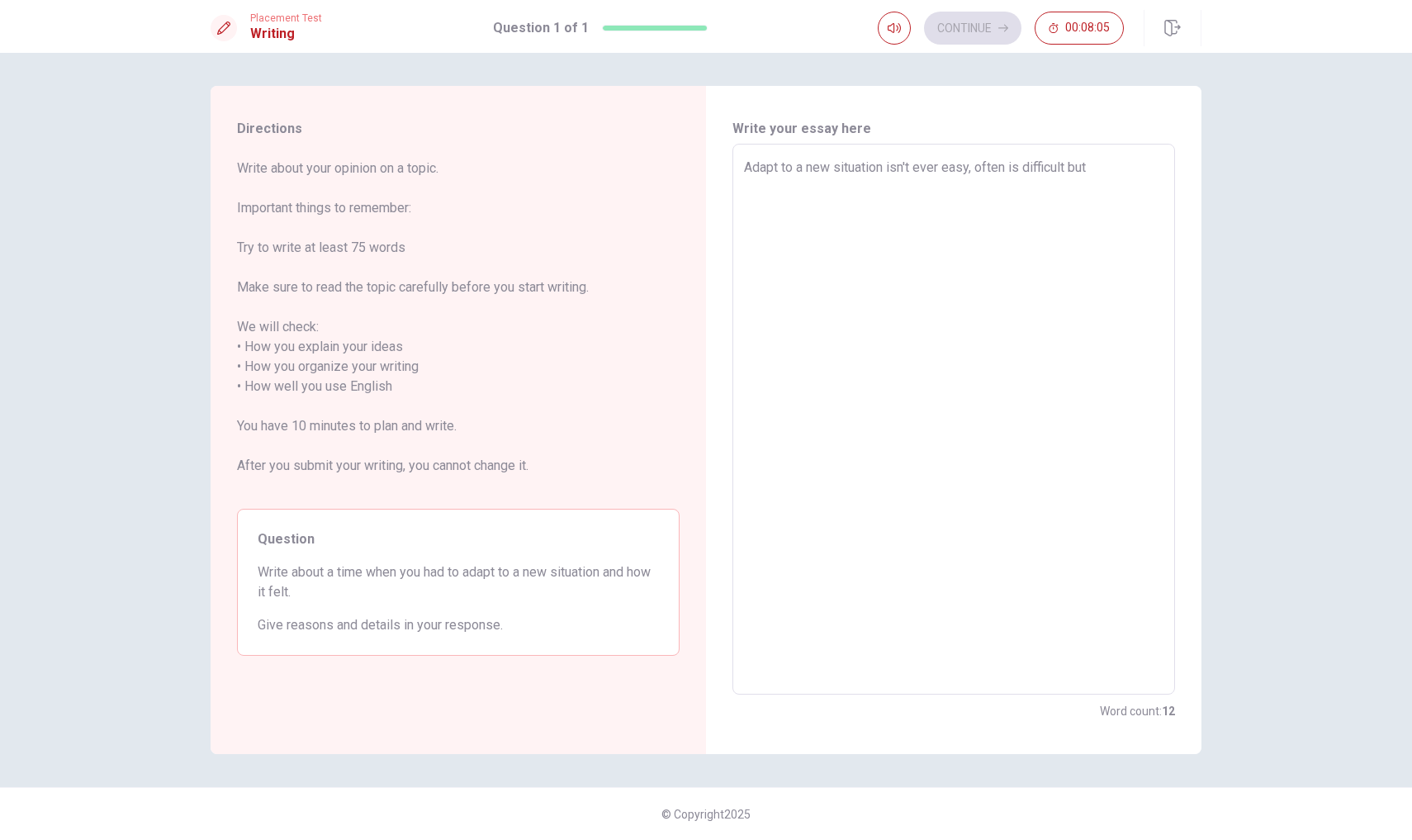
type textarea "x"
type textarea "Adapt to a new situation isn't ever easy, often is difficult but i"
type textarea "x"
type textarea "Adapt to a new situation isn't ever easy, often is difficult but it"
type textarea "x"
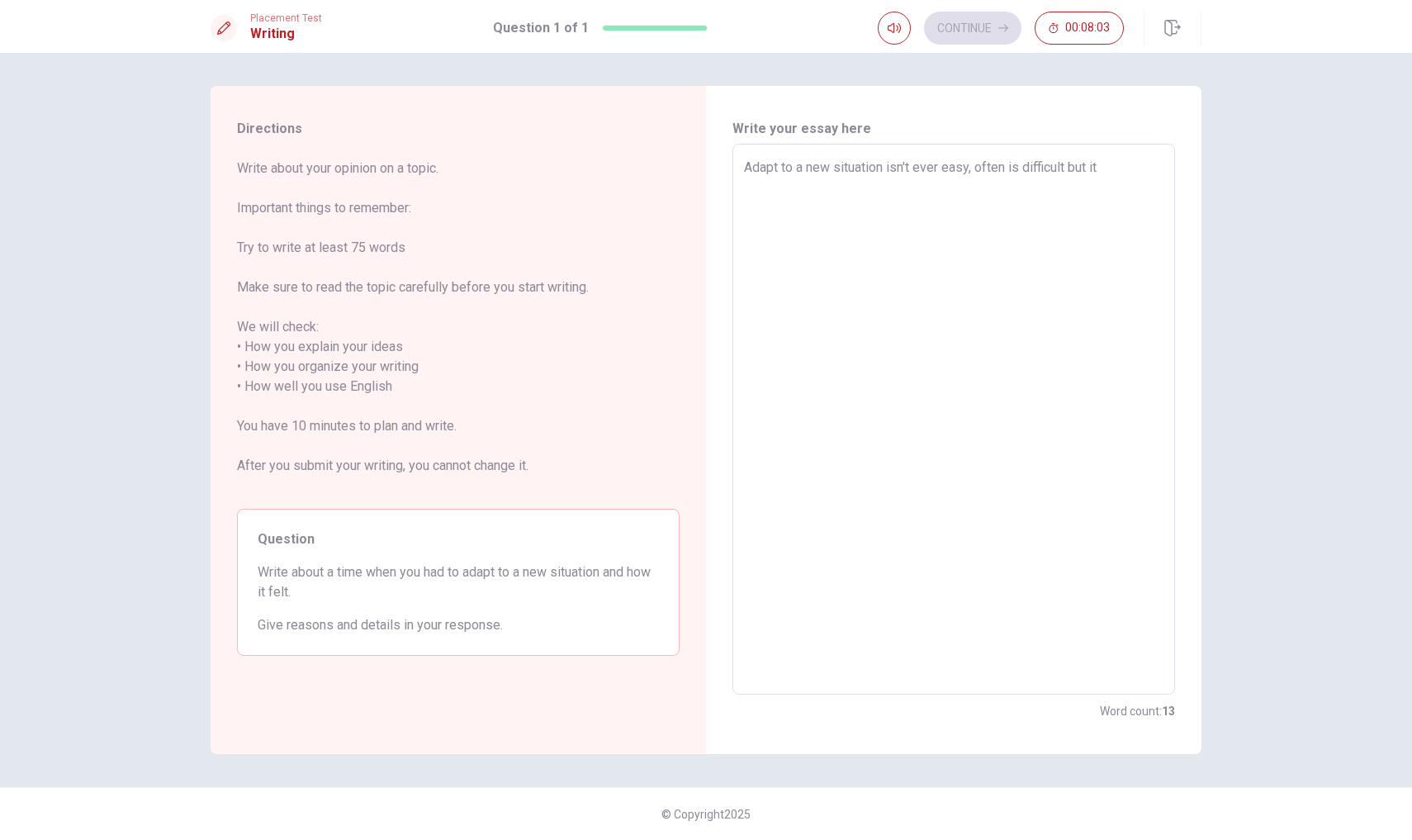
type textarea "Adapt to a new situation isn't ever easy, often is difficult but it'"
type textarea "x"
type textarea "Adapt to a new situation isn't ever easy, often is difficult but it's"
type textarea "x"
type textarea "Adapt to a new situation isn't ever easy, often is difficult but it's"
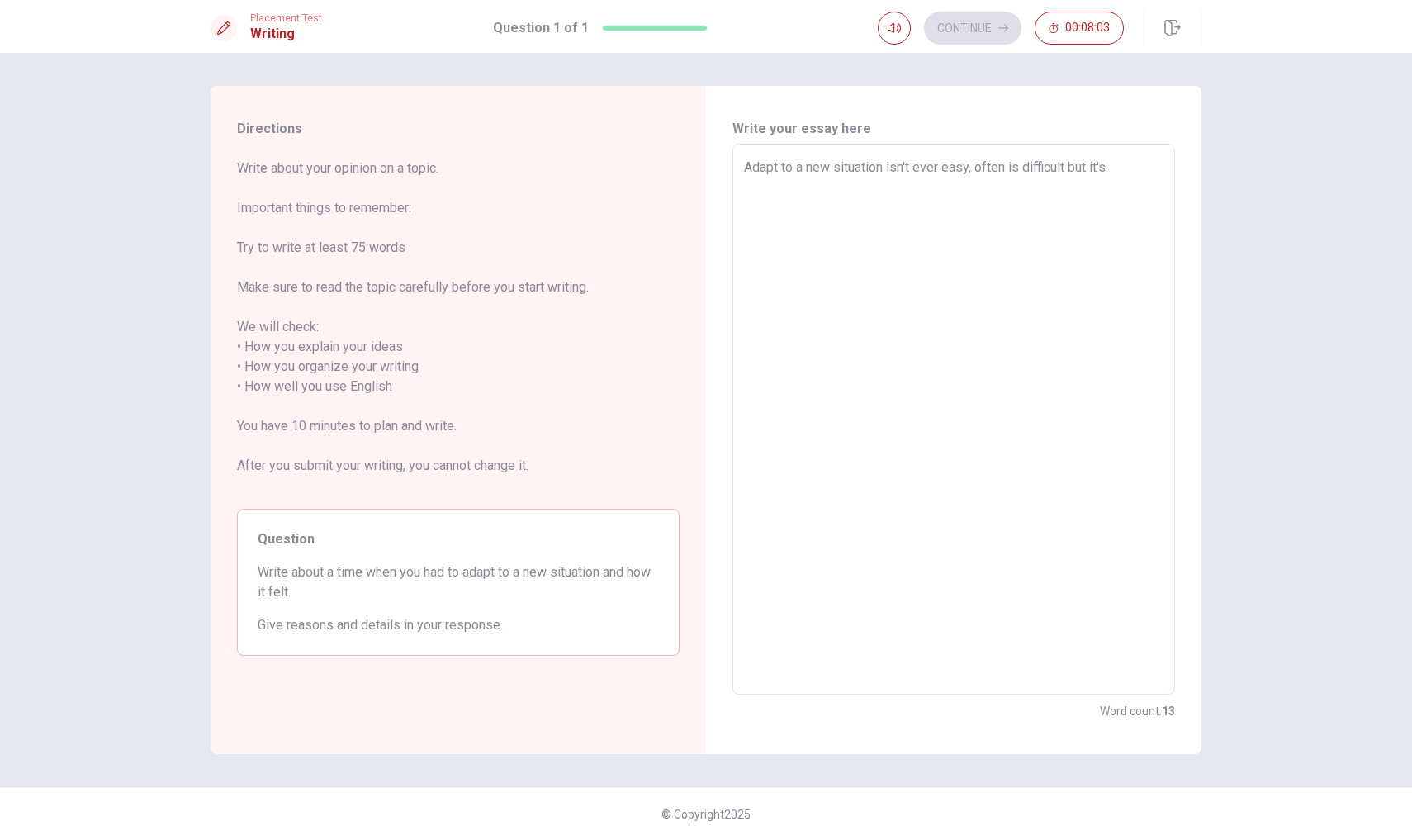
type textarea "x"
type textarea "Adapt to a new situation isn't ever easy, often is difficult but it's i"
type textarea "x"
type textarea "Adapt to a new situation isn't ever easy, often is difficult but it's im"
type textarea "x"
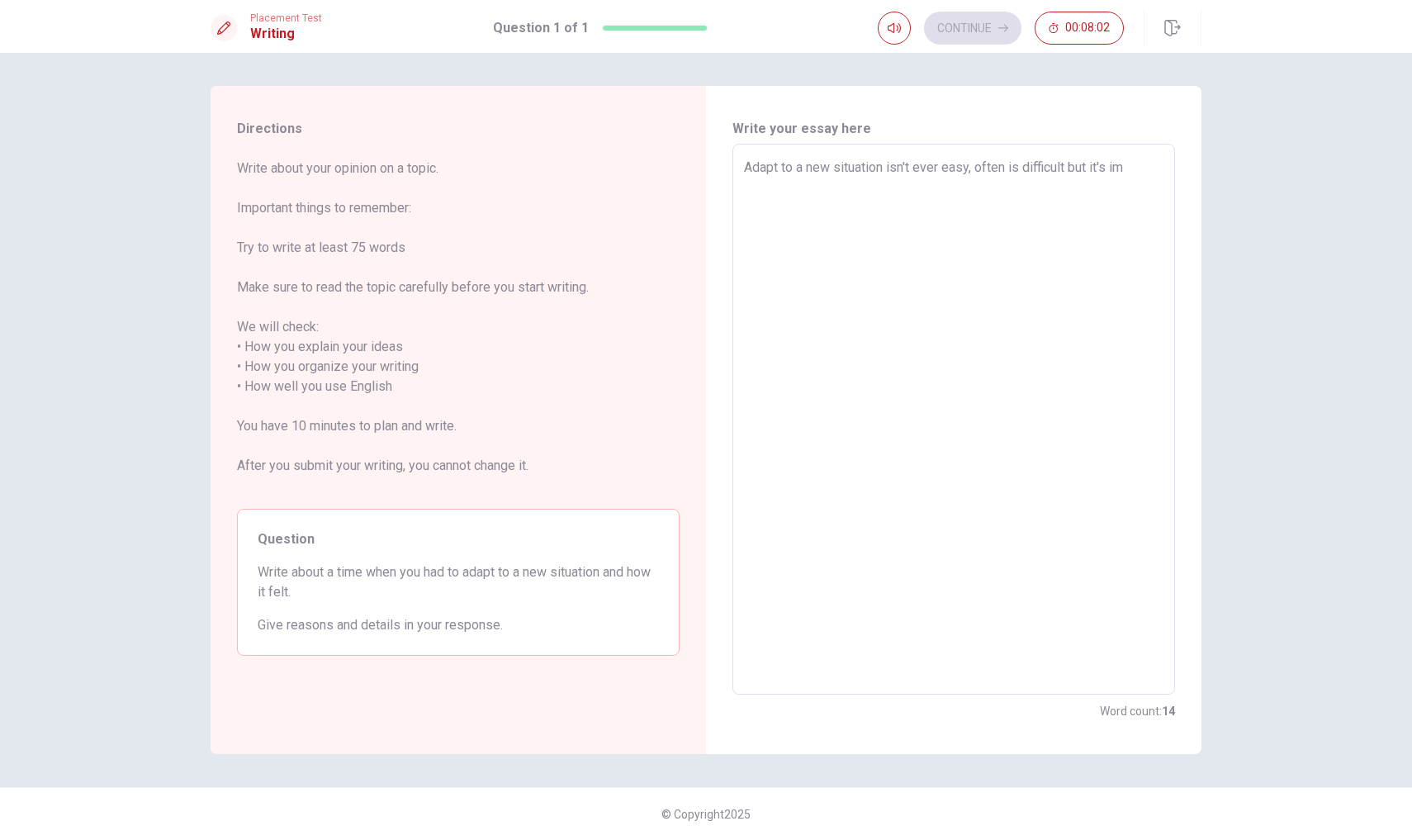
type textarea "Adapt to a new situation isn't ever easy, often is difficult but it's imp"
type textarea "x"
type textarea "Adapt to a new situation isn't ever easy, often is difficult but it's impo"
type textarea "x"
type textarea "Adapt to a new situation isn't ever easy, often is difficult but it's impor"
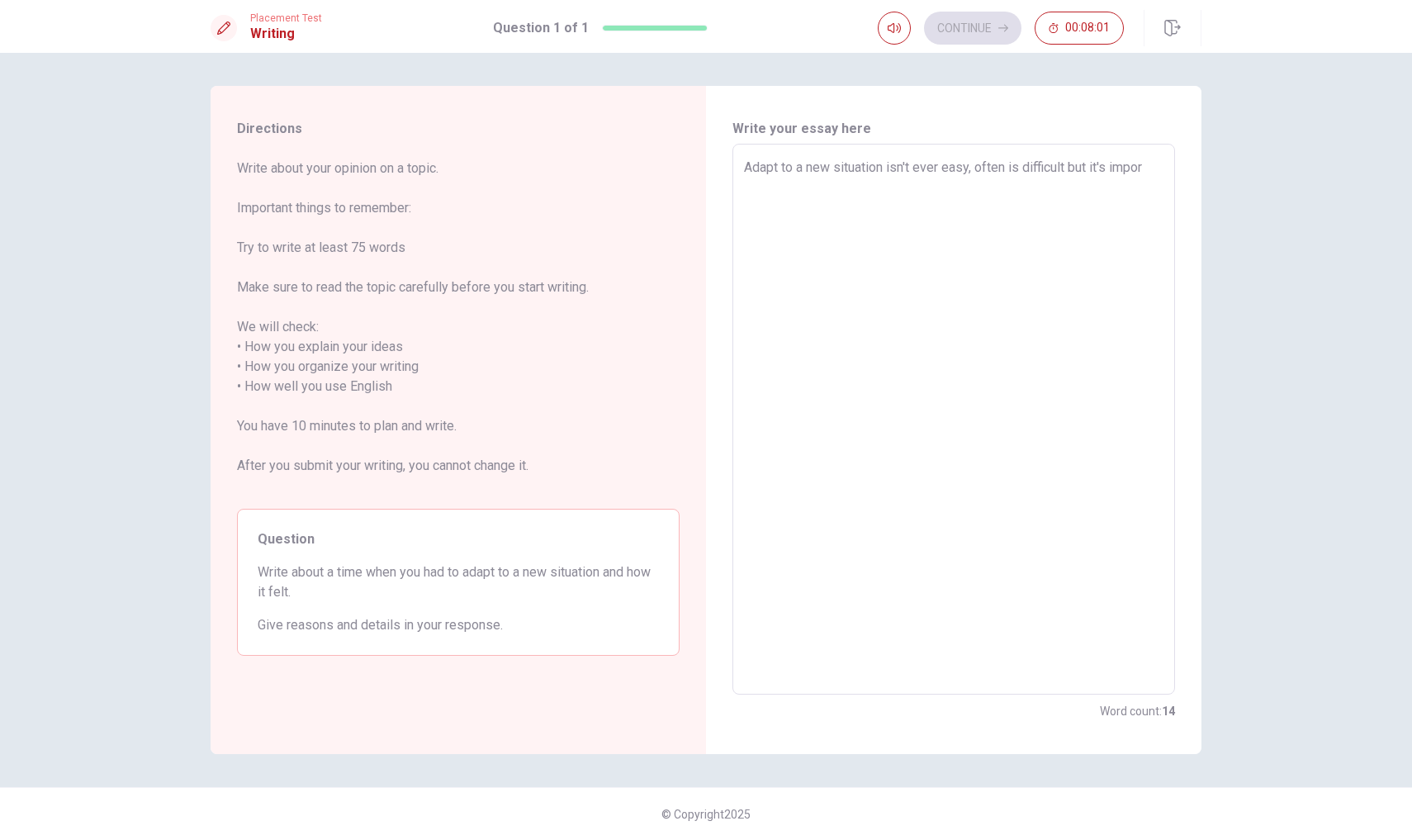
type textarea "x"
type textarea "Adapt to a new situation isn't ever easy, often is difficult but it's import"
type textarea "x"
type textarea "Adapt to a new situation isn't ever easy, often is difficult but it's importa"
type textarea "x"
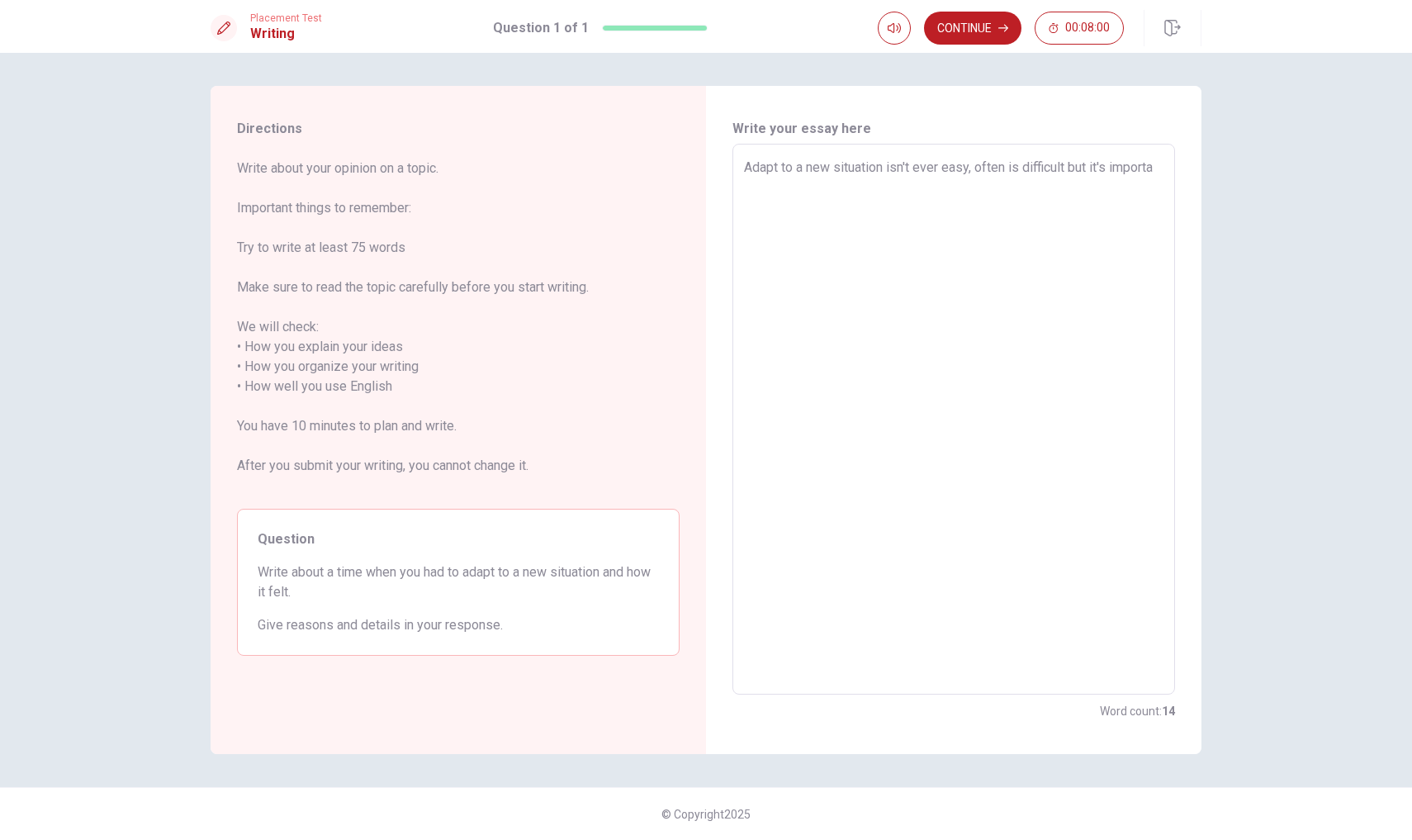
type textarea "Adapt to a new situation isn't ever easy, often is difficult but it's importan"
type textarea "x"
type textarea "Adapt to a new situation isn't ever easy, often is difficult but it's important"
type textarea "x"
type textarea "Adapt to a new situation isn't ever easy, often is difficult but it's important"
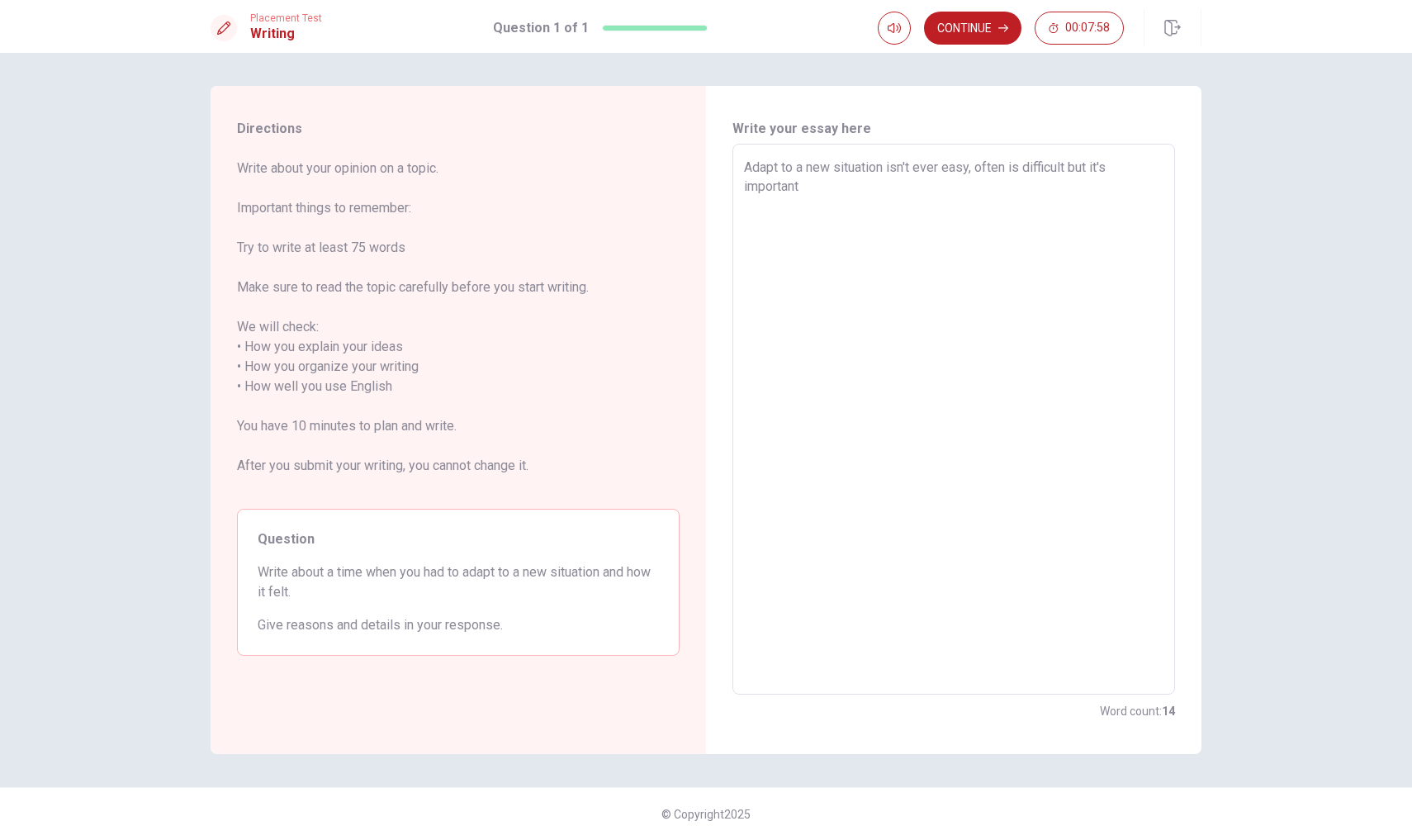
type textarea "x"
type textarea "Adapt to a new situation isn't ever easy, often is difficult but it's important…"
type textarea "x"
type textarea "Adapt to a new situation isn't ever easy, often is difficult but it's important…"
type textarea "x"
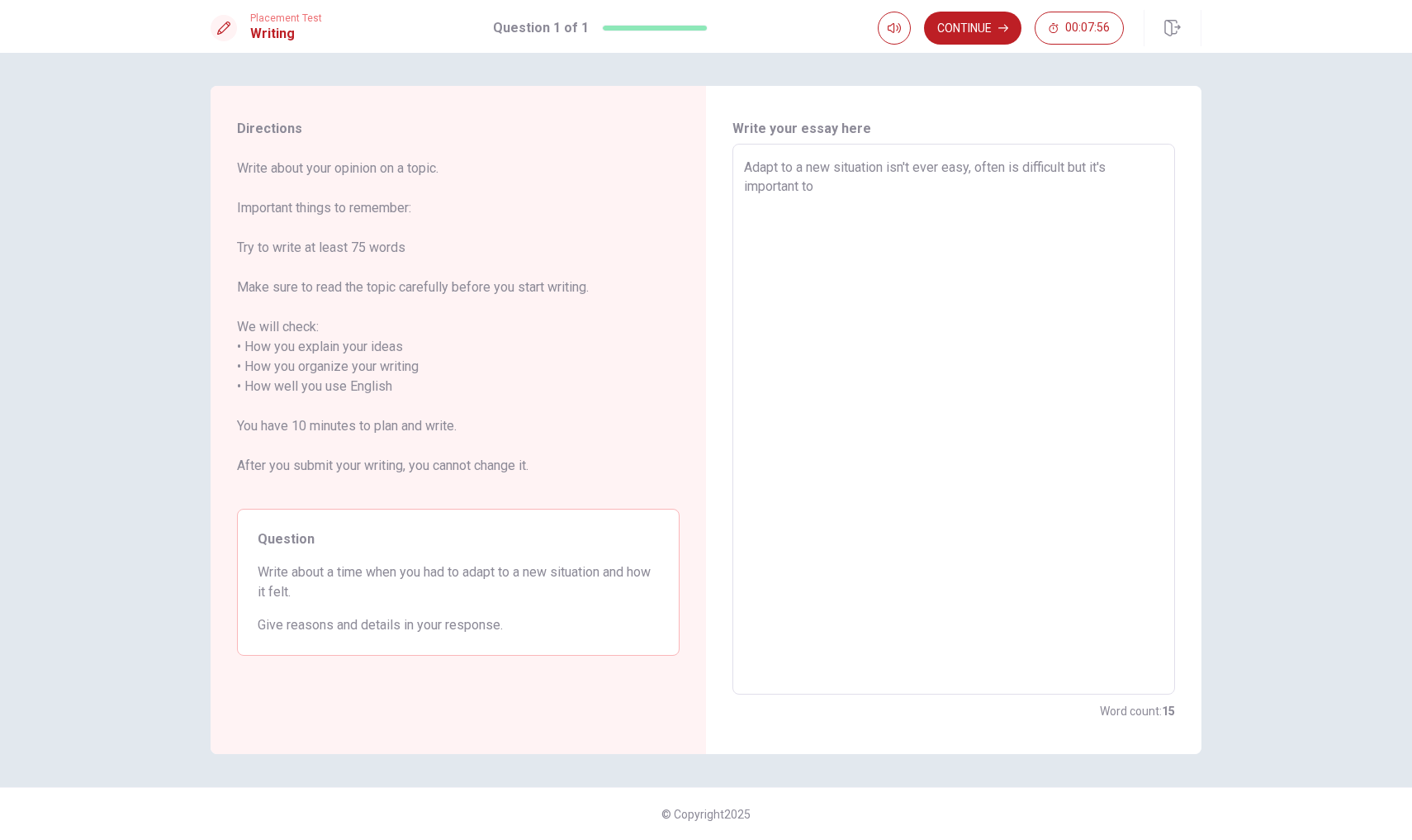
type textarea "Adapt to a new situation isn't ever easy, often is difficult but it's important…"
type textarea "x"
type textarea "Adapt to a new situation isn't ever easy, often is difficult but it's important…"
type textarea "x"
type textarea "Adapt to a new situation isn't ever easy, often is difficult but it's important…"
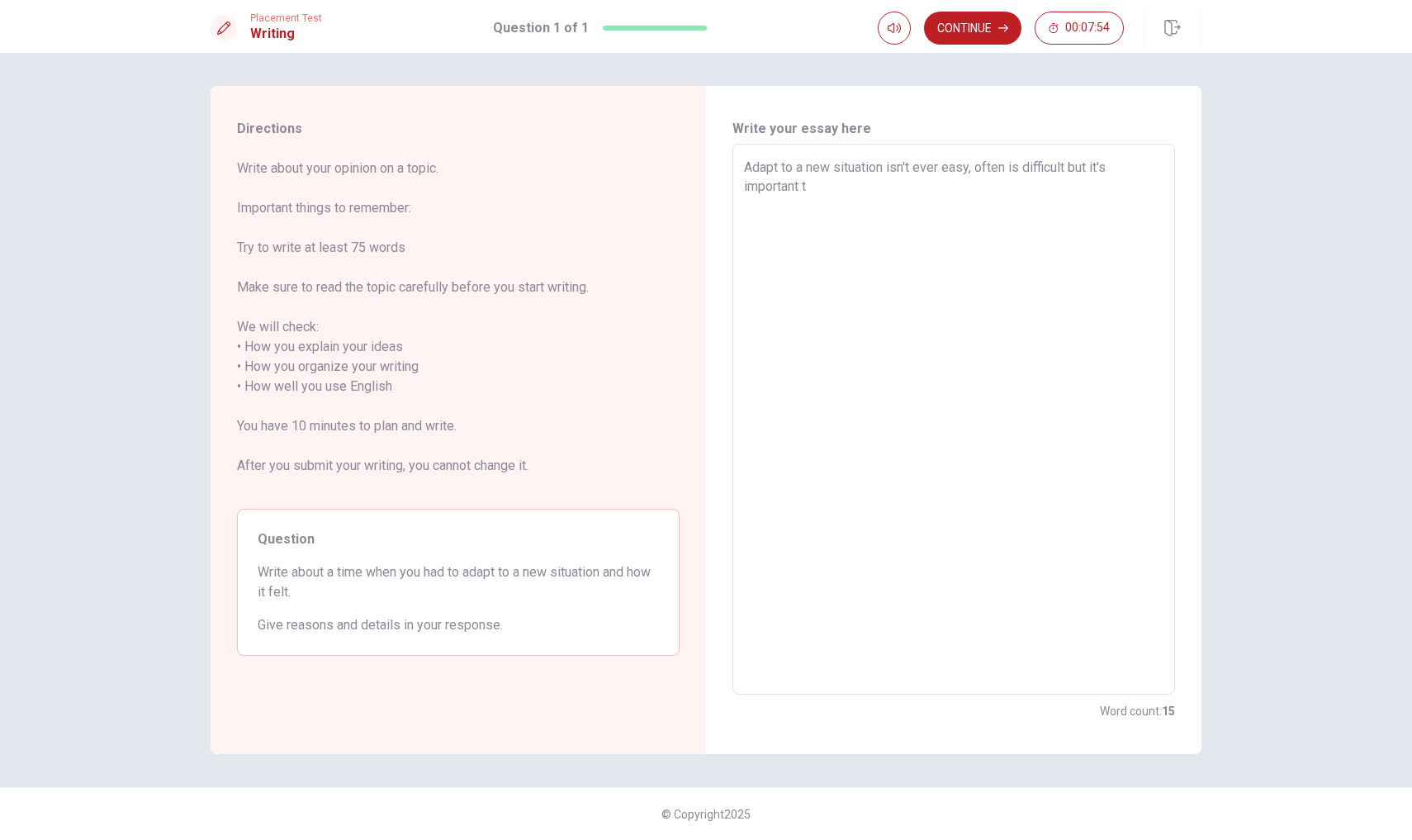
type textarea "x"
type textarea "Adapt to a new situation isn't ever easy, often is difficult but it's important"
type textarea "x"
type textarea "Adapt to a new situation isn't ever easy, often is difficult but it's important"
click at [759, 186] on textarea "Adapt to a new situation isn't ever easy, often it's difficult. Had to adapt to…" at bounding box center [954, 419] width 420 height 523
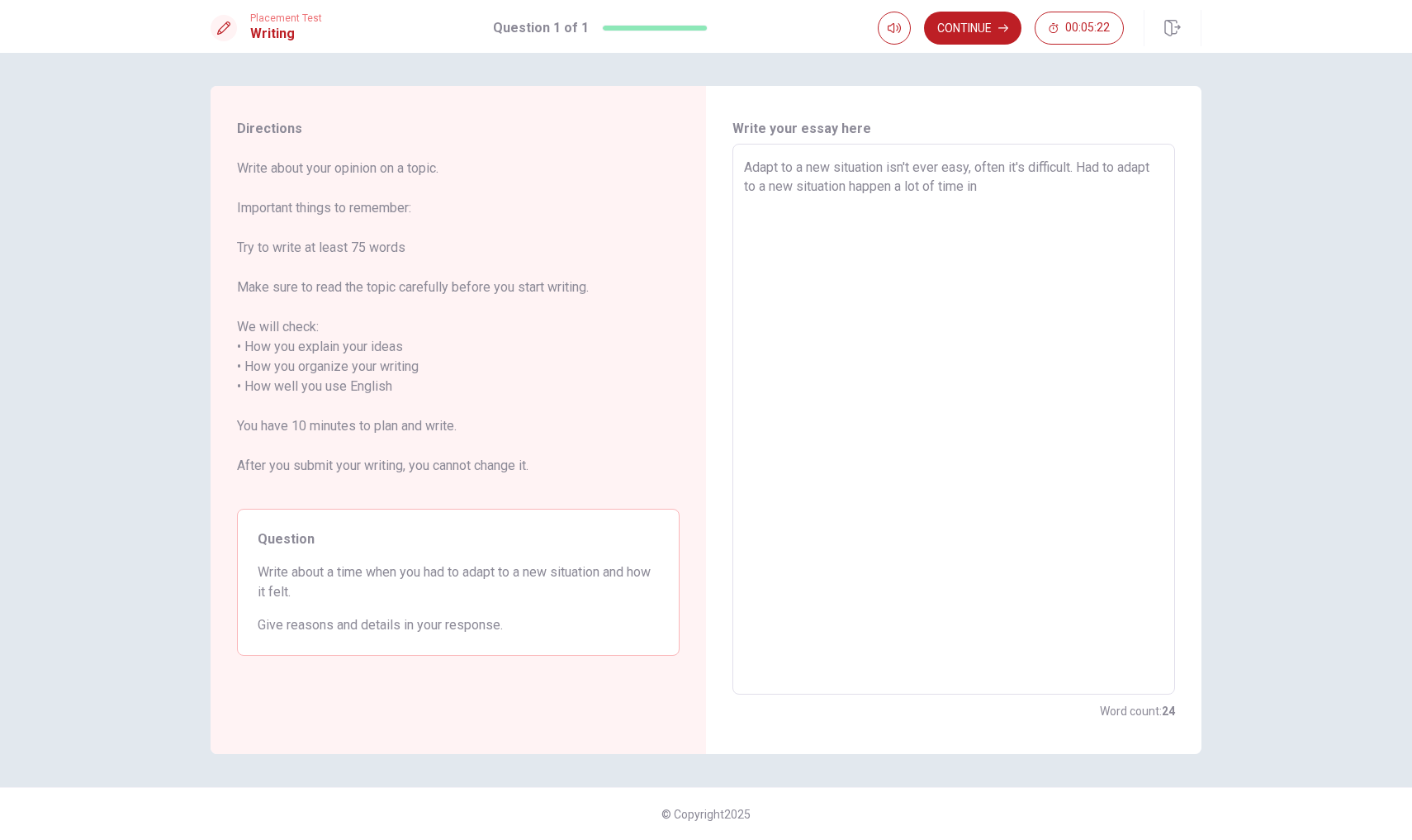
click at [990, 184] on textarea "Adapt to a new situation isn't ever easy, often it's difficult. Had to adapt to…" at bounding box center [954, 419] width 420 height 523
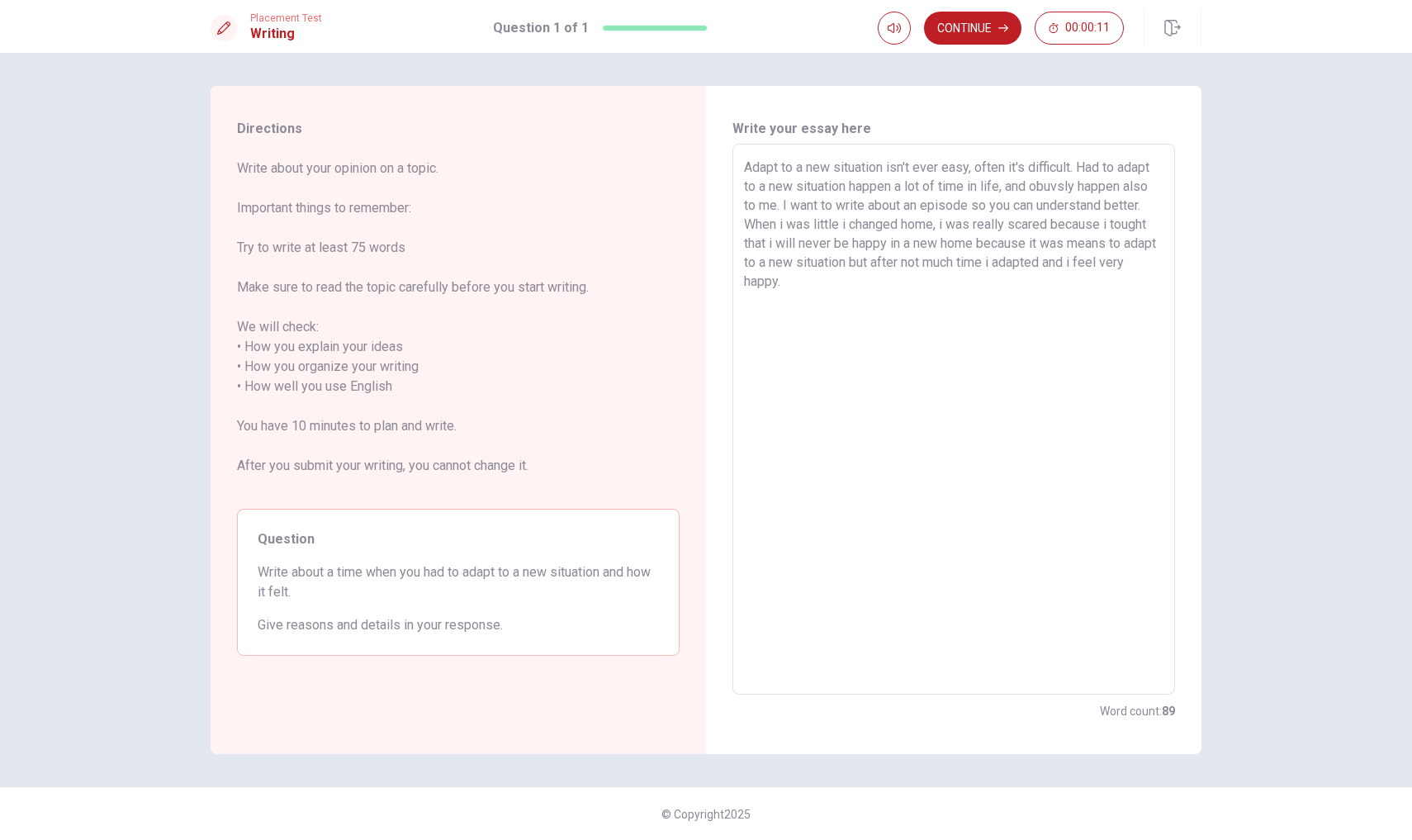
click at [980, 187] on textarea "Adapt to a new situation isn't ever easy, often it's difficult. Had to adapt to…" at bounding box center [954, 419] width 420 height 523
click at [1003, 186] on textarea "Adapt to a new situation isn't ever easy, often it's difficult. Had to adapt to…" at bounding box center [954, 419] width 420 height 523
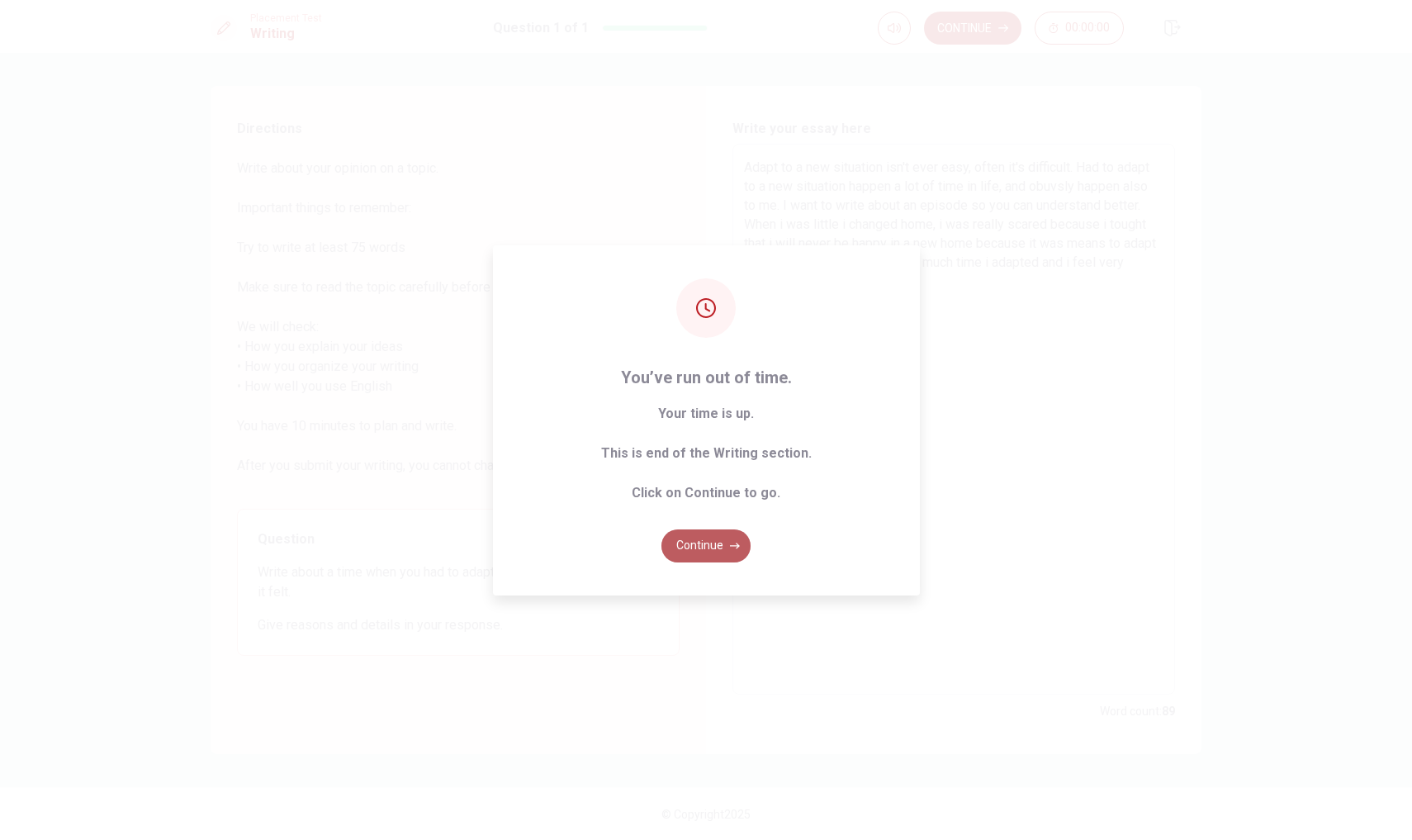
click at [710, 542] on button "Continue" at bounding box center [706, 546] width 89 height 33
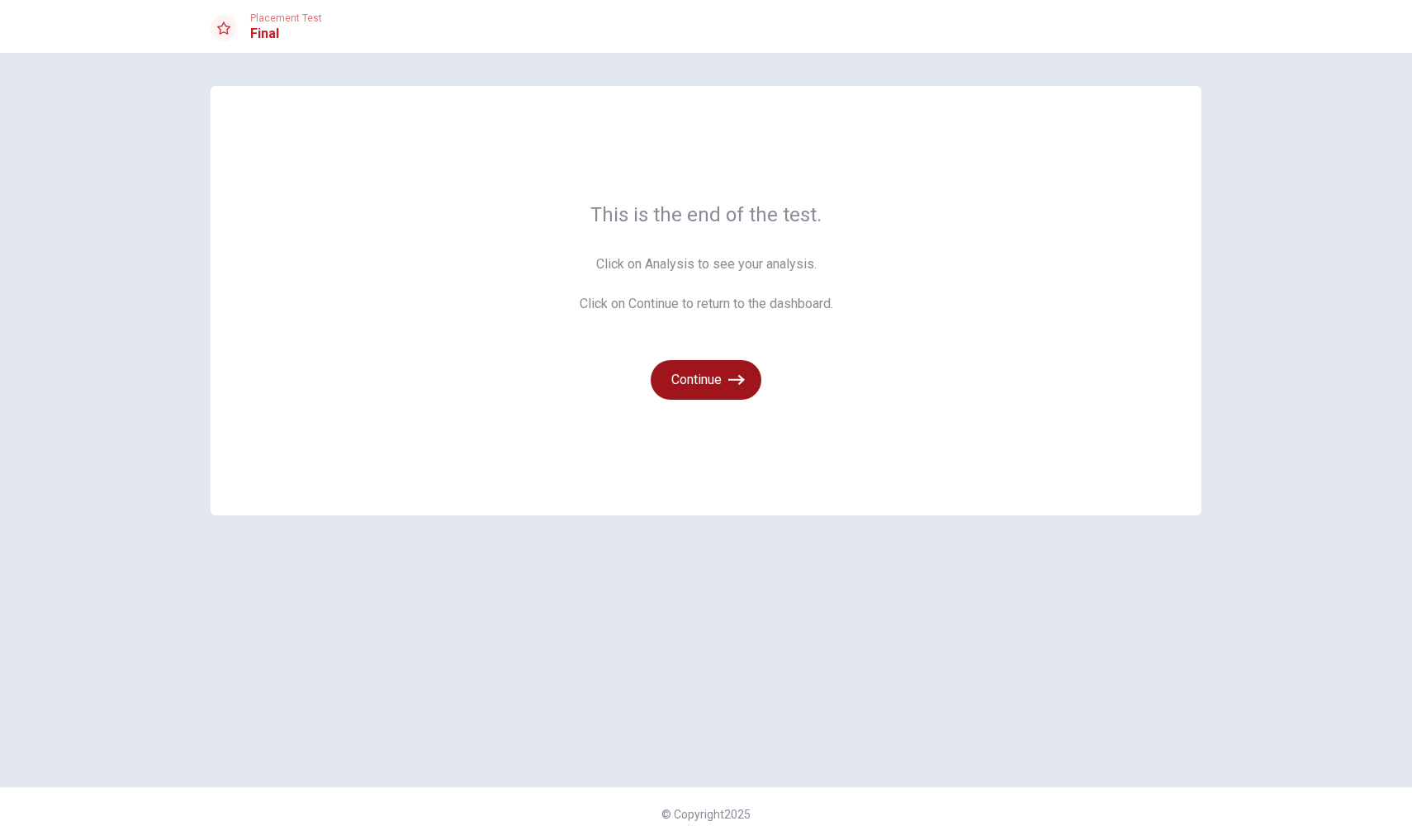
click at [696, 375] on button "Continue" at bounding box center [706, 380] width 111 height 40
